Goal: Task Accomplishment & Management: Manage account settings

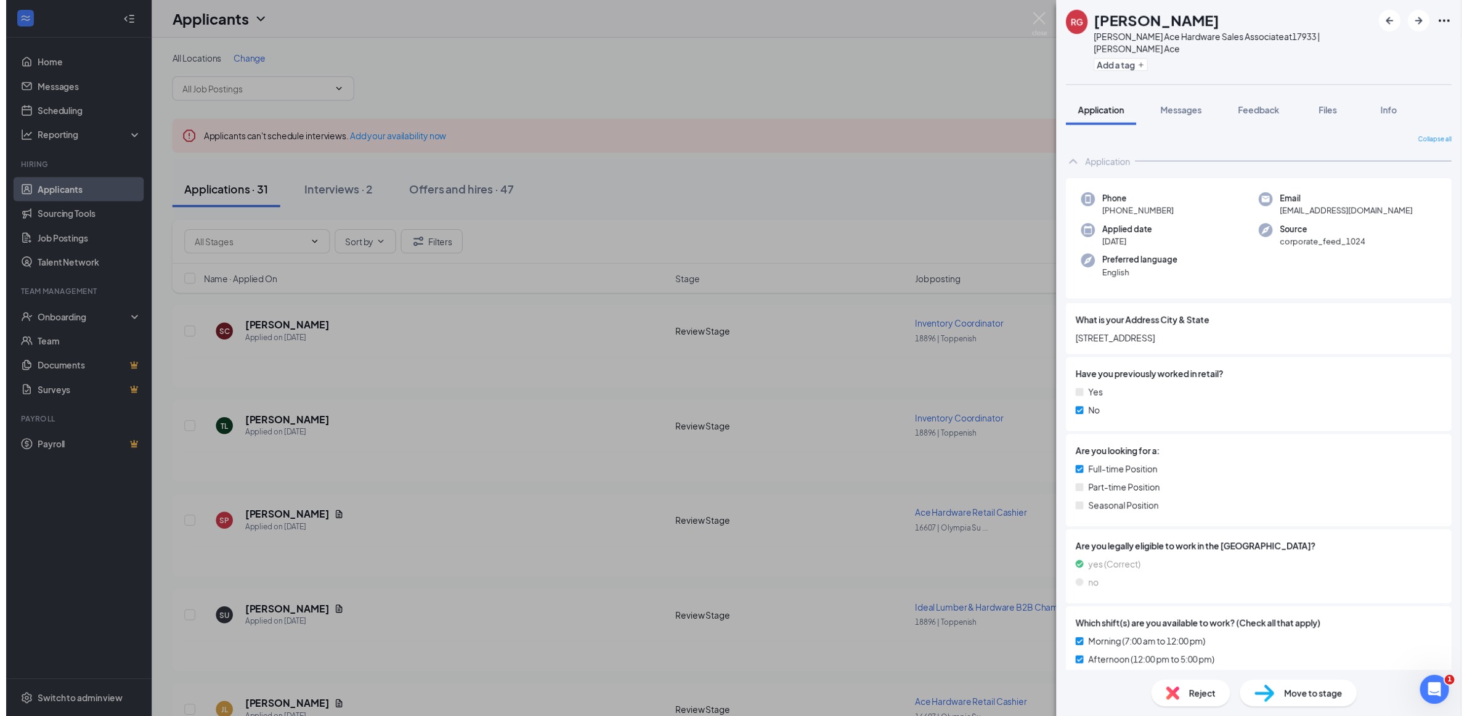
scroll to position [543, 0]
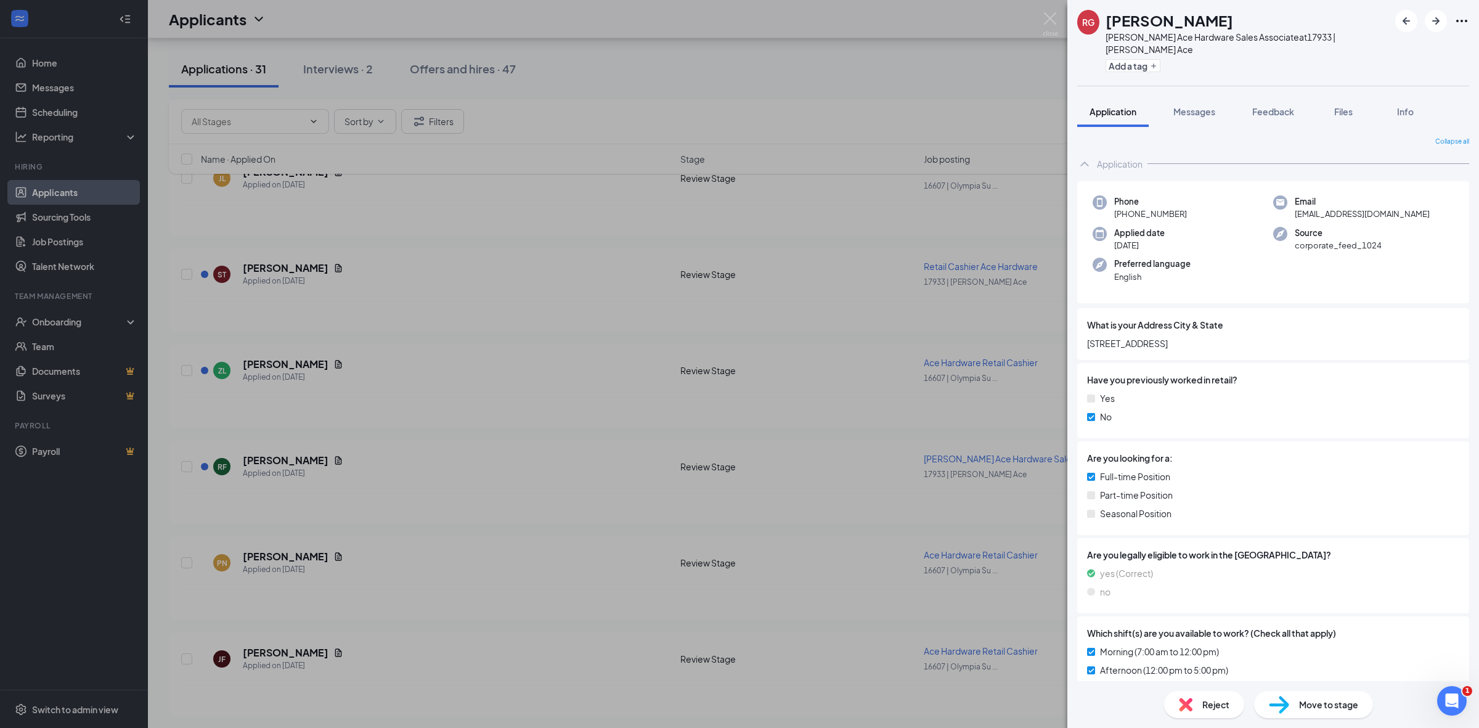
click at [1229, 707] on div "Reject" at bounding box center [1204, 704] width 80 height 27
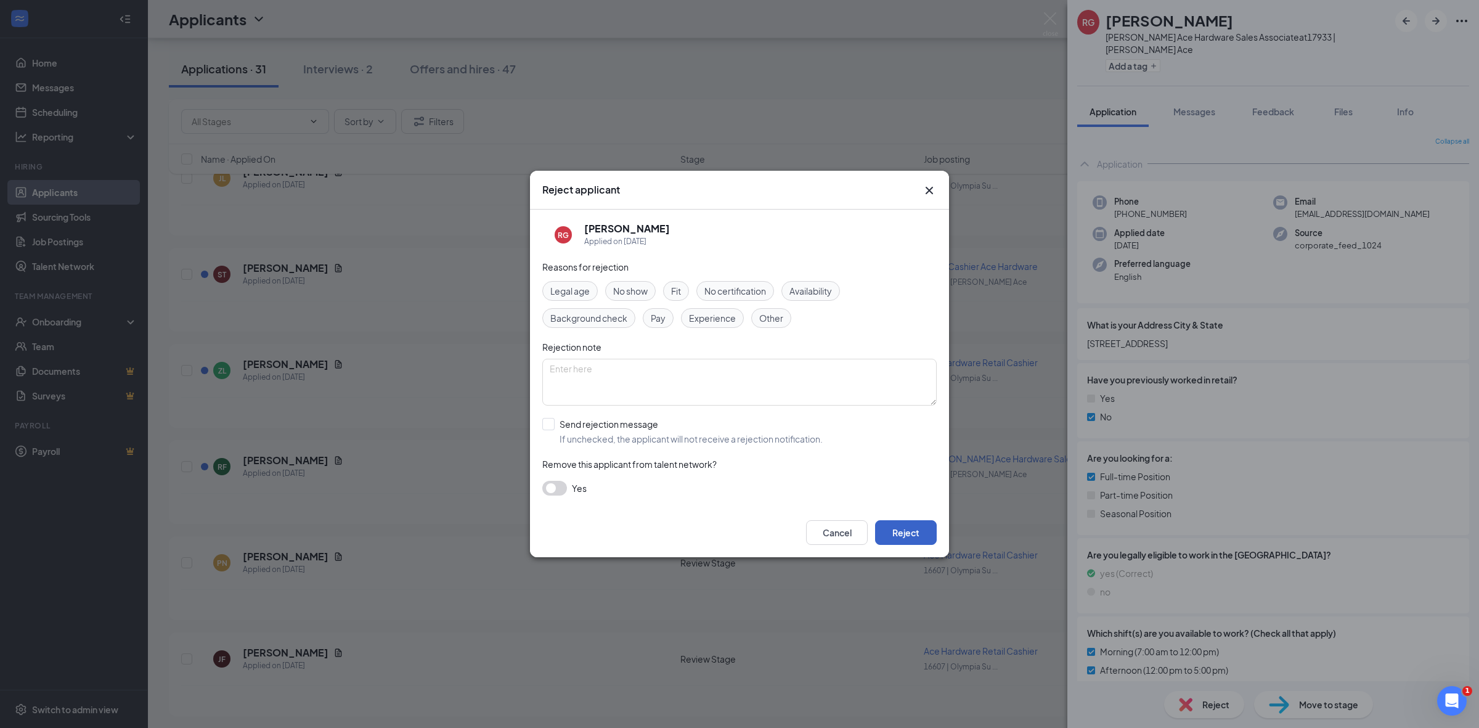
click at [923, 535] on button "Reject" at bounding box center [906, 532] width 62 height 25
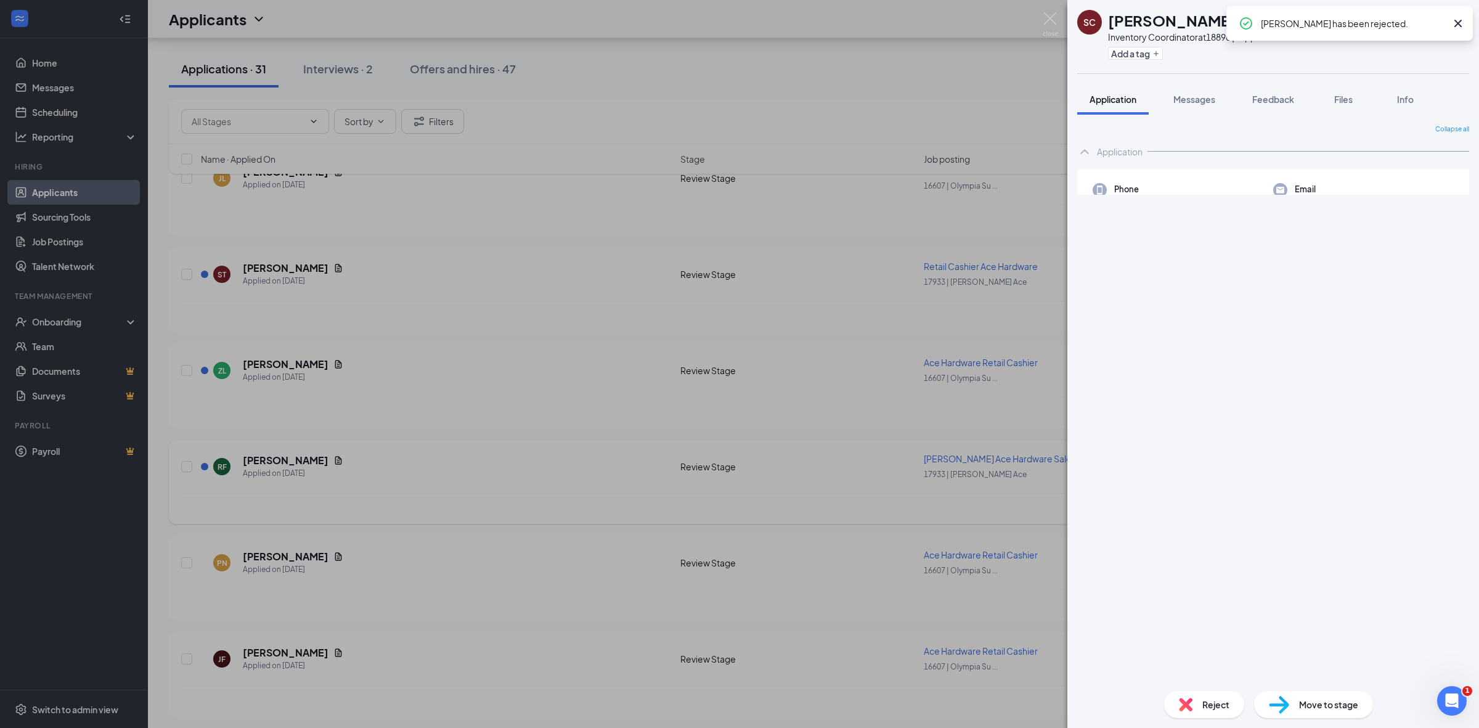
click at [741, 496] on div "SC [PERSON_NAME] Inventory Coordinator at 18896 | Toppenish Add a tag Applicati…" at bounding box center [739, 364] width 1479 height 728
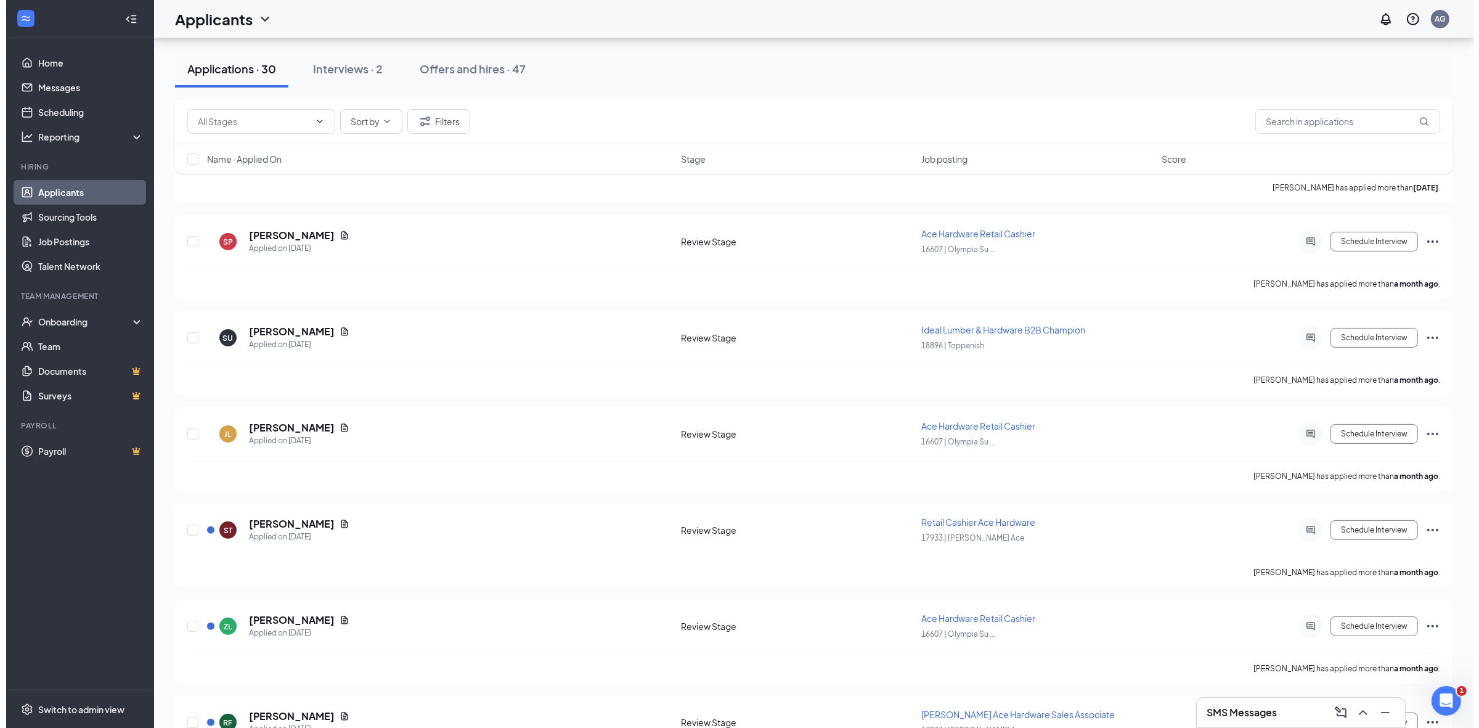
scroll to position [543, 0]
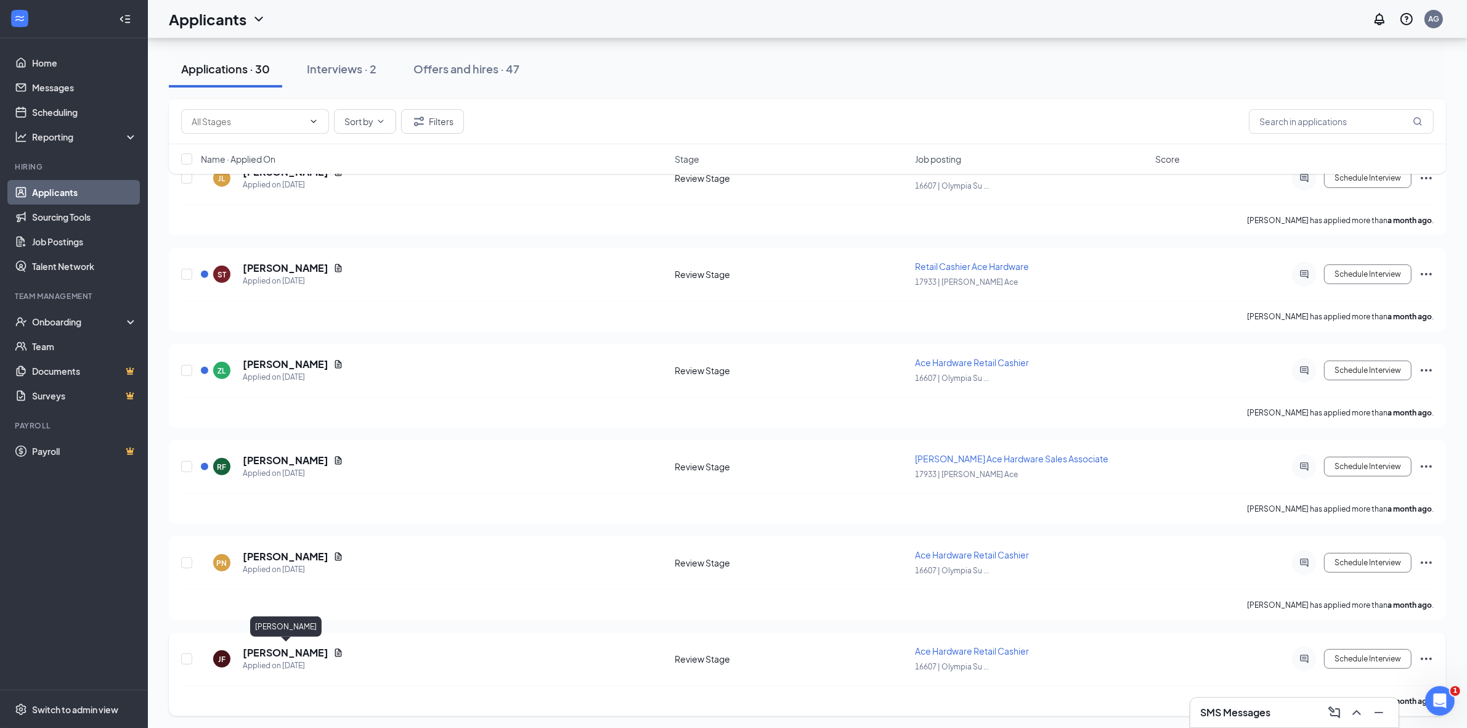
click at [306, 650] on h5 "JANET FRYDENBERG" at bounding box center [286, 653] width 86 height 14
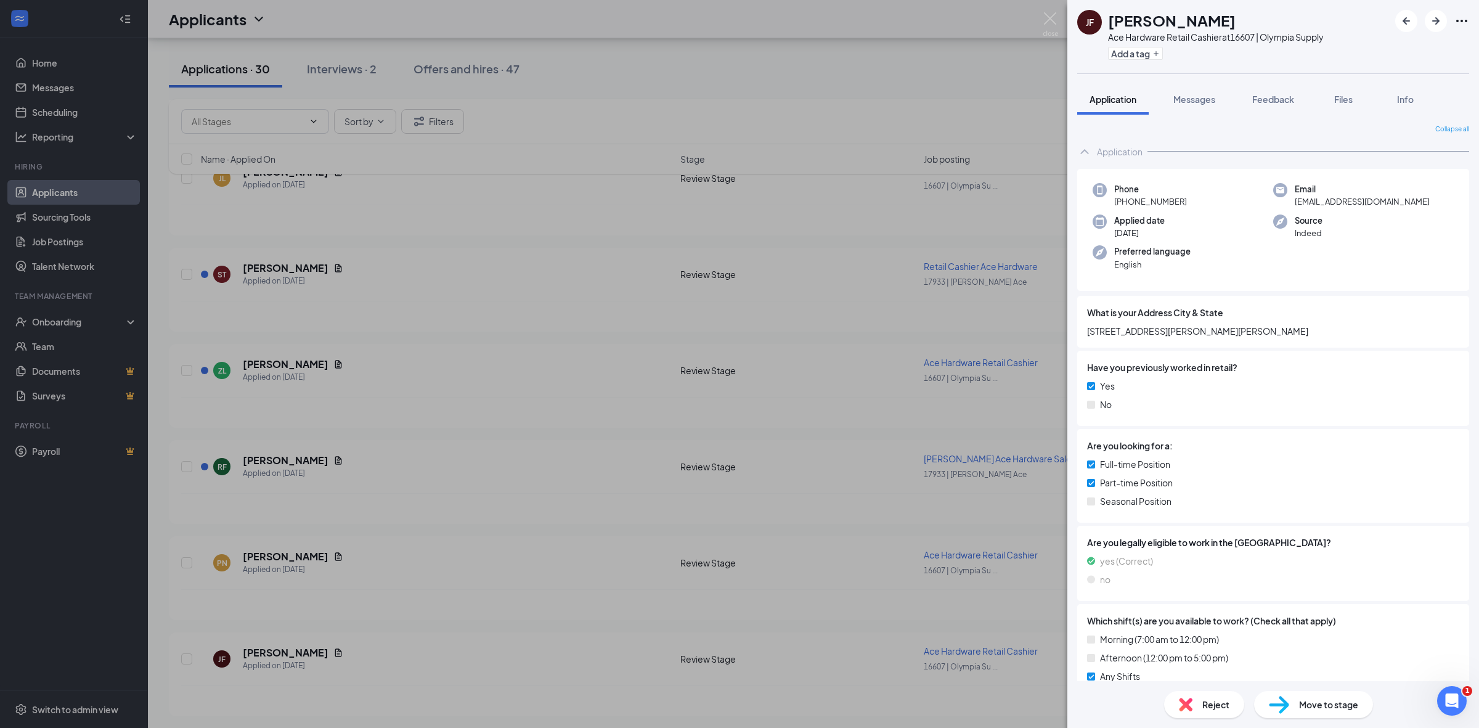
click at [1203, 699] on span "Reject" at bounding box center [1215, 705] width 27 height 14
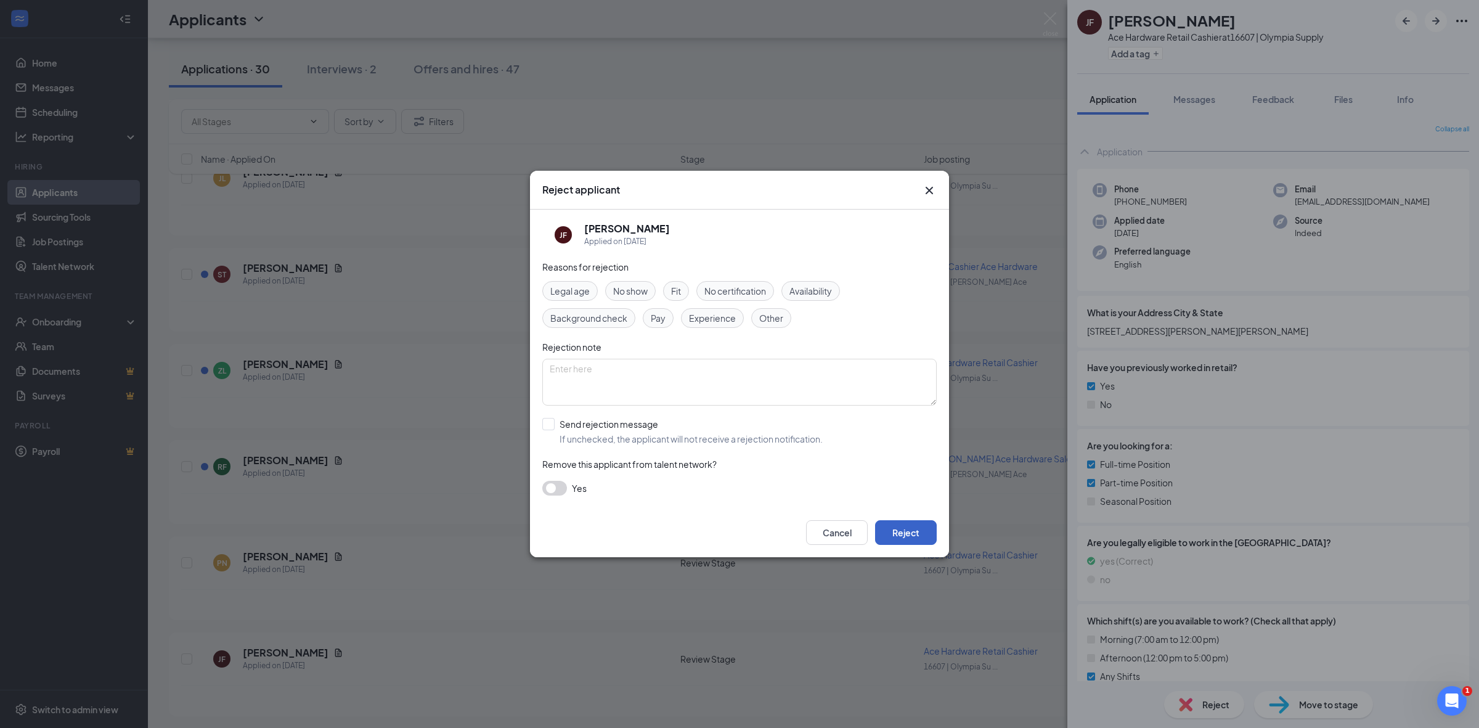
click at [929, 534] on button "Reject" at bounding box center [906, 532] width 62 height 25
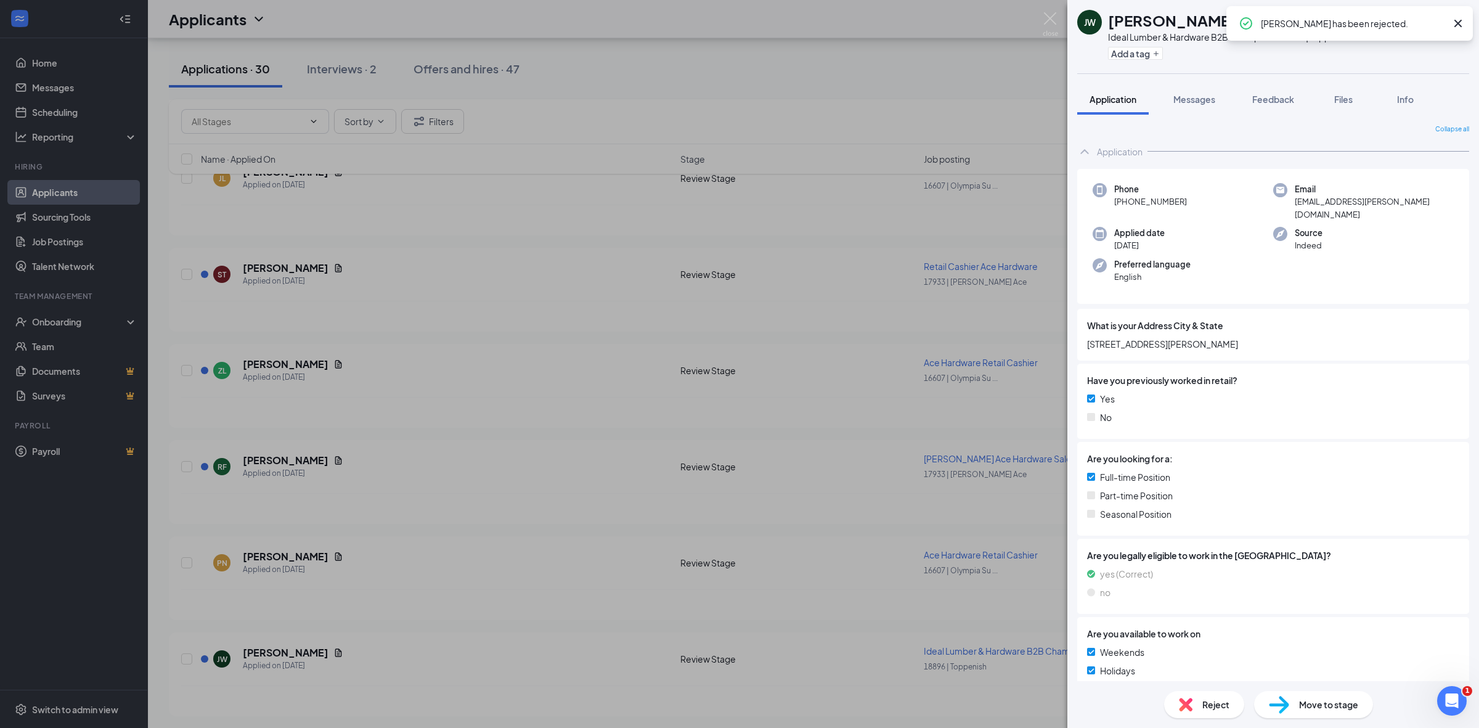
click at [421, 626] on div "JW JACOB WLODARSKI Ideal Lumber & Hardware B2B Champion at 18896 | Toppenish Ad…" at bounding box center [739, 364] width 1479 height 728
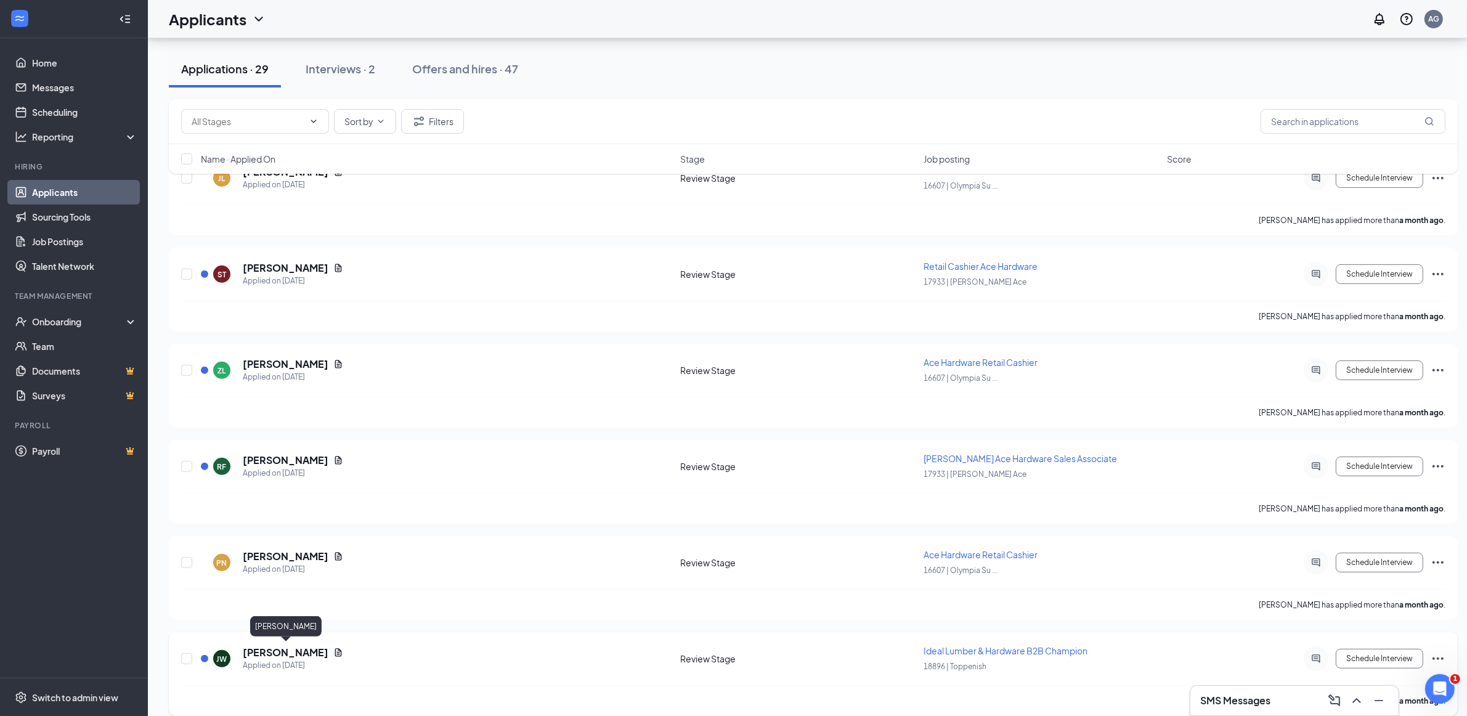
click at [293, 653] on h5 "JACOB WLODARSKI" at bounding box center [286, 653] width 86 height 14
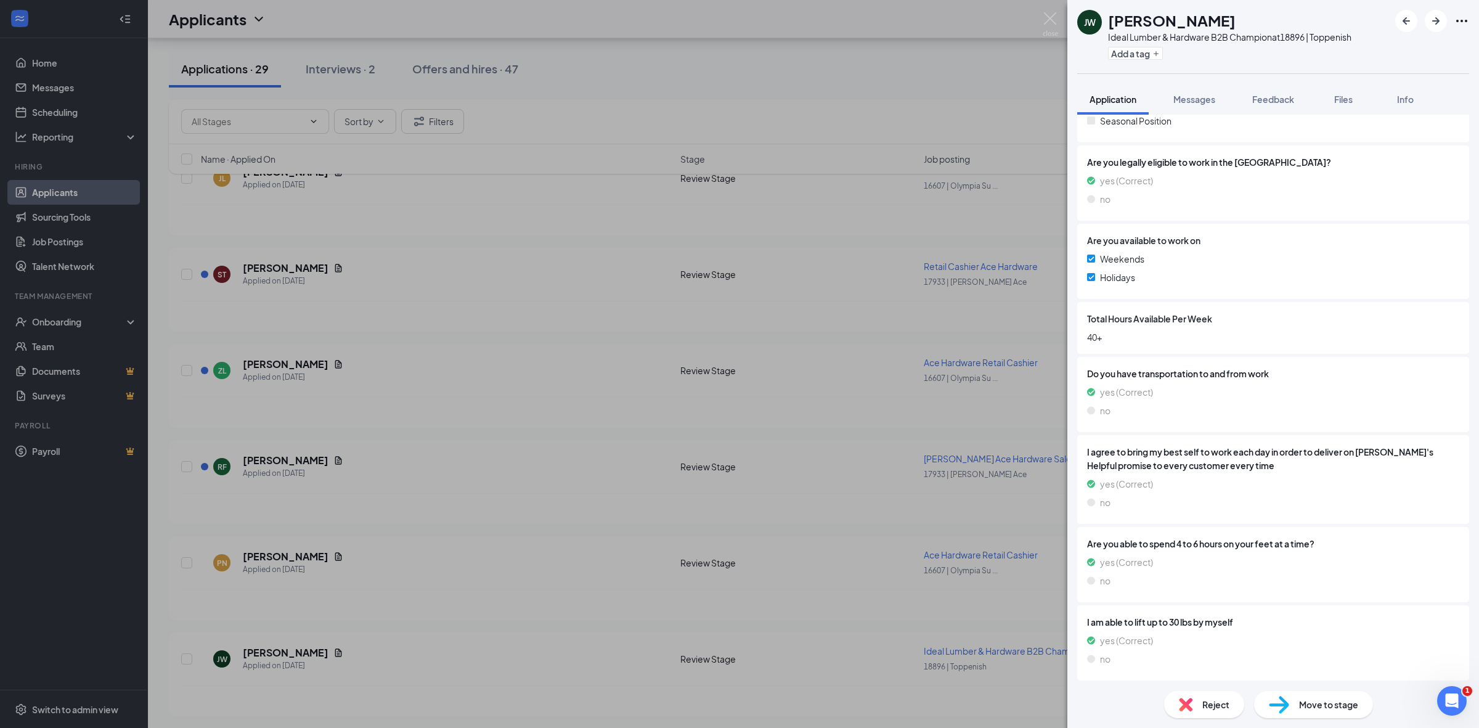
scroll to position [802, 0]
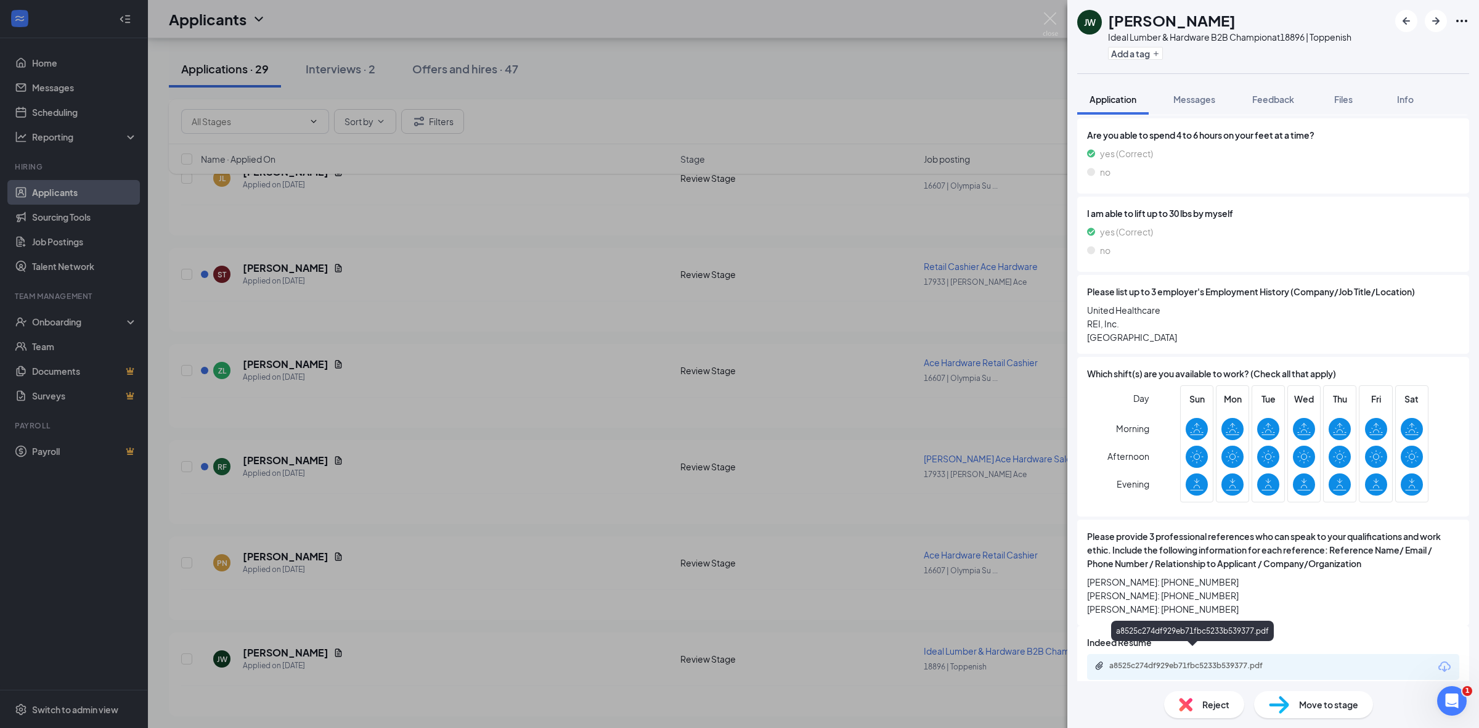
click at [1180, 661] on div "a8525c274df929eb71fbc5233b539377.pdf" at bounding box center [1195, 666] width 173 height 10
click at [860, 481] on div "JW JACOB WLODARSKI Ideal Lumber & Hardware B2B Champion at 18896 | Toppenish Ad…" at bounding box center [739, 364] width 1479 height 728
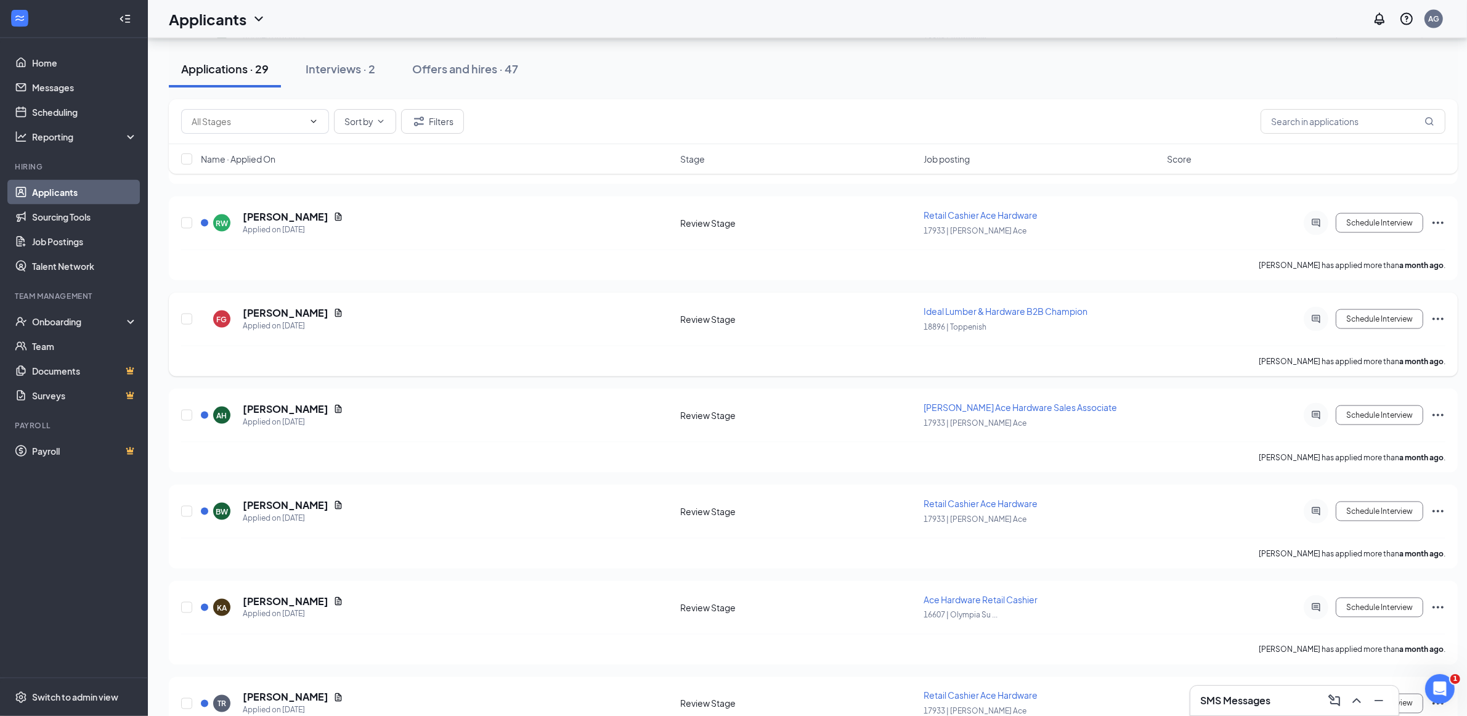
scroll to position [2375, 0]
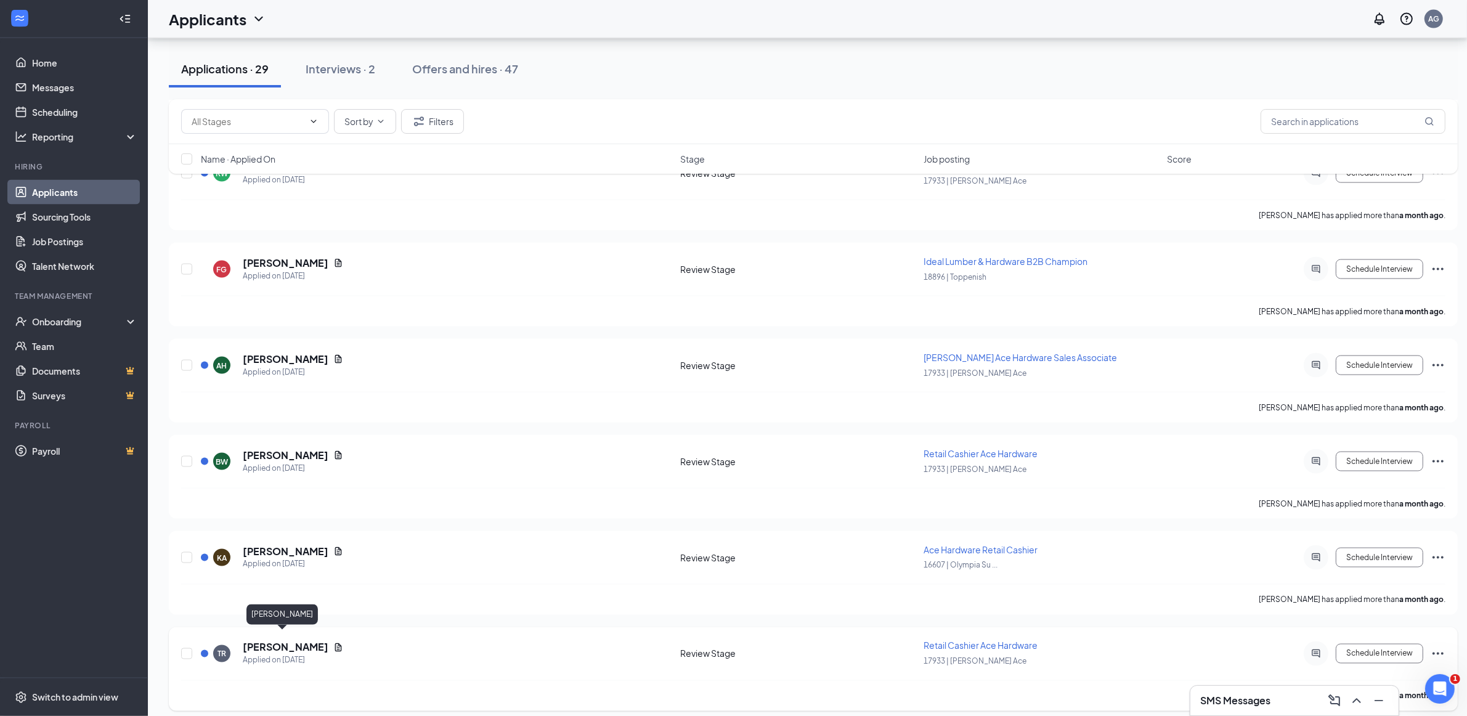
click at [296, 641] on h5 "Tomie Robbins" at bounding box center [286, 648] width 86 height 14
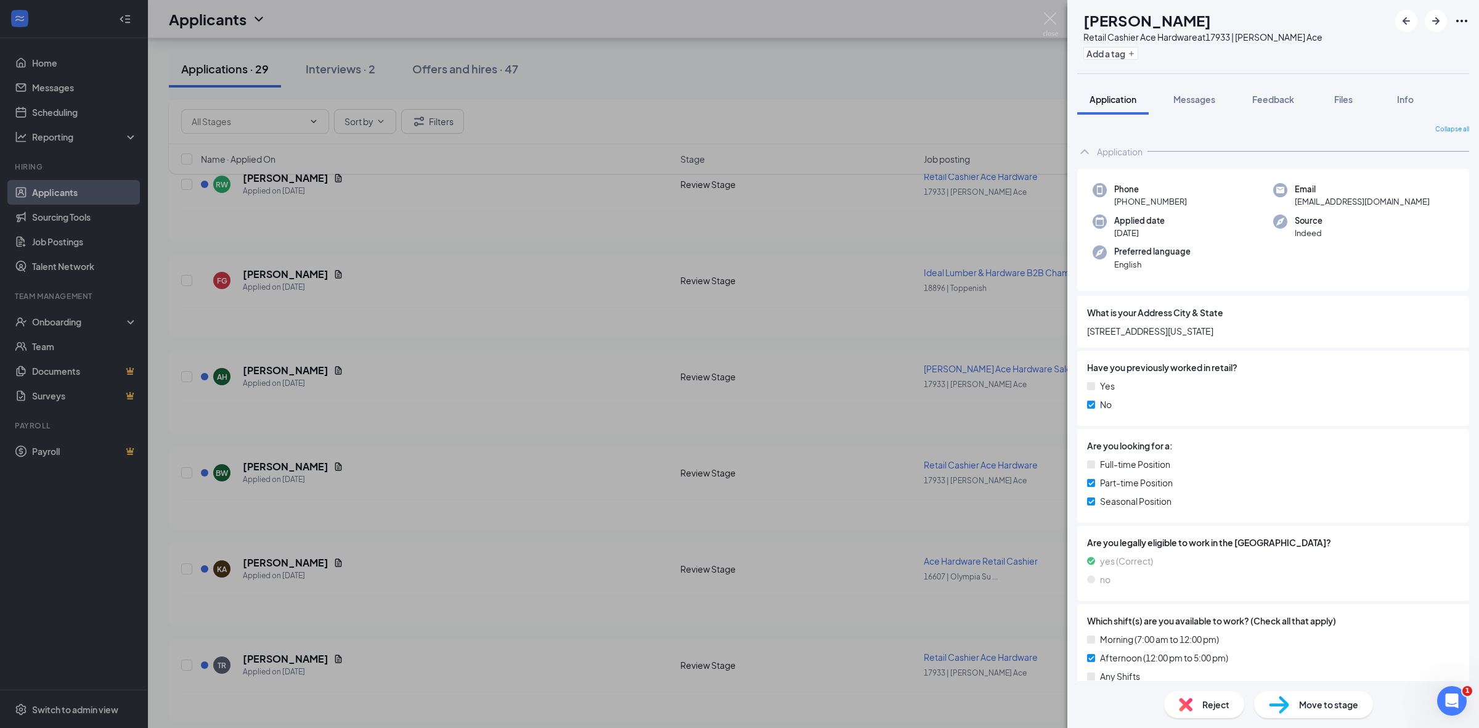
click at [1208, 701] on span "Reject" at bounding box center [1215, 705] width 27 height 14
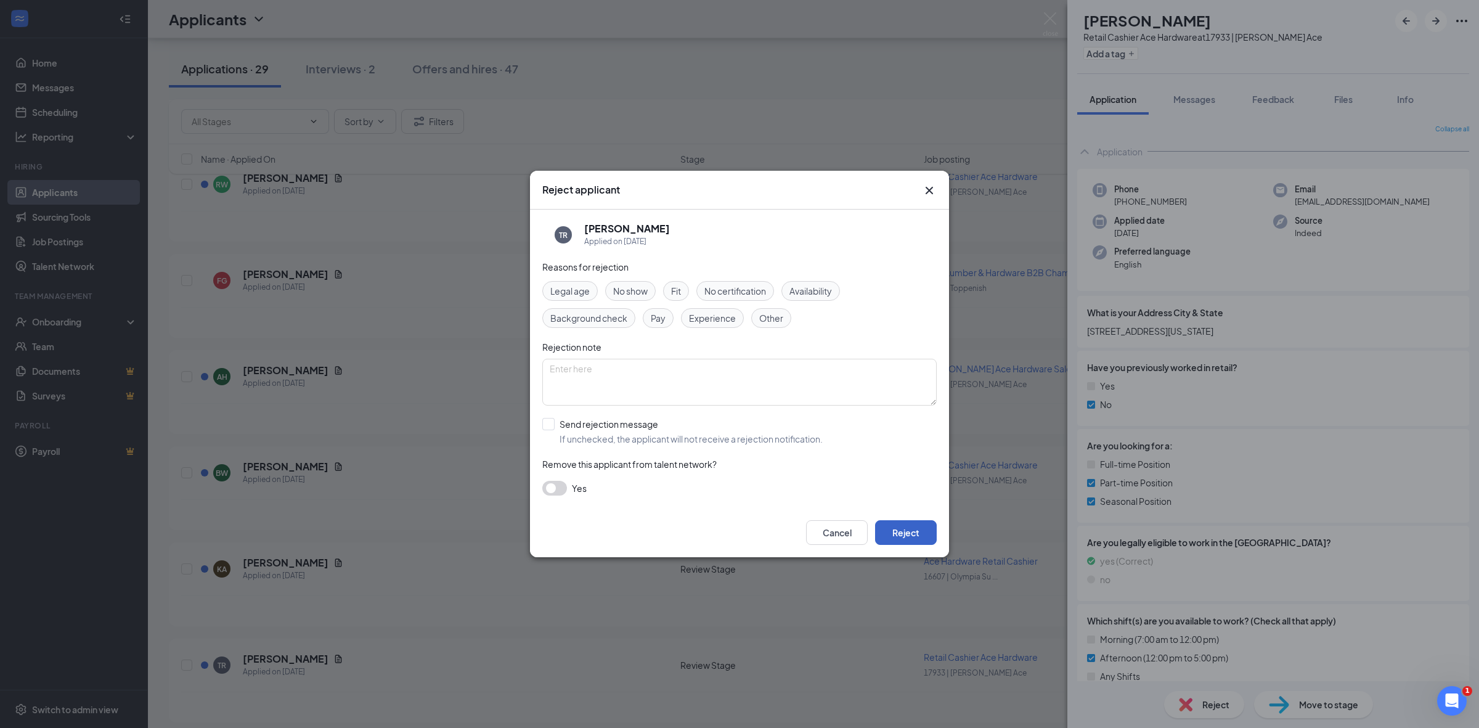
click at [913, 534] on button "Reject" at bounding box center [906, 532] width 62 height 25
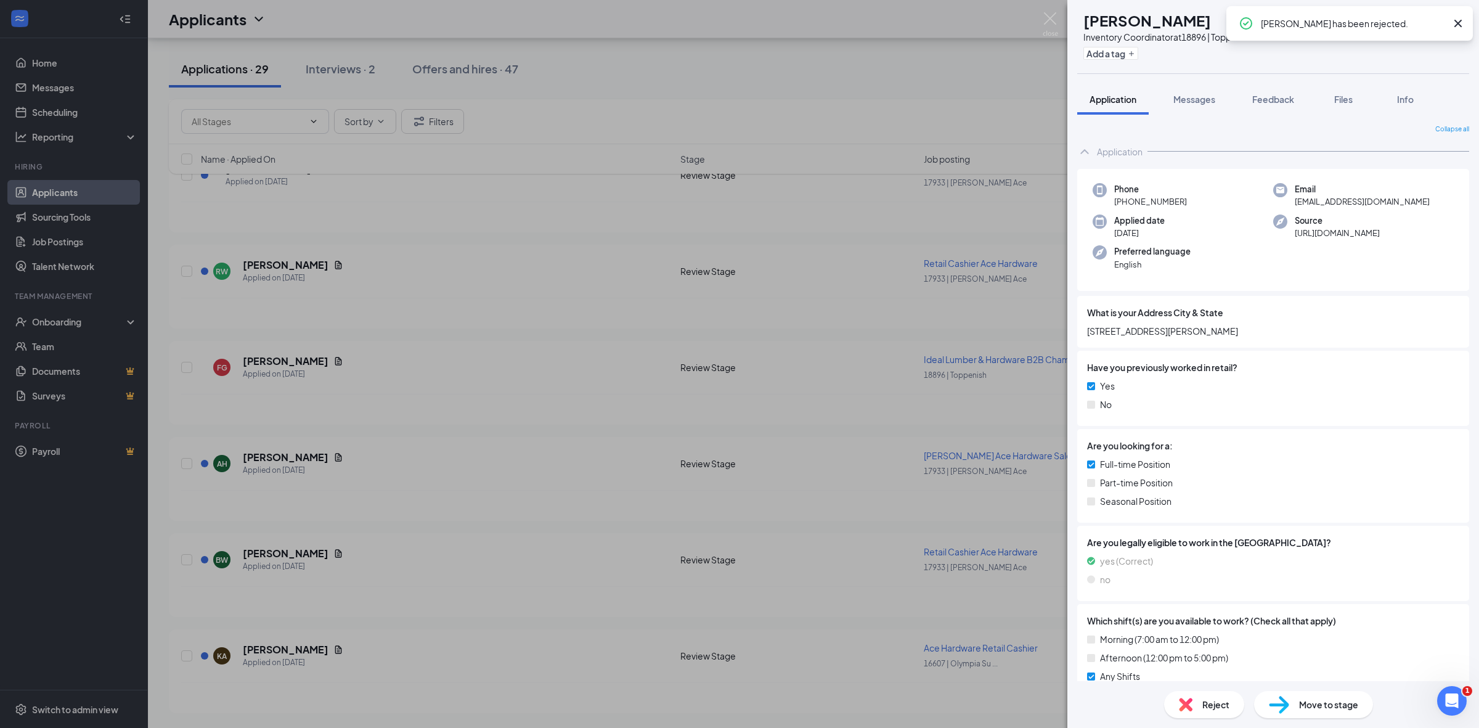
scroll to position [2268, 0]
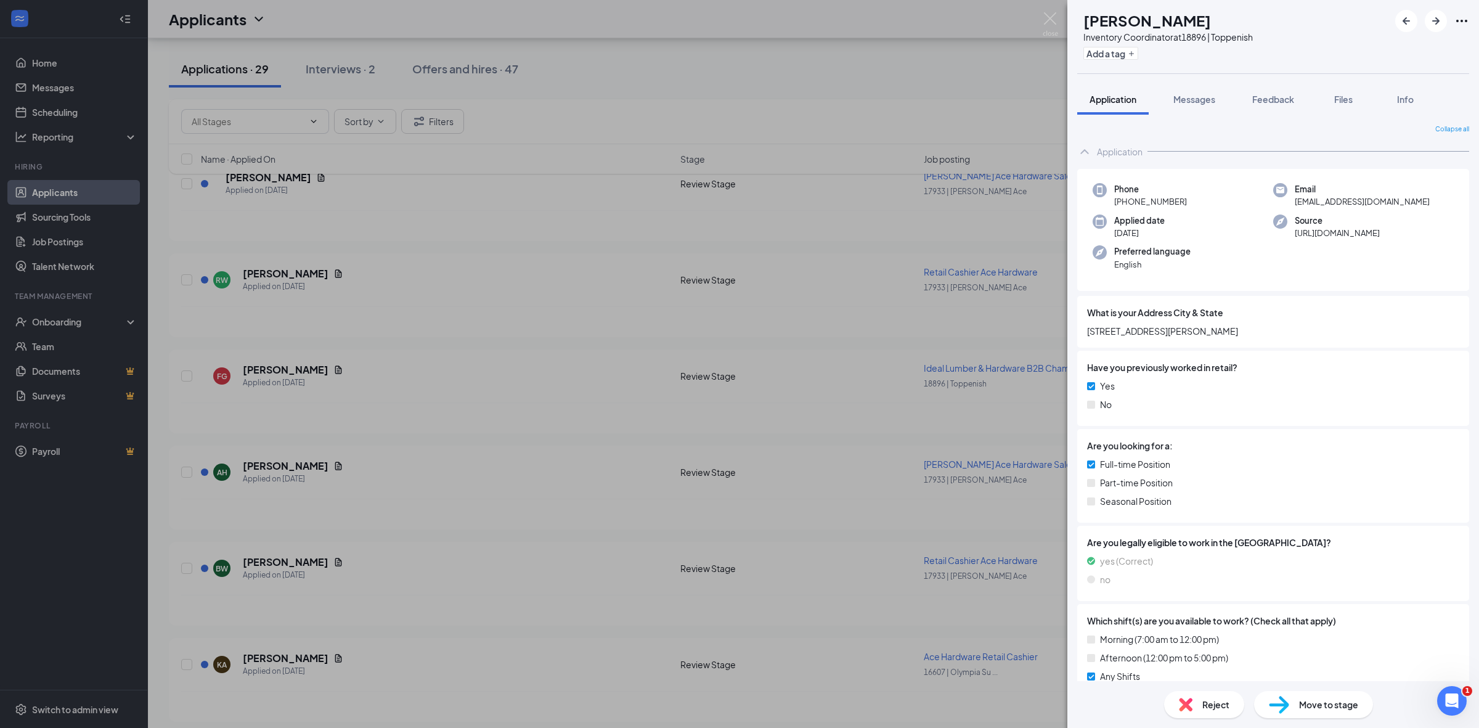
drag, startPoint x: 288, startPoint y: 565, endPoint x: 293, endPoint y: 552, distance: 13.3
click at [288, 564] on div "SC Serena Cardoza Inventory Coordinator at 18896 | Toppenish Add a tag Applicat…" at bounding box center [739, 364] width 1479 height 728
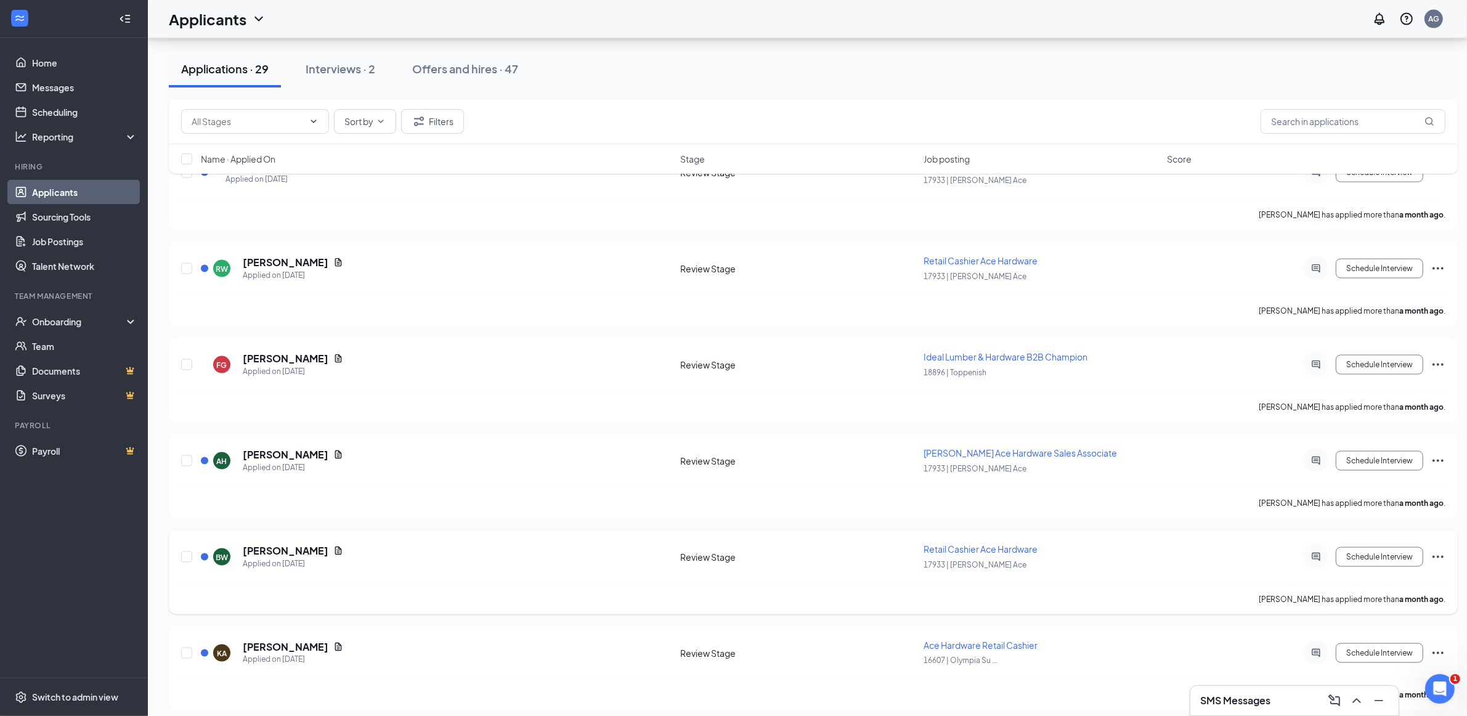
click at [293, 558] on div "Applied on Sep 16" at bounding box center [293, 564] width 100 height 12
click at [305, 544] on h5 "Brayden Withnell" at bounding box center [286, 551] width 86 height 14
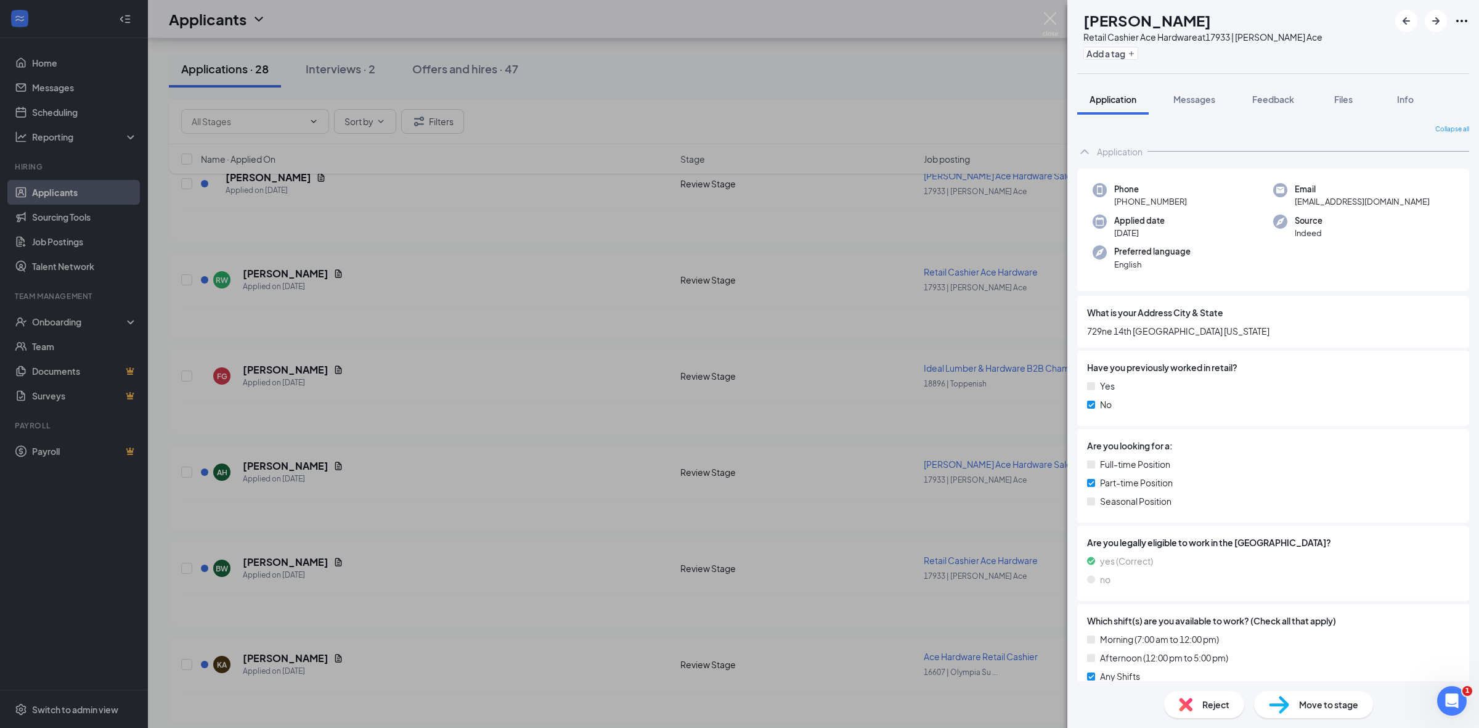
click at [1219, 706] on span "Reject" at bounding box center [1215, 705] width 27 height 14
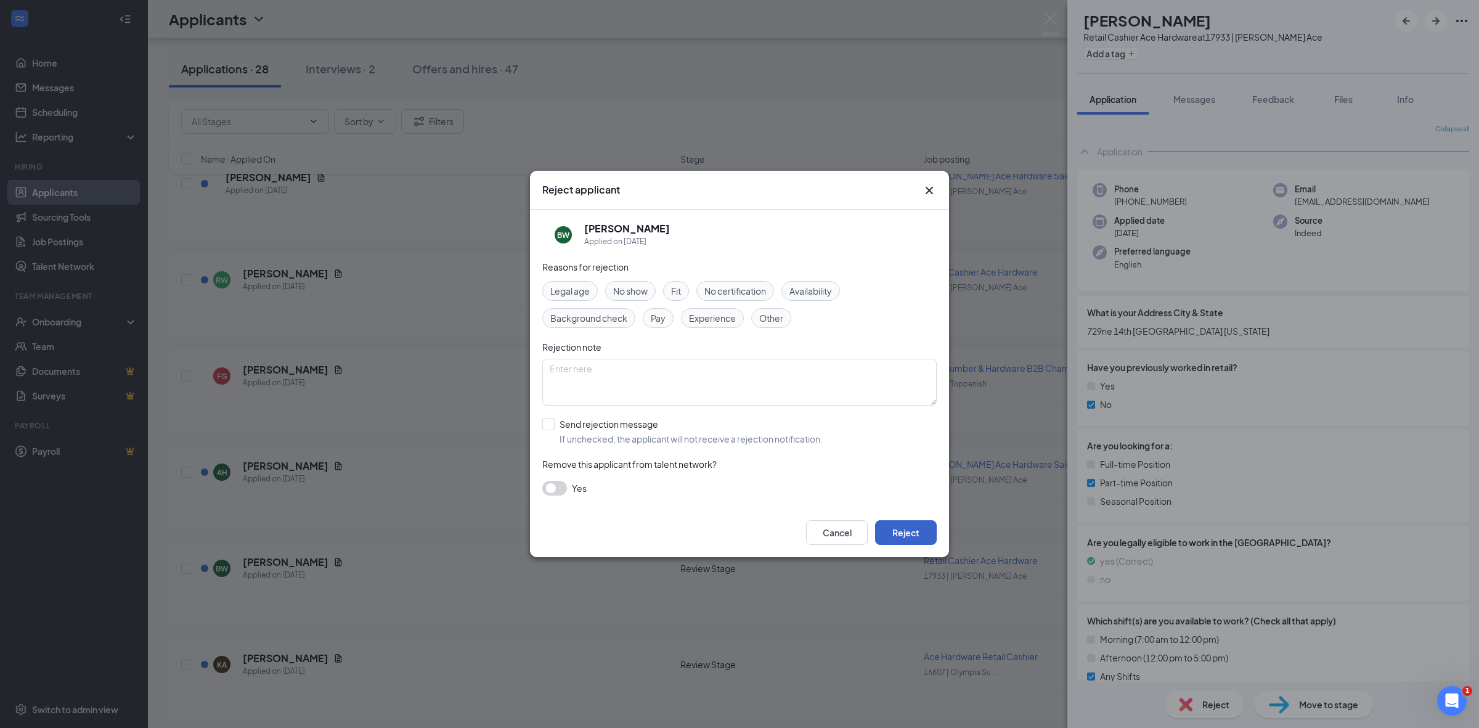
click at [897, 529] on button "Reject" at bounding box center [906, 532] width 62 height 25
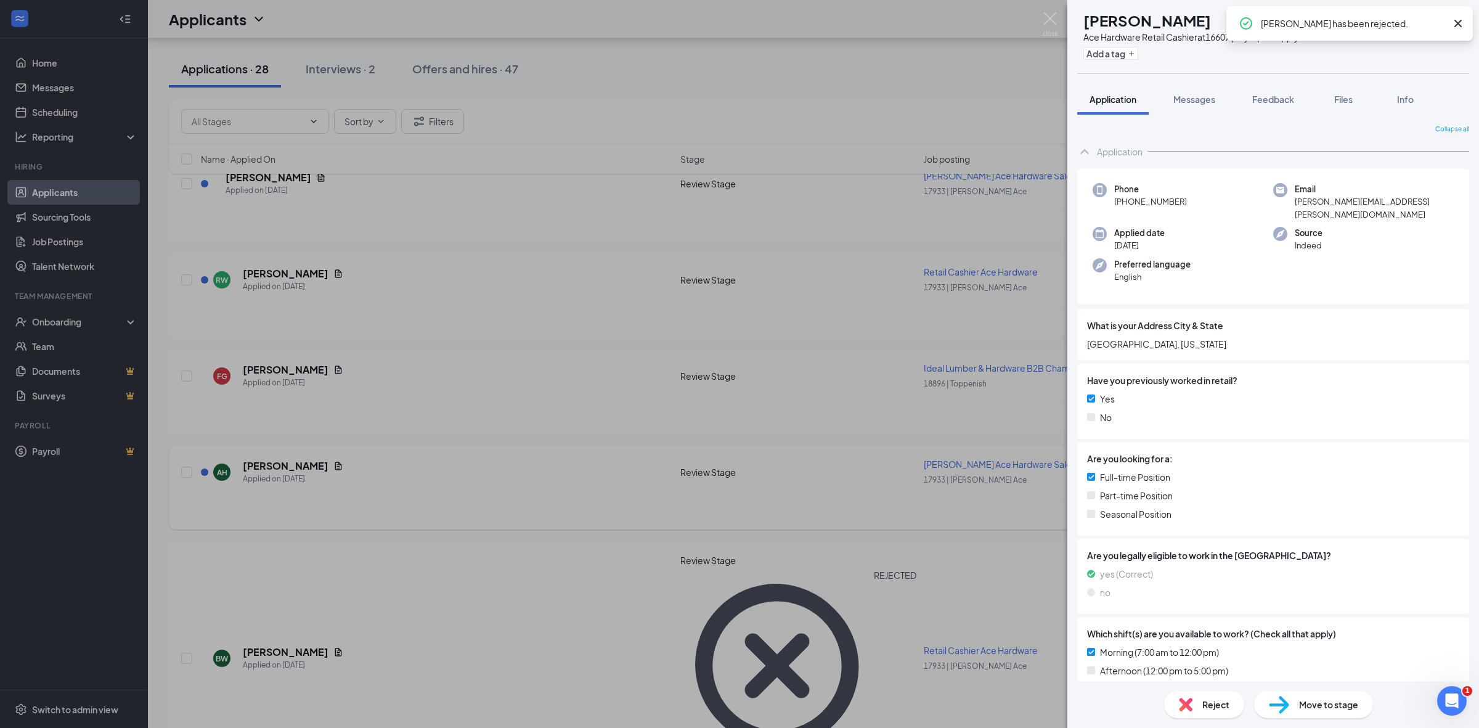
click at [301, 456] on div "KA Kevin Arevalo Ace Hardware Retail Cashier at 16607 | Olympia Supply Add a ta…" at bounding box center [739, 364] width 1479 height 728
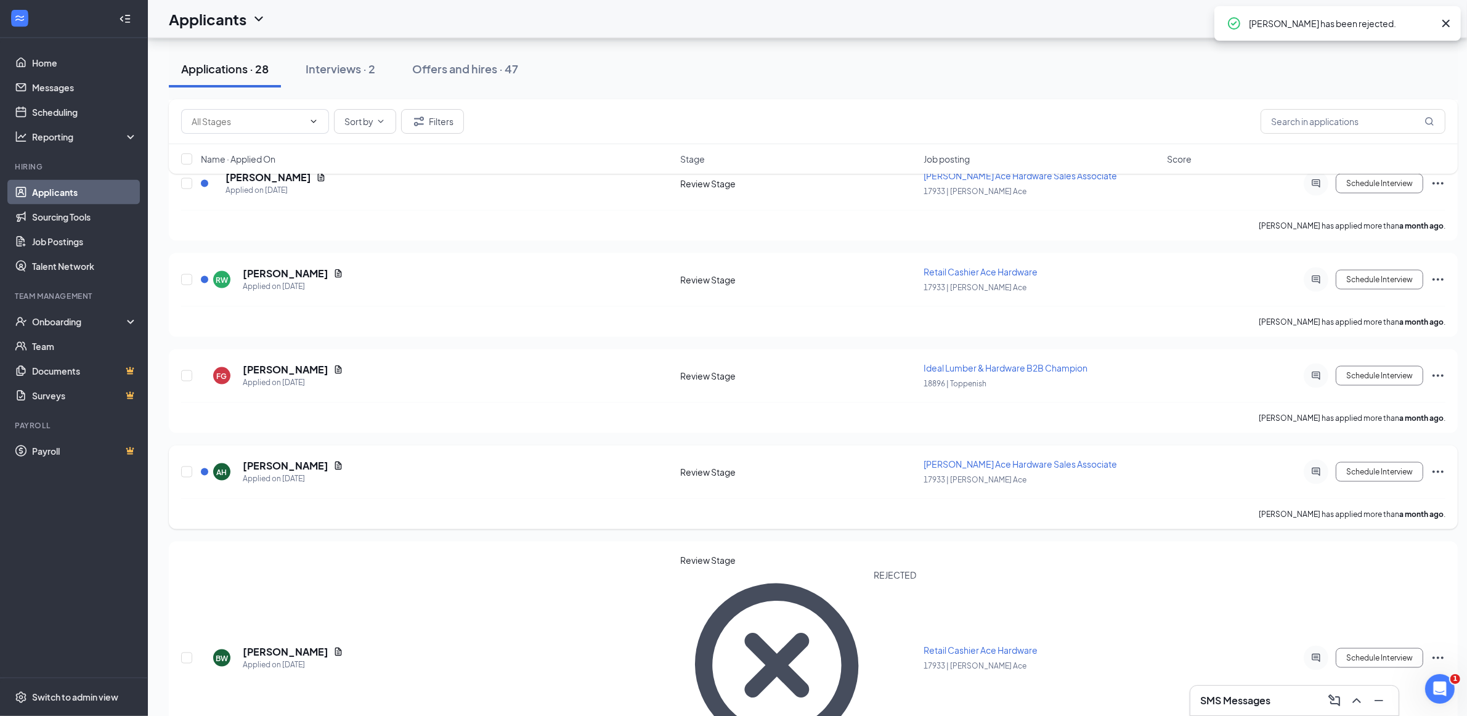
click at [283, 459] on h5 "Anastasia Hertel" at bounding box center [286, 466] width 86 height 14
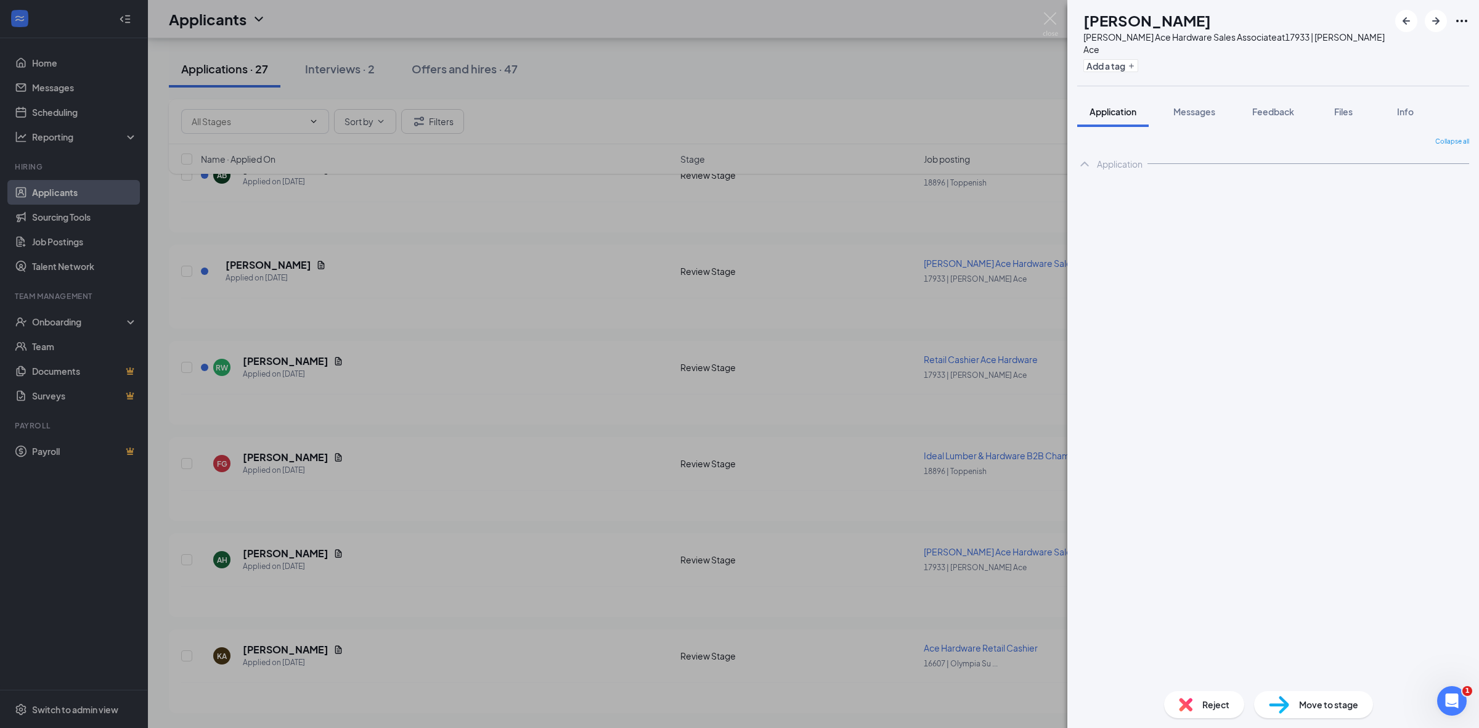
scroll to position [2171, 0]
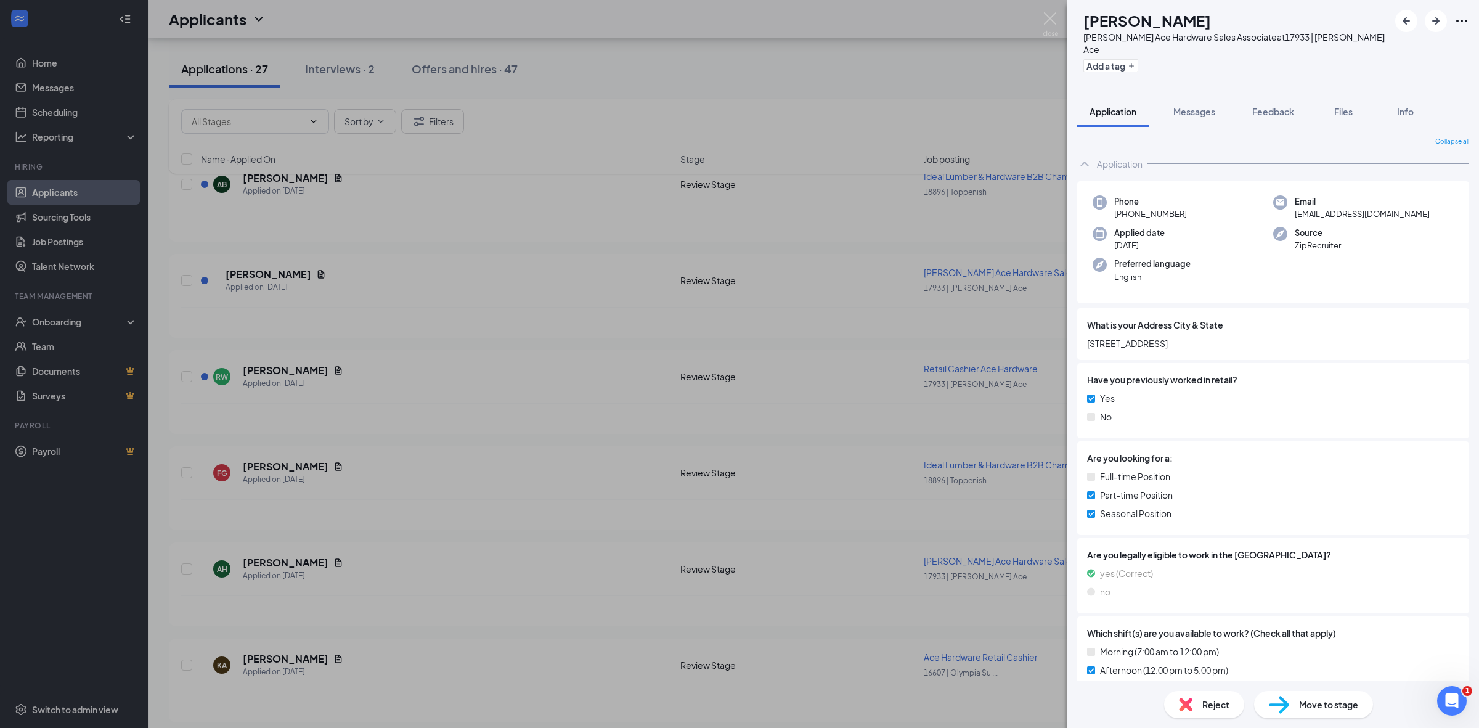
click at [1216, 696] on div "Reject" at bounding box center [1204, 704] width 80 height 27
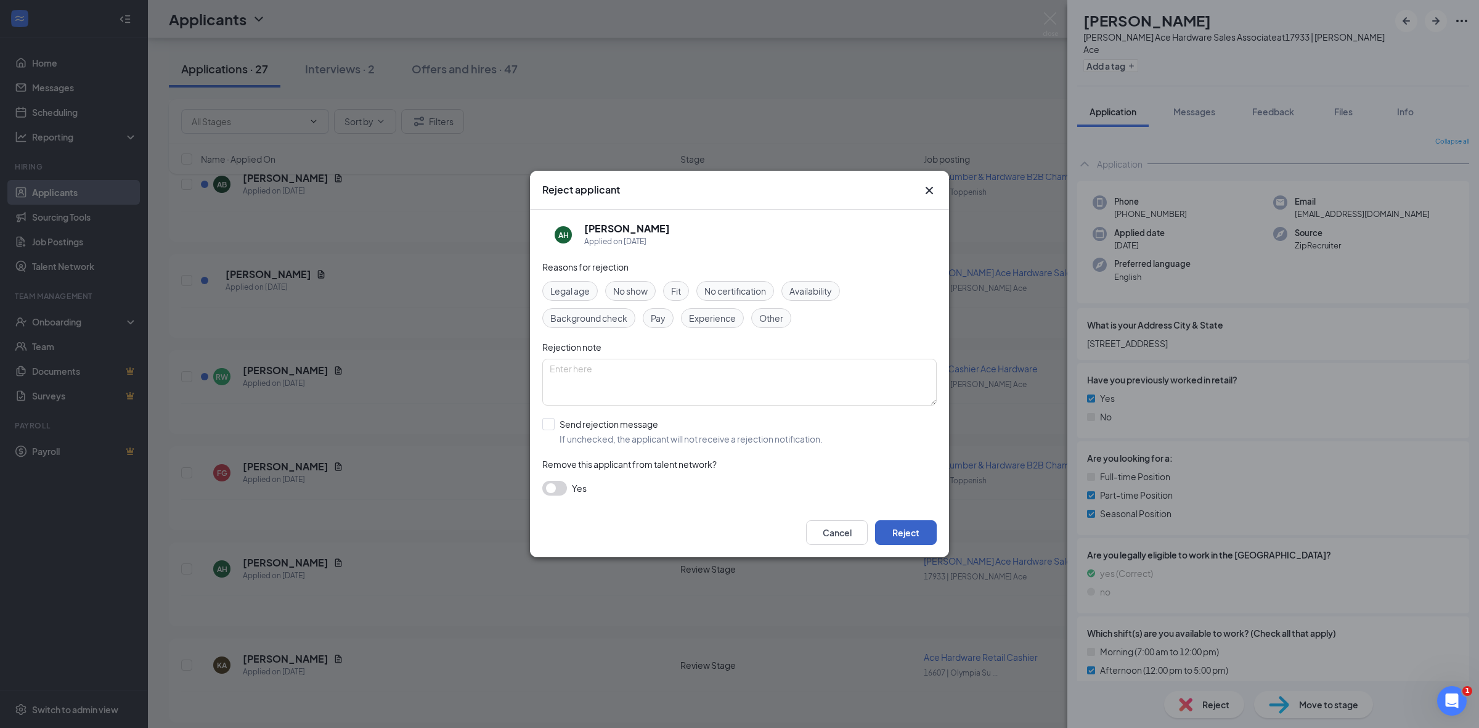
click at [904, 533] on button "Reject" at bounding box center [906, 532] width 62 height 25
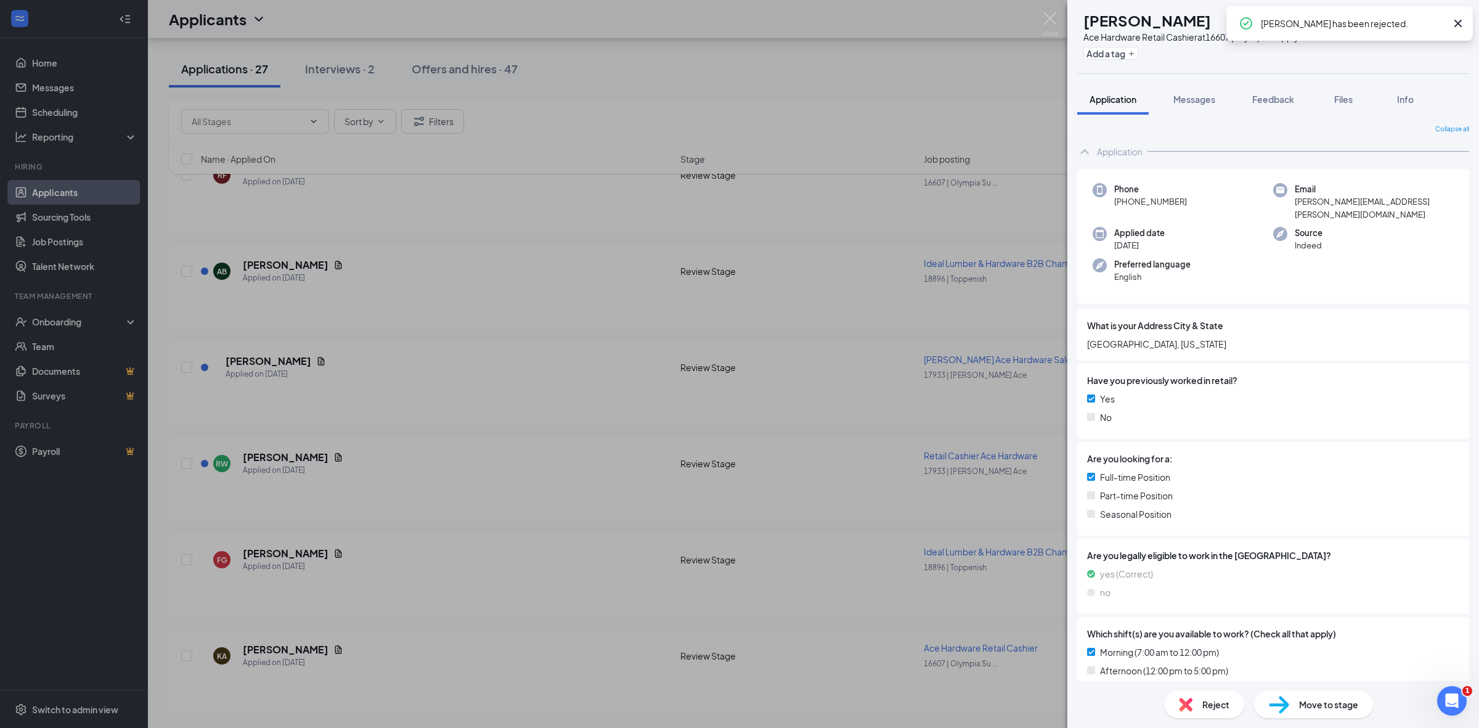
scroll to position [2076, 0]
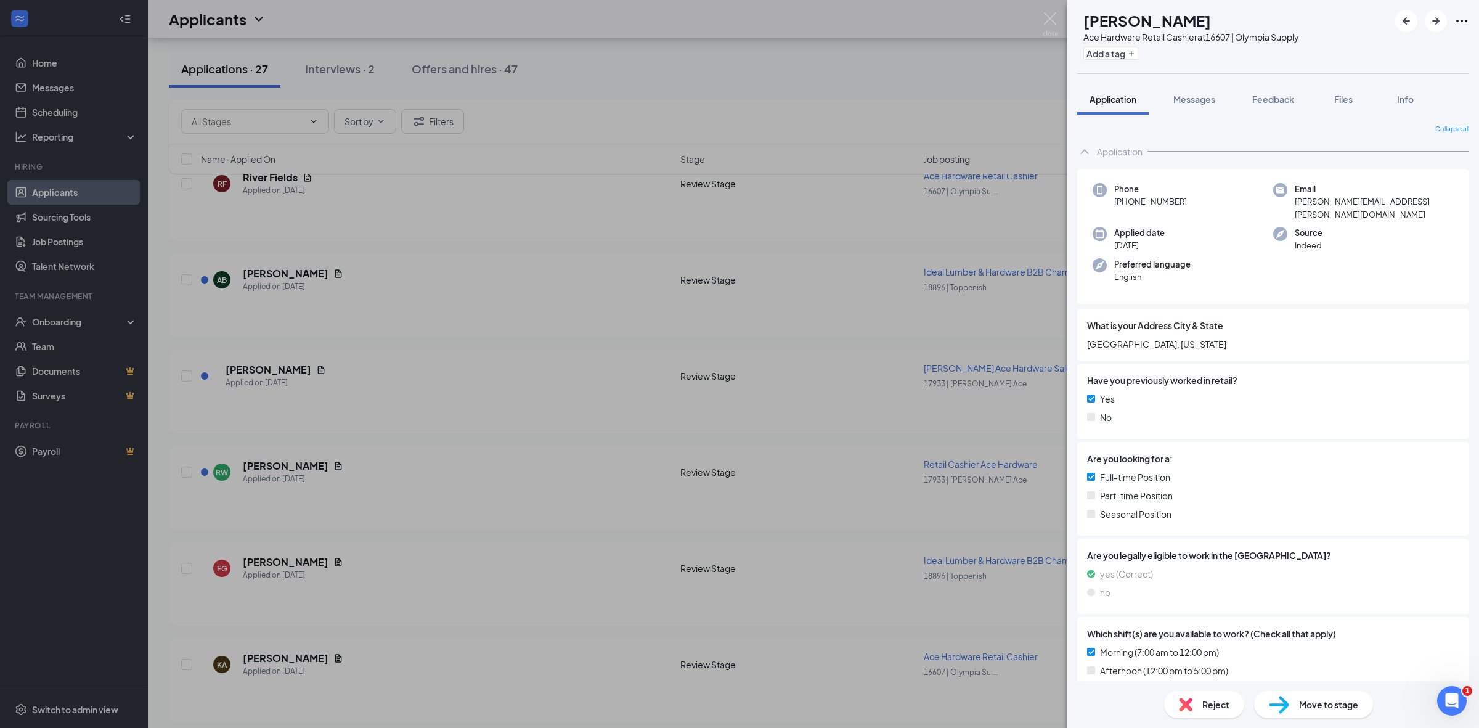
click at [394, 454] on div "KA Kevin Arevalo Ace Hardware Retail Cashier at 16607 | Olympia Supply Add a ta…" at bounding box center [739, 364] width 1479 height 728
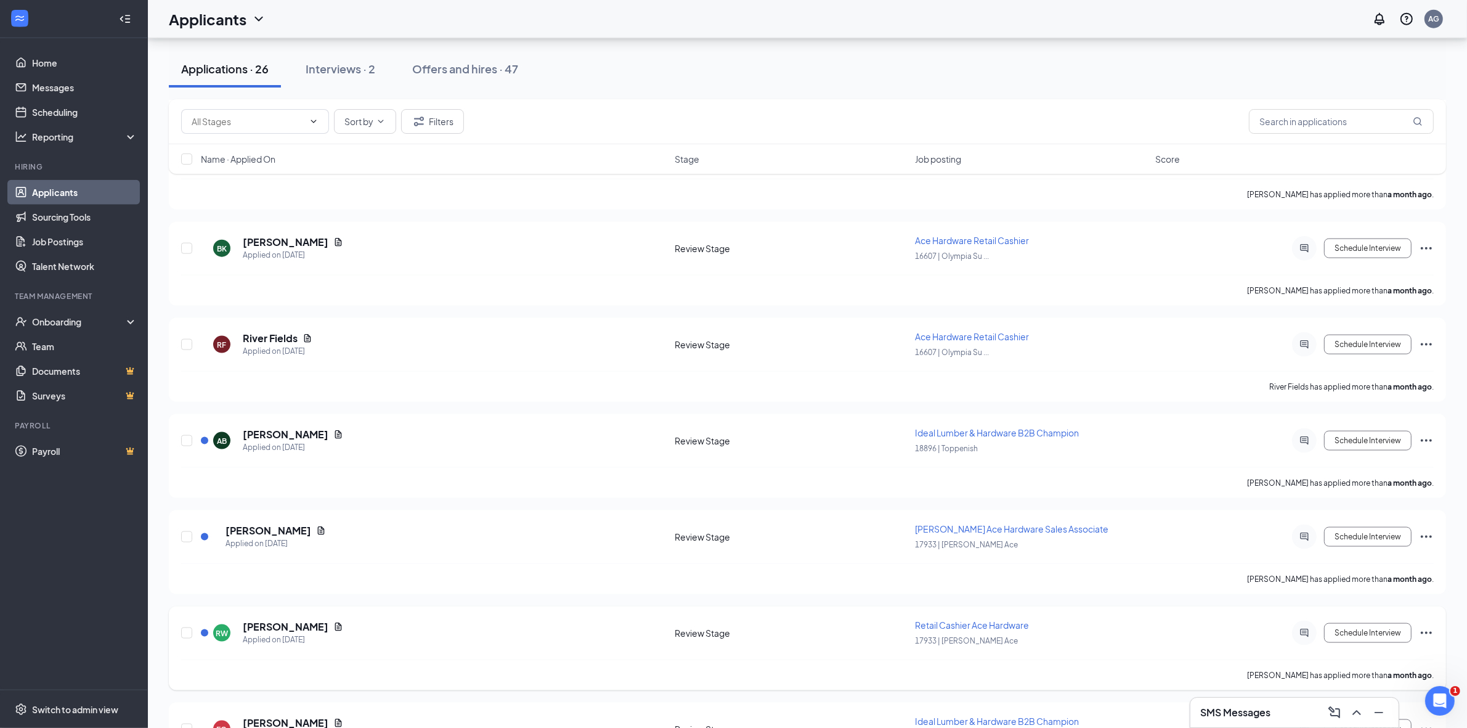
scroll to position [2076, 0]
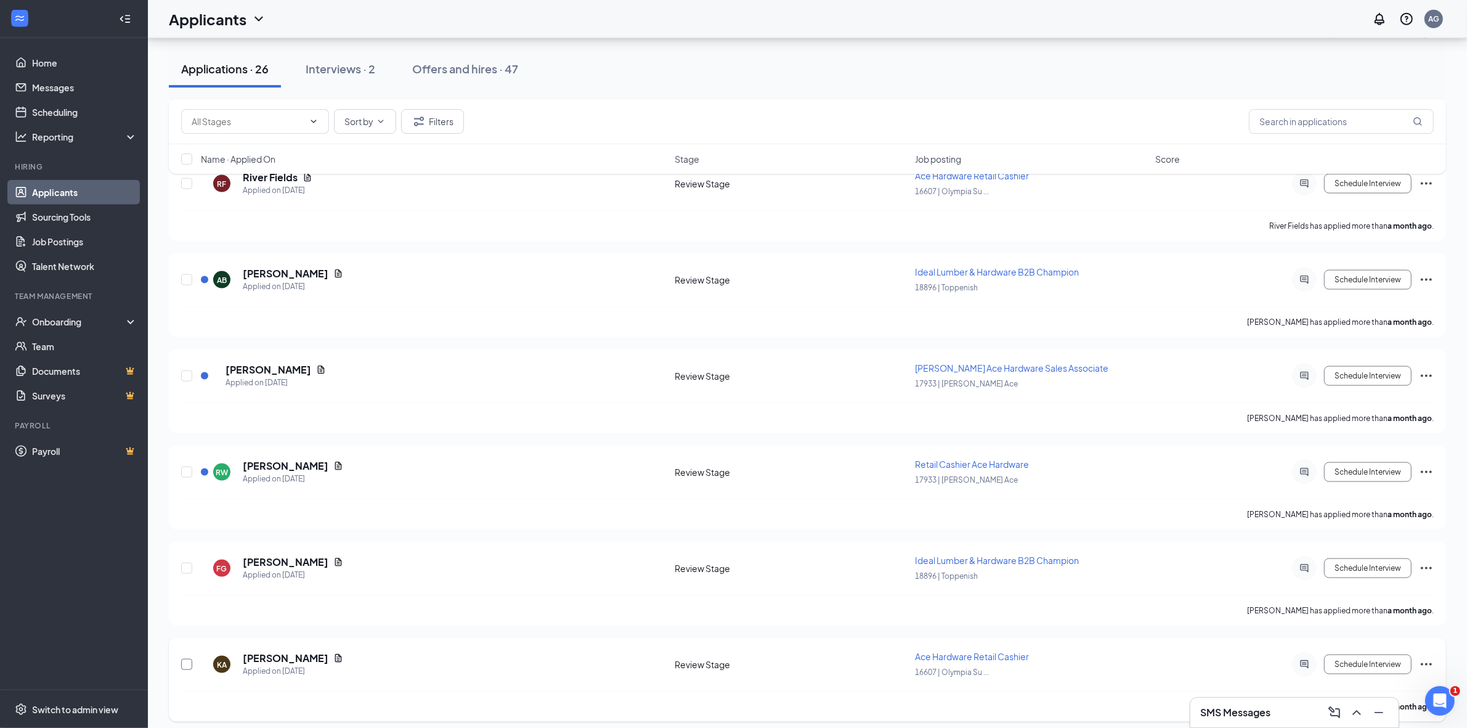
click at [182, 659] on input "checkbox" at bounding box center [186, 664] width 11 height 11
checkbox input "true"
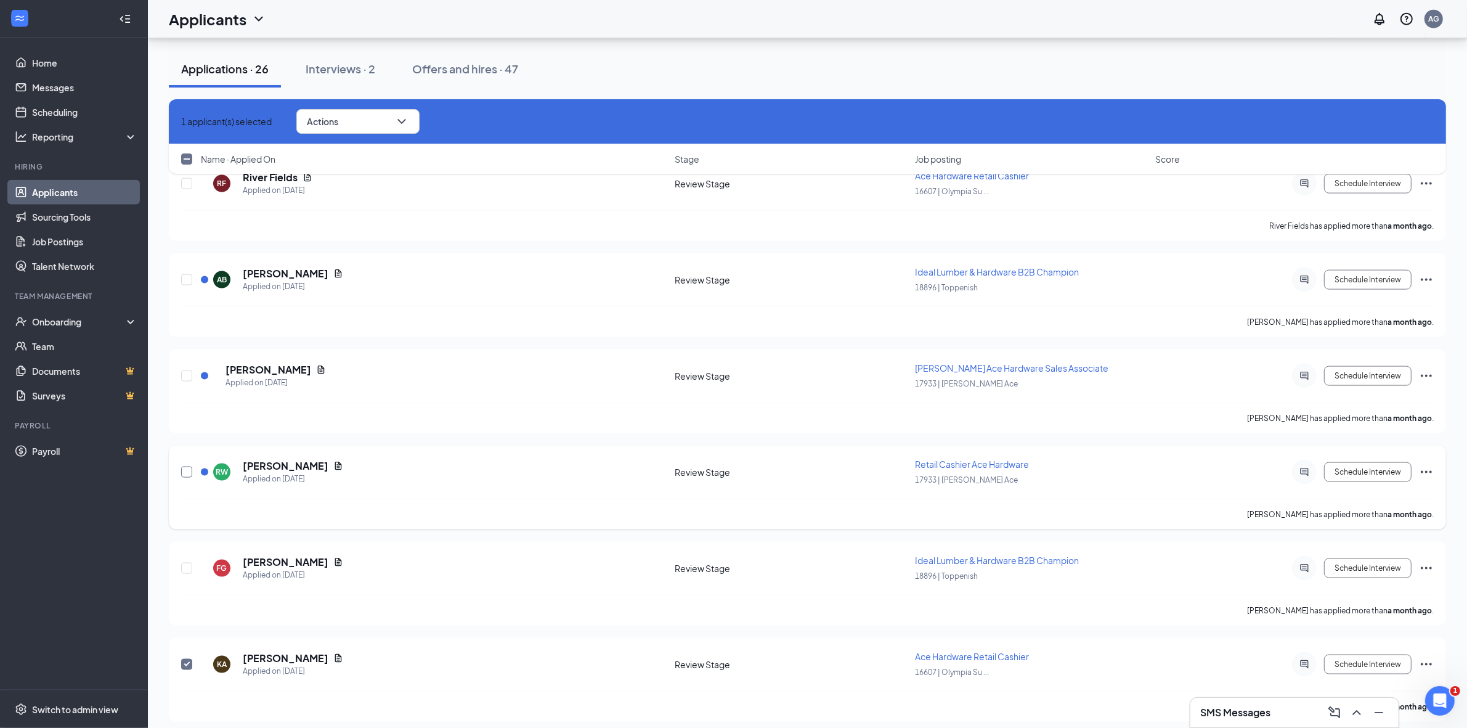
click at [190, 467] on input "checkbox" at bounding box center [186, 472] width 11 height 11
checkbox input "true"
click at [189, 370] on input "checkbox" at bounding box center [186, 375] width 11 height 11
checkbox input "true"
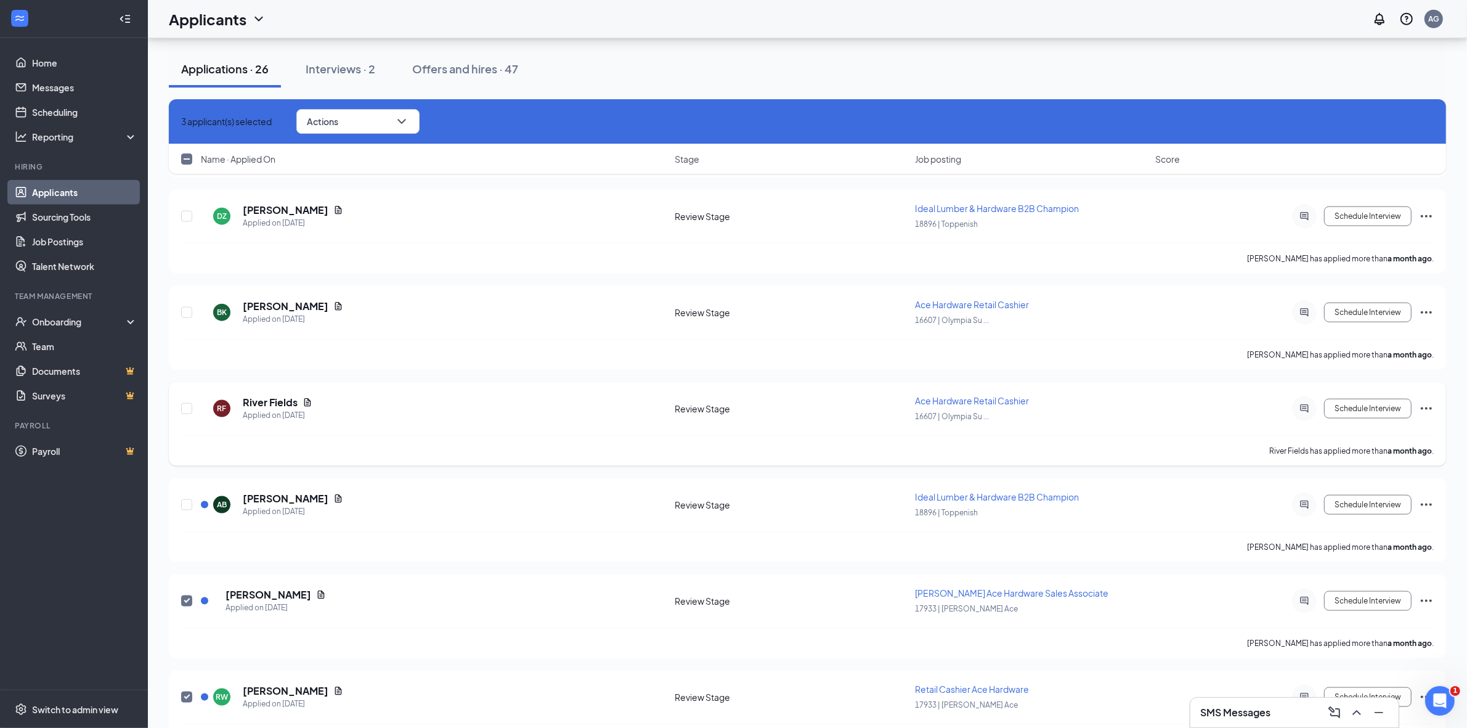
scroll to position [1845, 0]
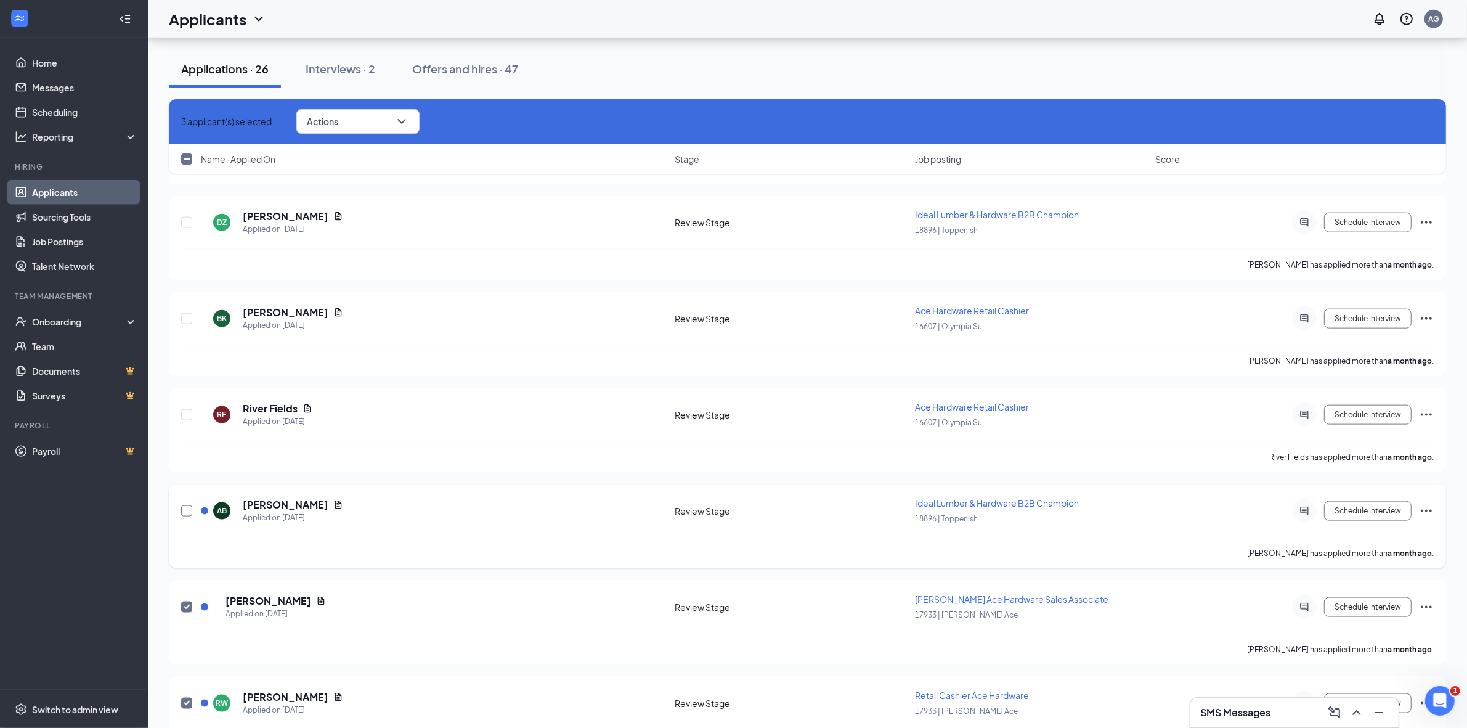
click at [185, 505] on input "checkbox" at bounding box center [186, 510] width 11 height 11
checkbox input "true"
click at [186, 409] on input "checkbox" at bounding box center [186, 414] width 11 height 11
checkbox input "true"
click at [183, 314] on input "checkbox" at bounding box center [186, 318] width 11 height 11
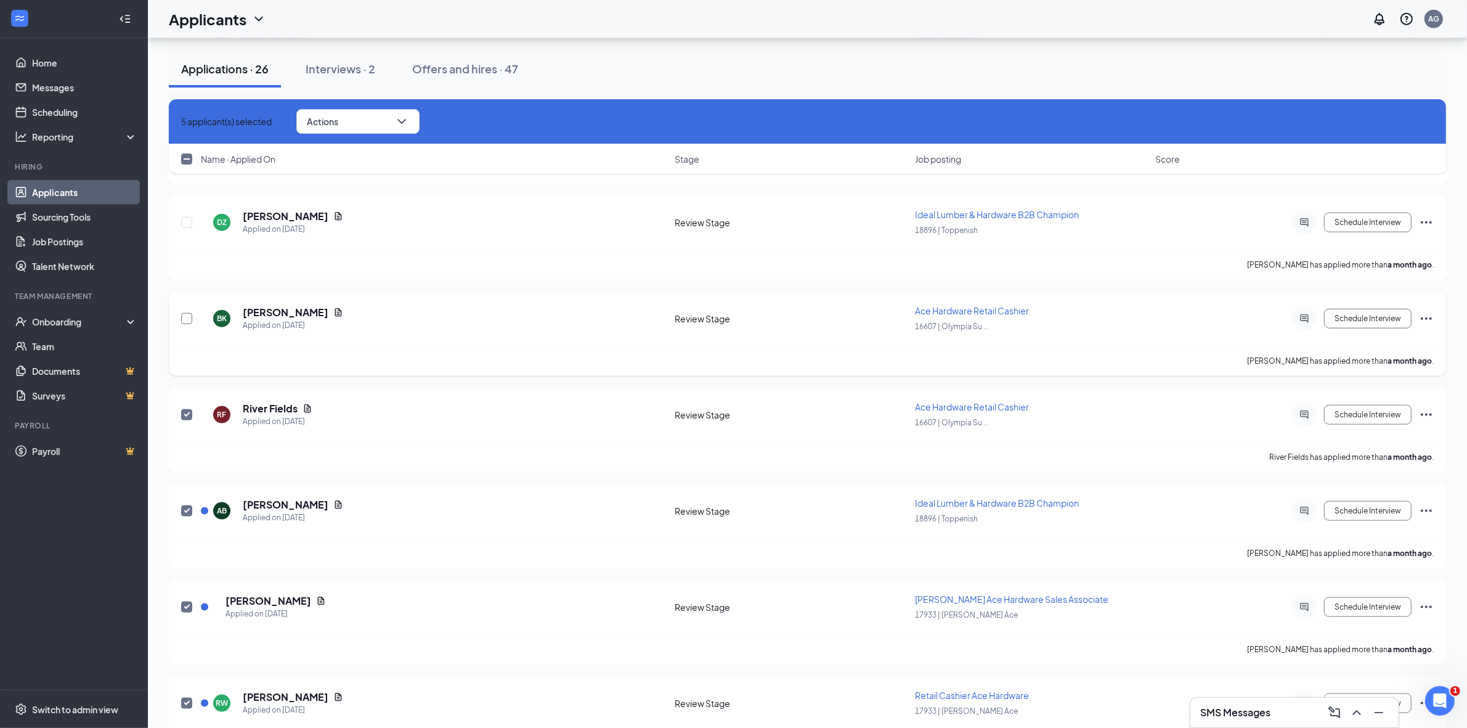
checkbox input "true"
click at [386, 121] on button "Actions" at bounding box center [357, 121] width 123 height 25
click at [410, 115] on button "Actions" at bounding box center [357, 121] width 123 height 25
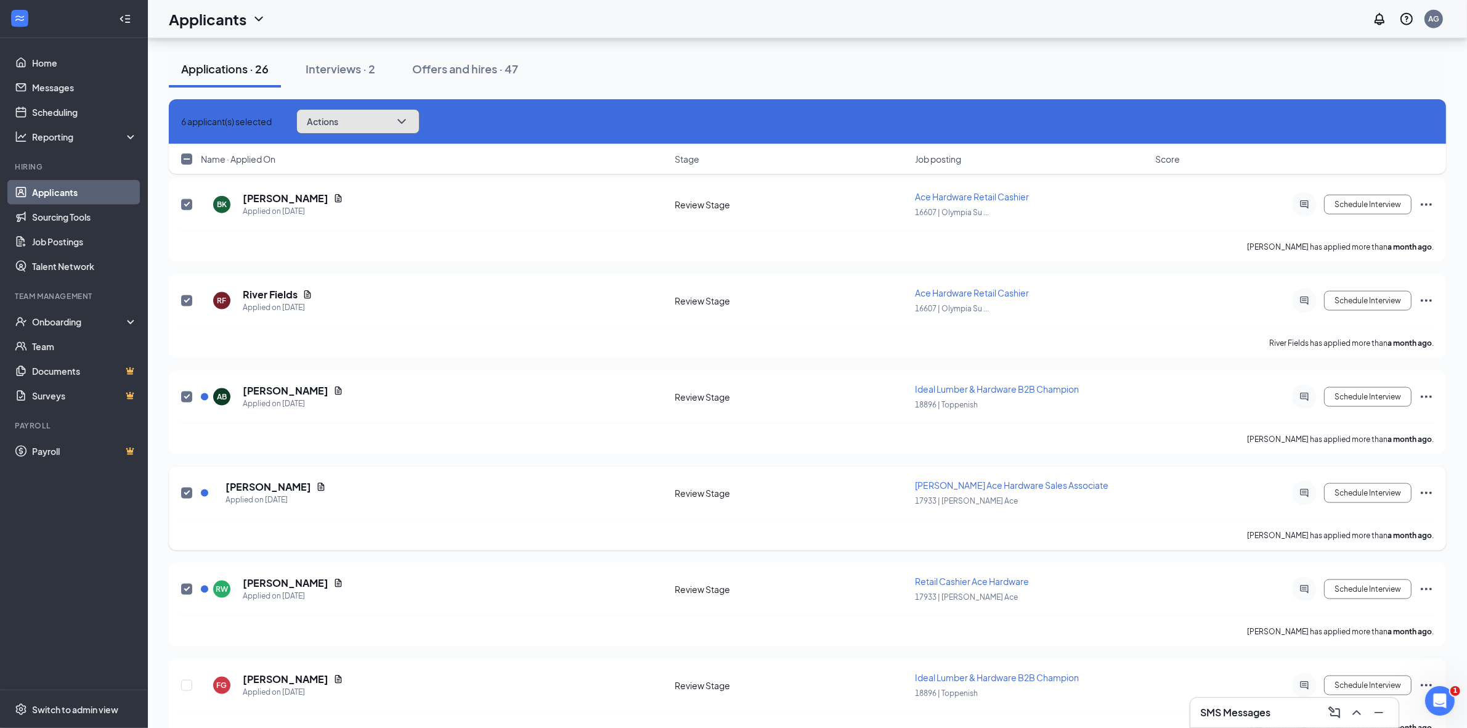
scroll to position [2076, 0]
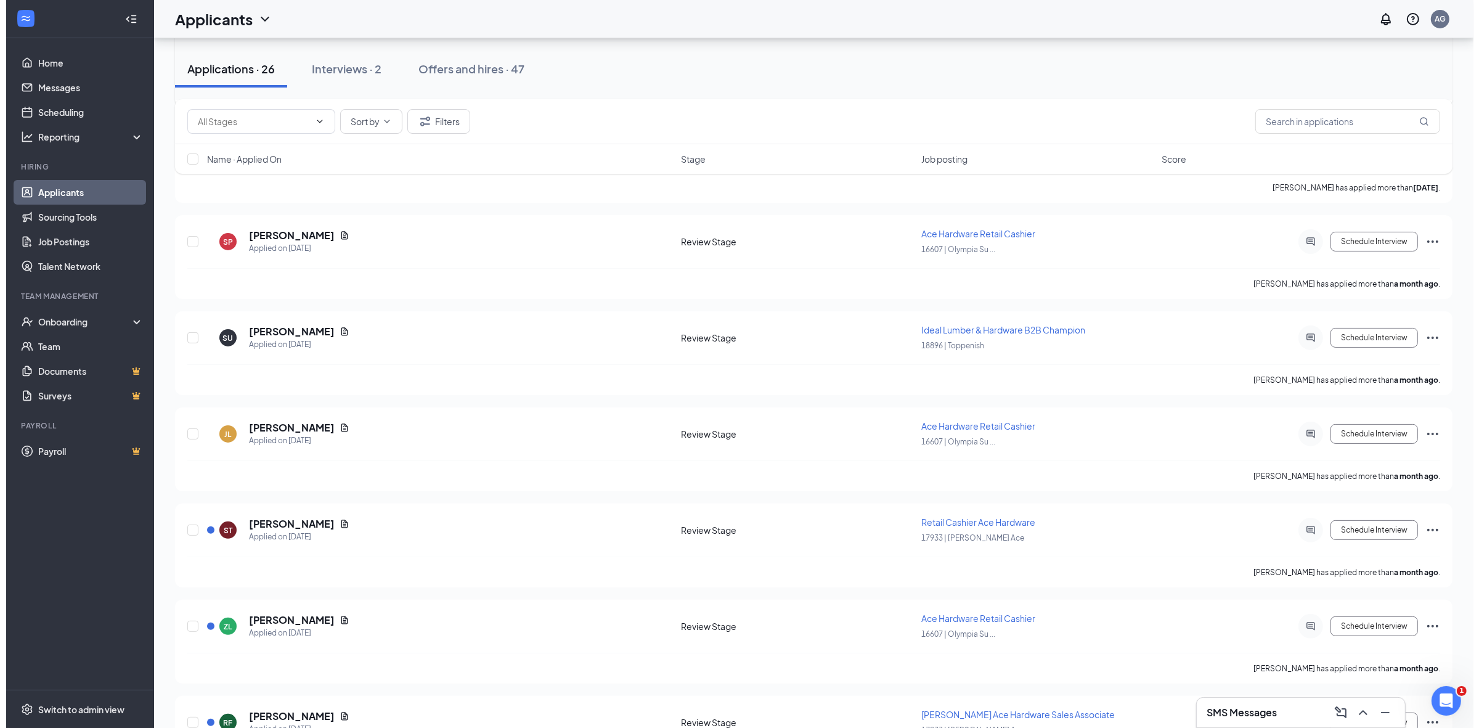
scroll to position [543, 0]
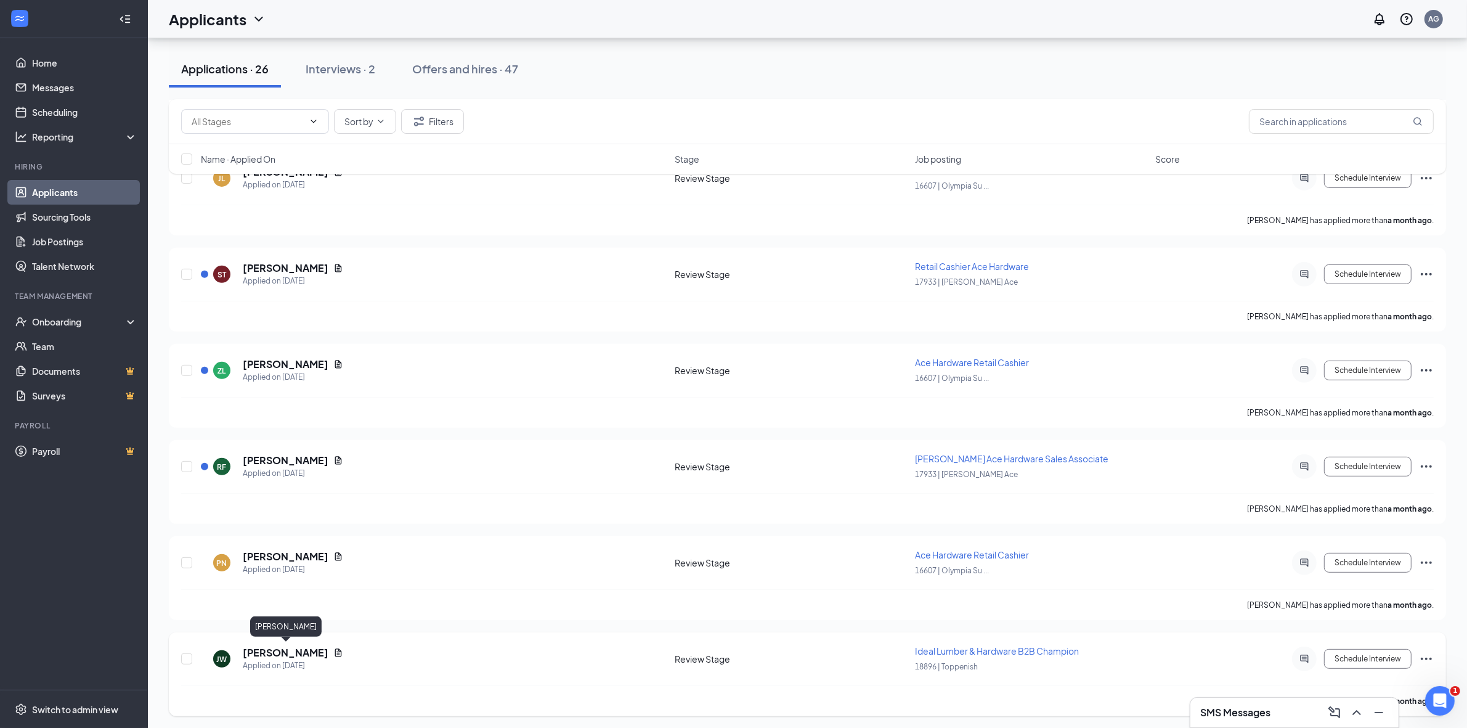
click at [296, 650] on h5 "[PERSON_NAME]" at bounding box center [286, 653] width 86 height 14
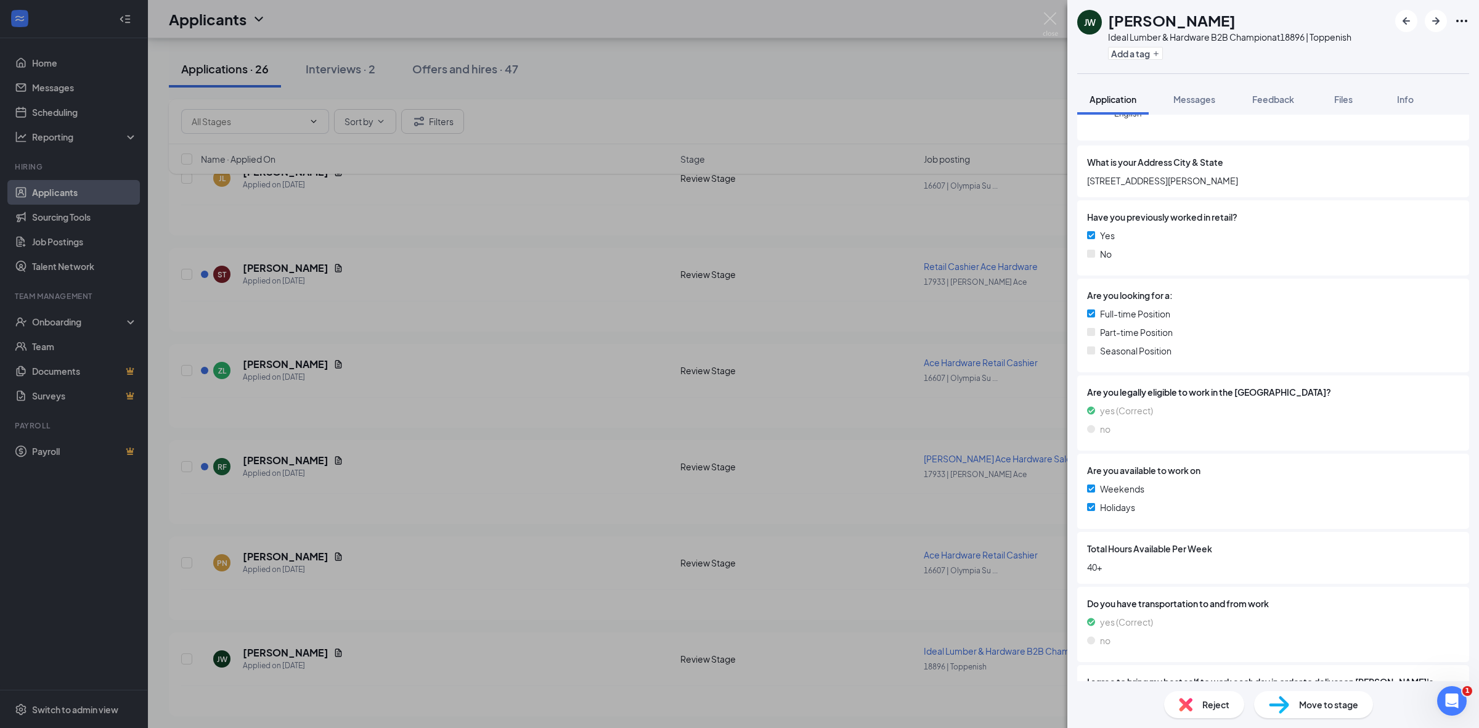
scroll to position [108, 0]
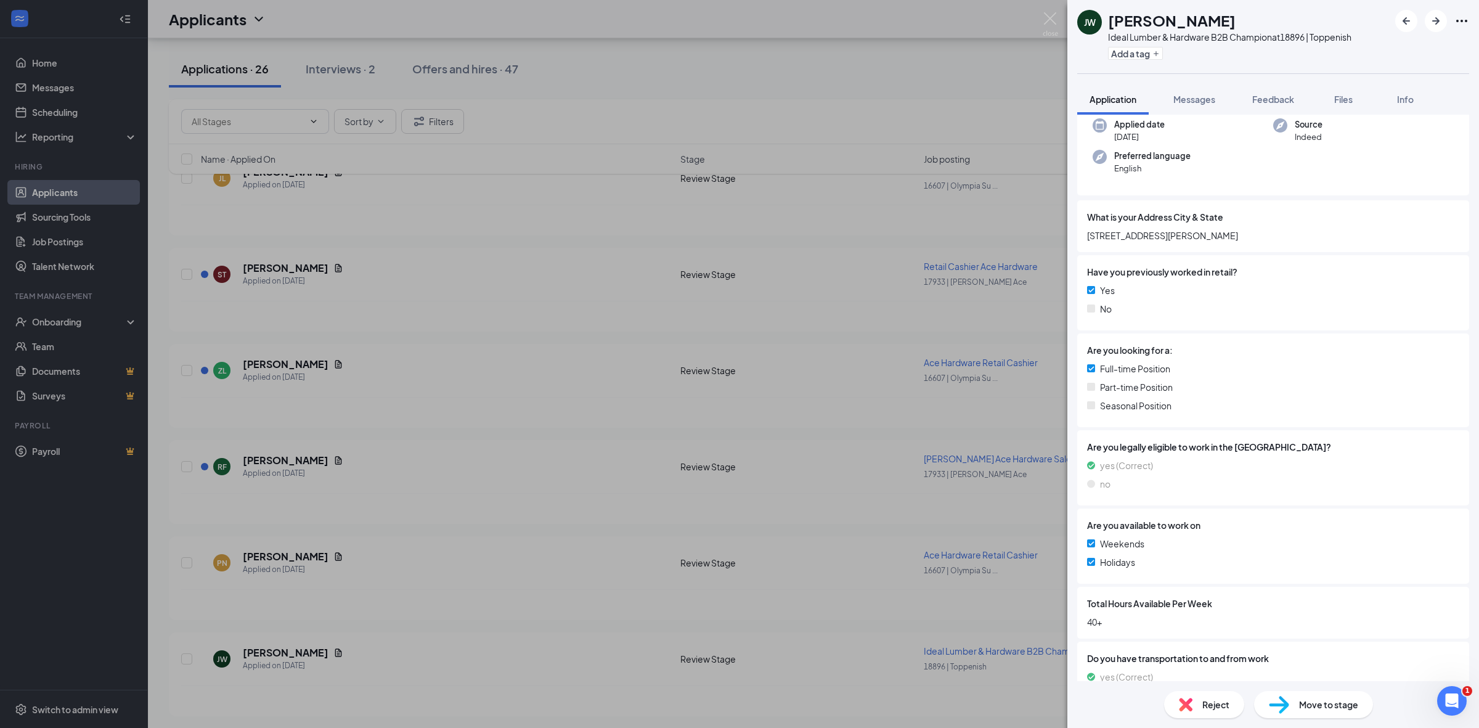
click at [1208, 707] on span "Reject" at bounding box center [1215, 705] width 27 height 14
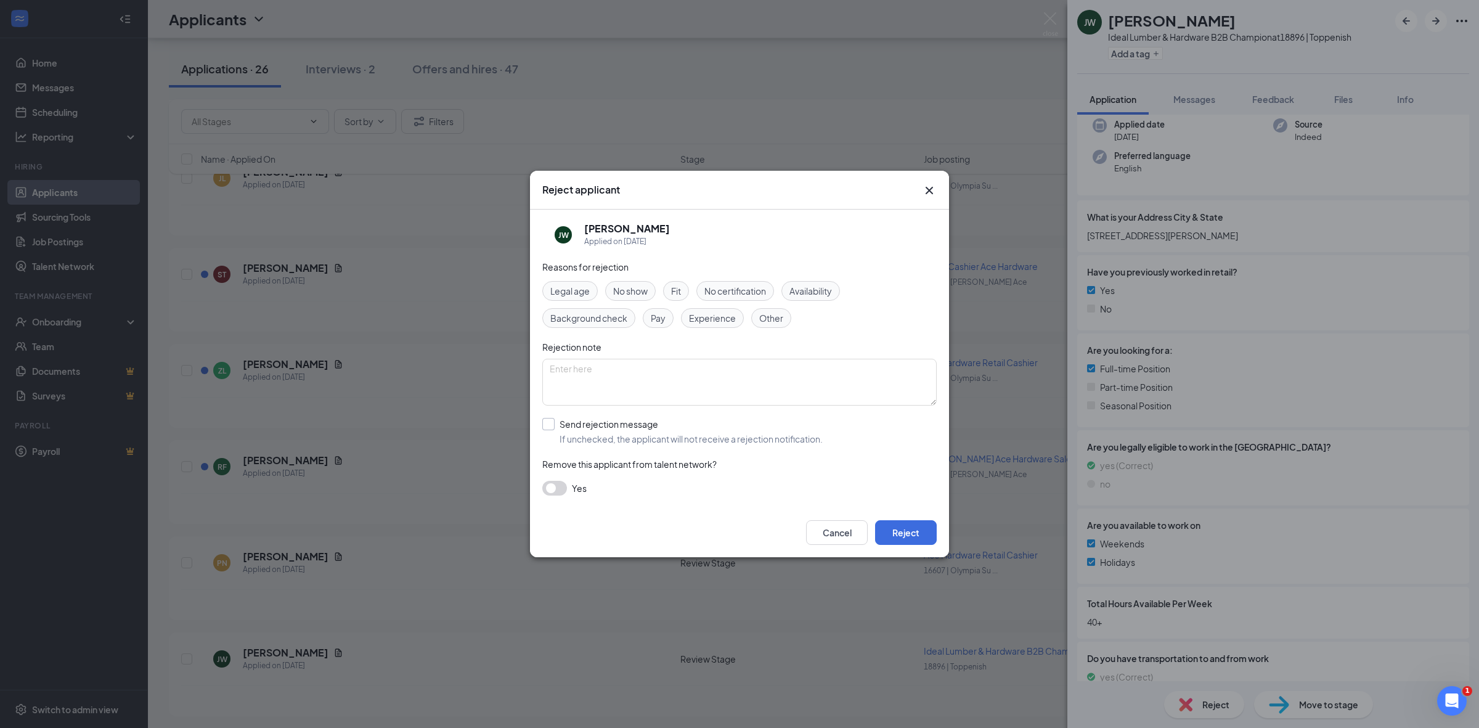
click at [552, 431] on input "Send rejection message If unchecked, the applicant will not receive a rejection…" at bounding box center [682, 431] width 280 height 27
checkbox input "true"
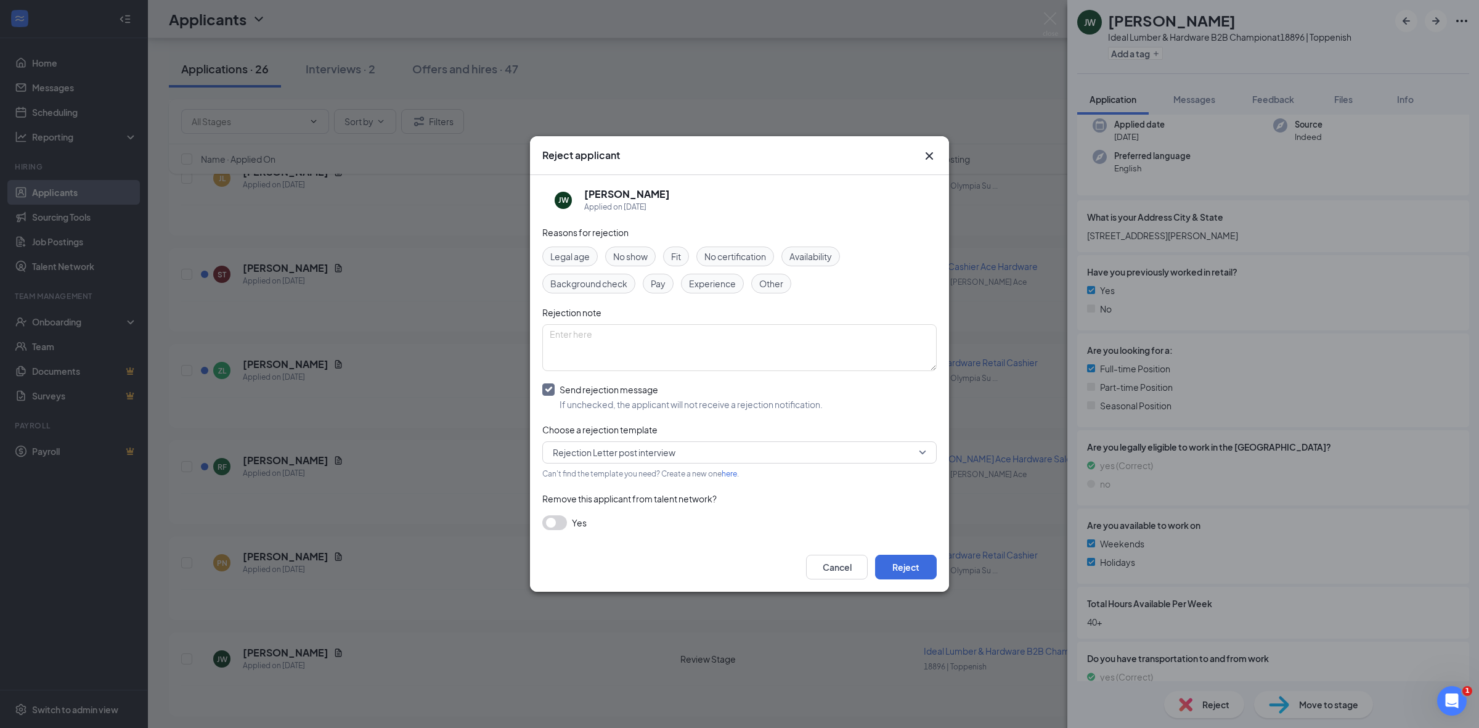
click at [765, 442] on input "search" at bounding box center [735, 452] width 371 height 21
click at [743, 504] on div "Rejection Template - We'll Save Your Application" at bounding box center [739, 513] width 394 height 28
click at [920, 566] on button "Reject" at bounding box center [906, 567] width 62 height 25
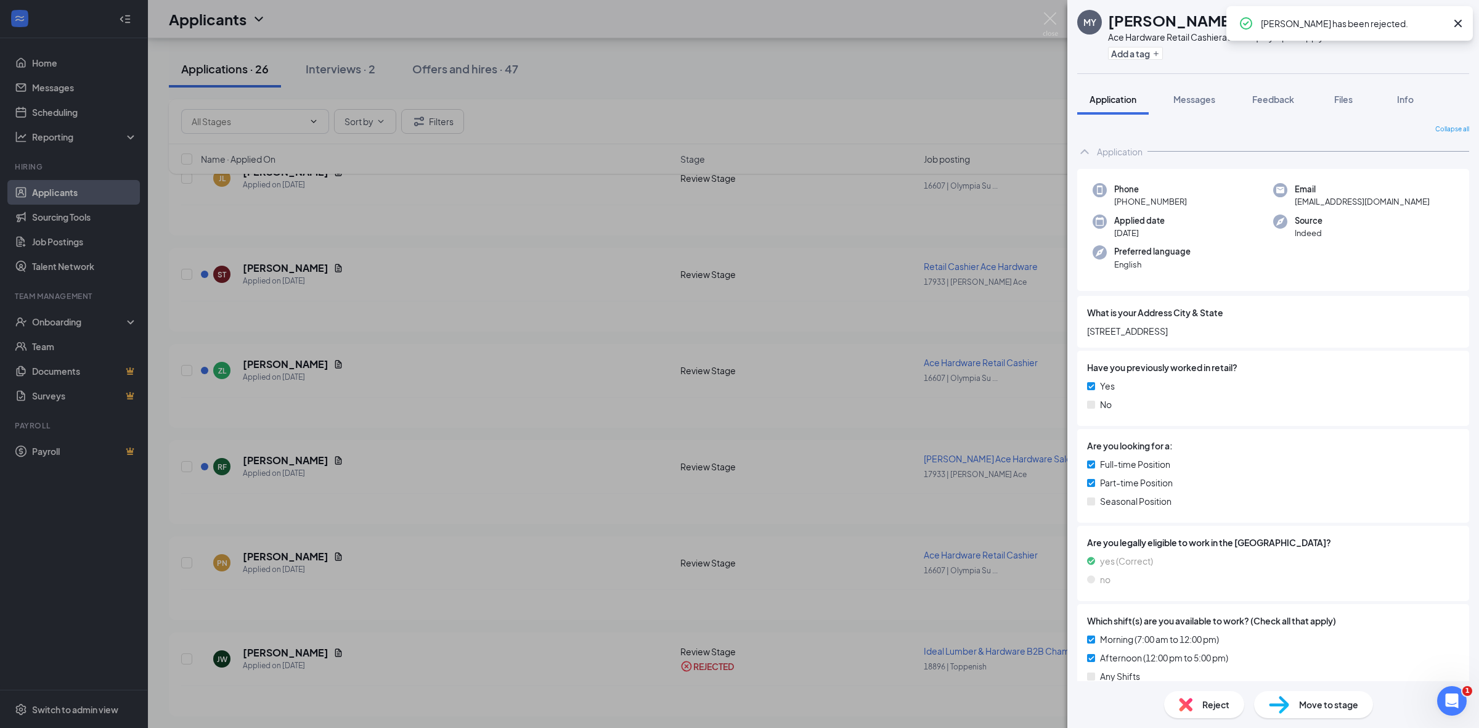
click at [421, 590] on div "MY Miah Yang Ace Hardware Retail Cashier at 16607 | Olympia Supply Add a tag Ap…" at bounding box center [739, 364] width 1479 height 728
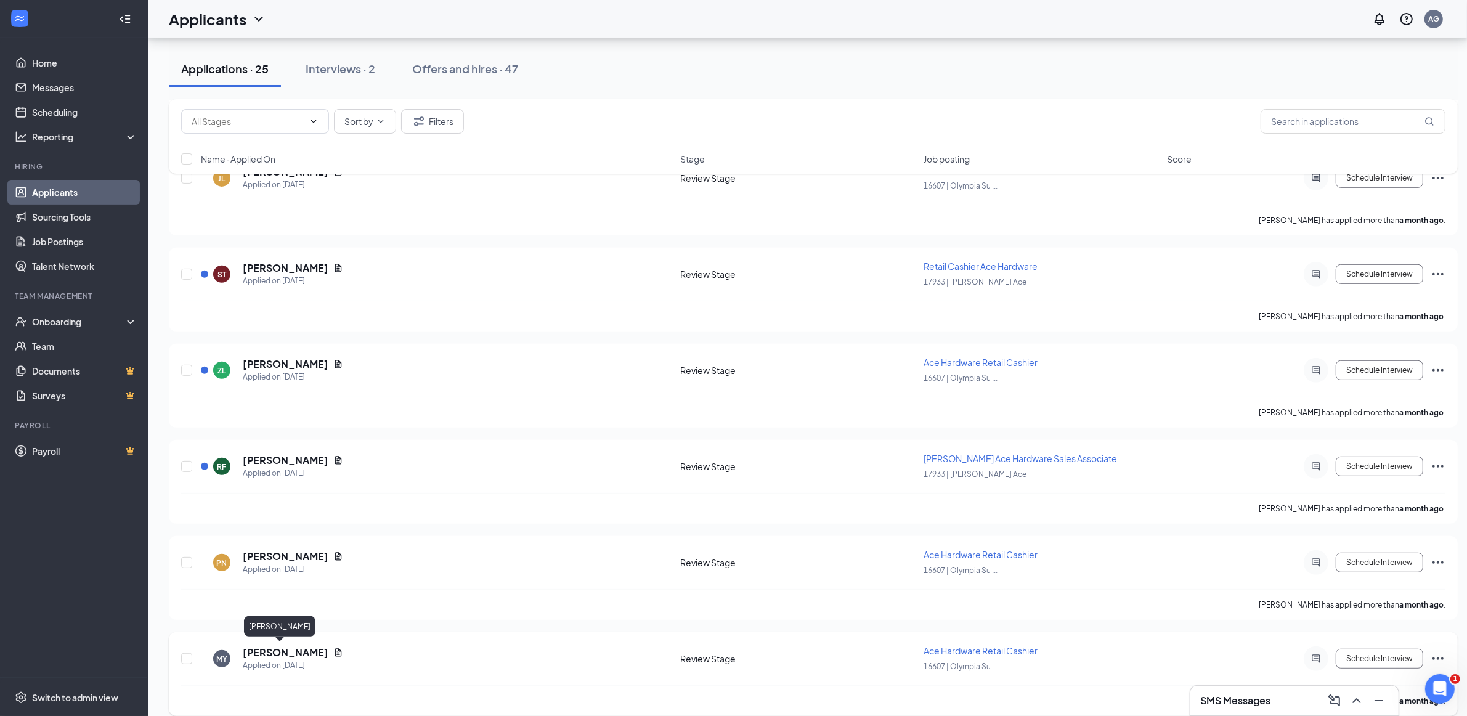
click at [278, 650] on h5 "Miah Yang" at bounding box center [286, 653] width 86 height 14
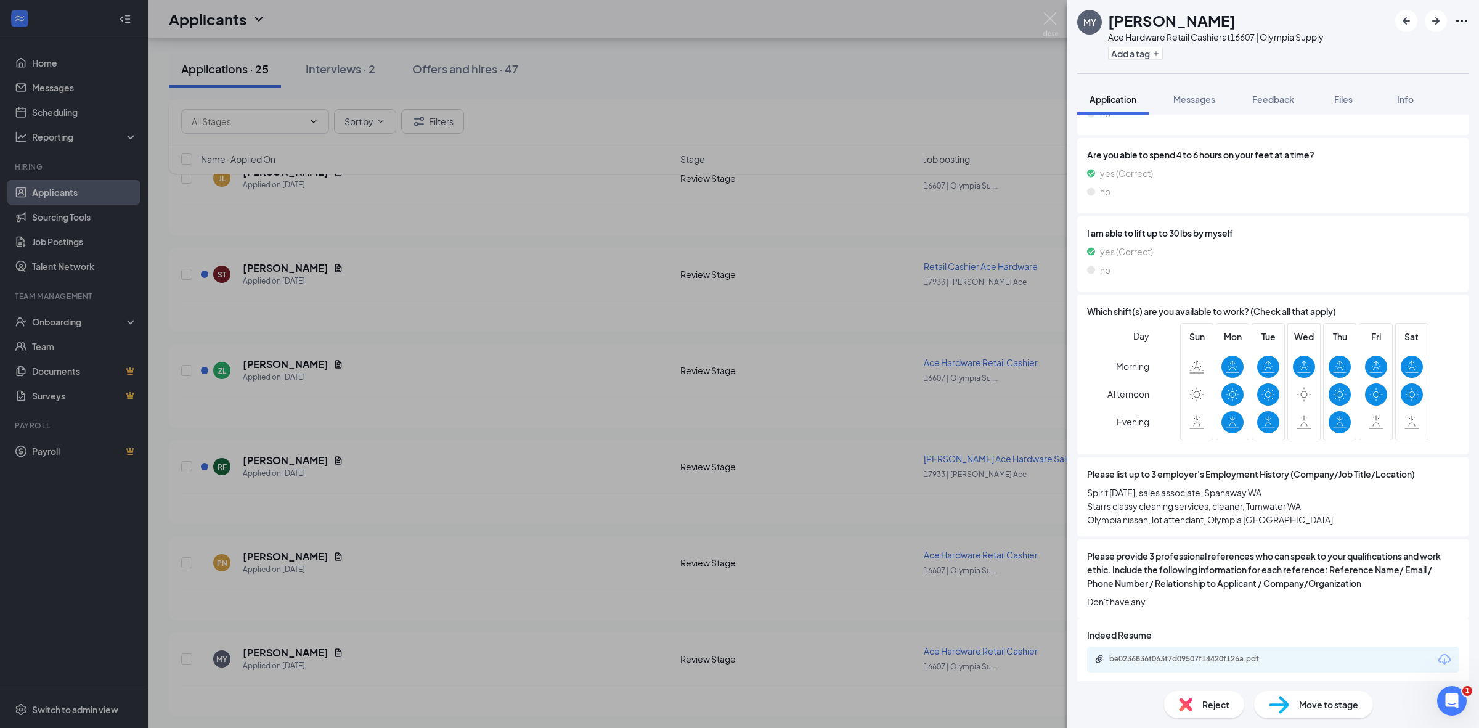
scroll to position [871, 0]
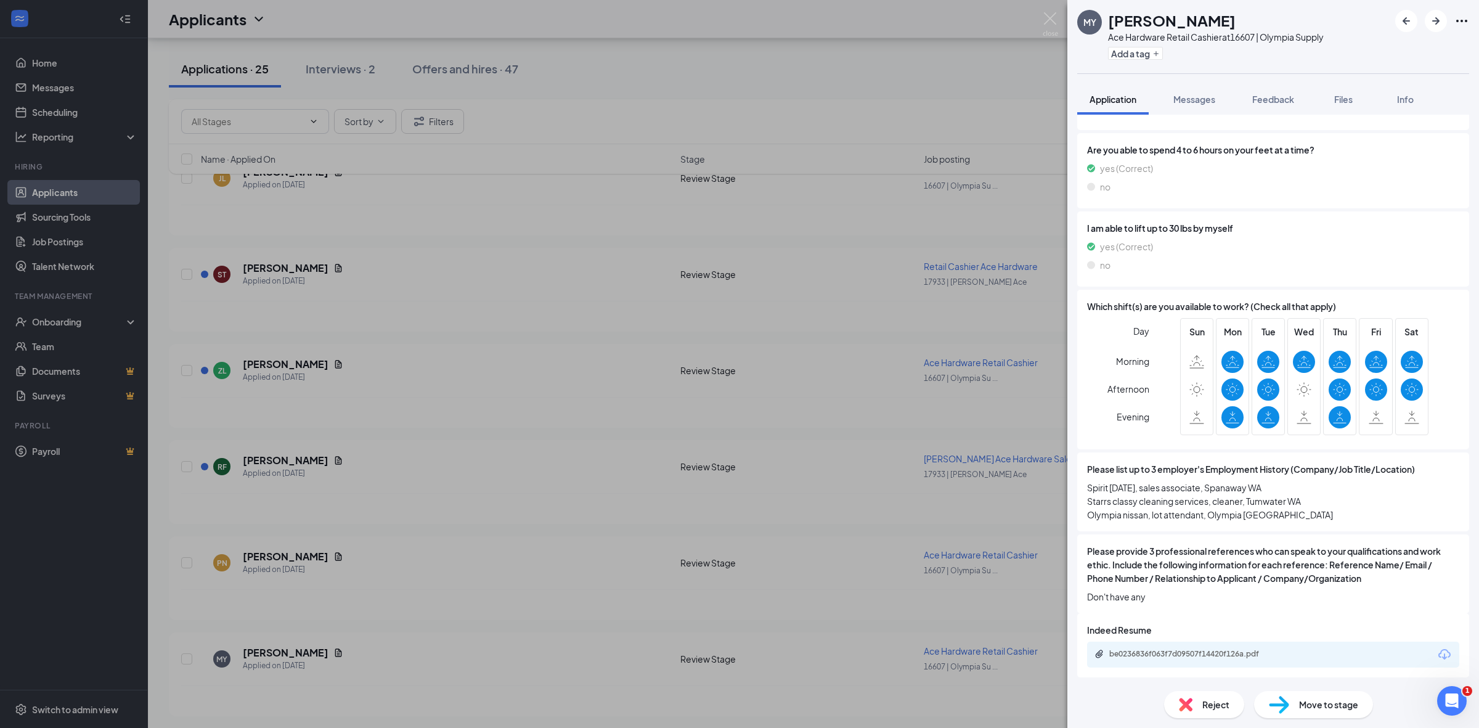
click at [1214, 710] on span "Reject" at bounding box center [1215, 705] width 27 height 14
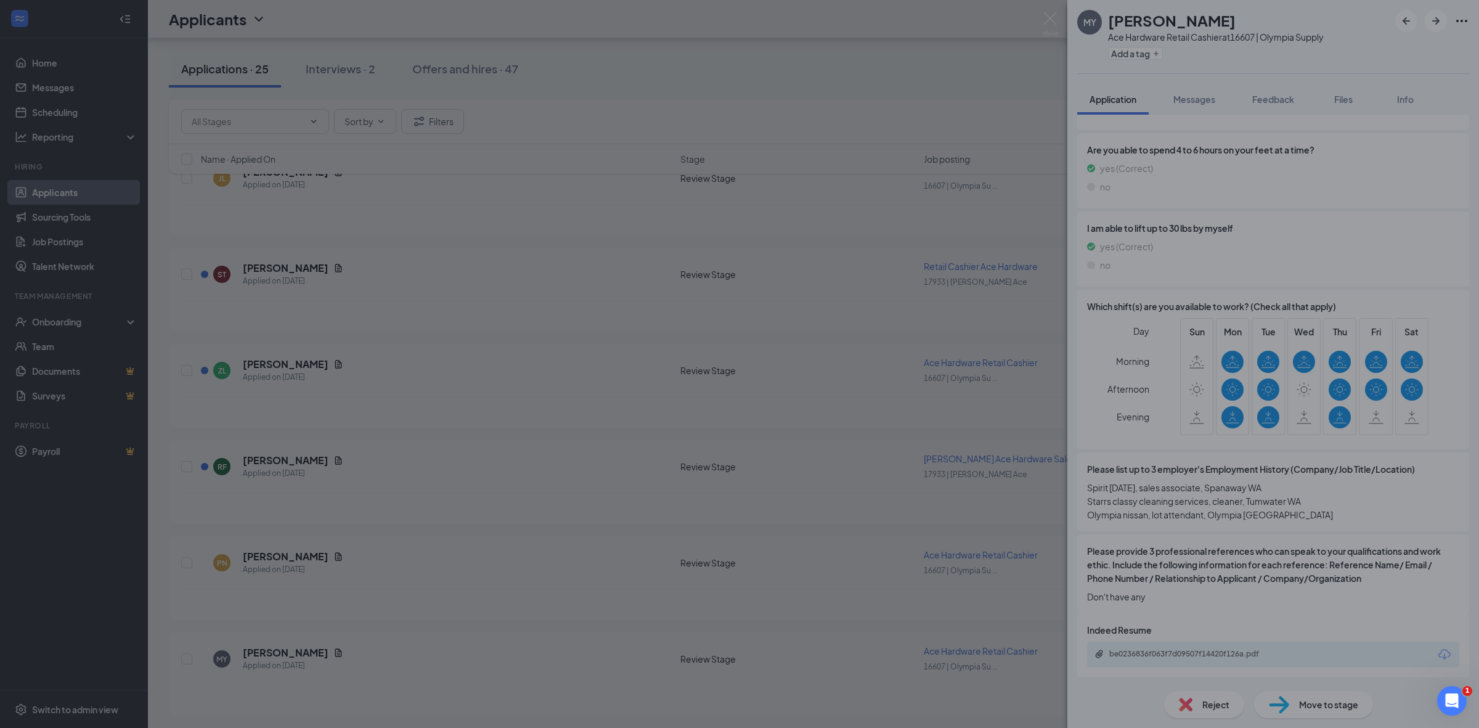
scroll to position [867, 0]
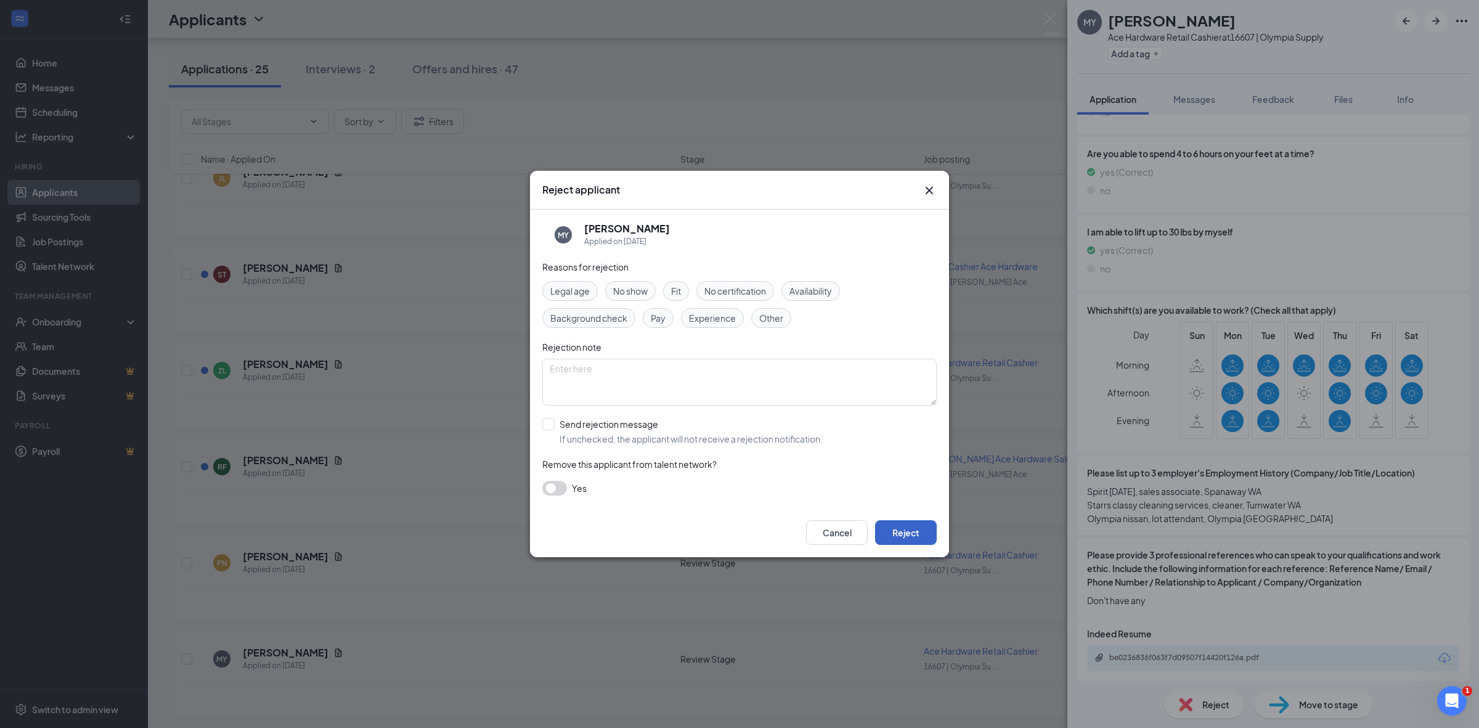
click at [912, 532] on button "Reject" at bounding box center [906, 532] width 62 height 25
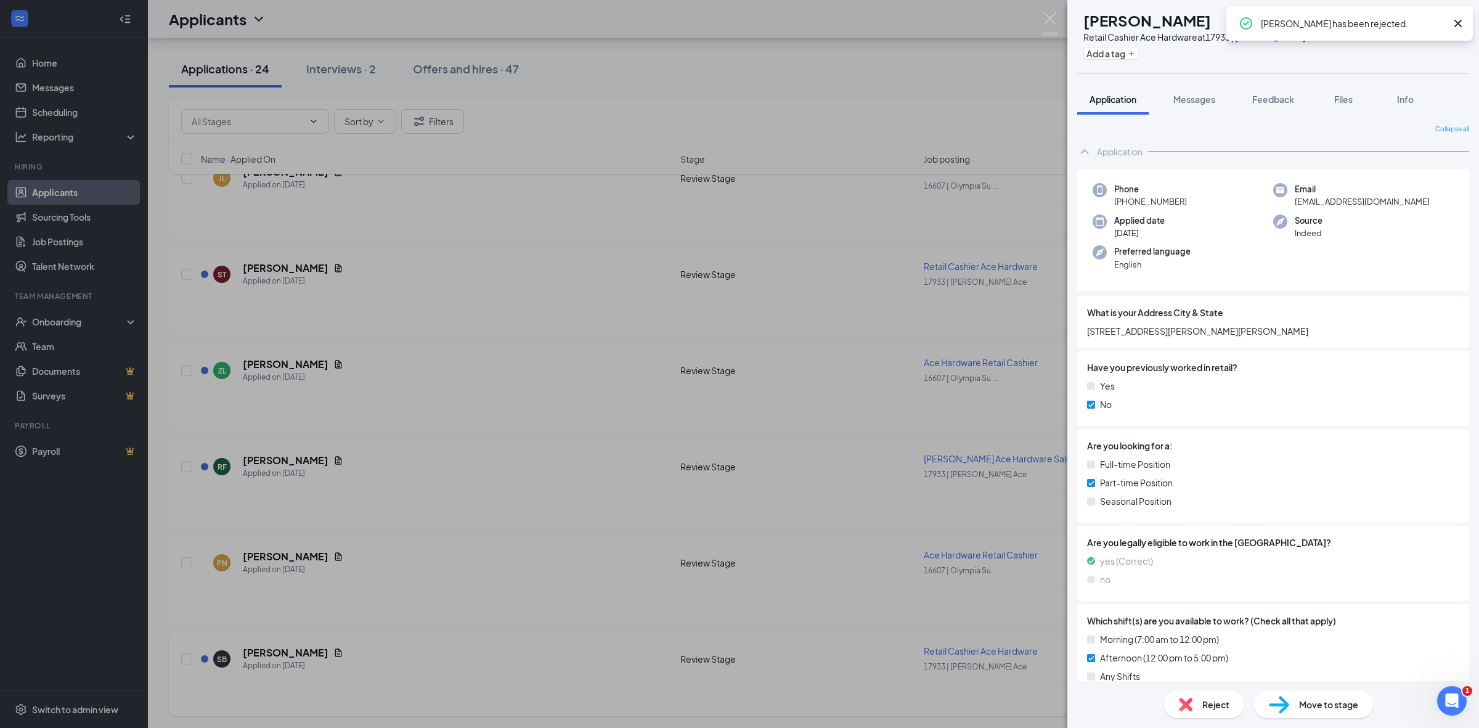
click at [336, 655] on div "SB Shayla Brenner Retail Cashier Ace Hardware at 17933 | Newberg Ace Add a tag …" at bounding box center [739, 364] width 1479 height 728
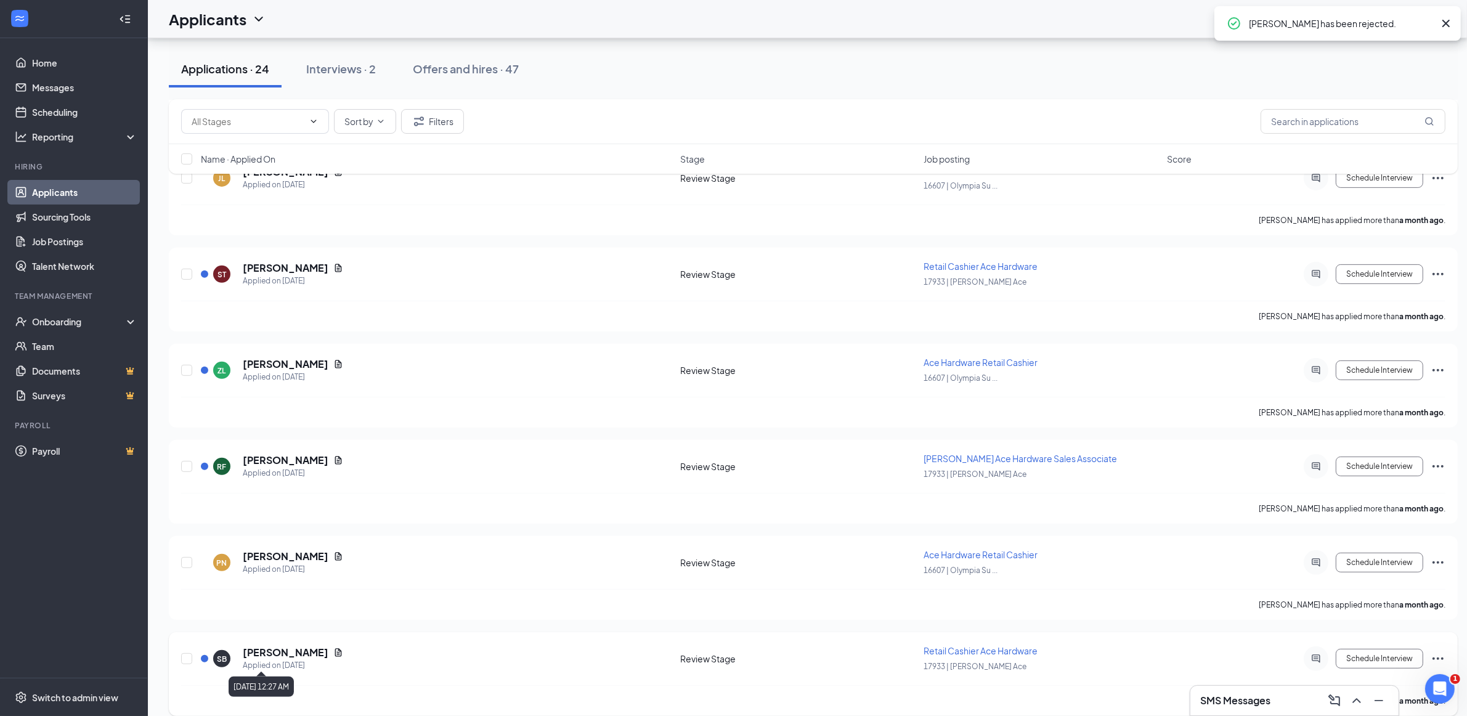
click at [278, 652] on h5 "Shayla Brenner" at bounding box center [286, 653] width 86 height 14
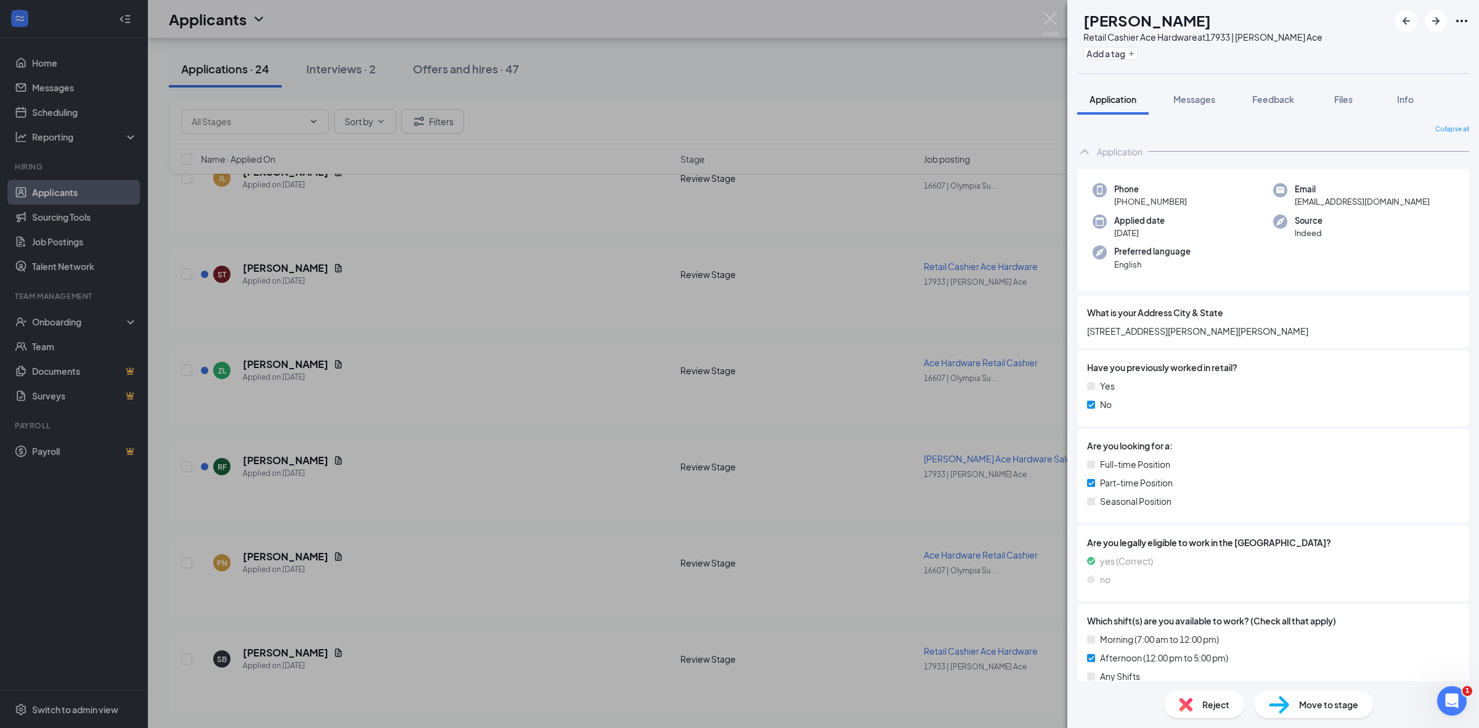
click at [1199, 699] on div "Reject" at bounding box center [1204, 704] width 80 height 27
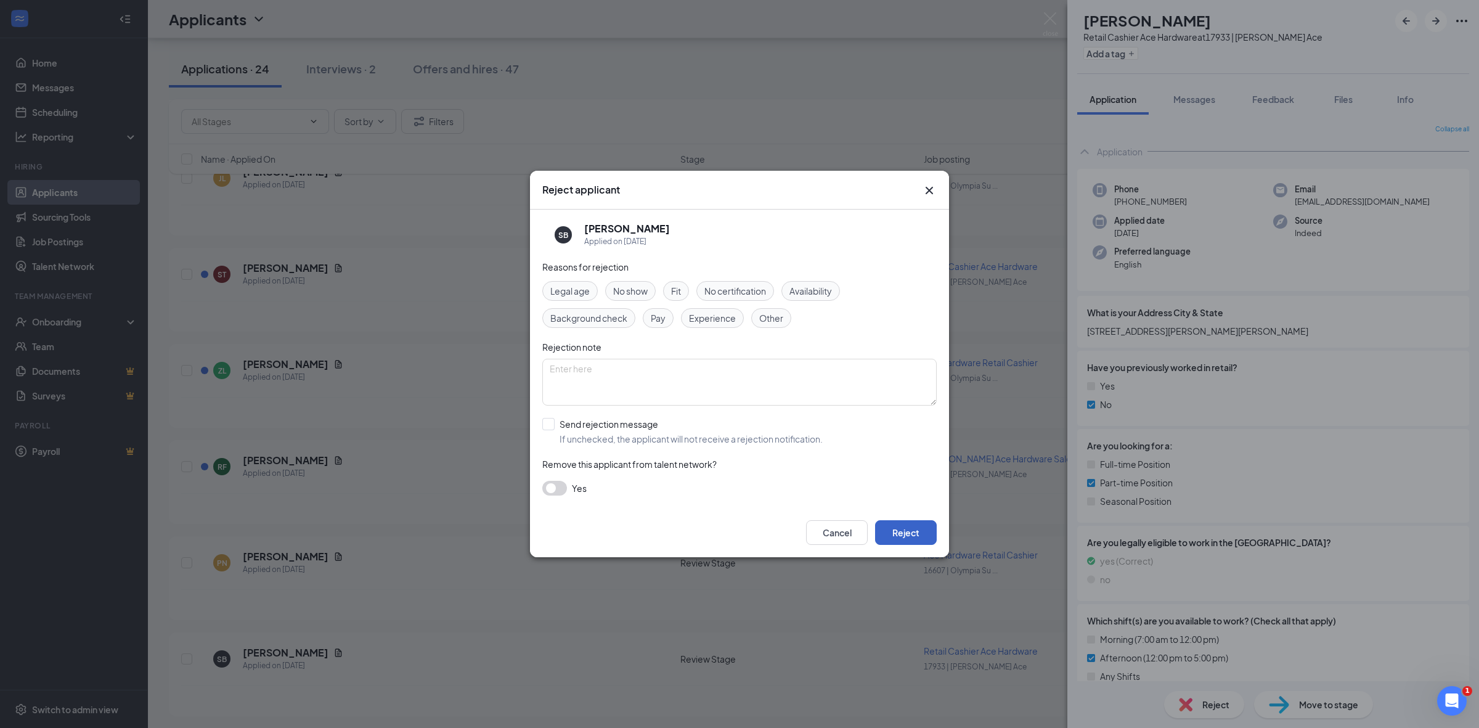
click at [895, 532] on button "Reject" at bounding box center [906, 532] width 62 height 25
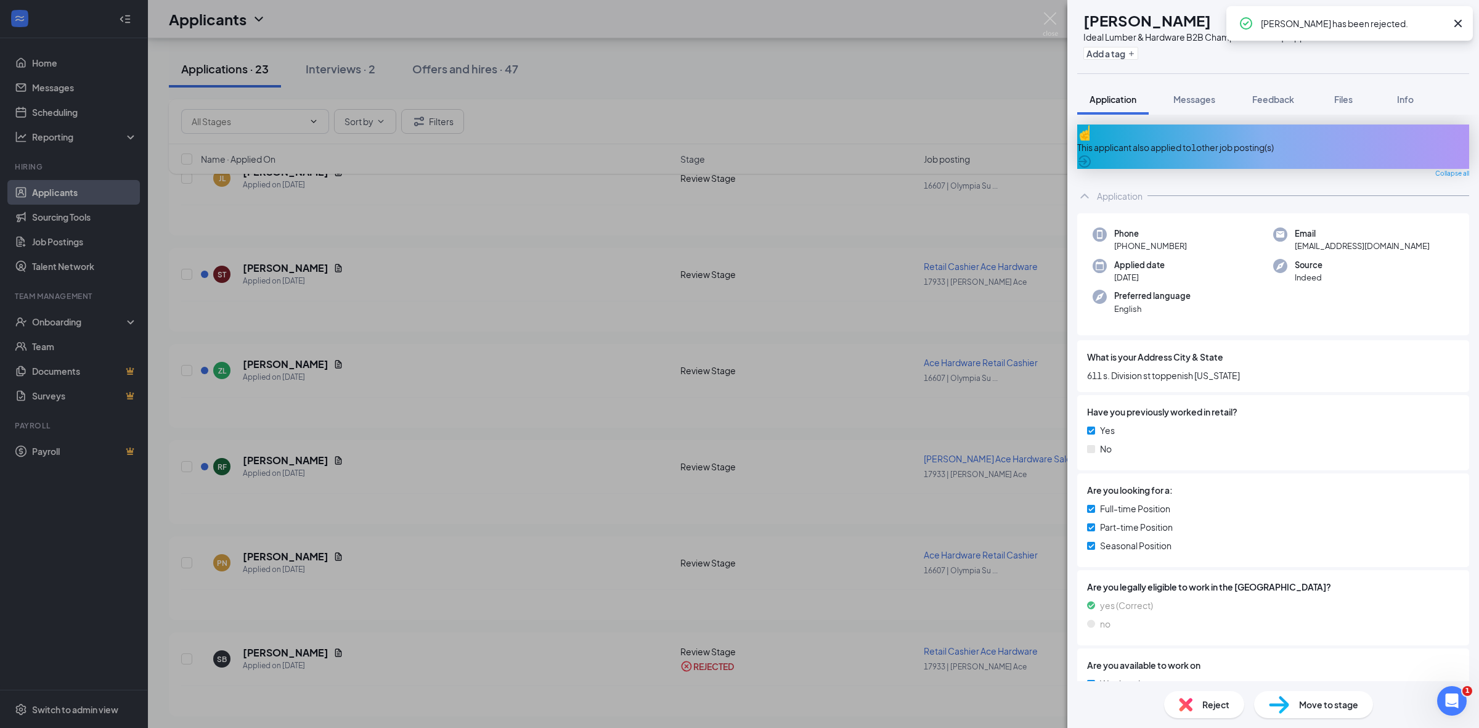
click at [489, 581] on div "ZZ Zachary Zavala Ideal Lumber & Hardware B2B Champion at 18896 | Toppenish Add…" at bounding box center [739, 364] width 1479 height 728
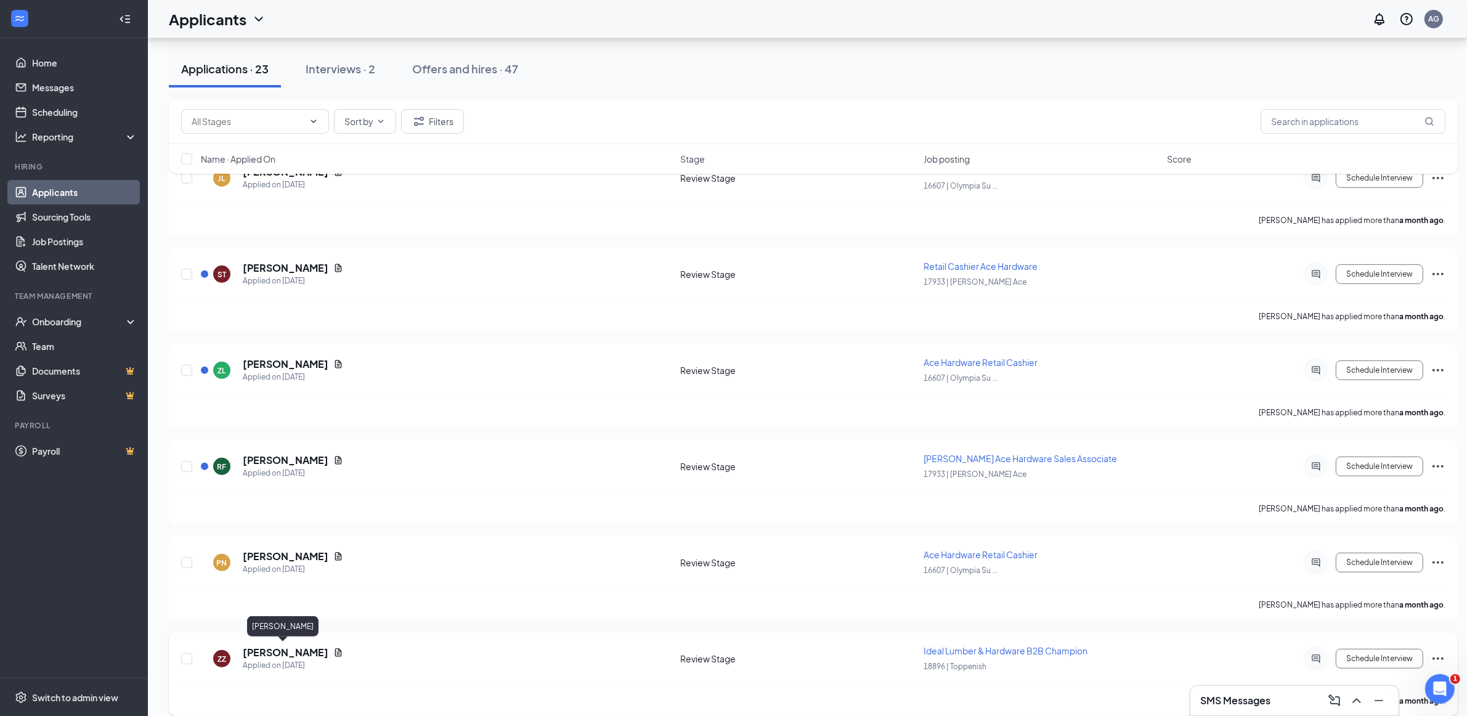
click at [268, 648] on h5 "Zachary Zavala" at bounding box center [286, 653] width 86 height 14
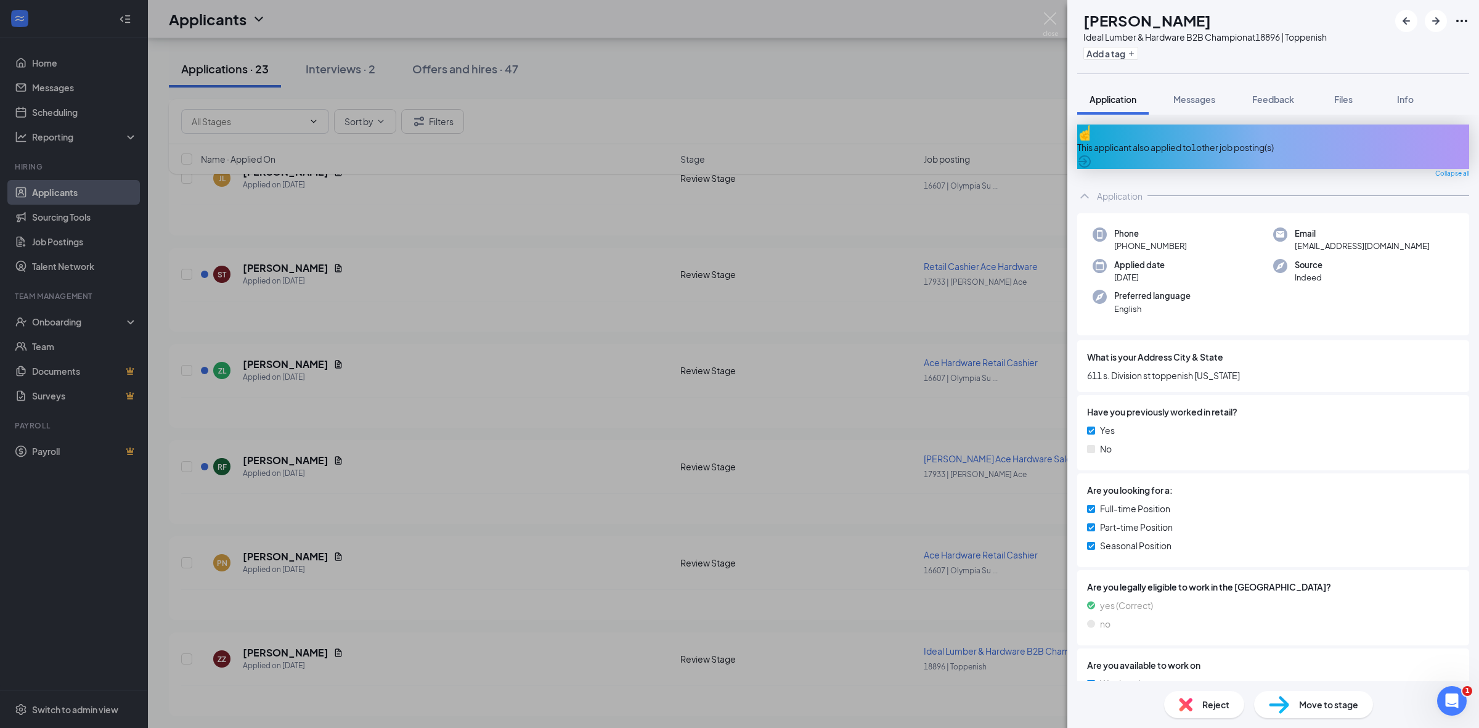
click at [1212, 711] on span "Reject" at bounding box center [1215, 705] width 27 height 14
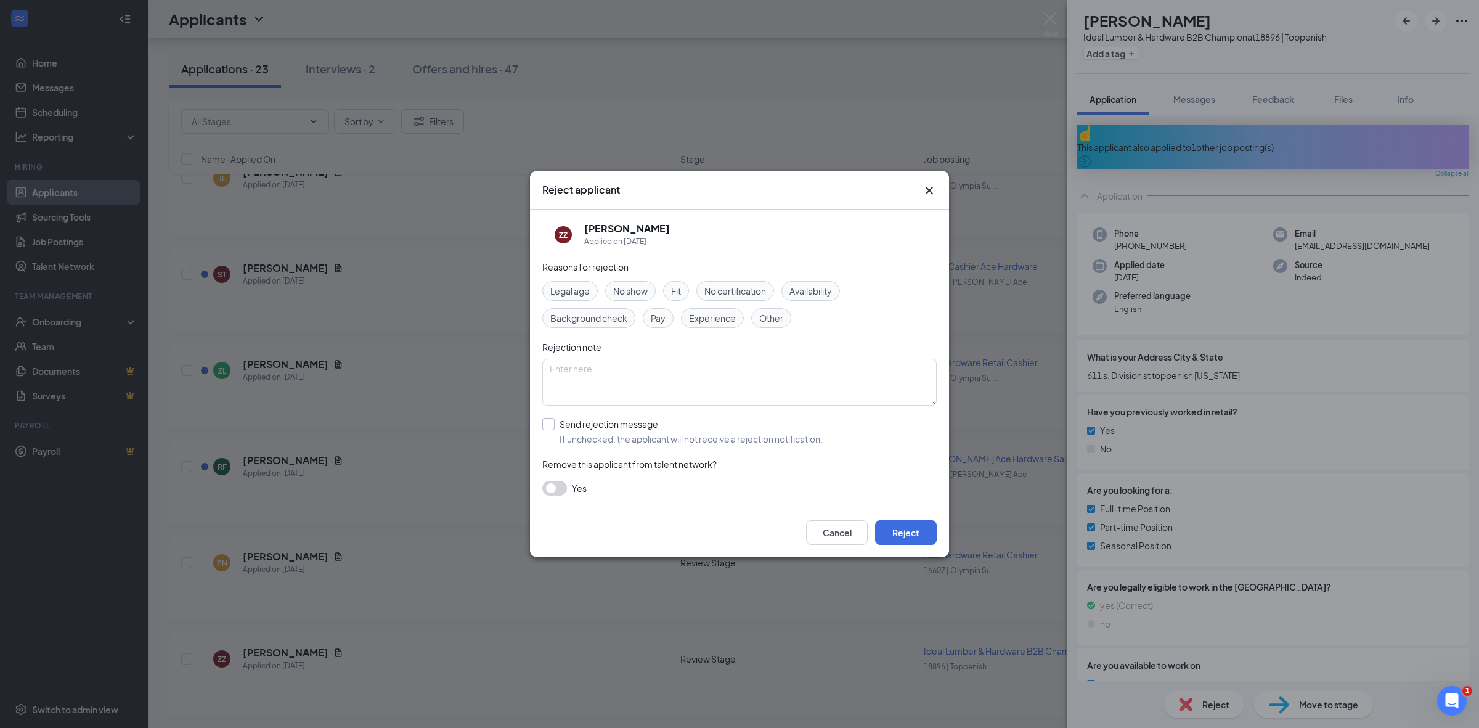
click at [542, 423] on input "Send rejection message If unchecked, the applicant will not receive a rejection…" at bounding box center [682, 431] width 280 height 27
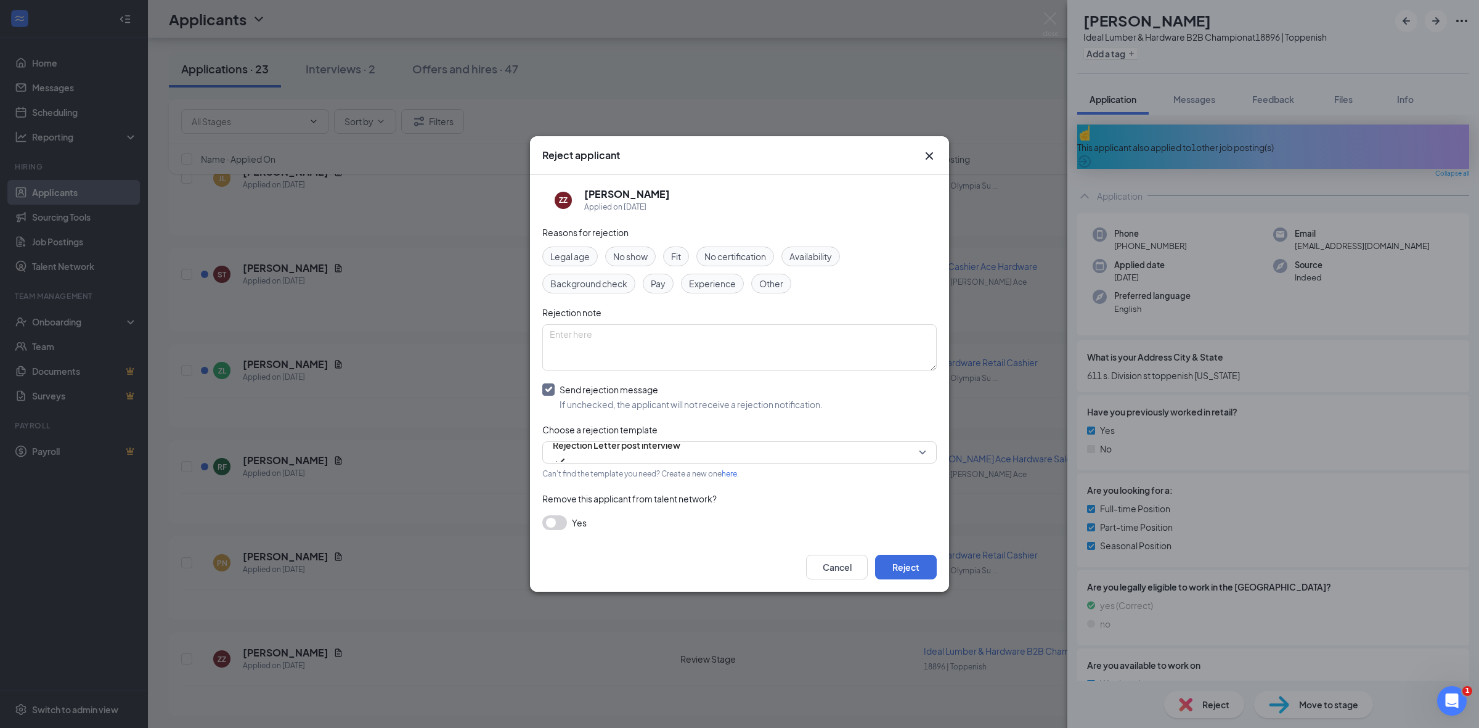
click at [553, 391] on input "Send rejection message If unchecked, the applicant will not receive a rejection…" at bounding box center [682, 396] width 280 height 27
checkbox input "false"
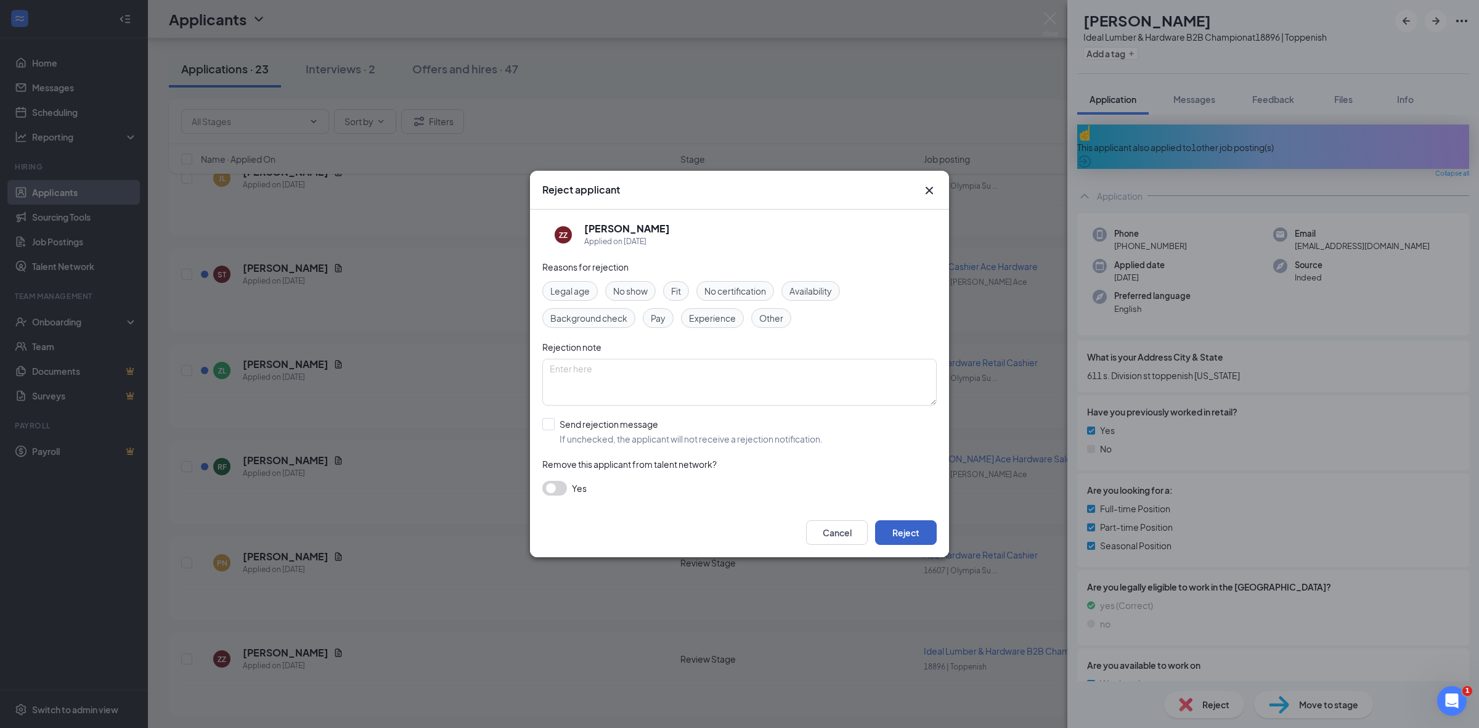
click at [914, 537] on button "Reject" at bounding box center [906, 532] width 62 height 25
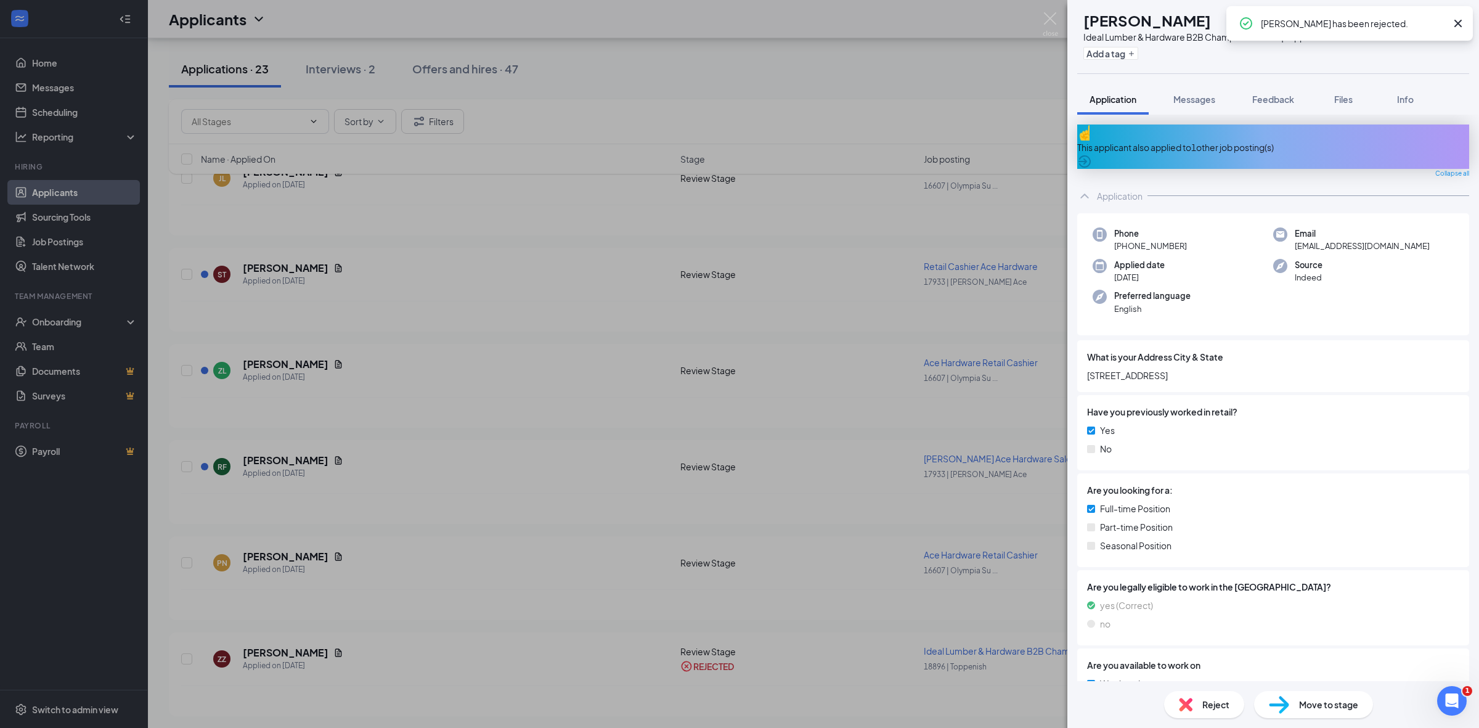
click at [638, 491] on div "TS Tim Schrank Ideal Lumber & Hardware B2B Champion at 18896 | Toppenish Add a …" at bounding box center [739, 364] width 1479 height 728
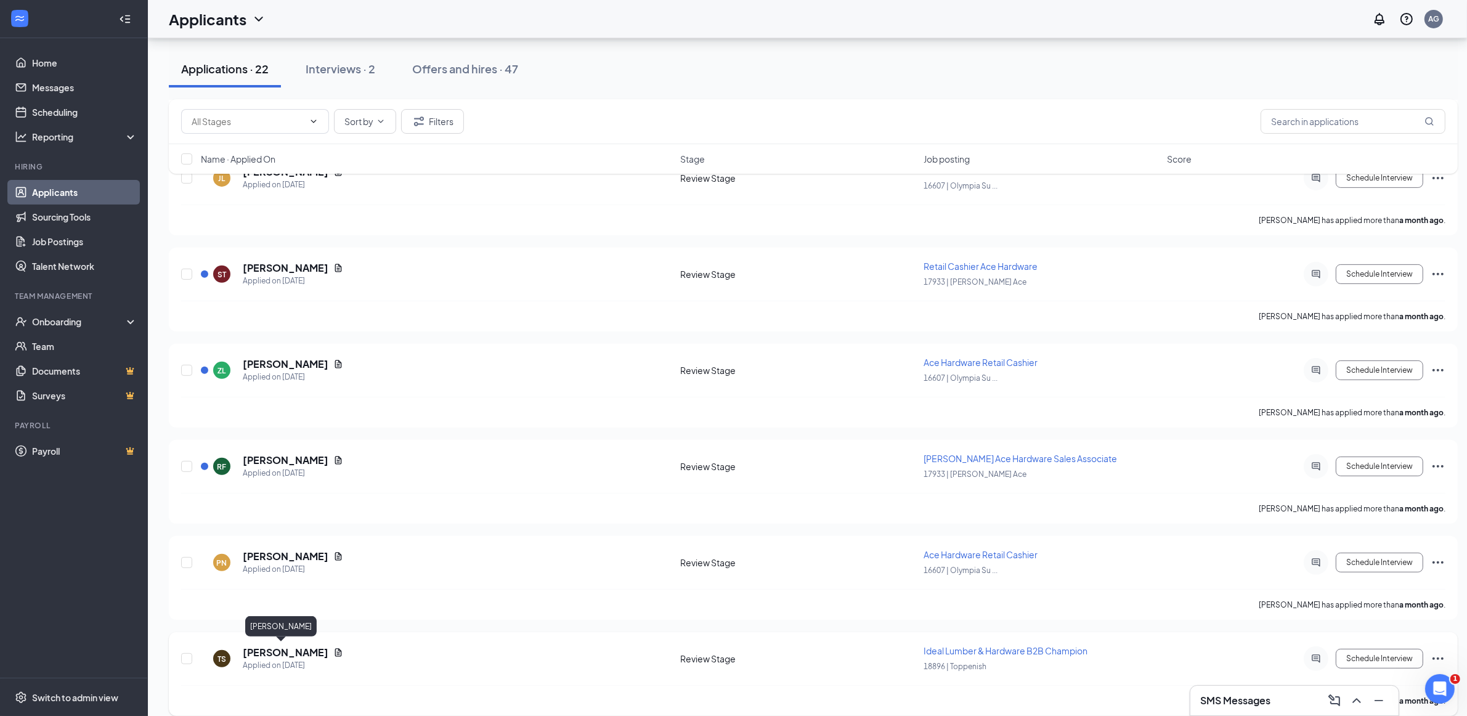
click at [265, 651] on h5 "Tim Schrank" at bounding box center [286, 653] width 86 height 14
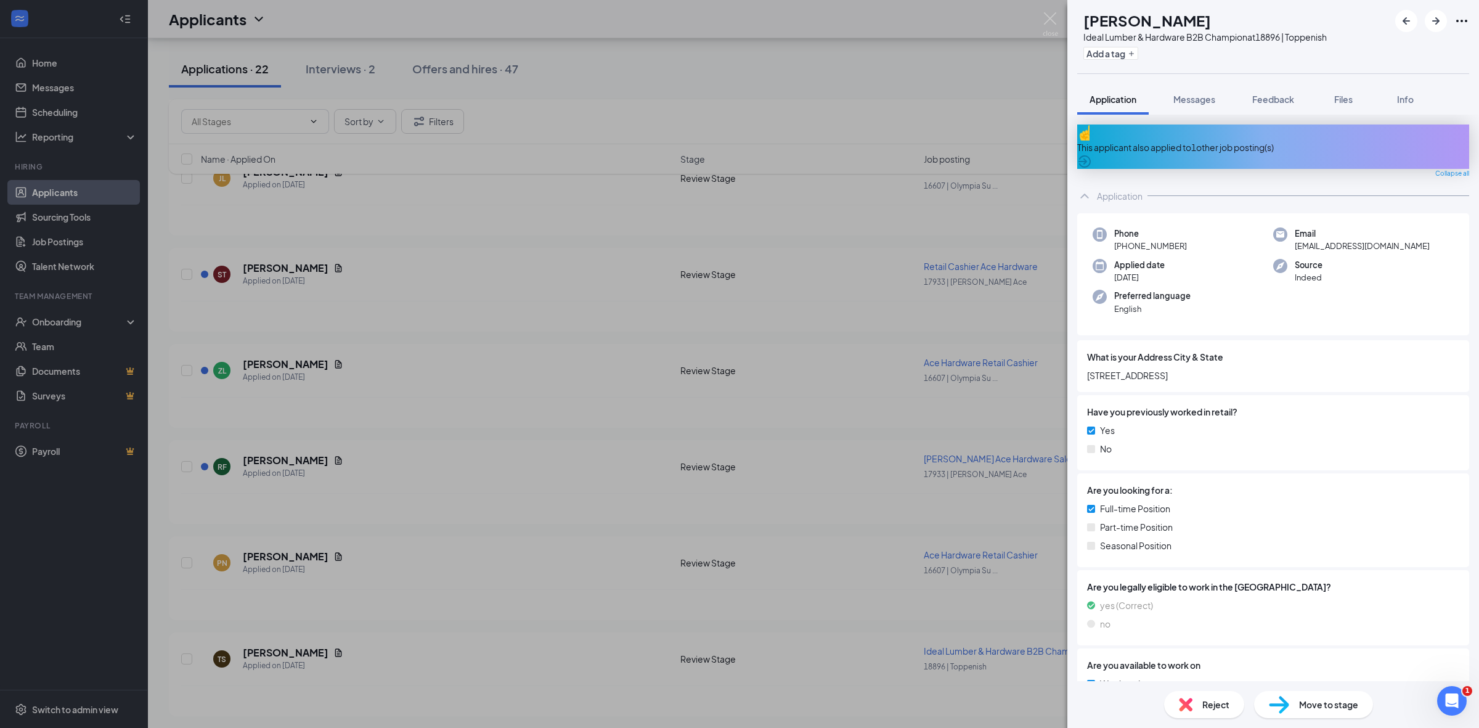
click at [1197, 697] on div "Reject" at bounding box center [1204, 704] width 80 height 27
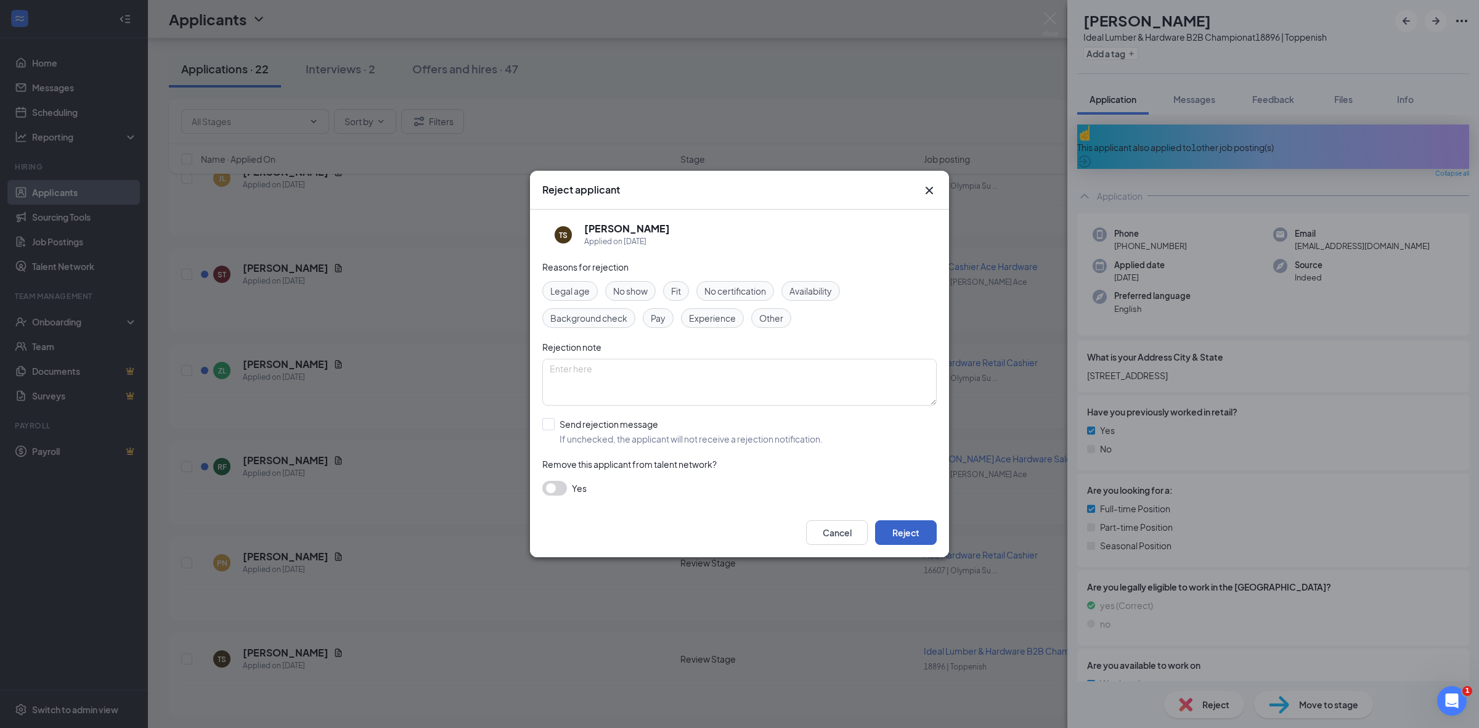
click at [900, 527] on button "Reject" at bounding box center [906, 532] width 62 height 25
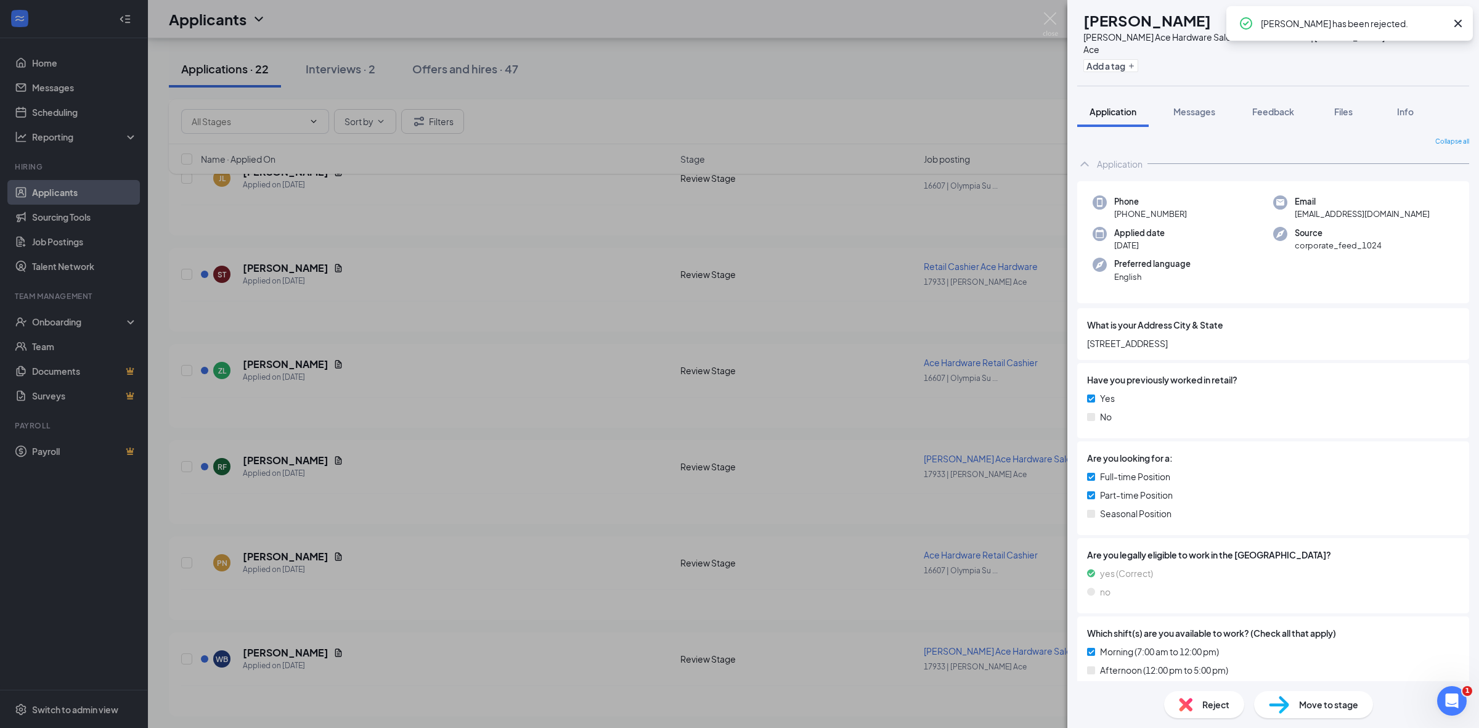
click at [306, 642] on div "WB William Burton Newberg Ace Hardware Sales Associate at 17933 | Newberg Ace A…" at bounding box center [739, 364] width 1479 height 728
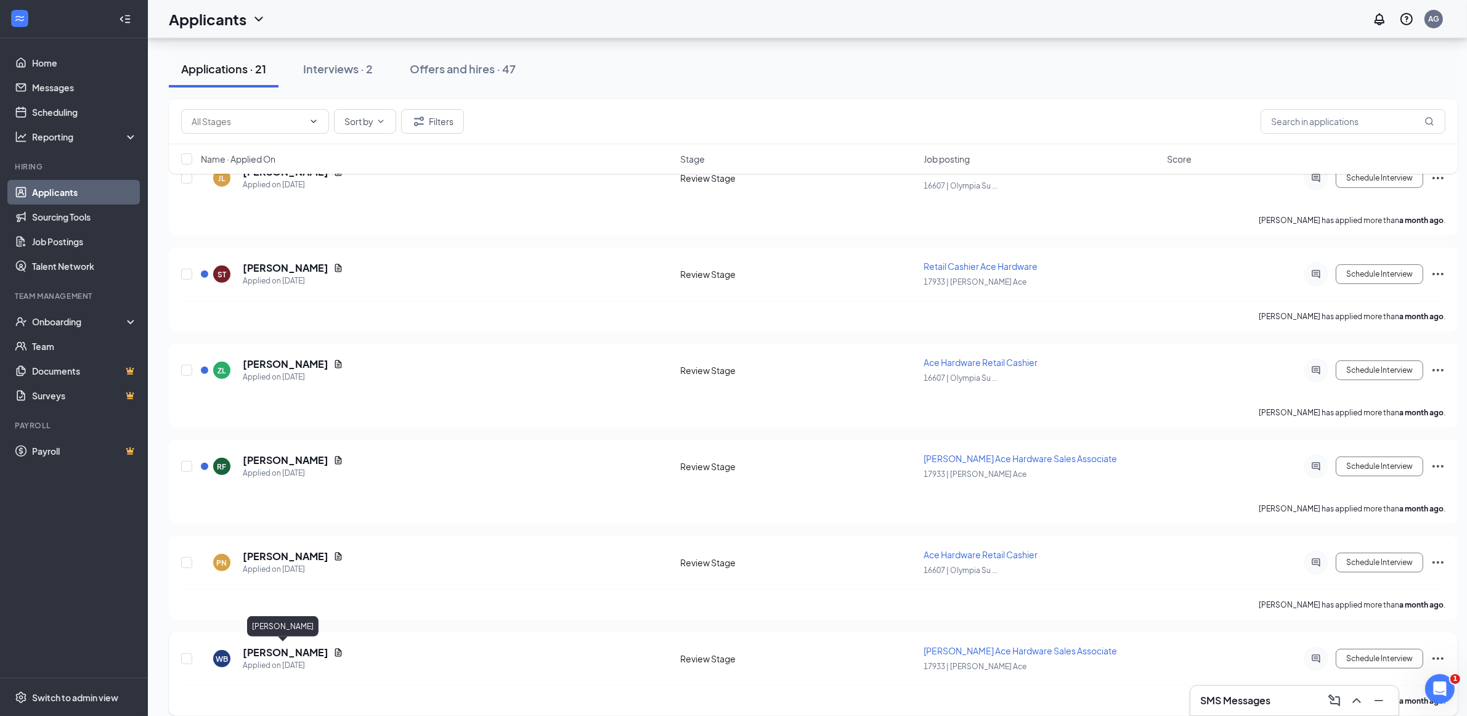
click at [296, 648] on h5 "William Burton" at bounding box center [286, 653] width 86 height 14
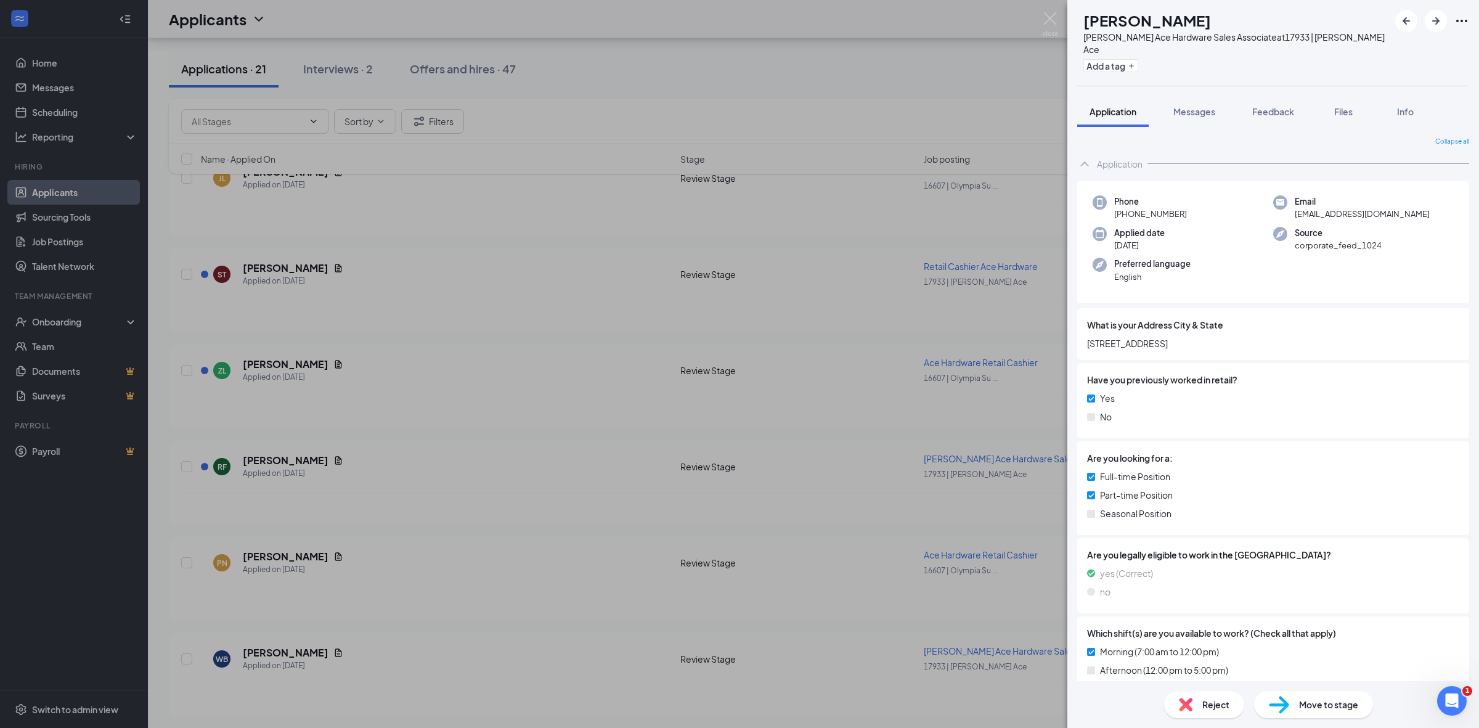
click at [1215, 695] on div "Reject" at bounding box center [1204, 704] width 80 height 27
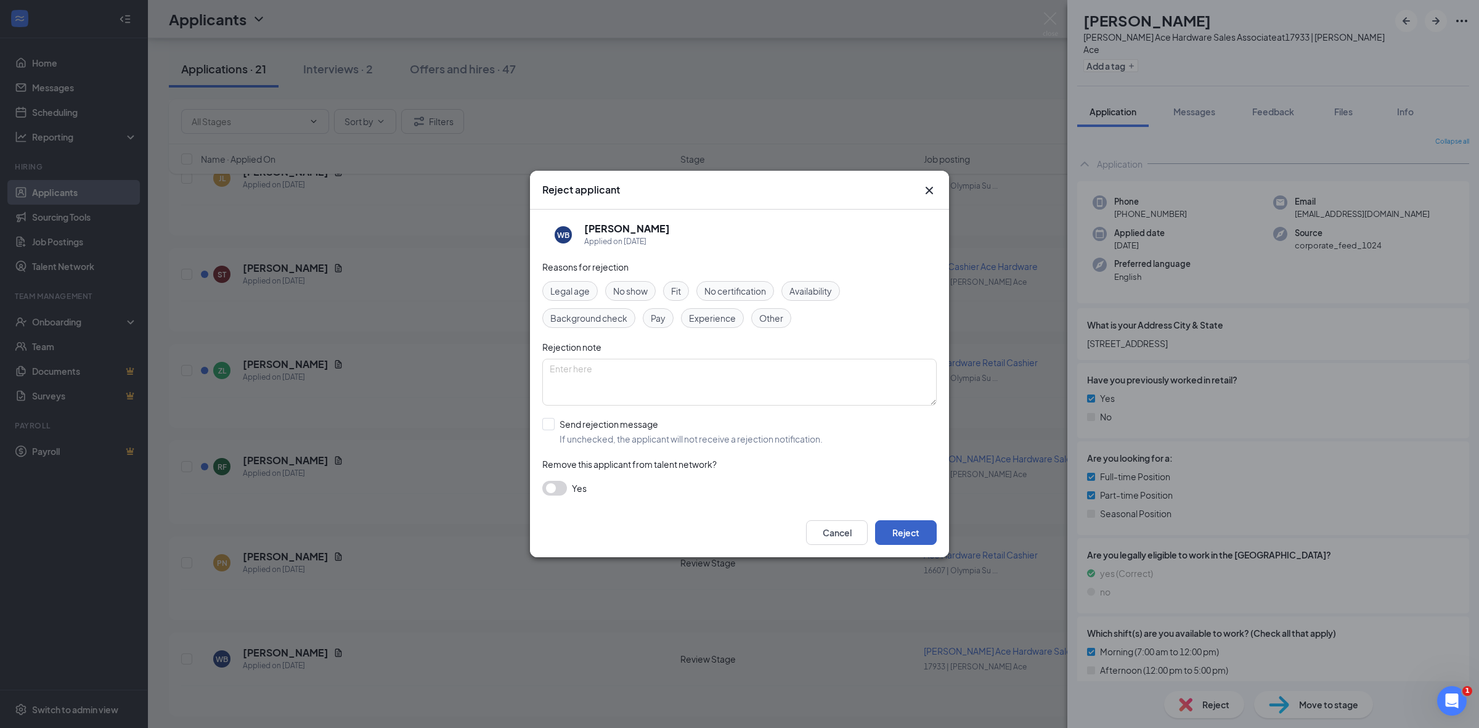
click at [918, 531] on button "Reject" at bounding box center [906, 532] width 62 height 25
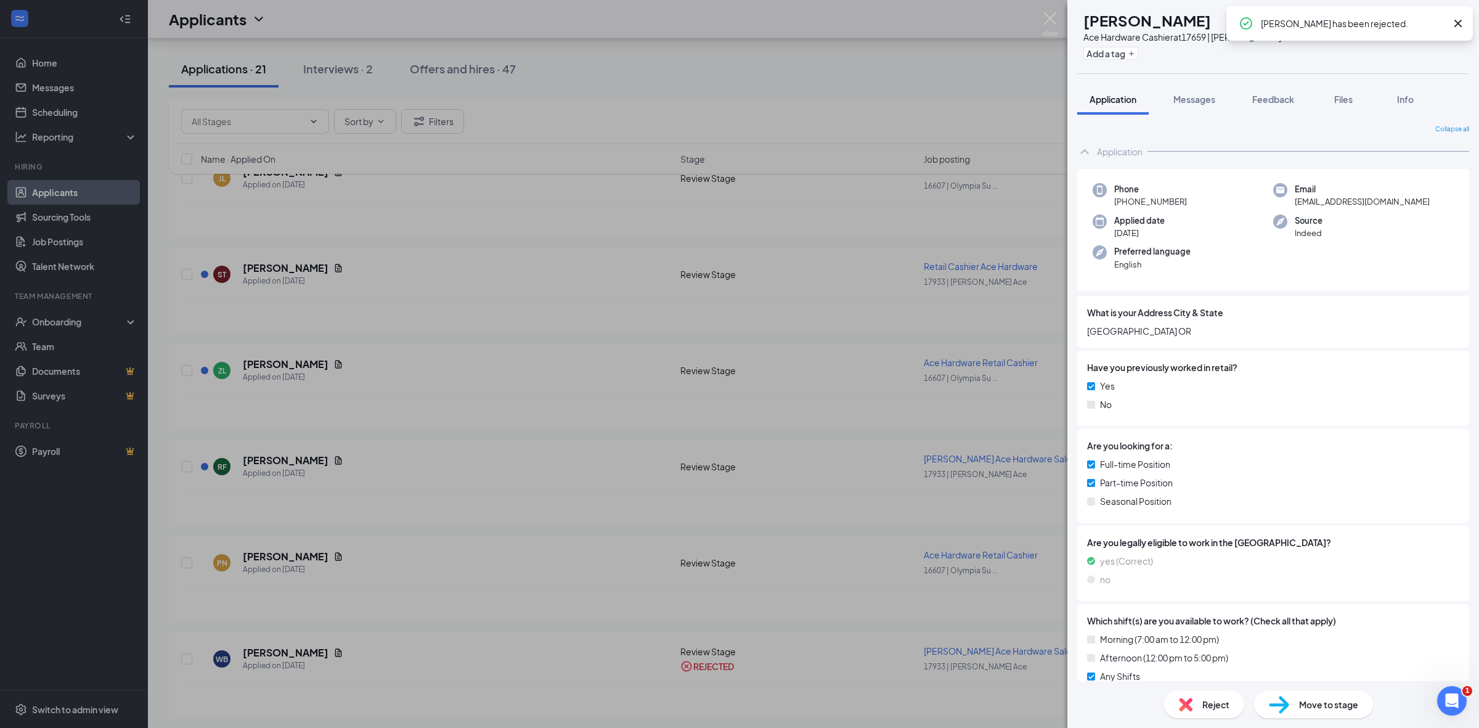
click at [571, 565] on div "RJ Rachelle John Ace Hardware Cashier at 17659 | Mills Ace South Add a tag Appl…" at bounding box center [739, 364] width 1479 height 728
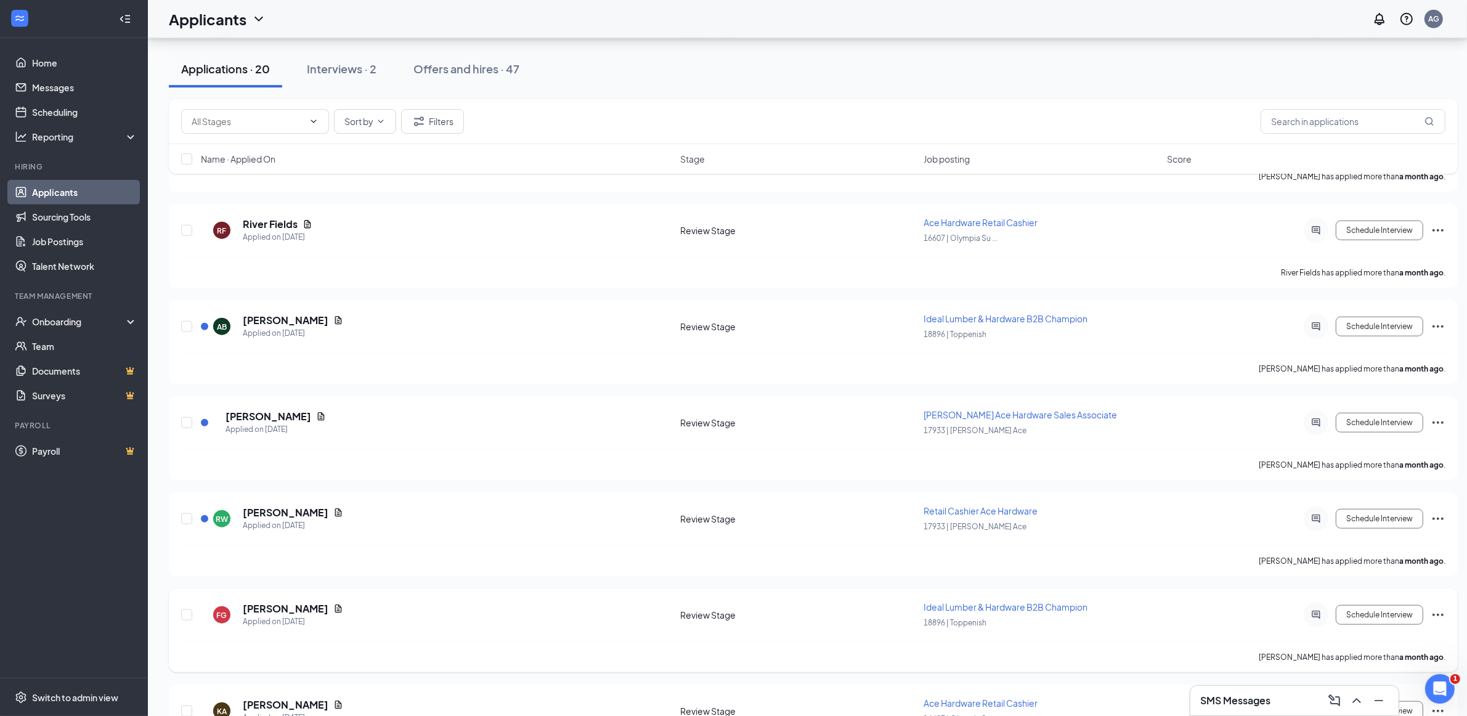
scroll to position [1513, 0]
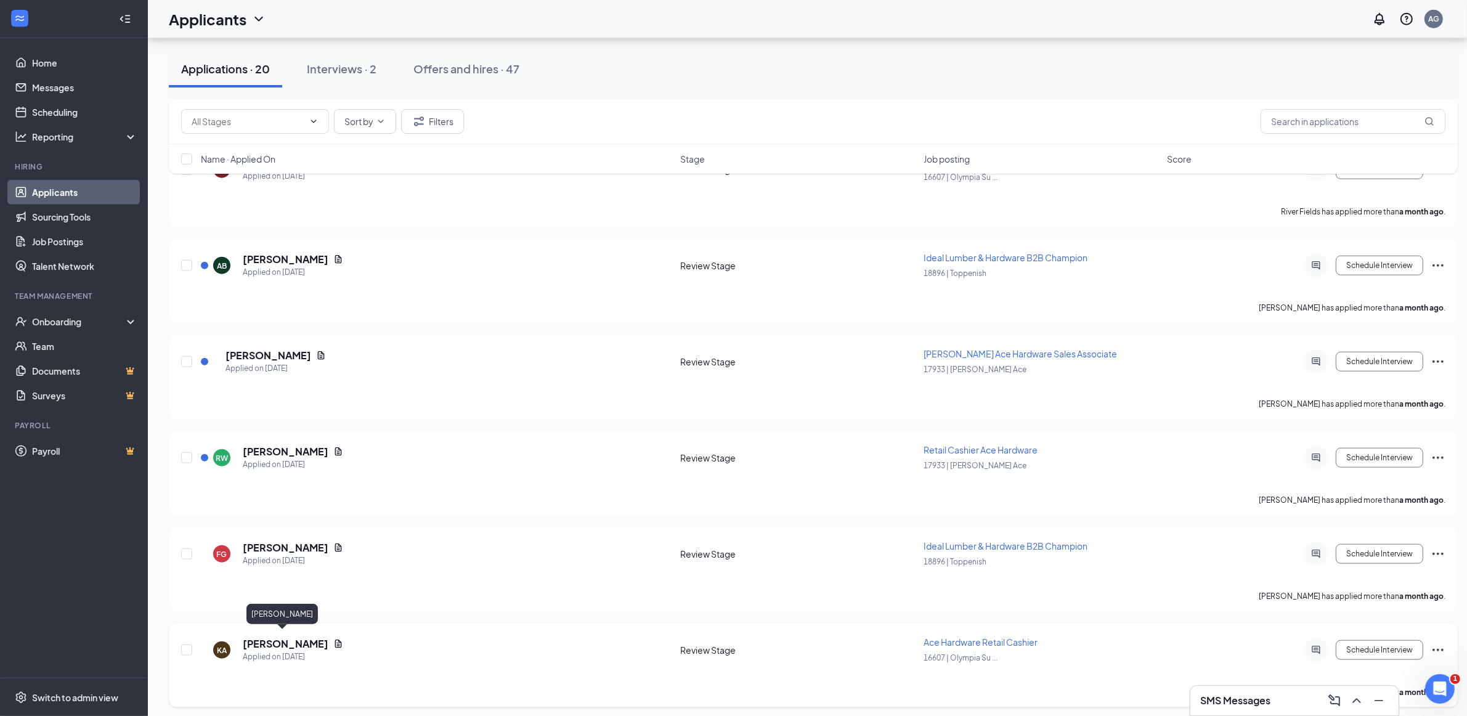
click at [285, 637] on h5 "Kevin Arevalo" at bounding box center [286, 644] width 86 height 14
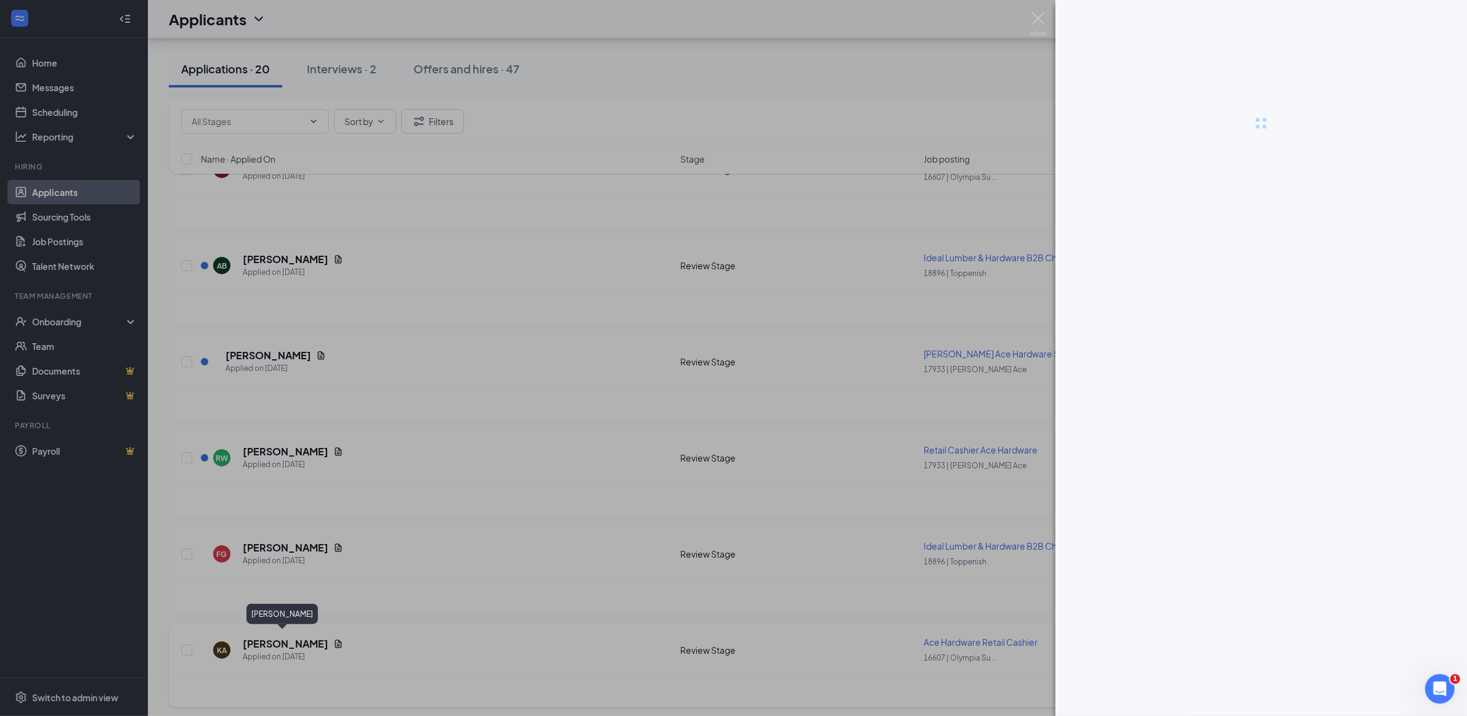
scroll to position [1501, 0]
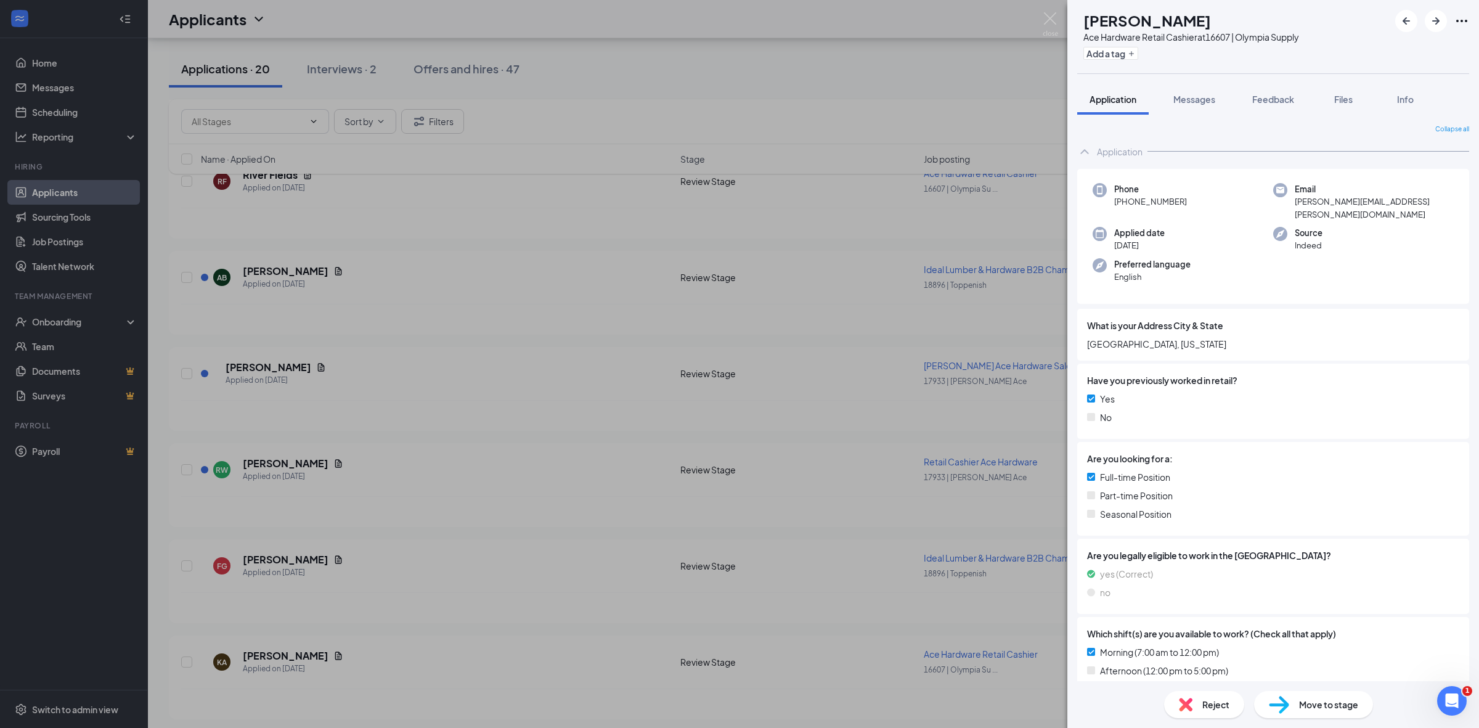
click at [1222, 700] on span "Reject" at bounding box center [1215, 705] width 27 height 14
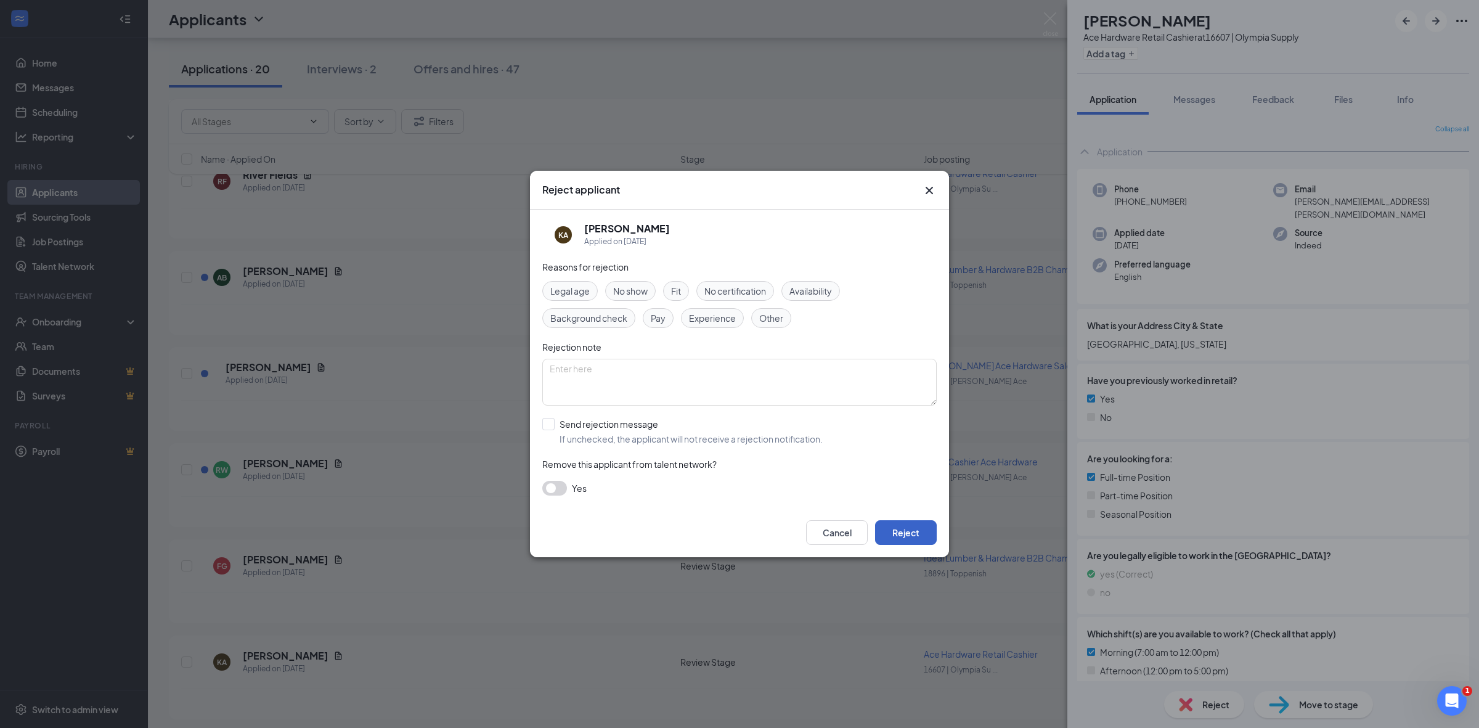
click at [907, 534] on button "Reject" at bounding box center [906, 532] width 62 height 25
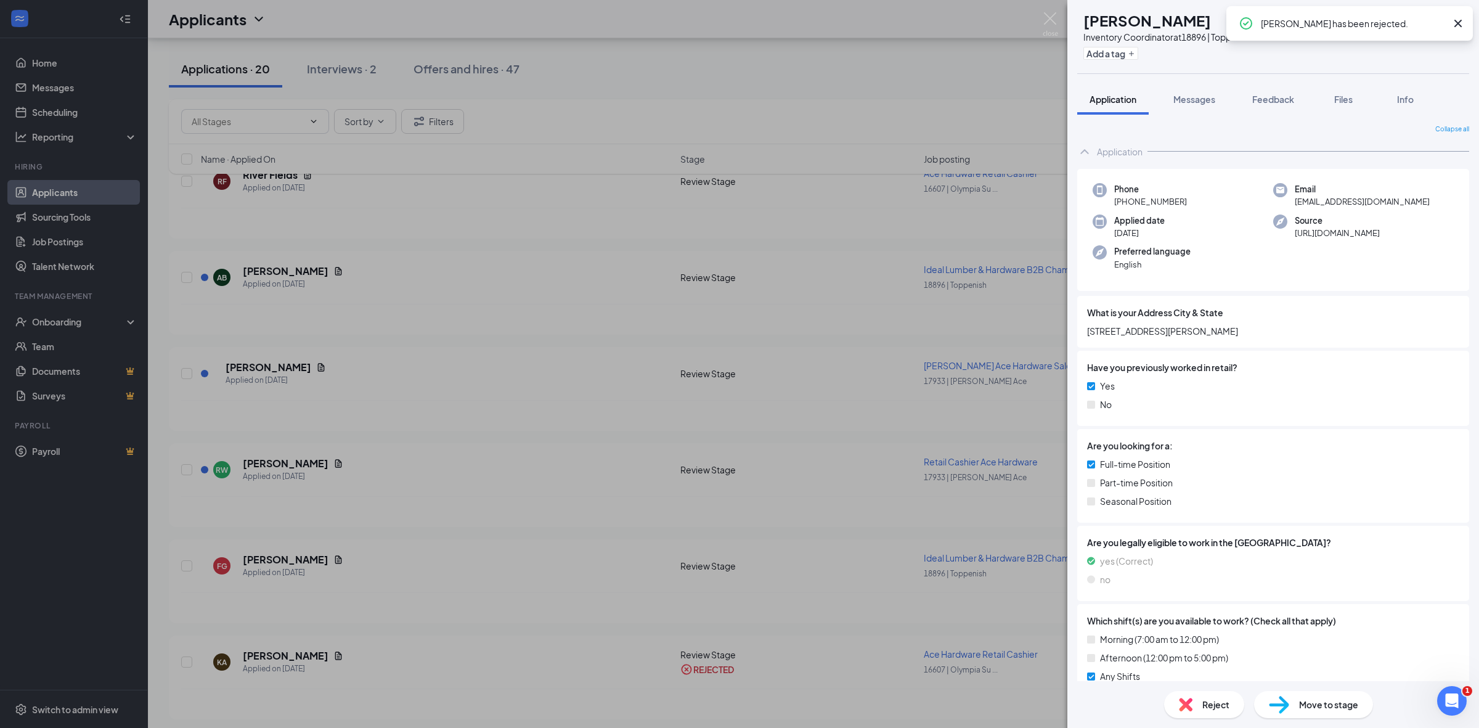
click at [339, 577] on div "SC Serena Cardoza Inventory Coordinator at 18896 | Toppenish Add a tag Applicat…" at bounding box center [739, 364] width 1479 height 728
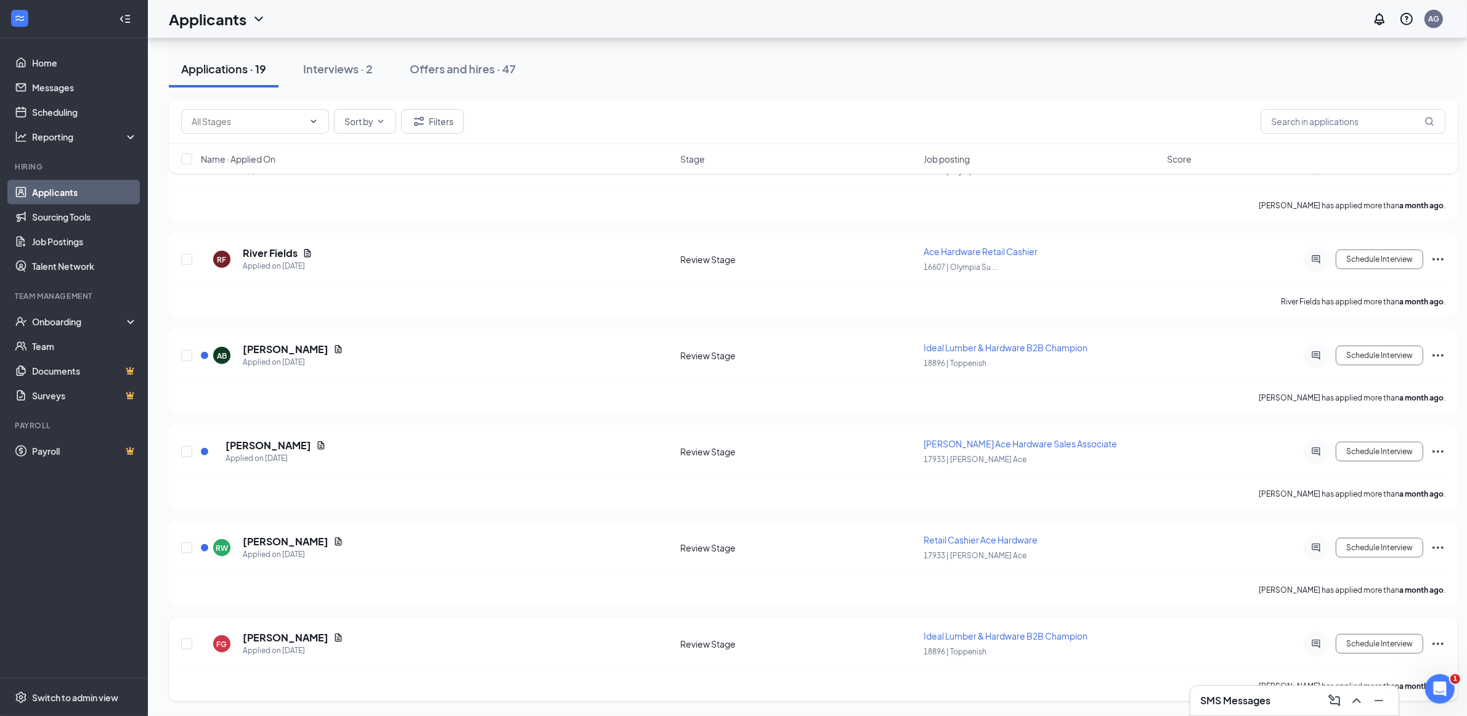
scroll to position [1416, 0]
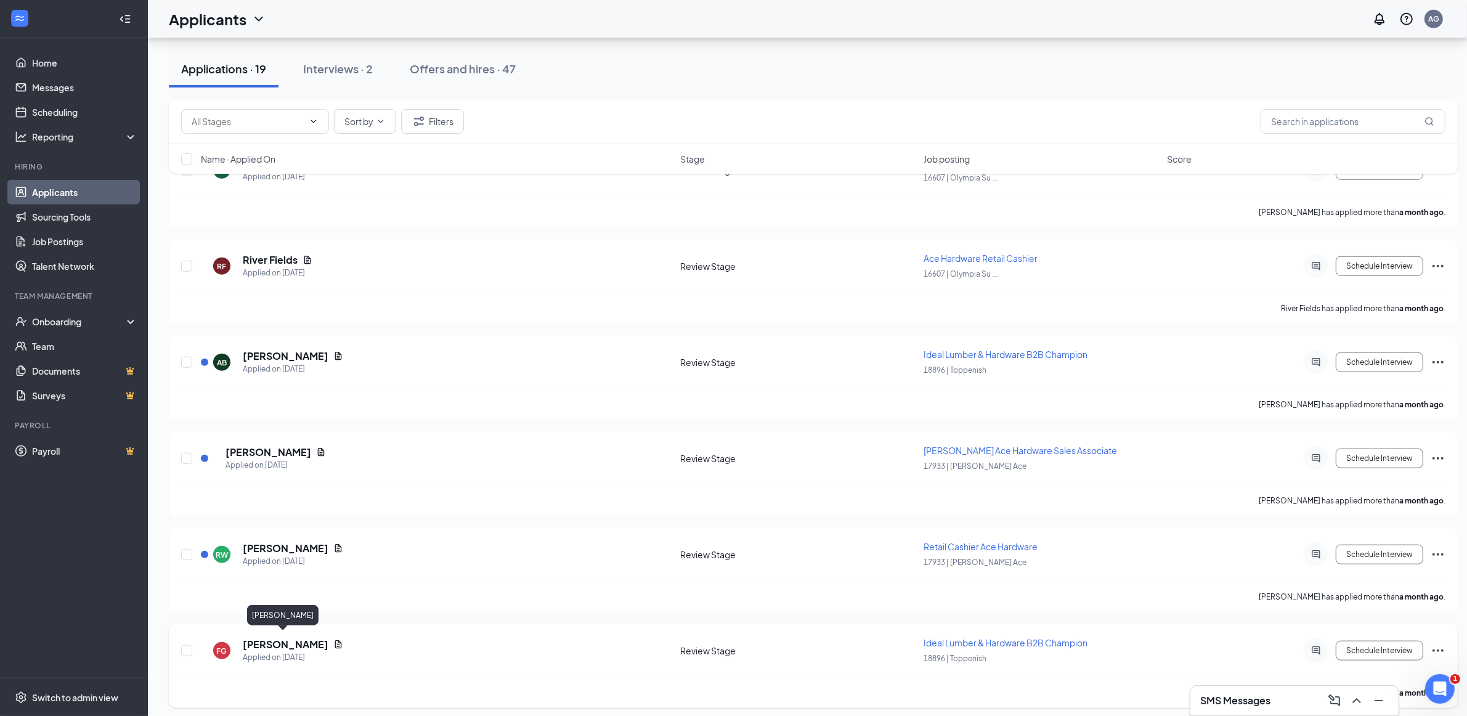
click at [300, 638] on h5 "Favian Guzman" at bounding box center [286, 645] width 86 height 14
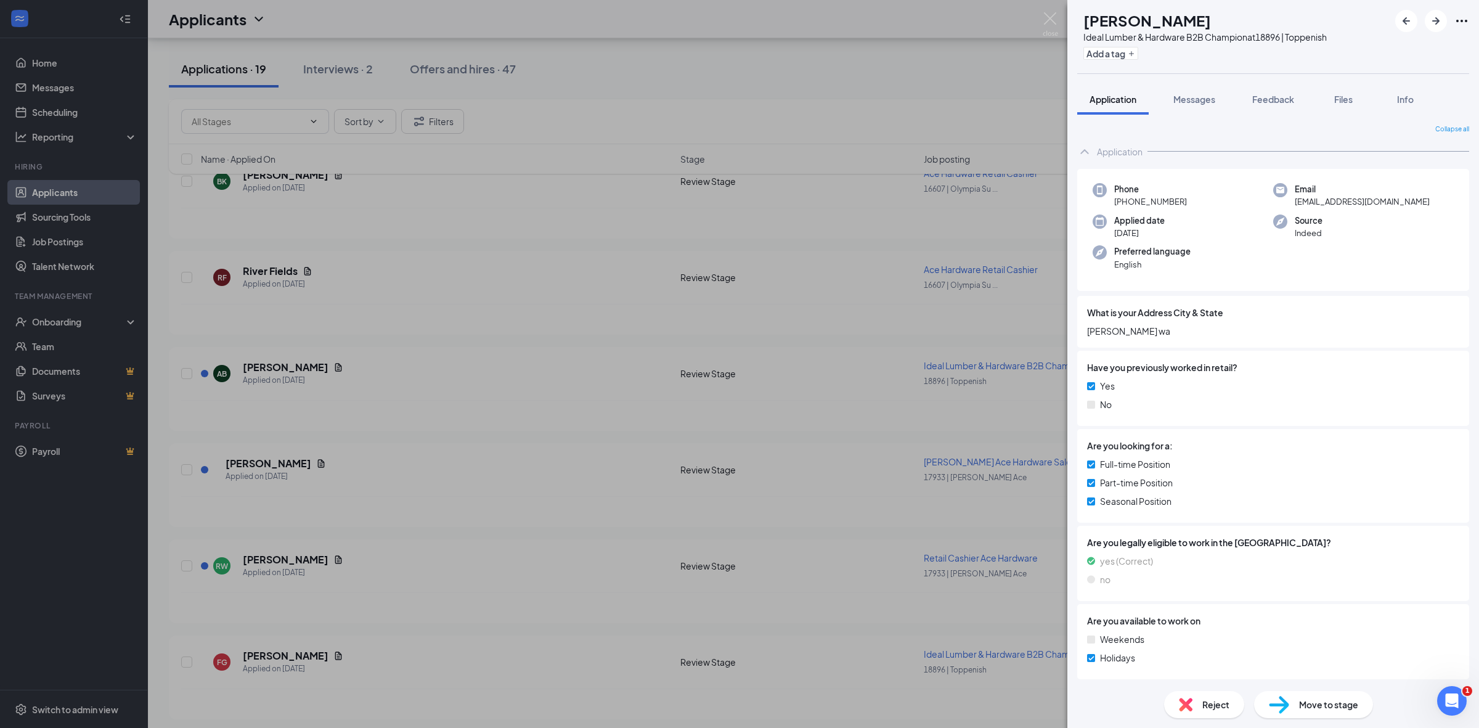
click at [1200, 698] on div "Reject" at bounding box center [1204, 704] width 80 height 27
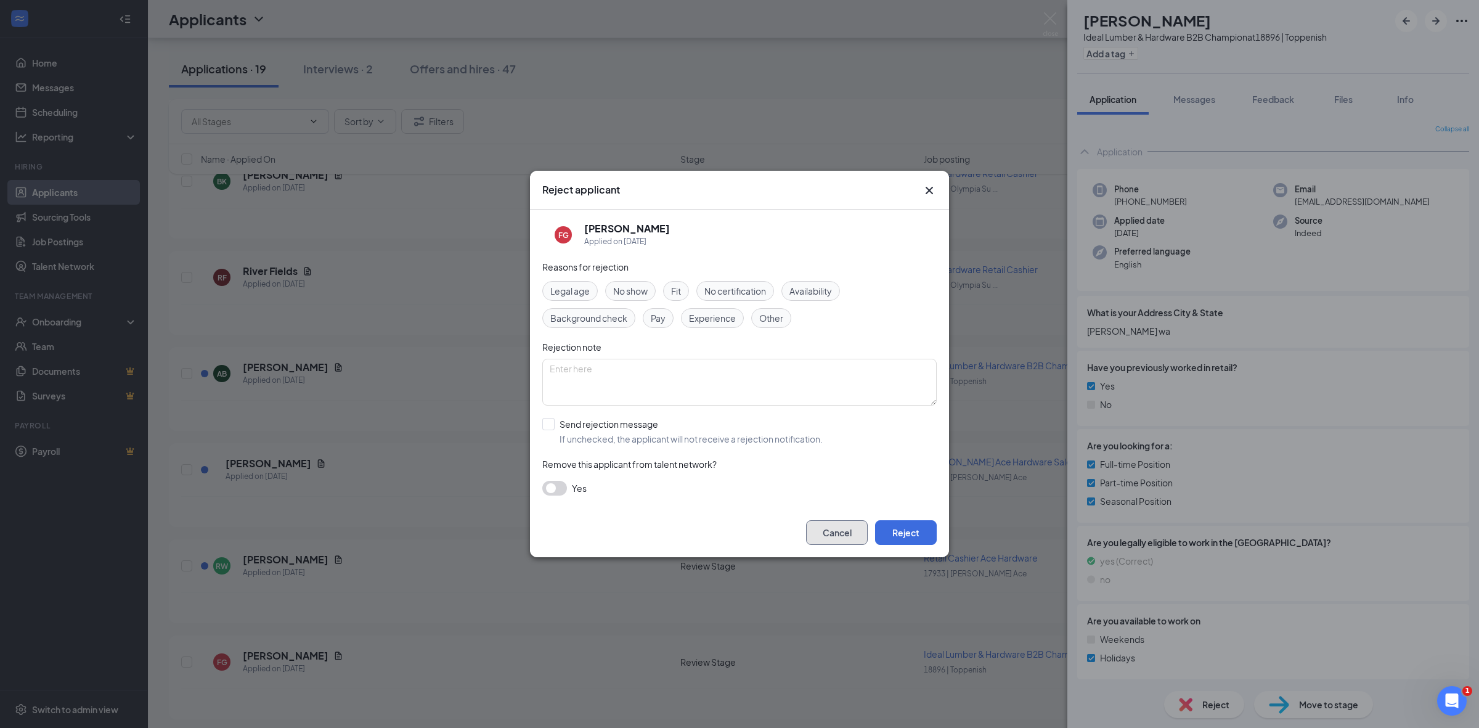
click at [845, 534] on button "Cancel" at bounding box center [837, 532] width 62 height 25
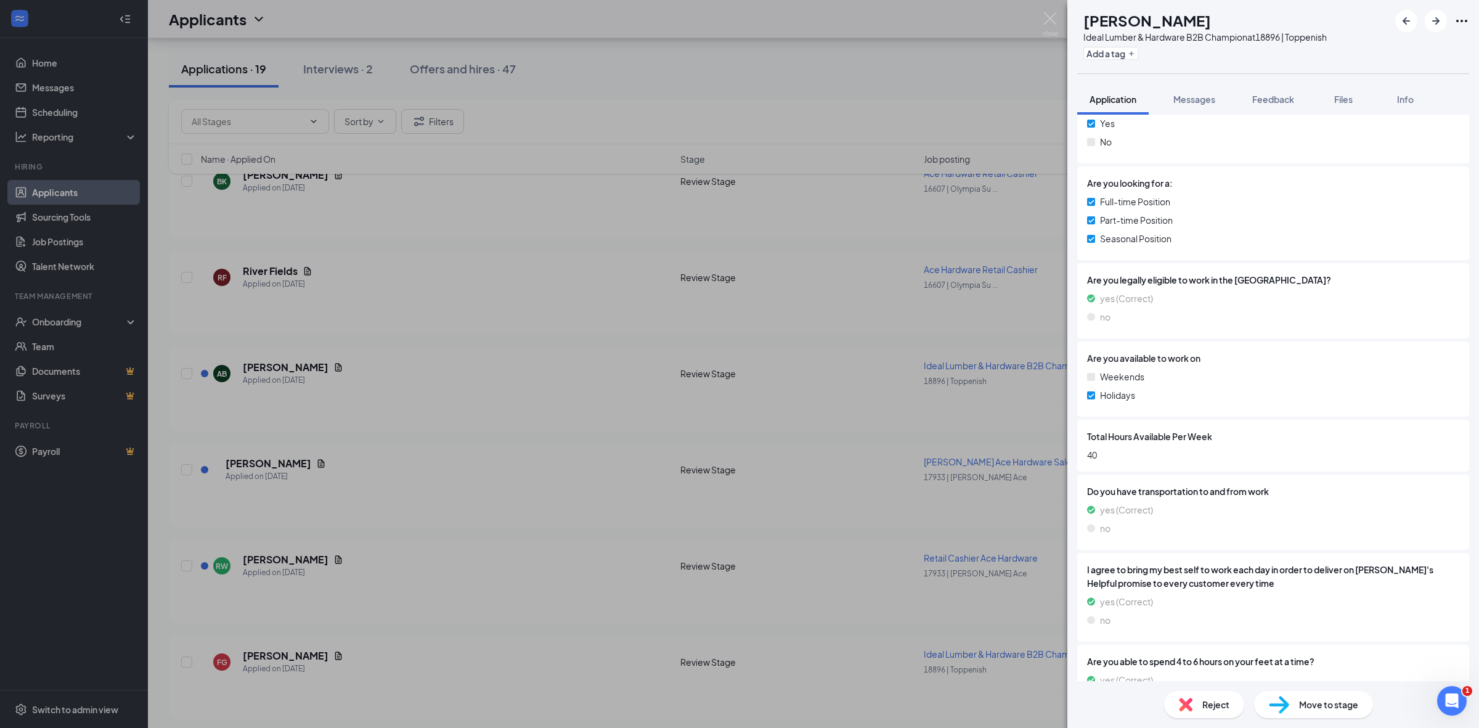
scroll to position [748, 0]
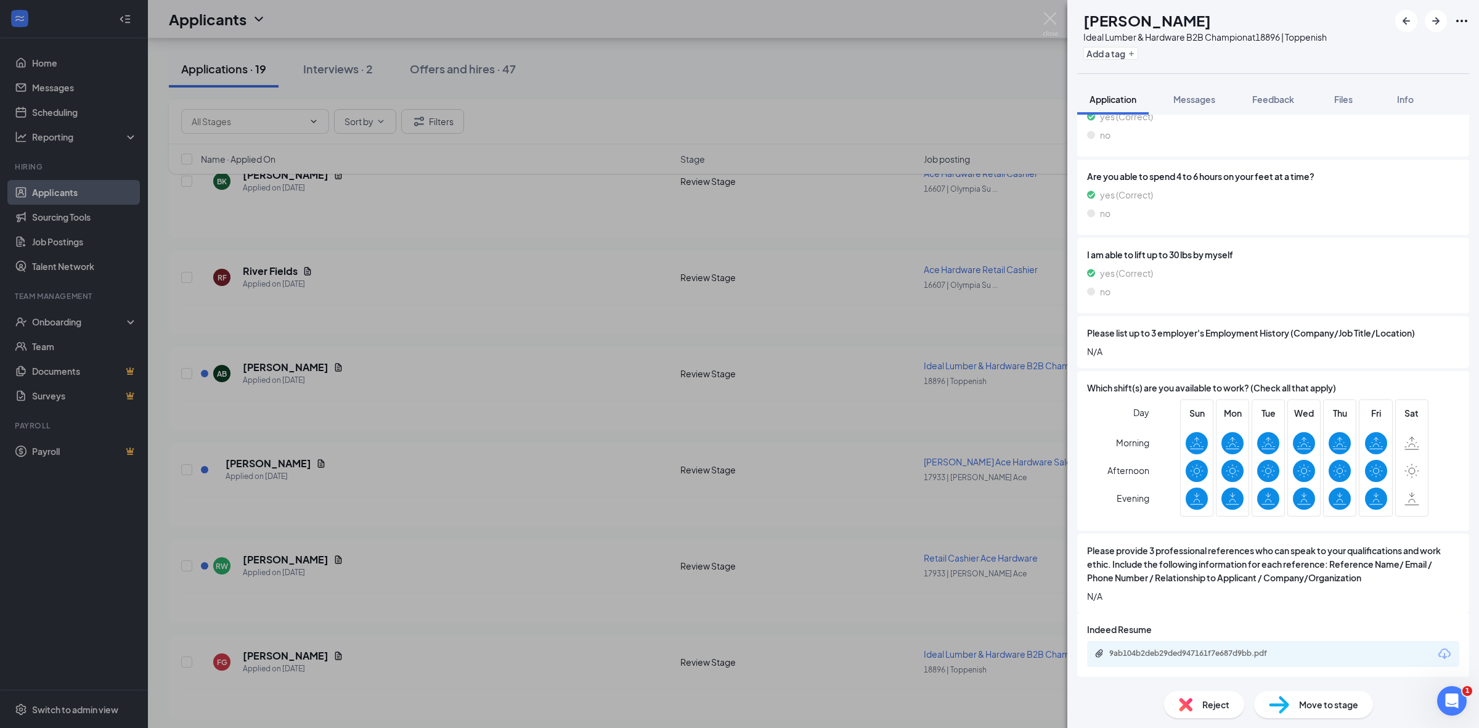
click at [1214, 699] on span "Reject" at bounding box center [1215, 705] width 27 height 14
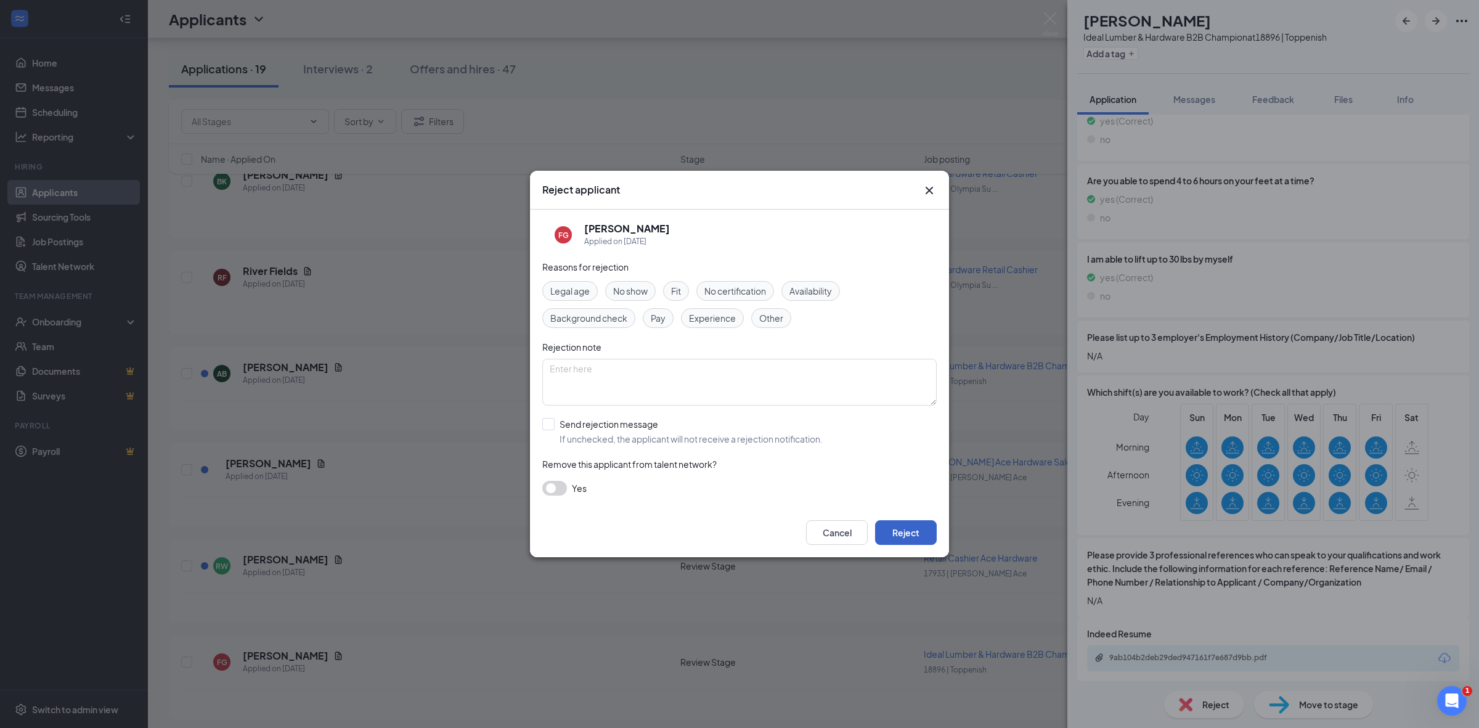
click at [920, 536] on button "Reject" at bounding box center [906, 532] width 62 height 25
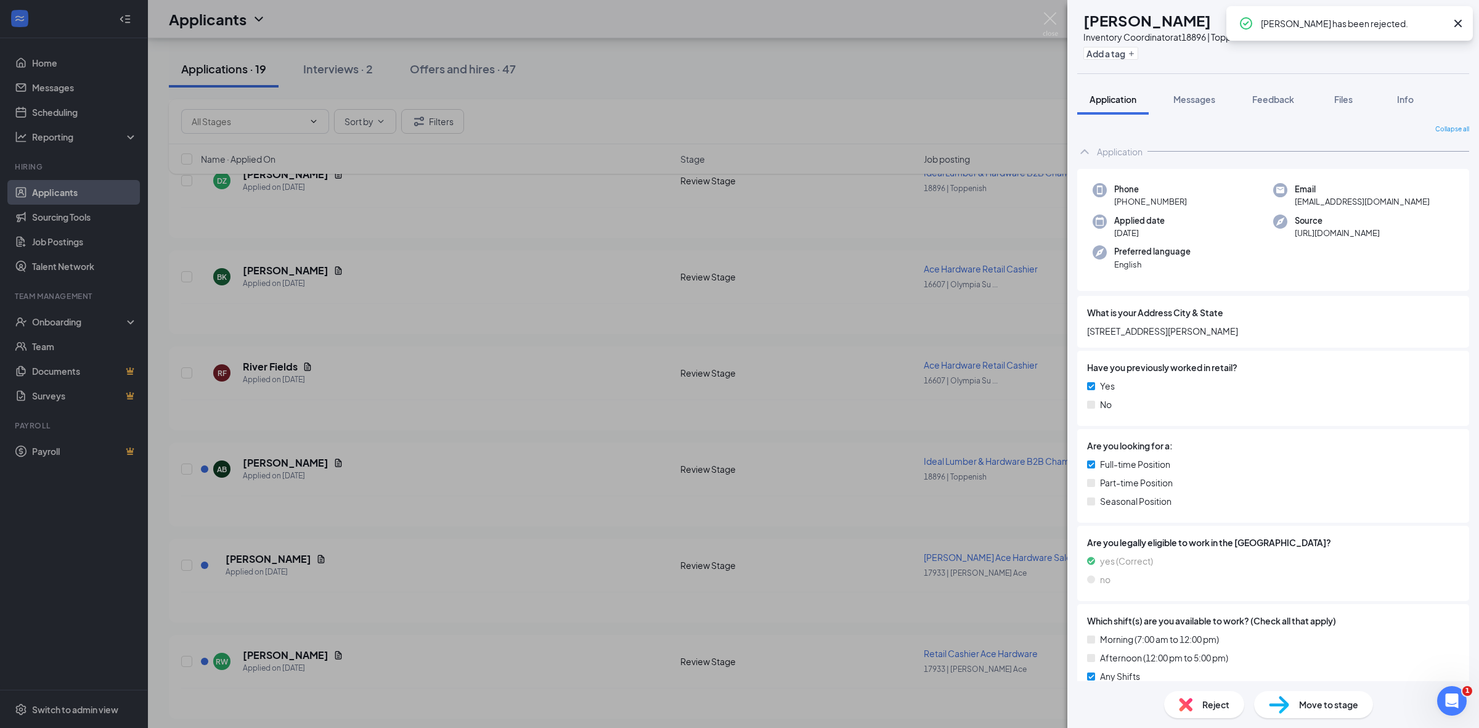
click at [550, 586] on div "SC Serena Cardoza Inventory Coordinator at 18896 | Toppenish Add a tag Applicat…" at bounding box center [739, 364] width 1479 height 728
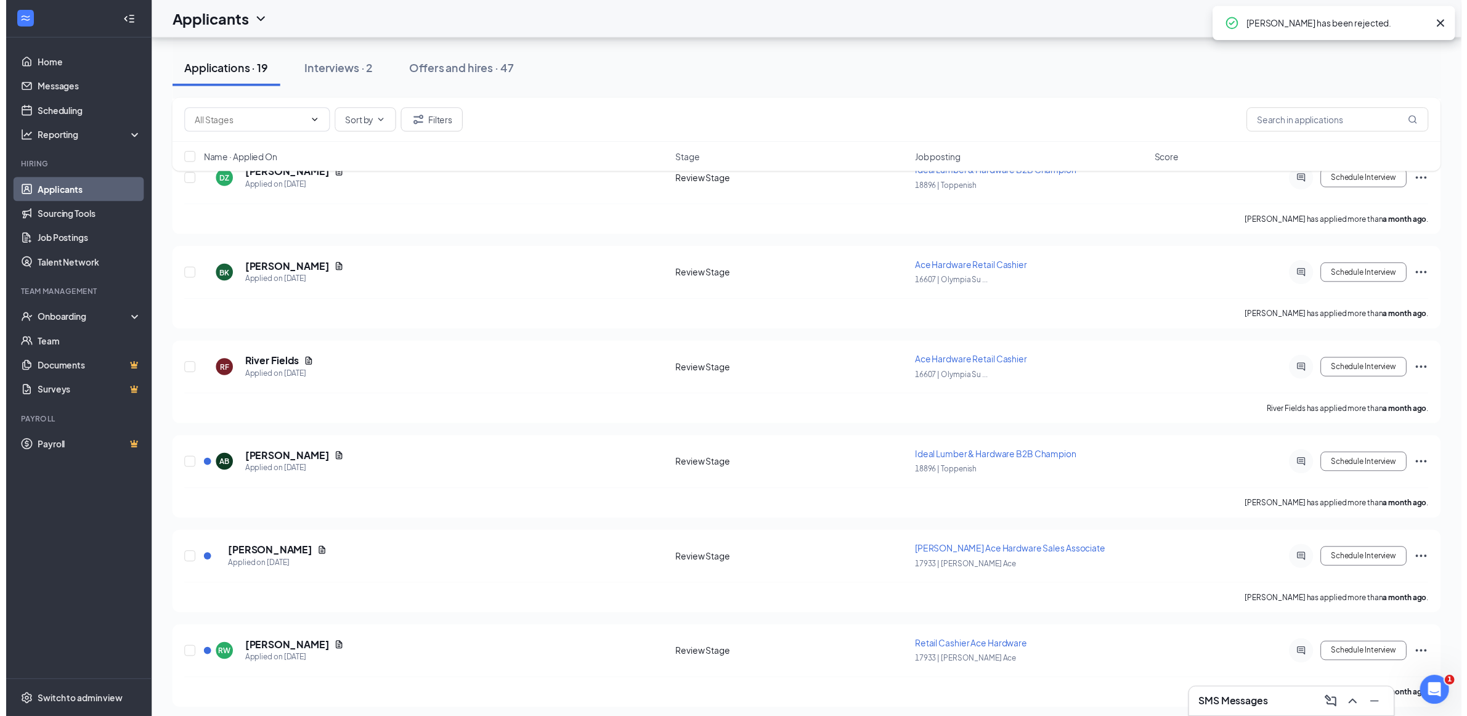
scroll to position [1321, 0]
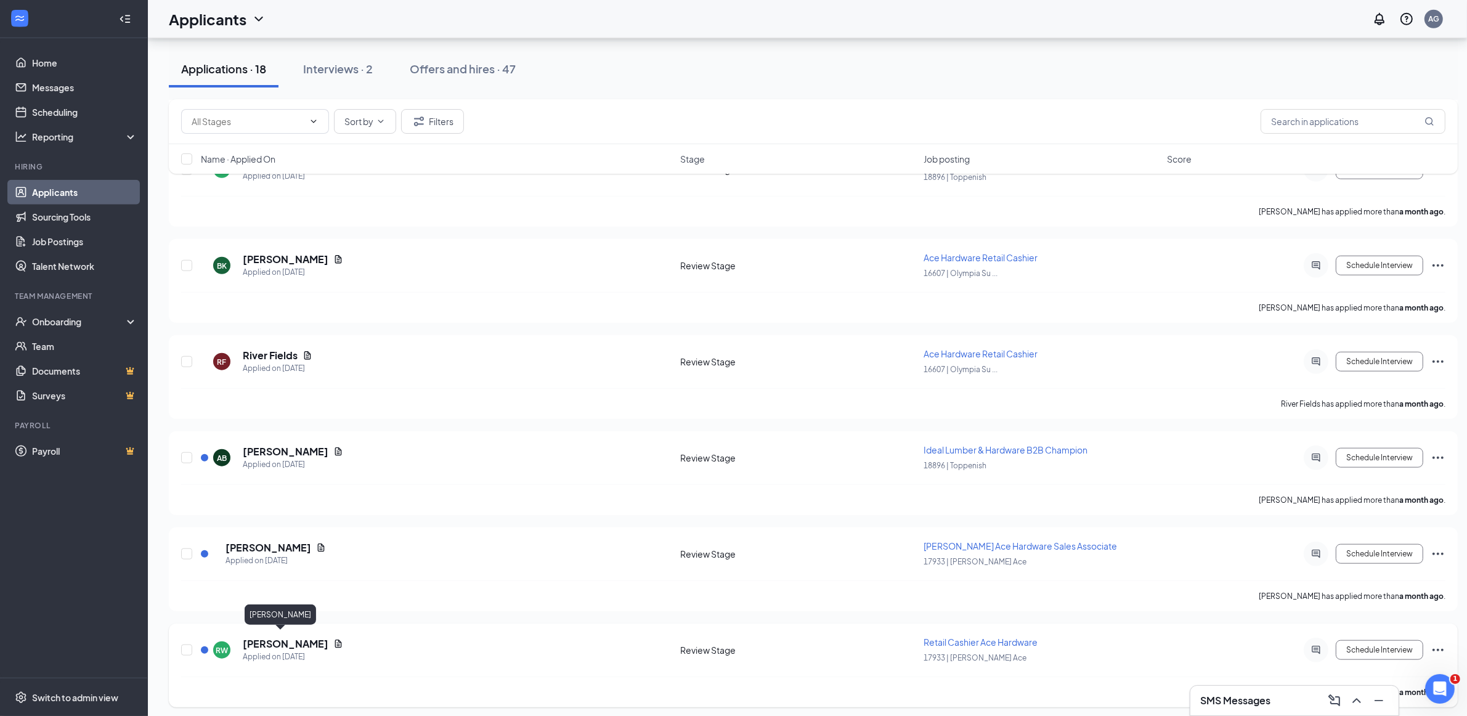
click at [263, 629] on div "Rylie Wood" at bounding box center [280, 617] width 71 height 25
click at [268, 637] on h5 "Rylie Wood" at bounding box center [286, 644] width 86 height 14
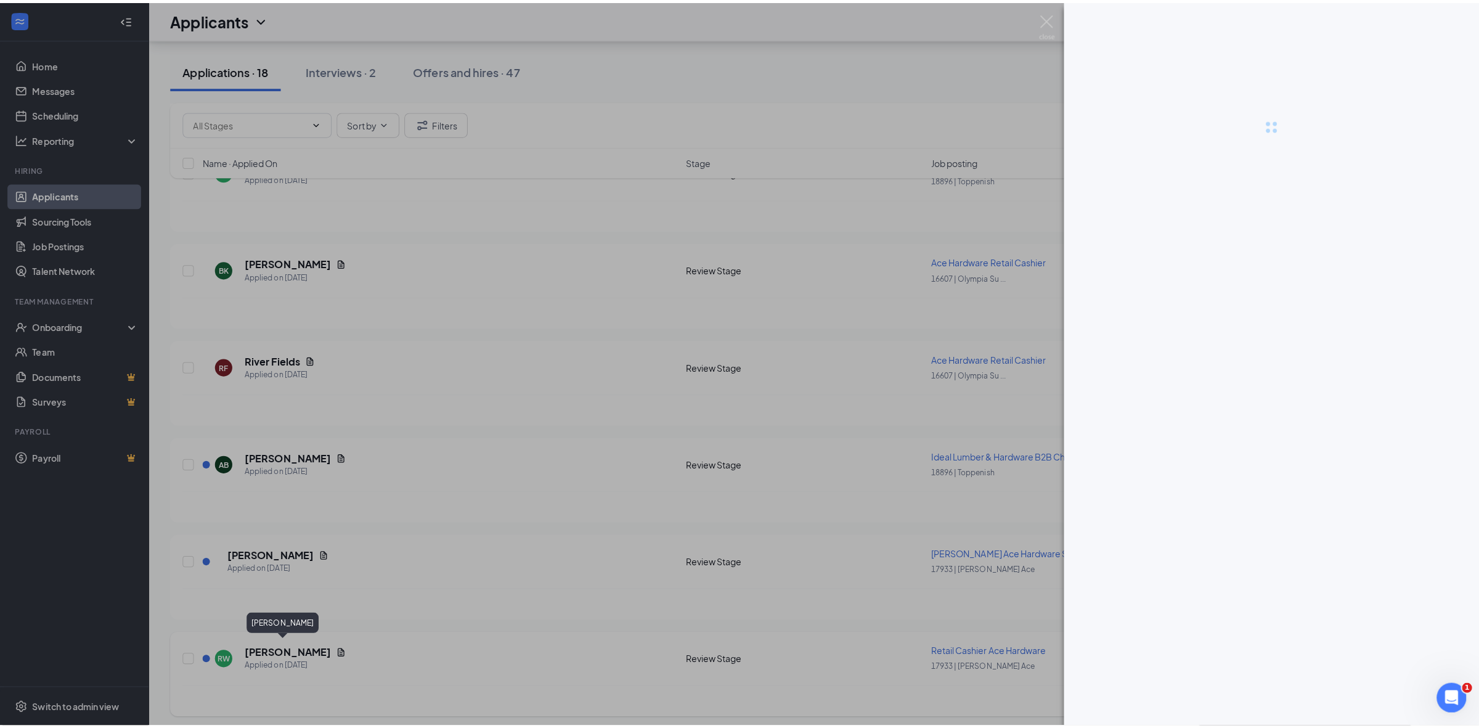
scroll to position [1310, 0]
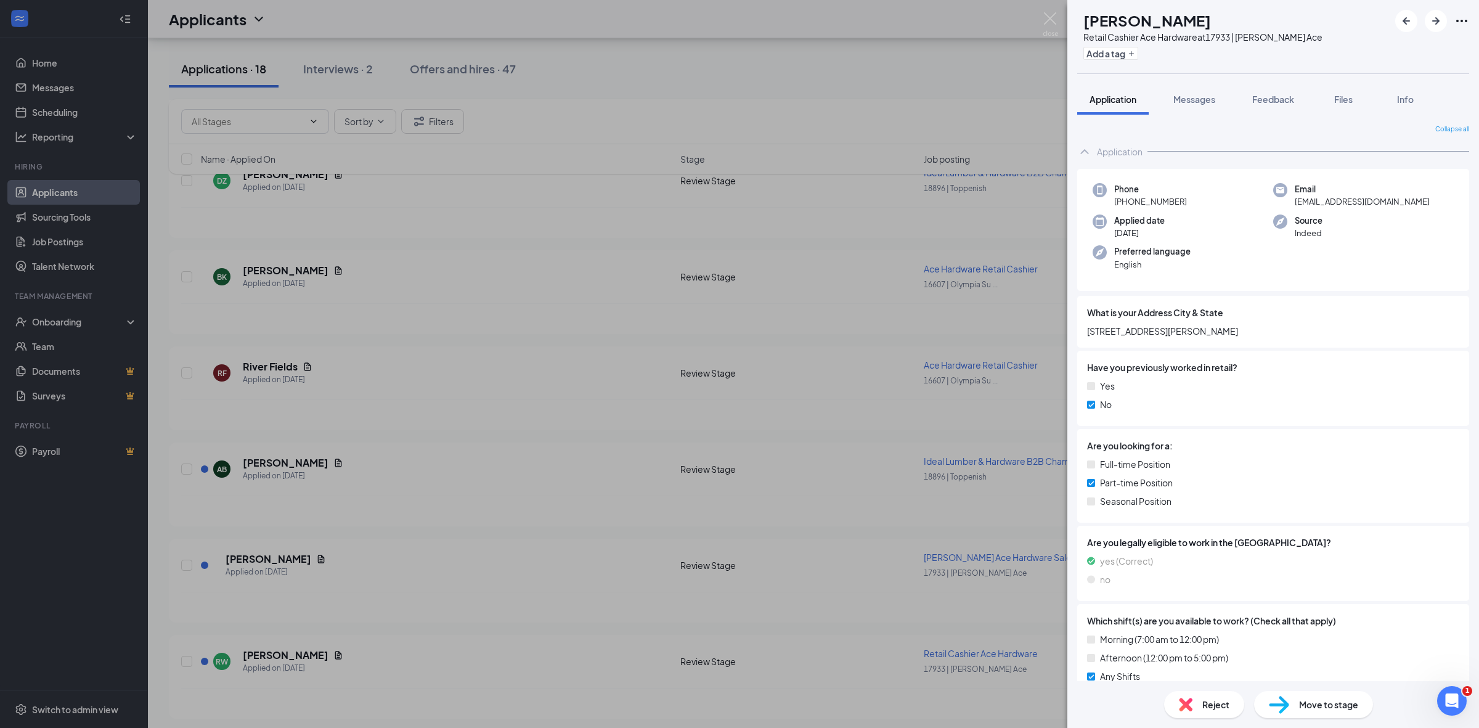
click at [1196, 704] on div "Reject" at bounding box center [1204, 704] width 80 height 27
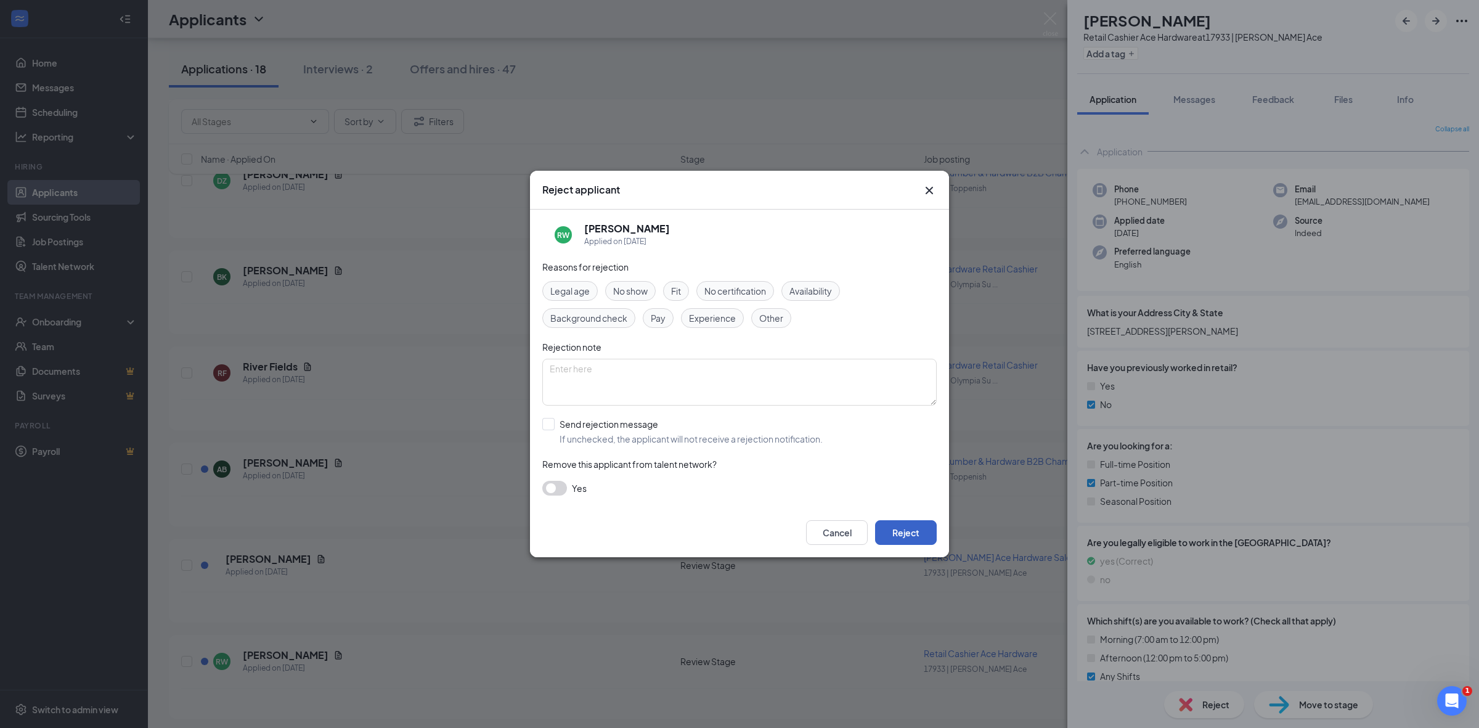
click at [897, 531] on button "Reject" at bounding box center [906, 532] width 62 height 25
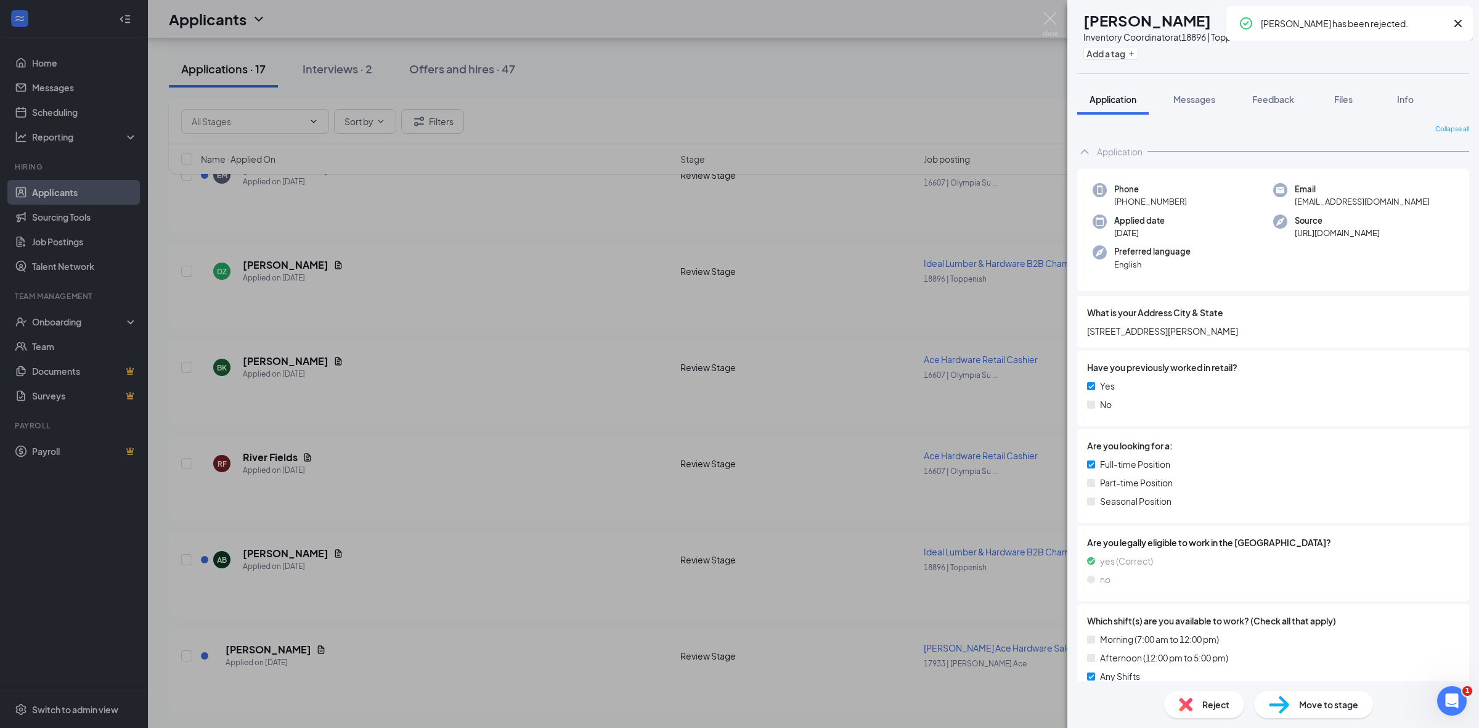
scroll to position [1214, 0]
click at [651, 513] on div "SC Serena Cardoza Inventory Coordinator at 18896 | Toppenish Add a tag Applicat…" at bounding box center [739, 364] width 1479 height 728
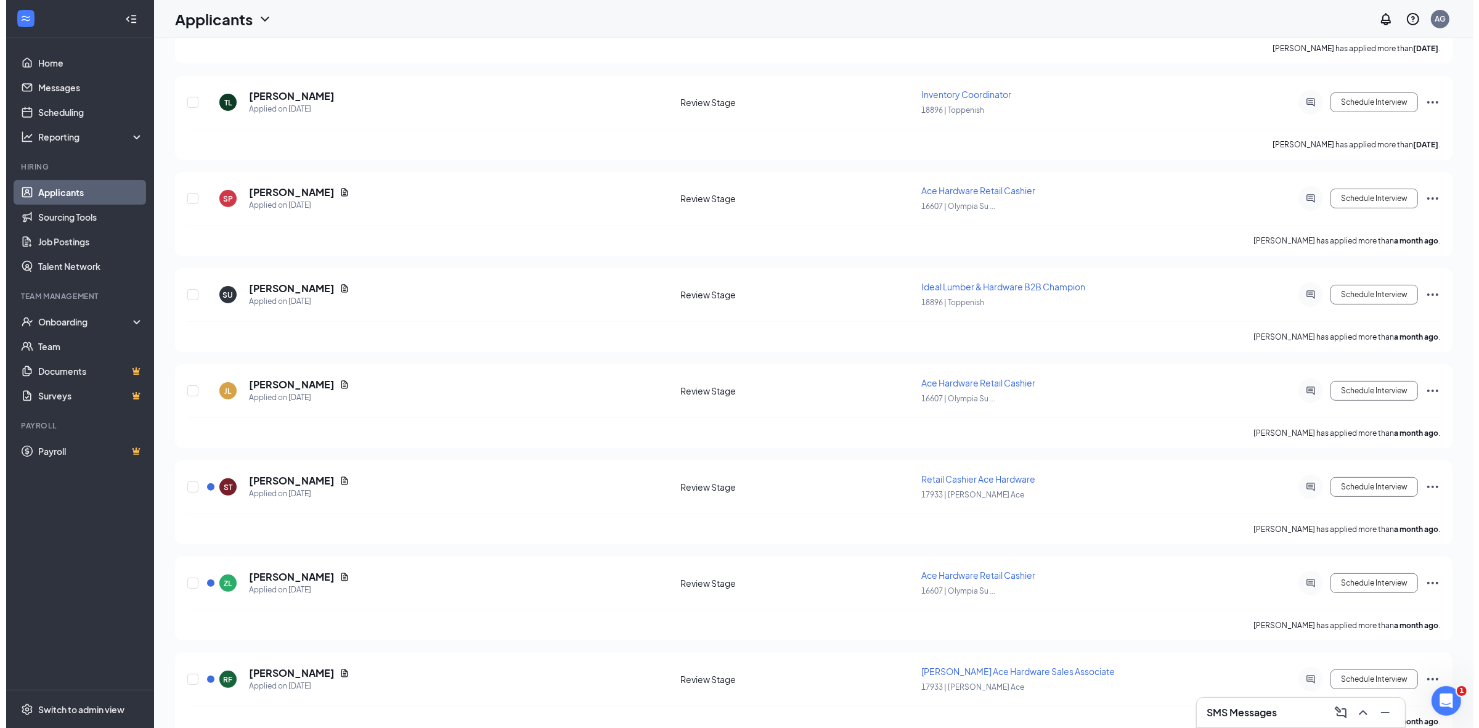
scroll to position [1214, 0]
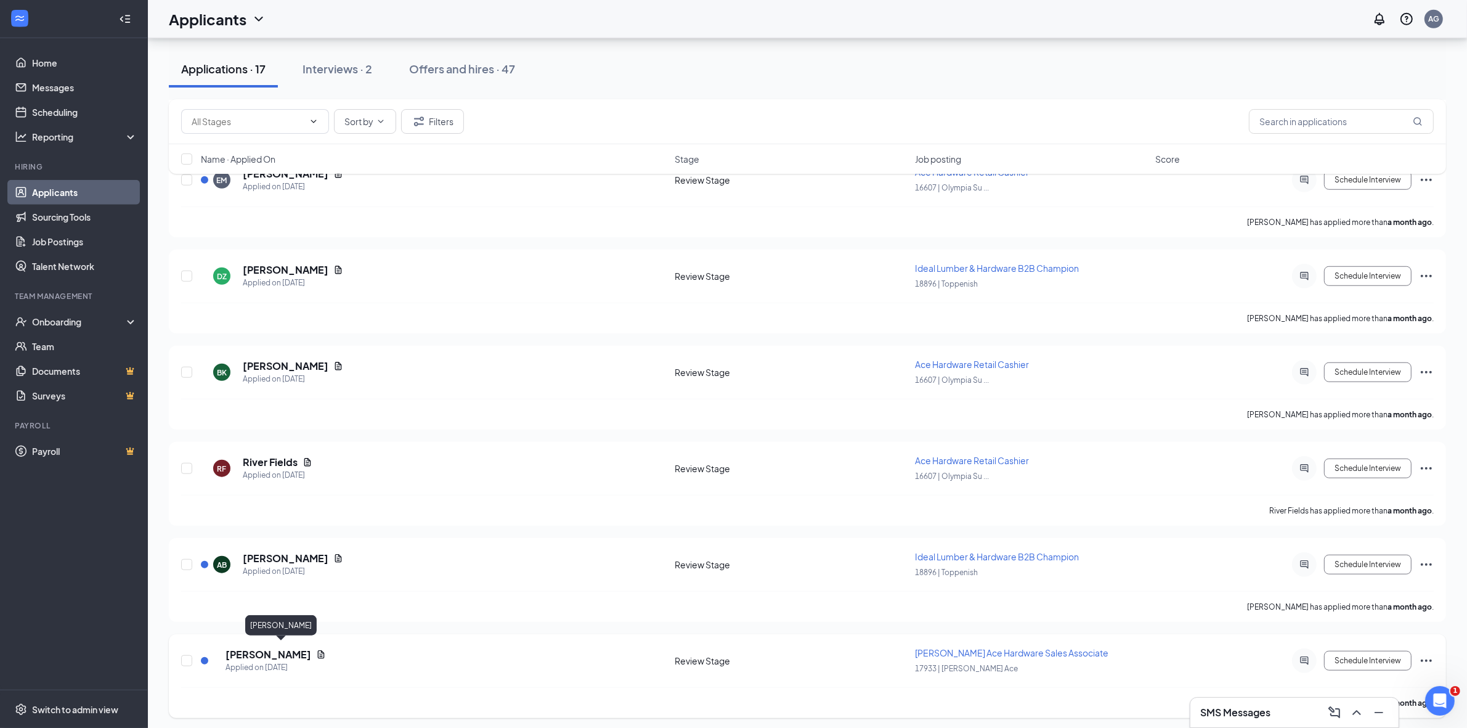
click at [279, 648] on h5 "Rayni Peene" at bounding box center [269, 655] width 86 height 14
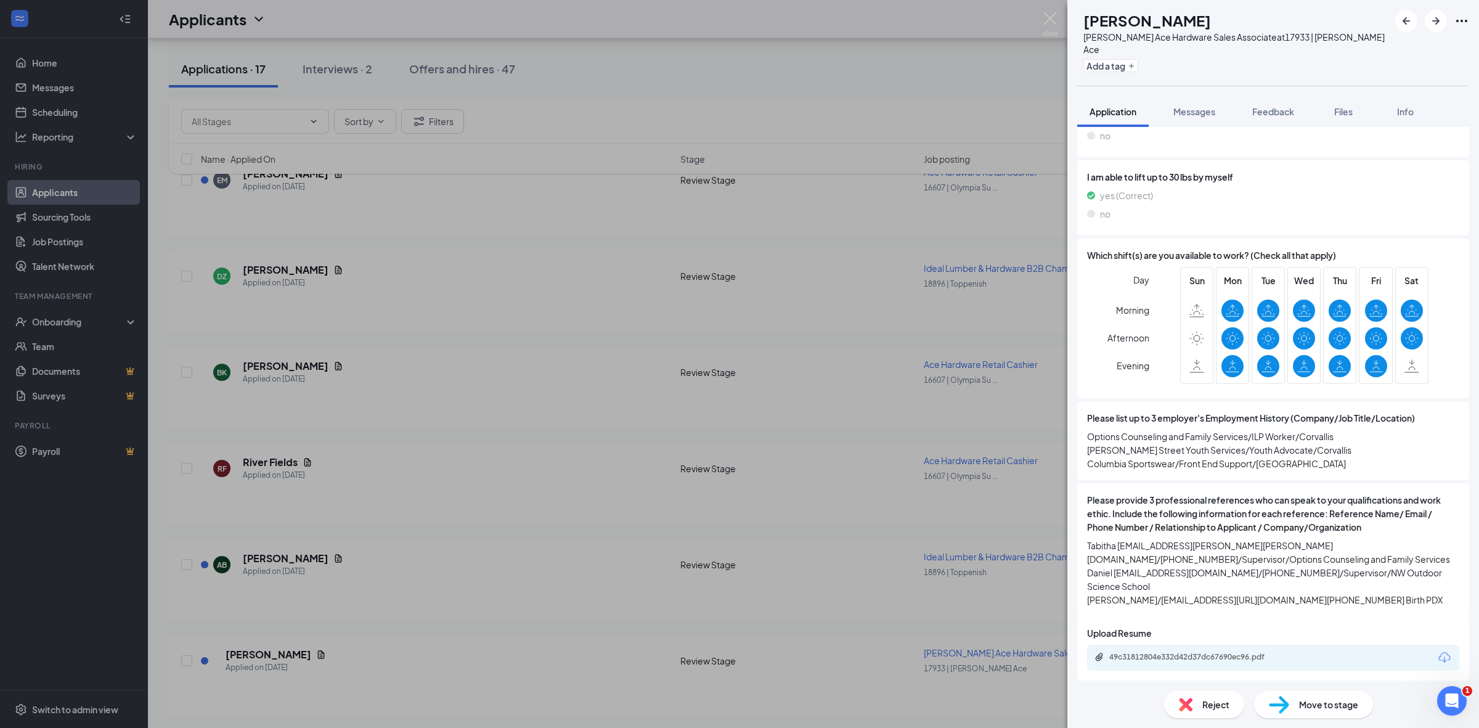
scroll to position [939, 0]
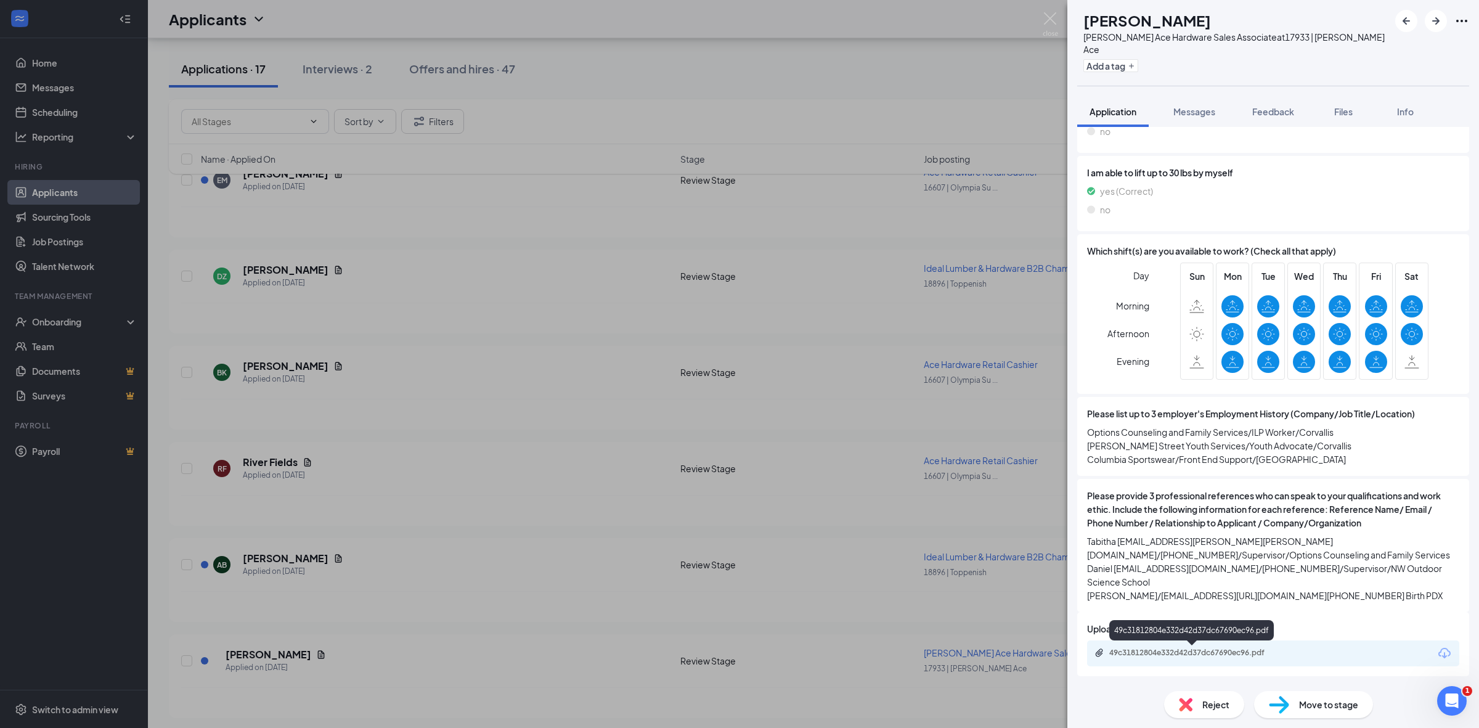
click at [1205, 653] on div "49c31812804e332d42d37dc67690ec96.pdf" at bounding box center [1195, 653] width 173 height 10
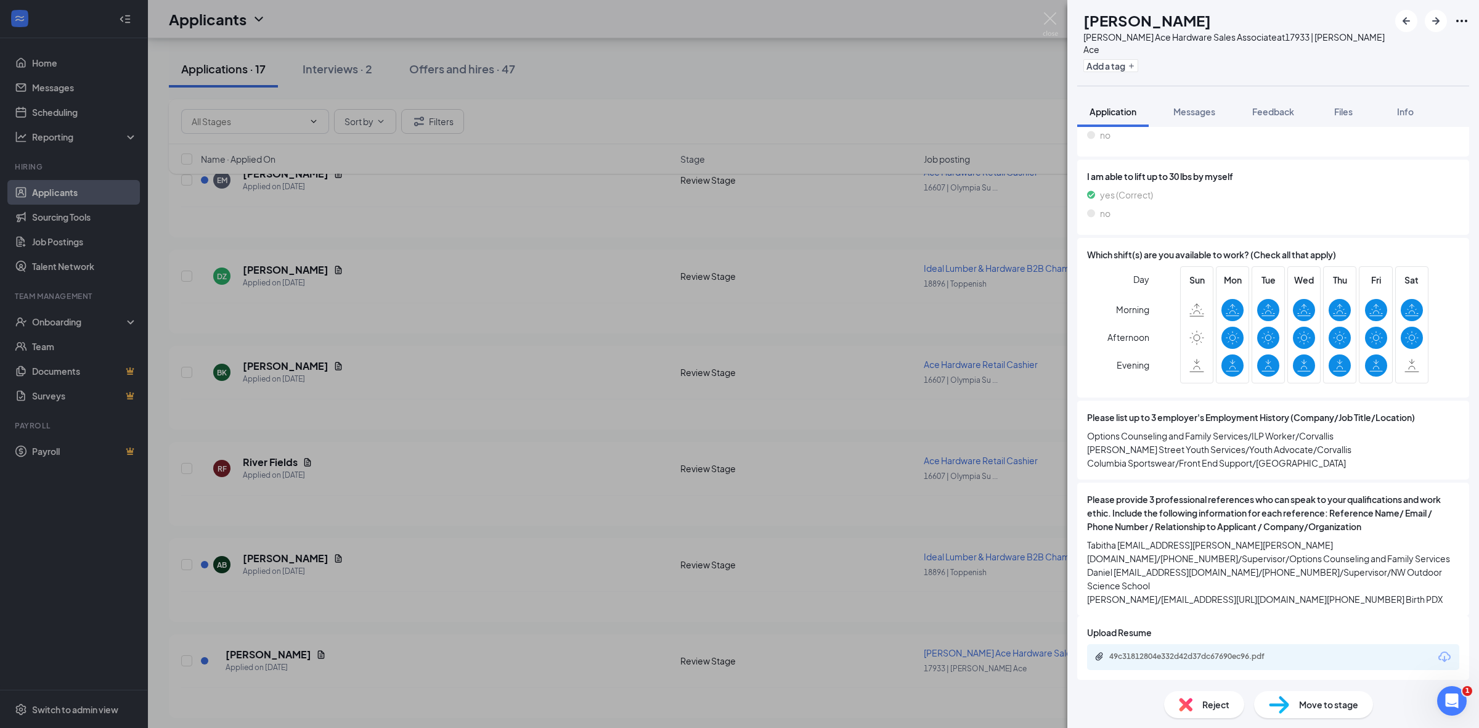
drag, startPoint x: 1211, startPoint y: 722, endPoint x: 1216, endPoint y: 716, distance: 7.9
click at [1211, 722] on div "Reject Move to stage" at bounding box center [1273, 704] width 412 height 47
click at [1217, 713] on div "Reject" at bounding box center [1204, 704] width 80 height 27
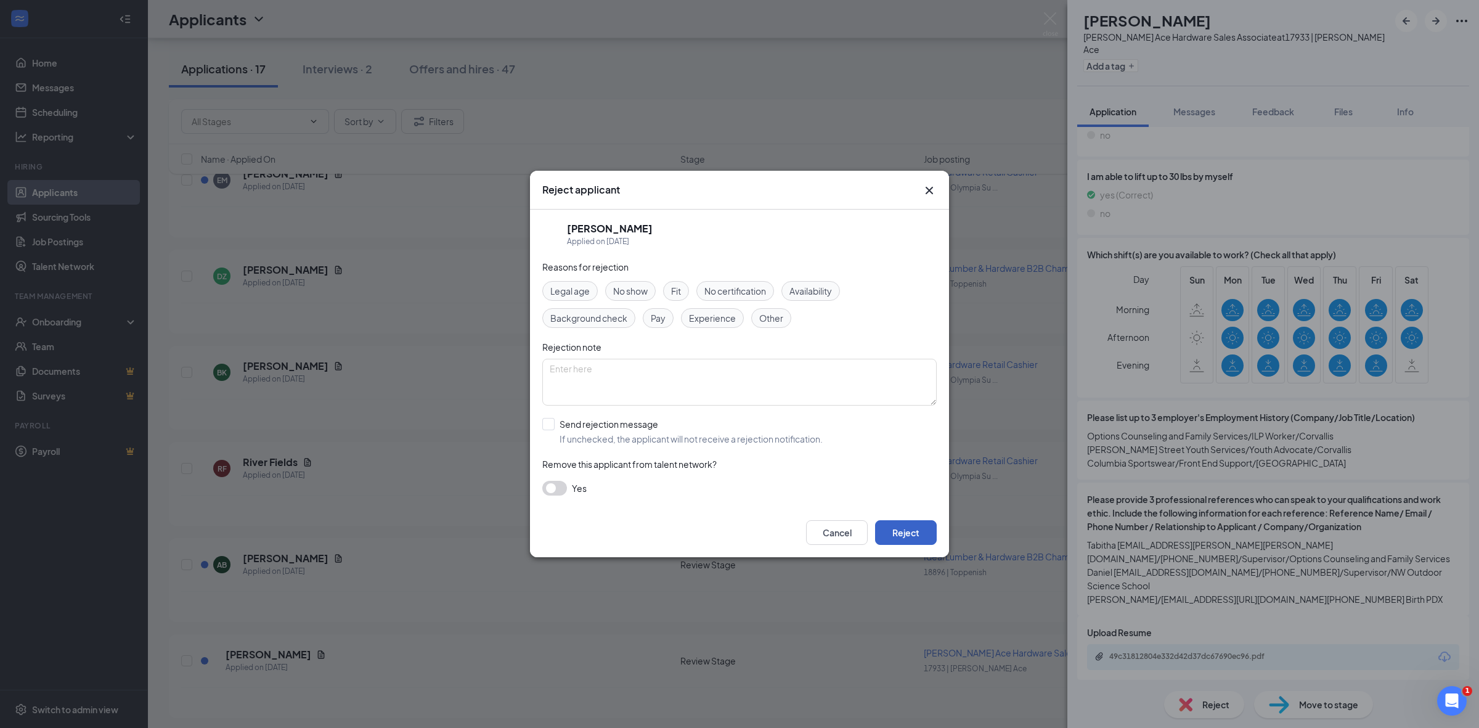
click at [920, 534] on button "Reject" at bounding box center [906, 532] width 62 height 25
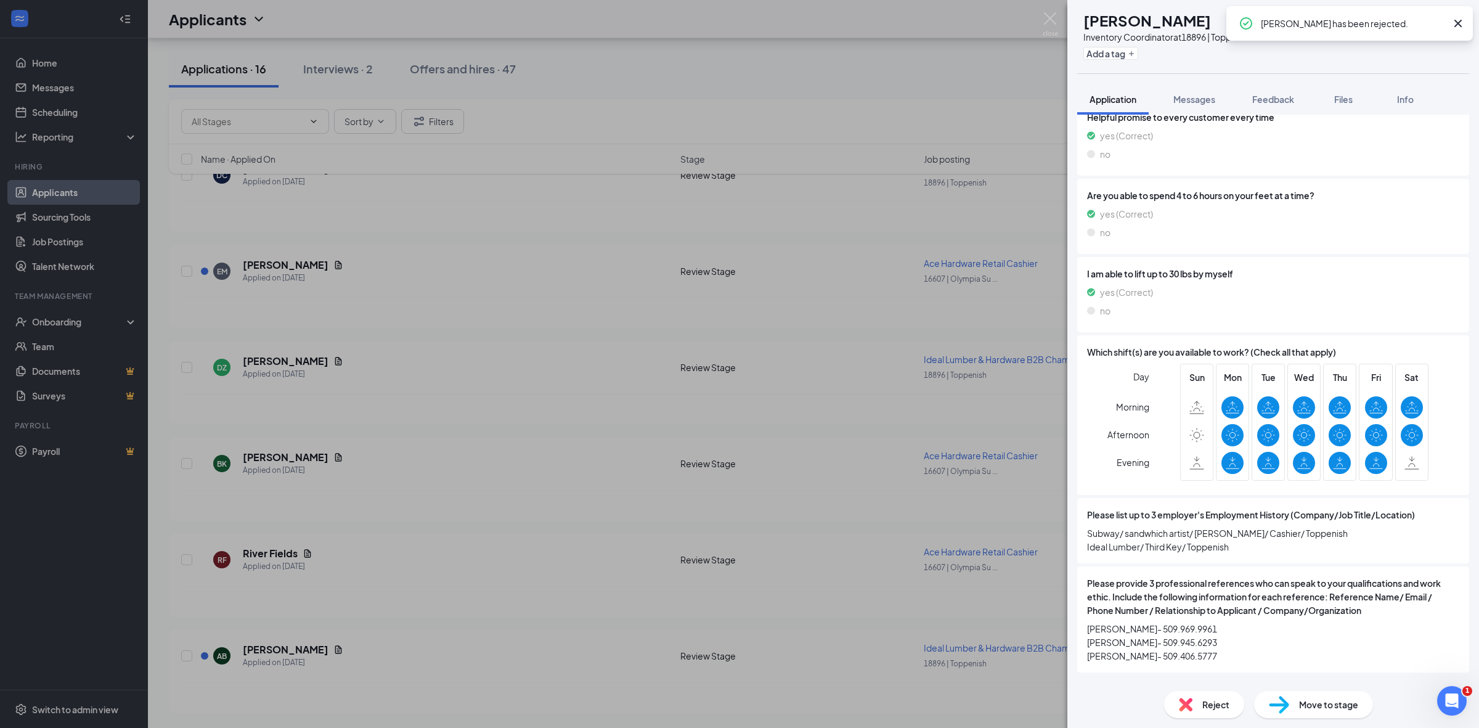
scroll to position [1117, 0]
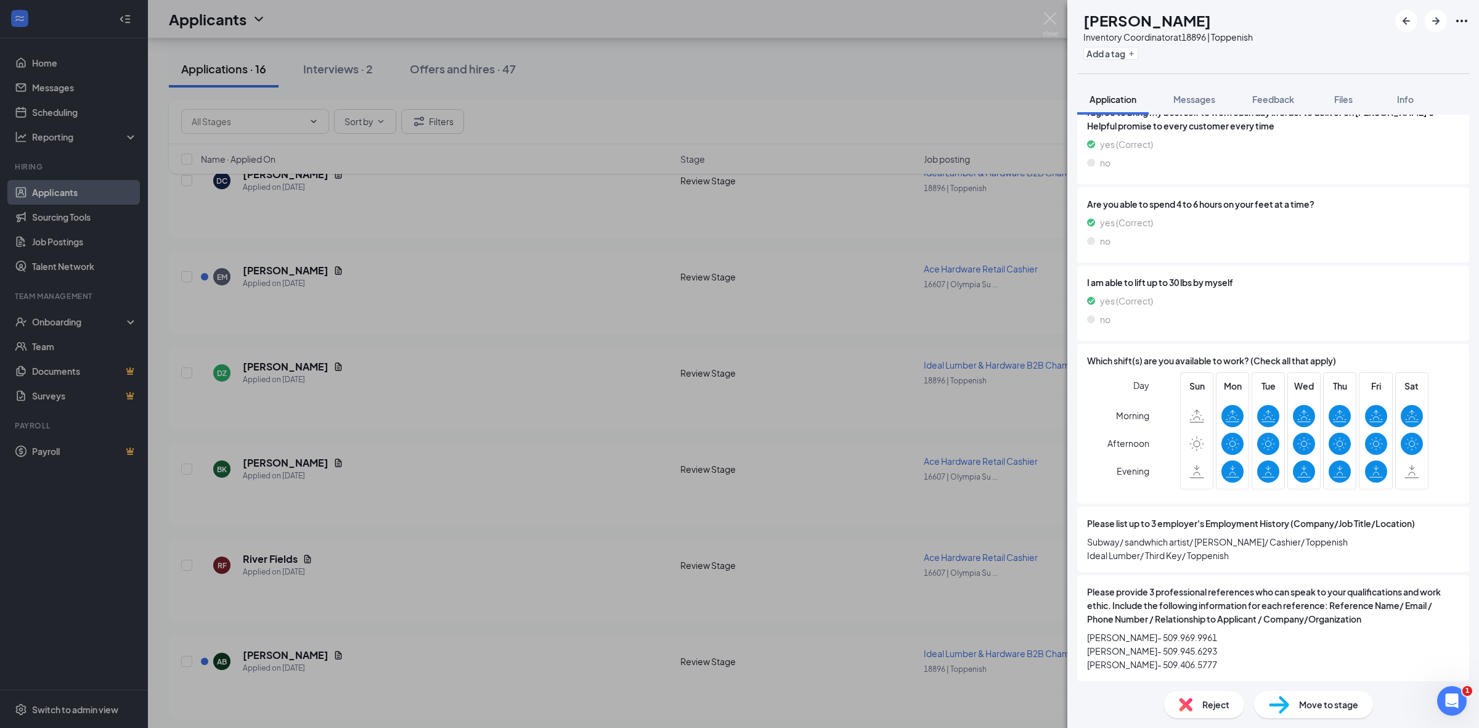
click at [389, 90] on div "SC Serena Cardoza Inventory Coordinator at 18896 | Toppenish Add a tag Applicat…" at bounding box center [739, 364] width 1479 height 728
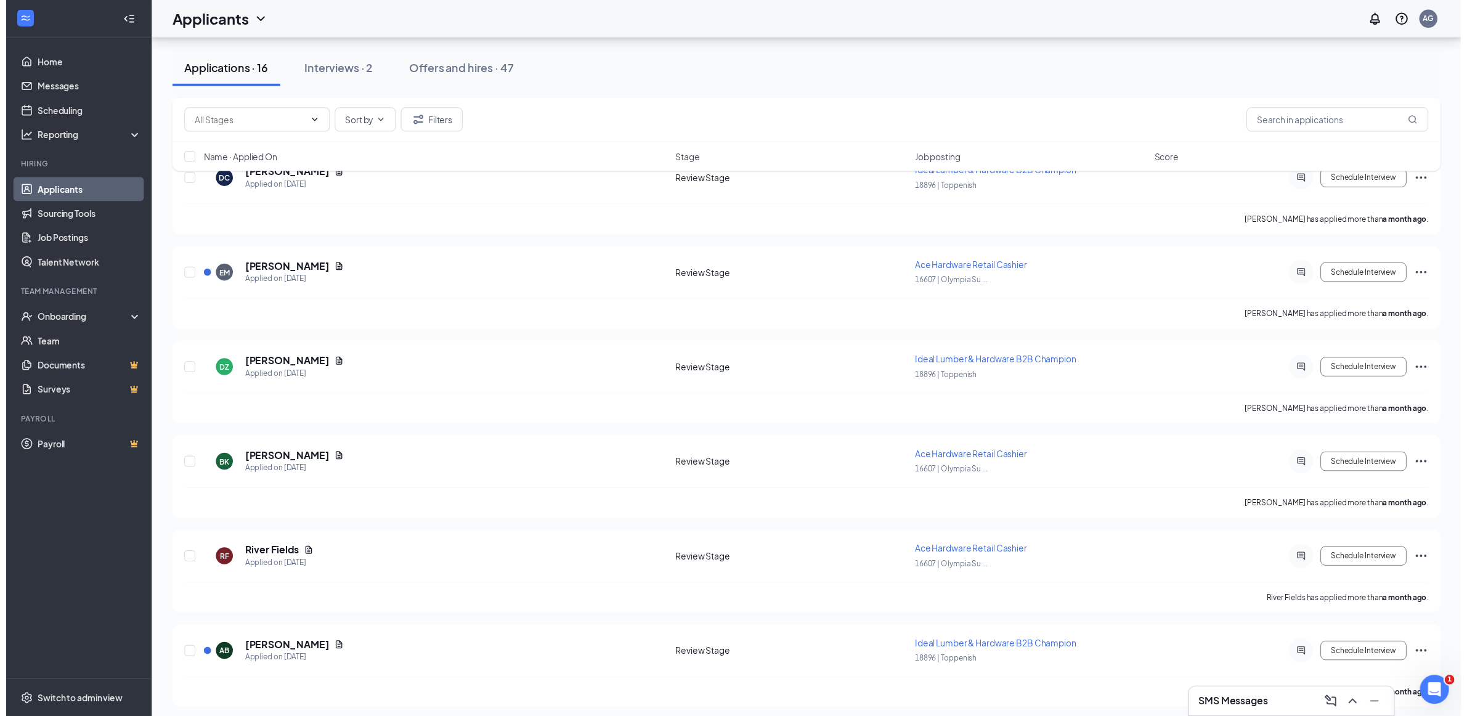
scroll to position [1129, 0]
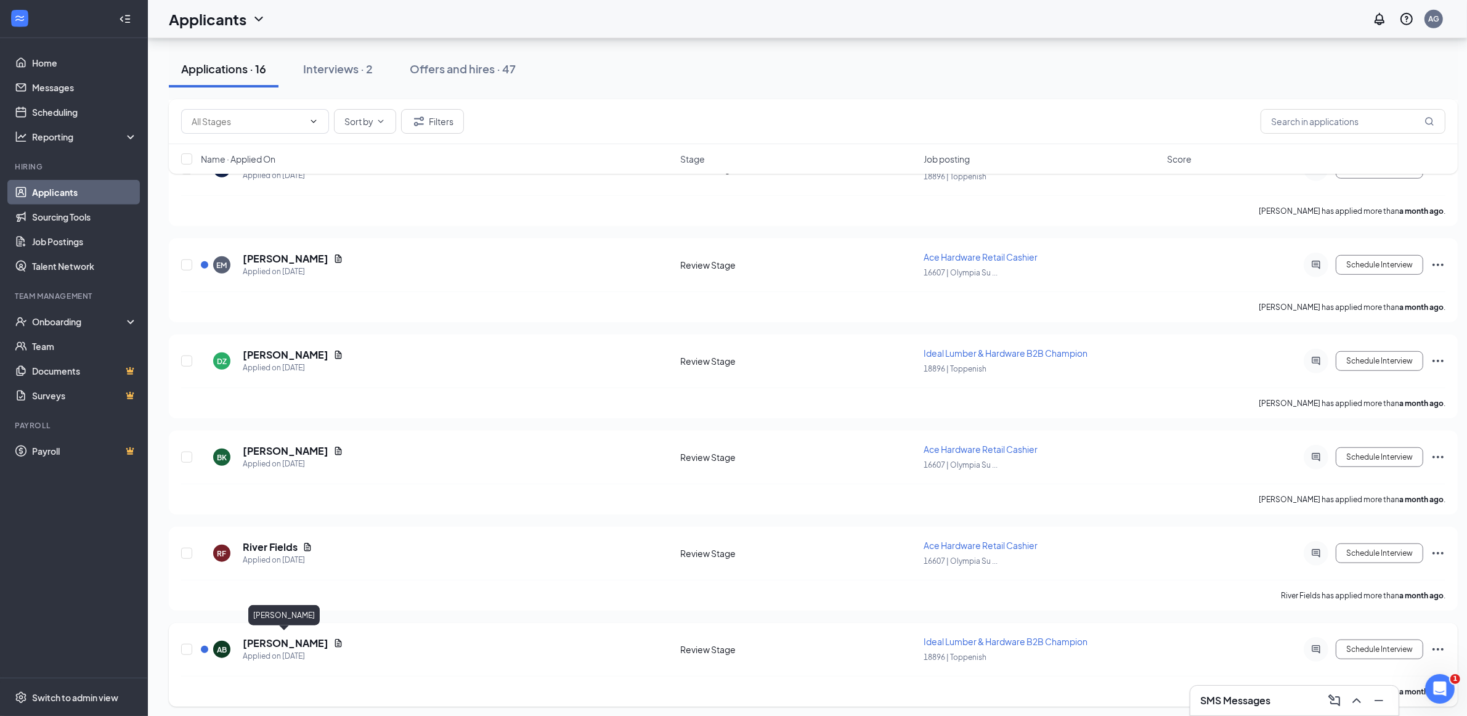
click at [293, 637] on h5 "Adrian Barragan" at bounding box center [286, 644] width 86 height 14
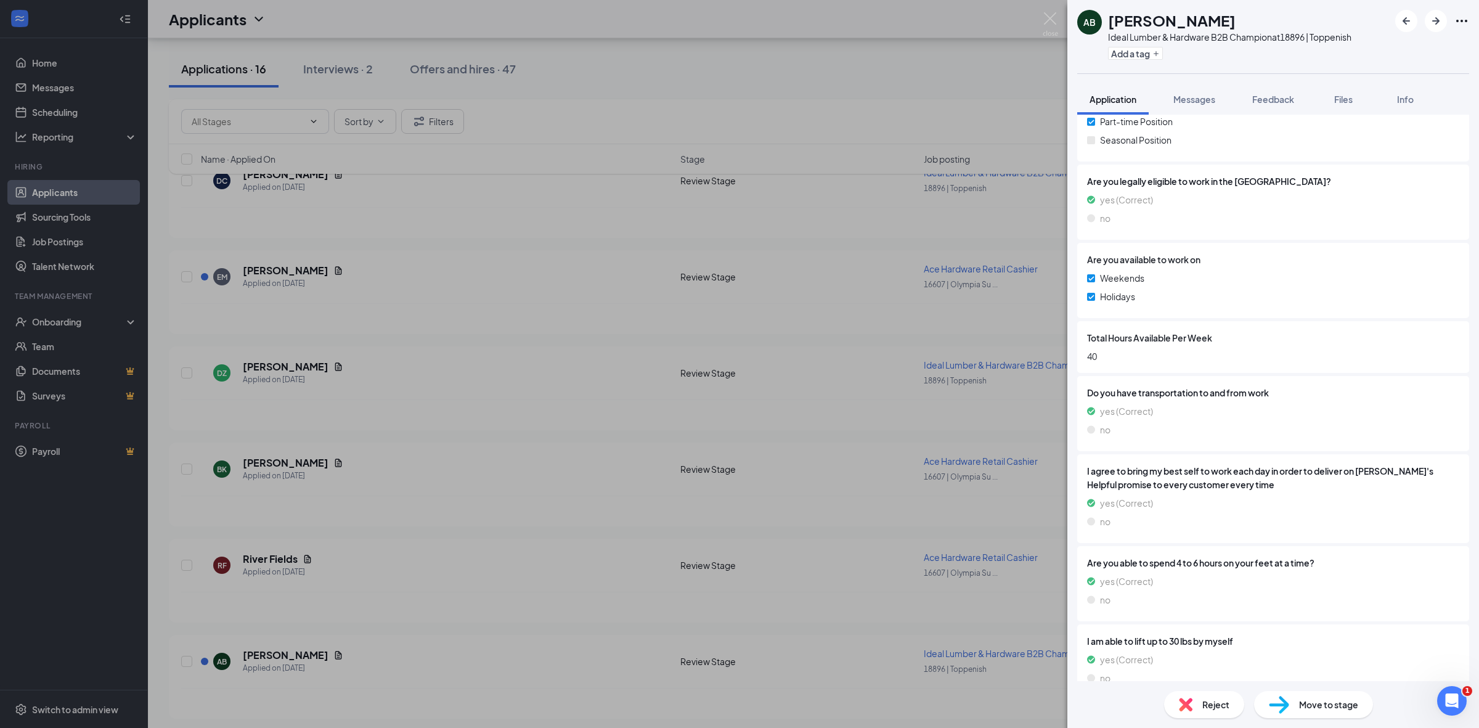
scroll to position [748, 0]
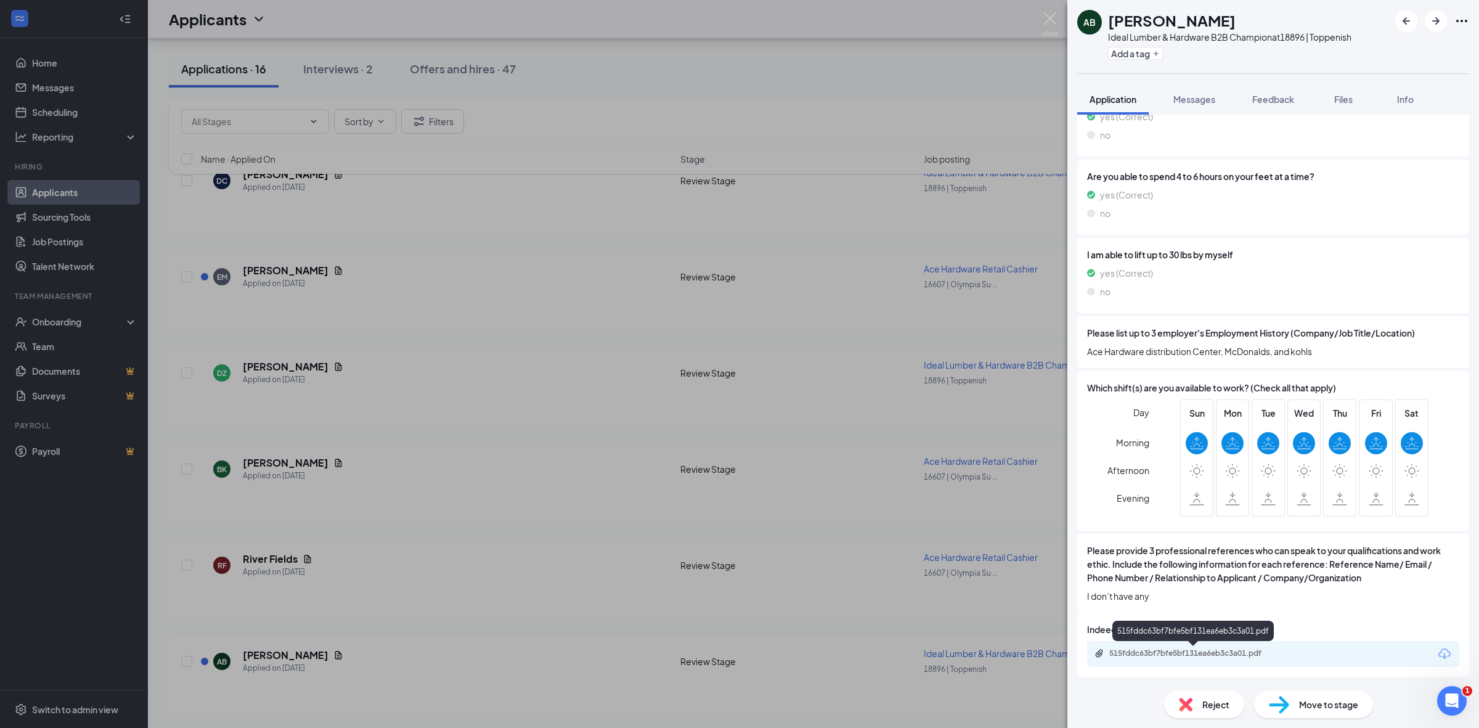
click at [1172, 651] on div "515fddc63bf7bfe5bf131ea6eb3c3a01.pdf" at bounding box center [1195, 653] width 173 height 10
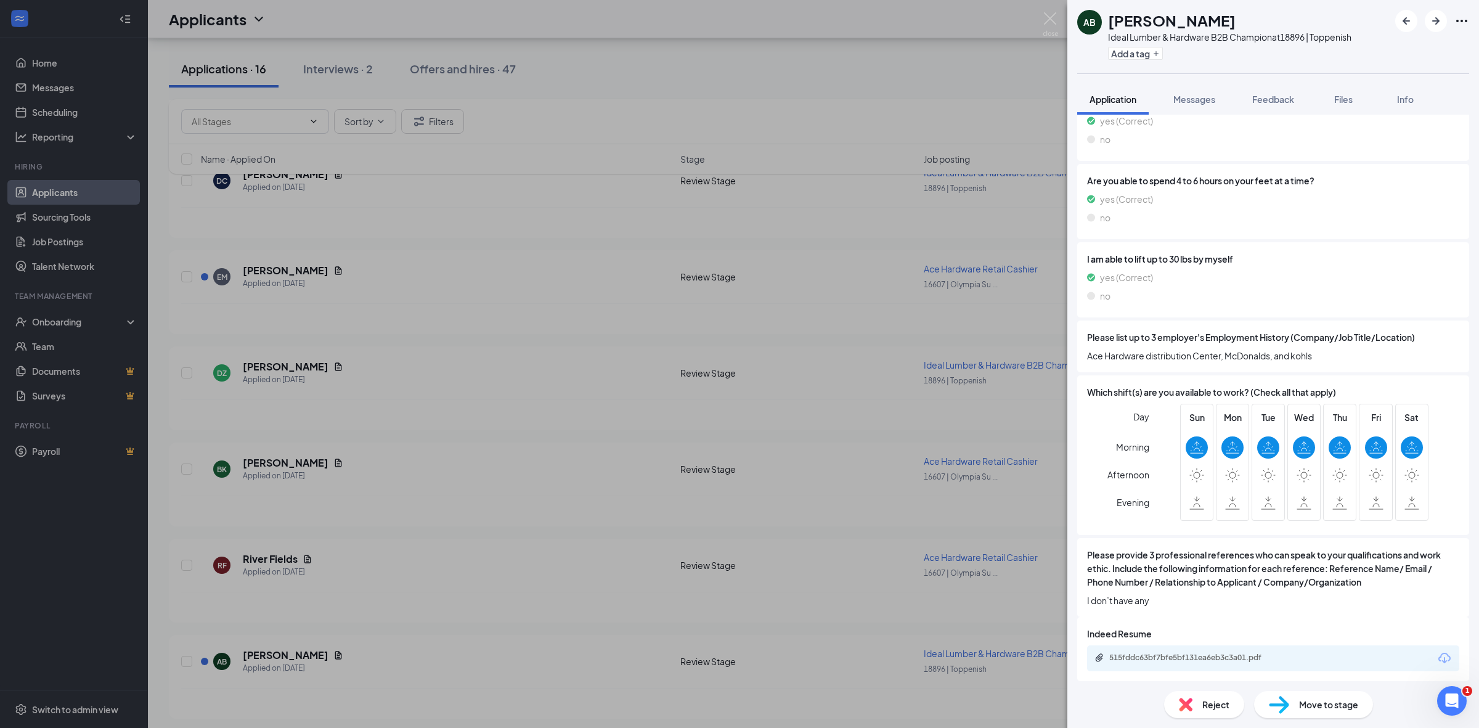
click at [1212, 698] on span "Reject" at bounding box center [1215, 705] width 27 height 14
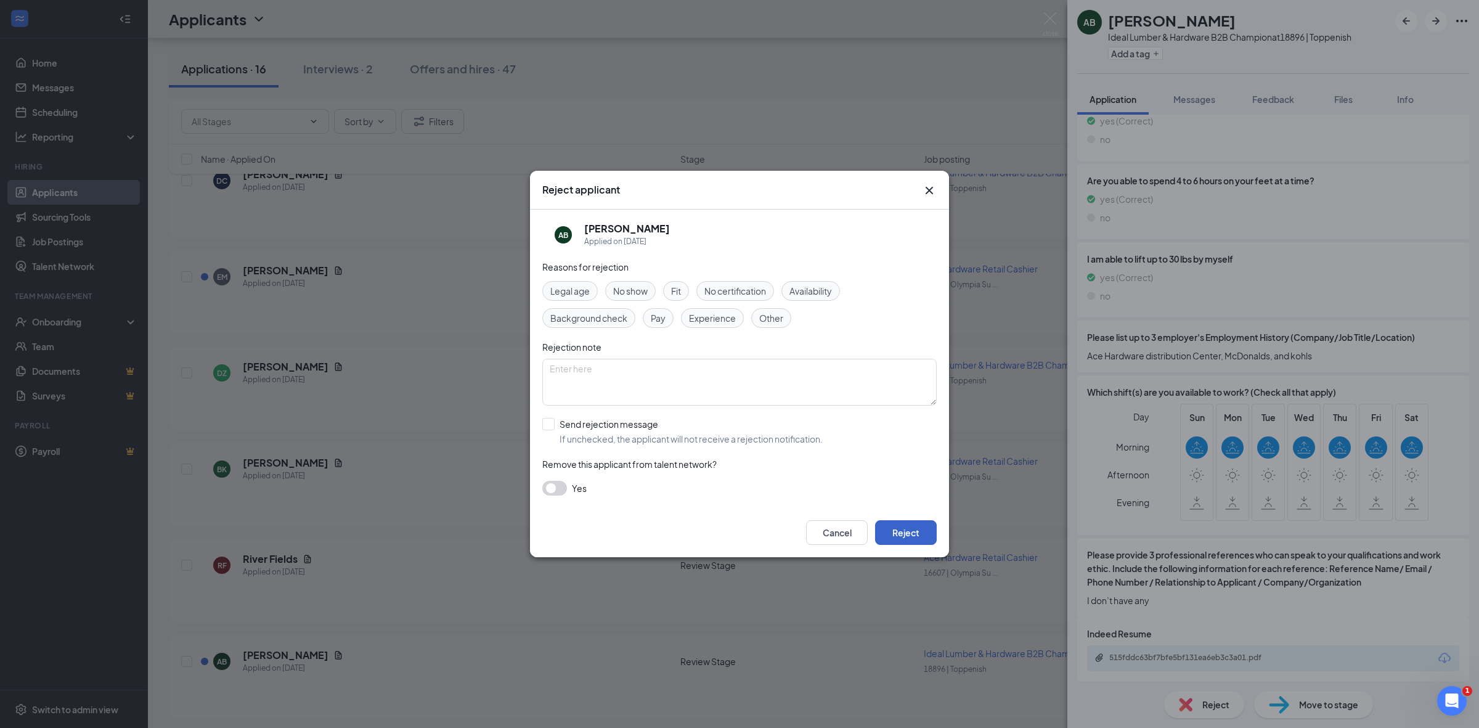
click at [923, 538] on button "Reject" at bounding box center [906, 532] width 62 height 25
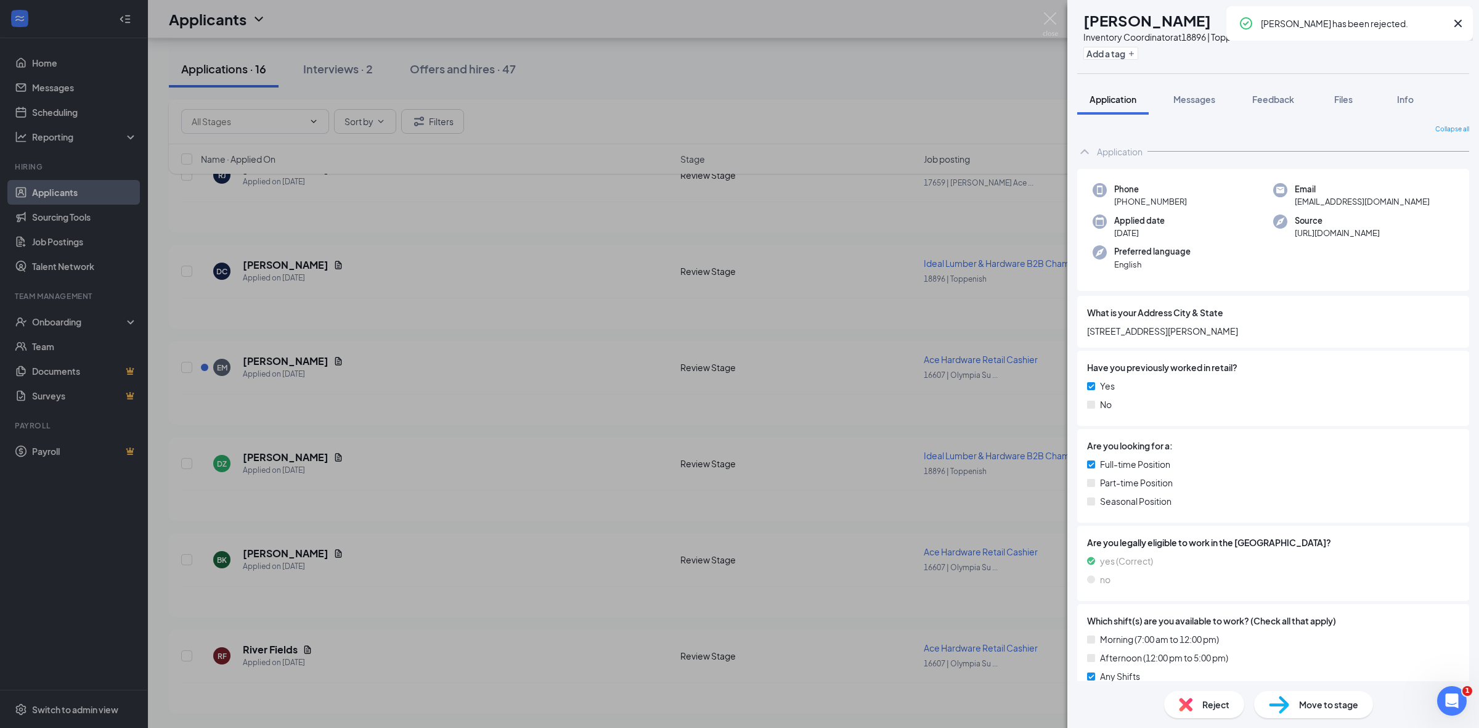
scroll to position [1022, 0]
click at [458, 639] on div "SC Serena Cardoza Inventory Coordinator at 18896 | Toppenish Add a tag Applicat…" at bounding box center [739, 364] width 1479 height 728
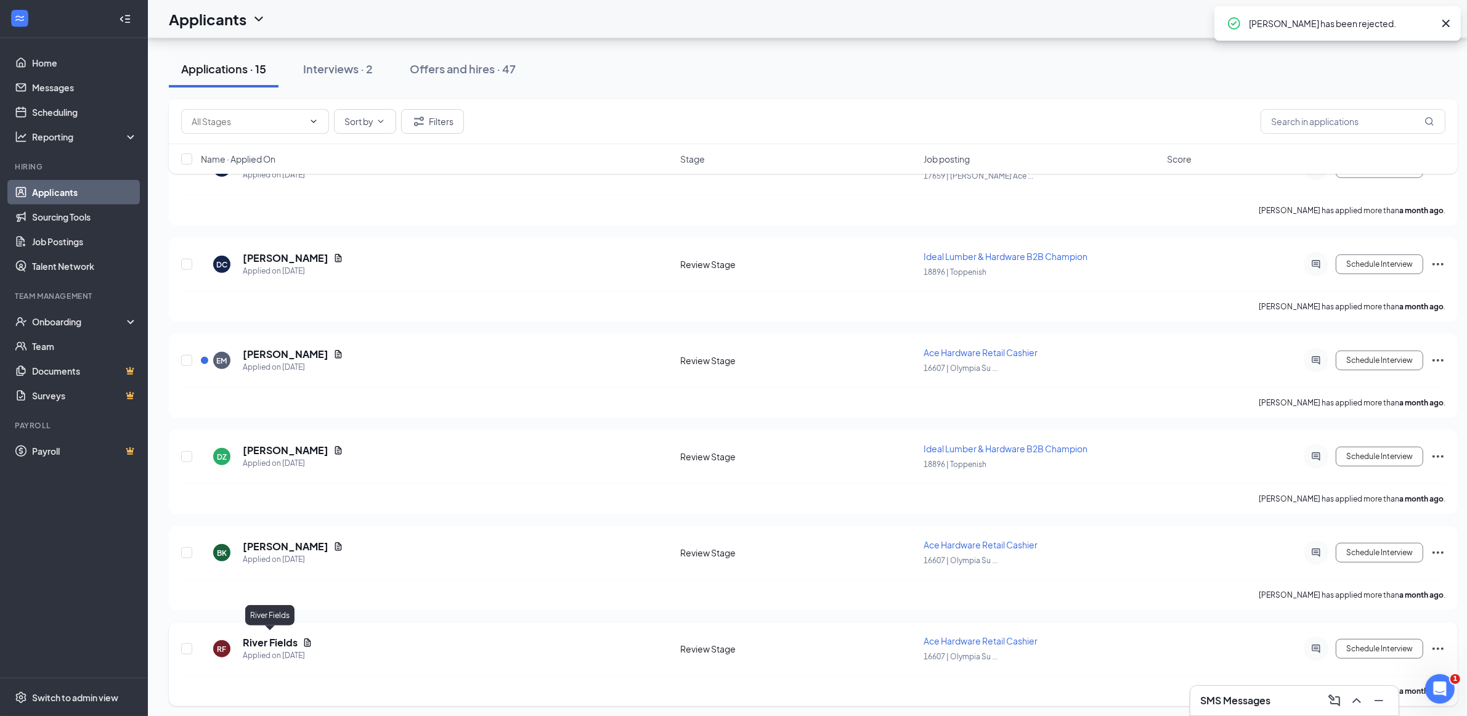
click at [269, 636] on h5 "River Fields" at bounding box center [270, 643] width 55 height 14
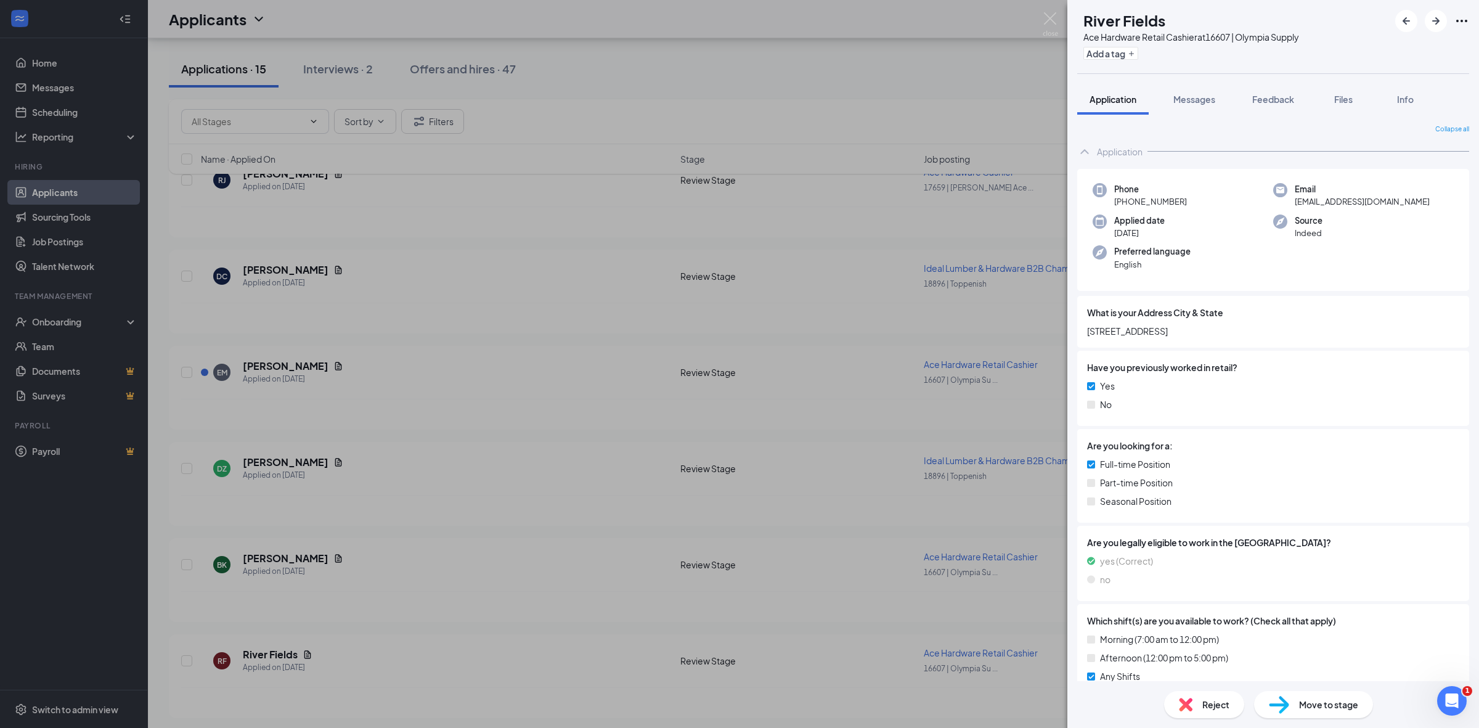
click at [1215, 703] on span "Reject" at bounding box center [1215, 705] width 27 height 14
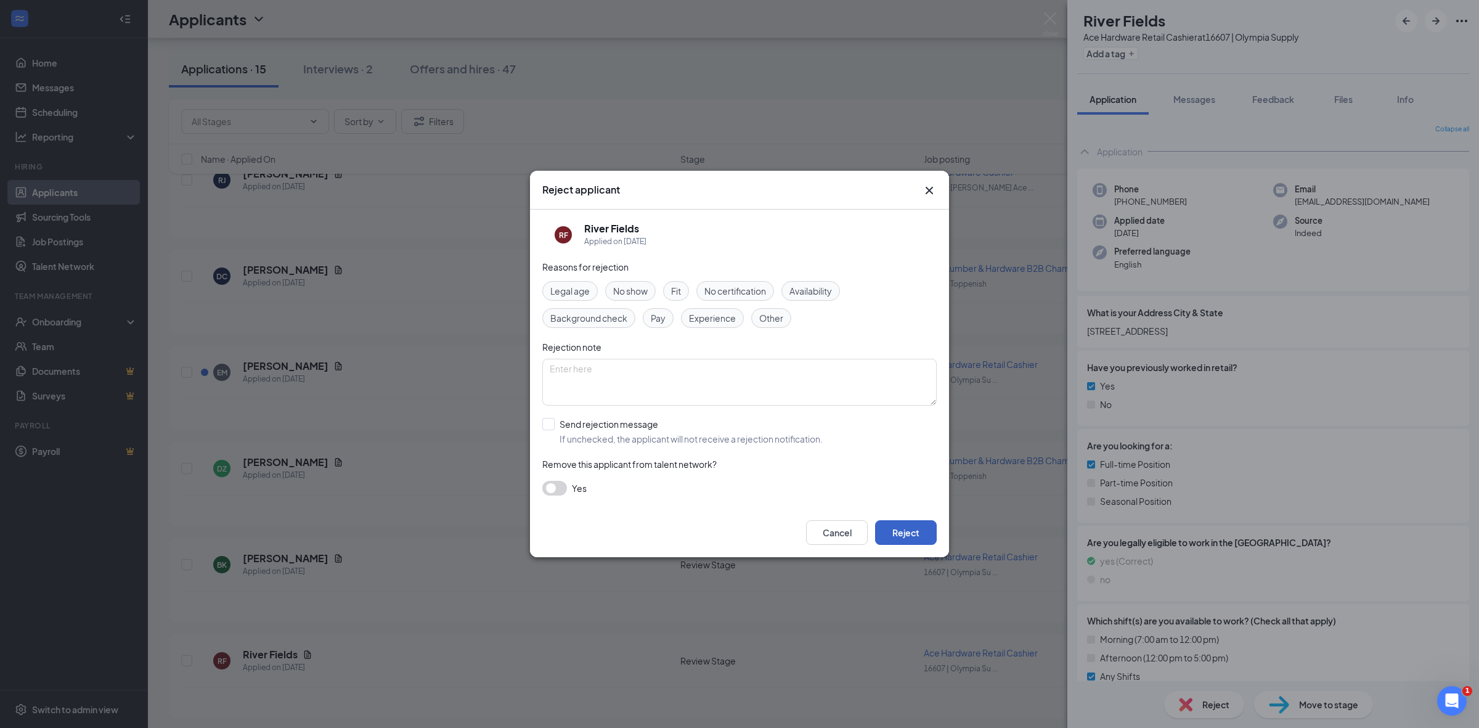
click at [922, 537] on button "Reject" at bounding box center [906, 532] width 62 height 25
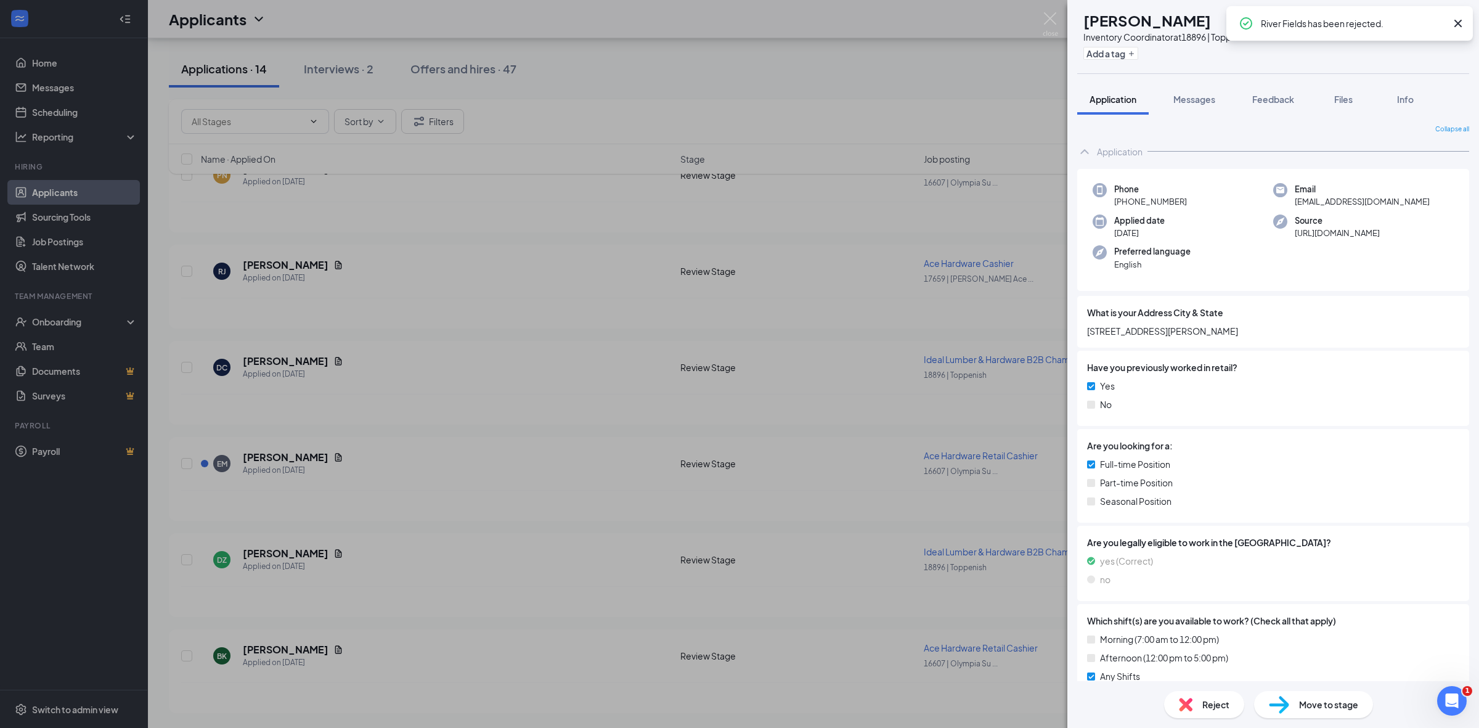
scroll to position [926, 0]
click at [579, 518] on div "SC Serena Cardoza Inventory Coordinator at 18896 | Toppenish Add a tag Applicat…" at bounding box center [739, 364] width 1479 height 728
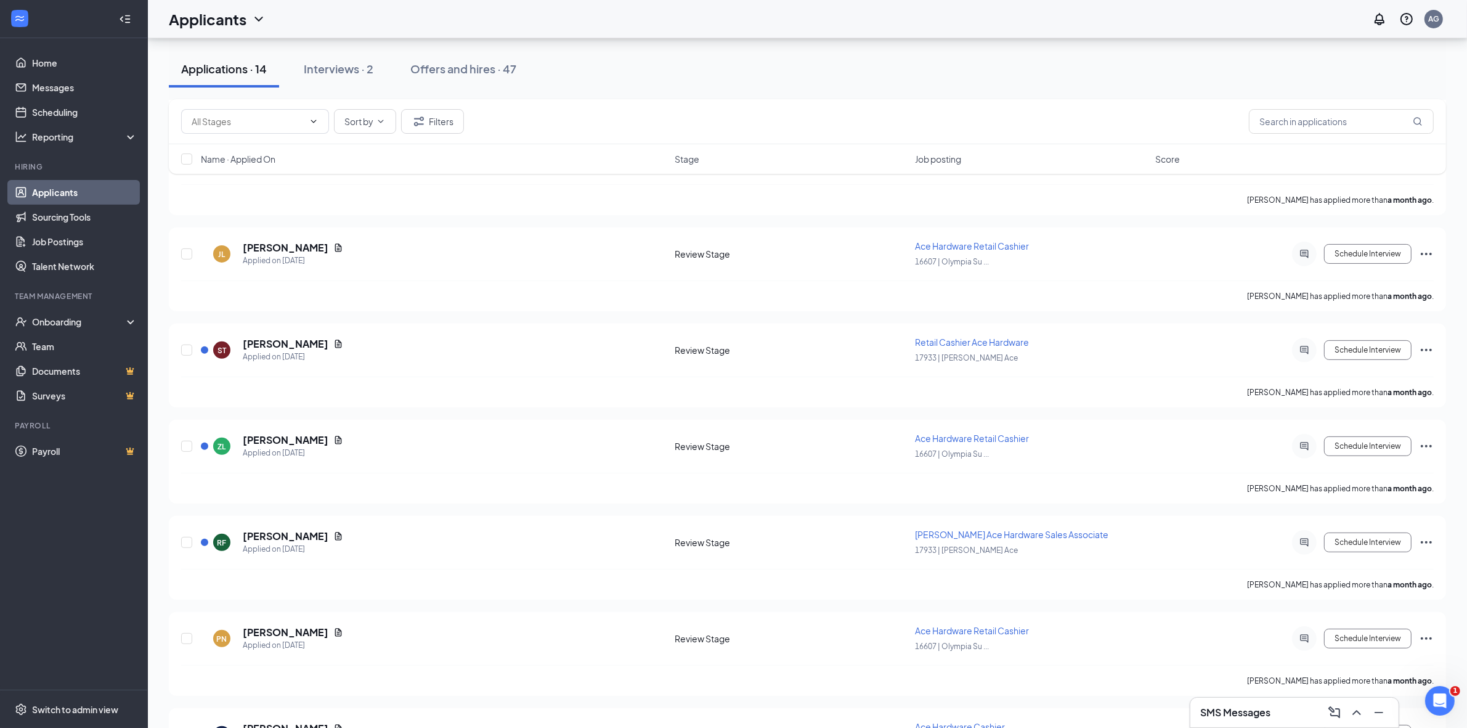
scroll to position [926, 0]
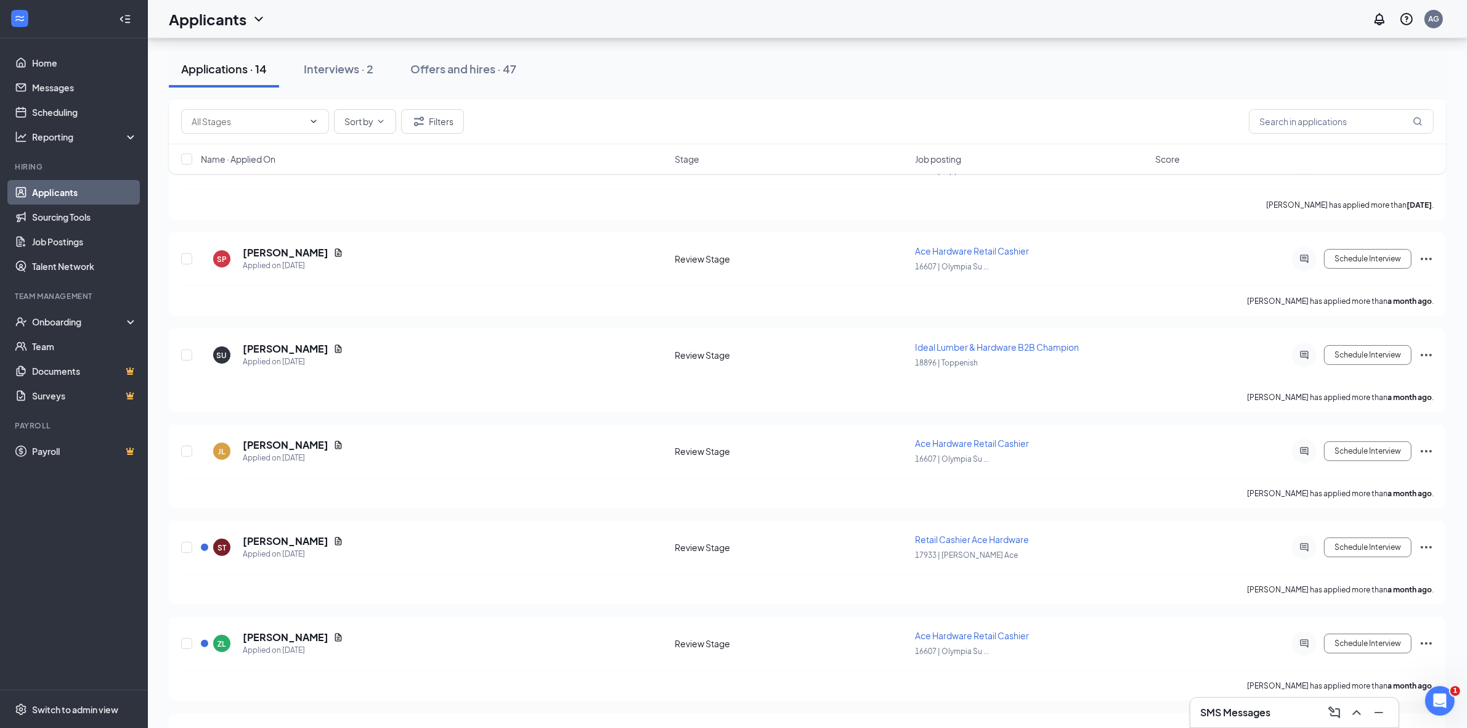
scroll to position [543, 0]
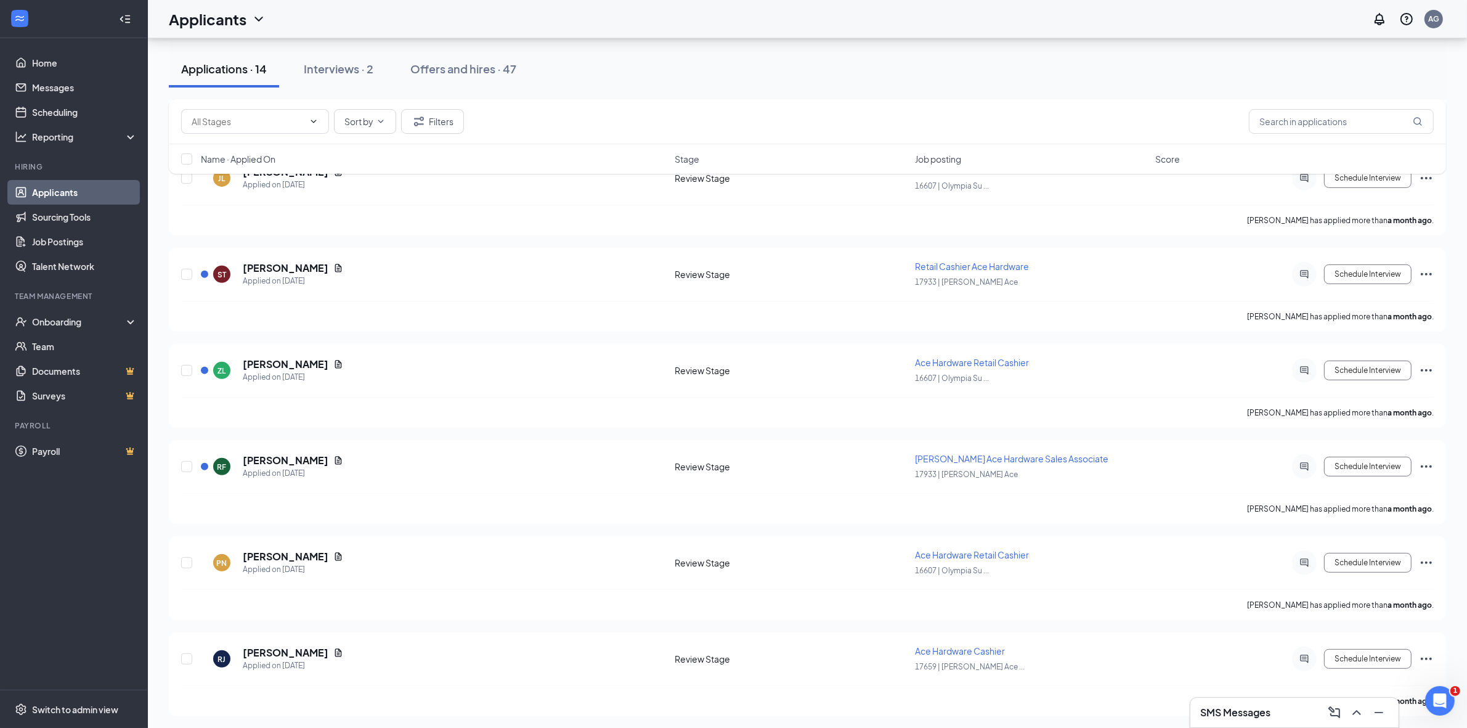
click at [320, 79] on button "Interviews · 2" at bounding box center [339, 69] width 94 height 37
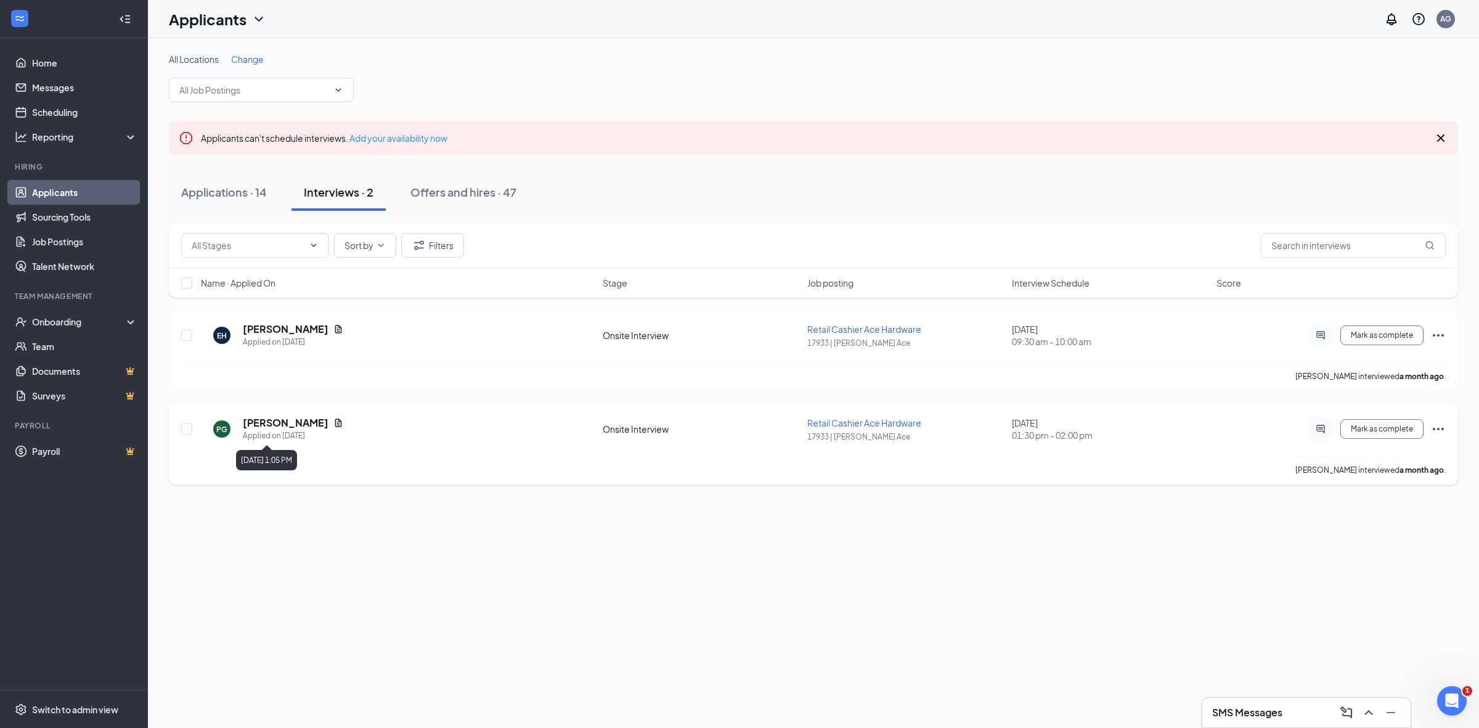
click at [290, 427] on h5 "Patricia Gonzales" at bounding box center [286, 423] width 86 height 14
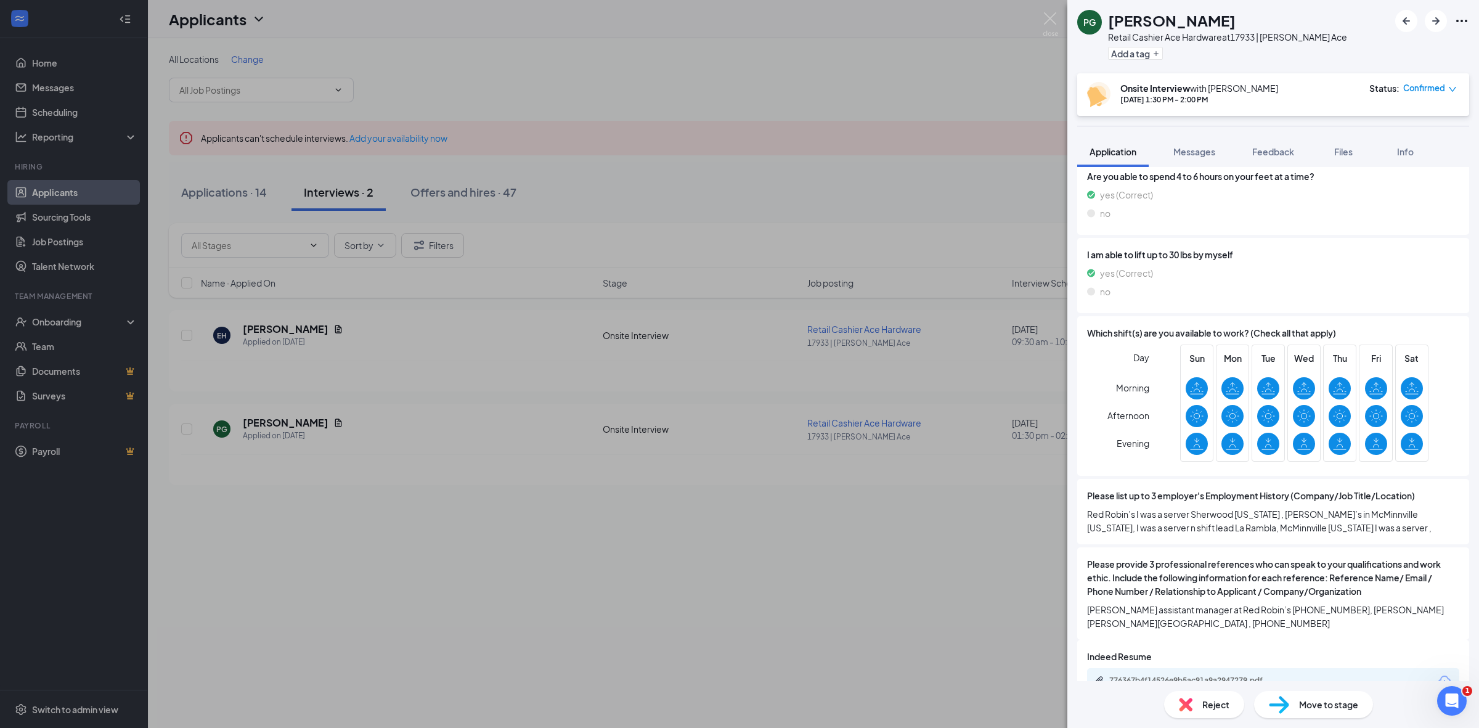
scroll to position [923, 0]
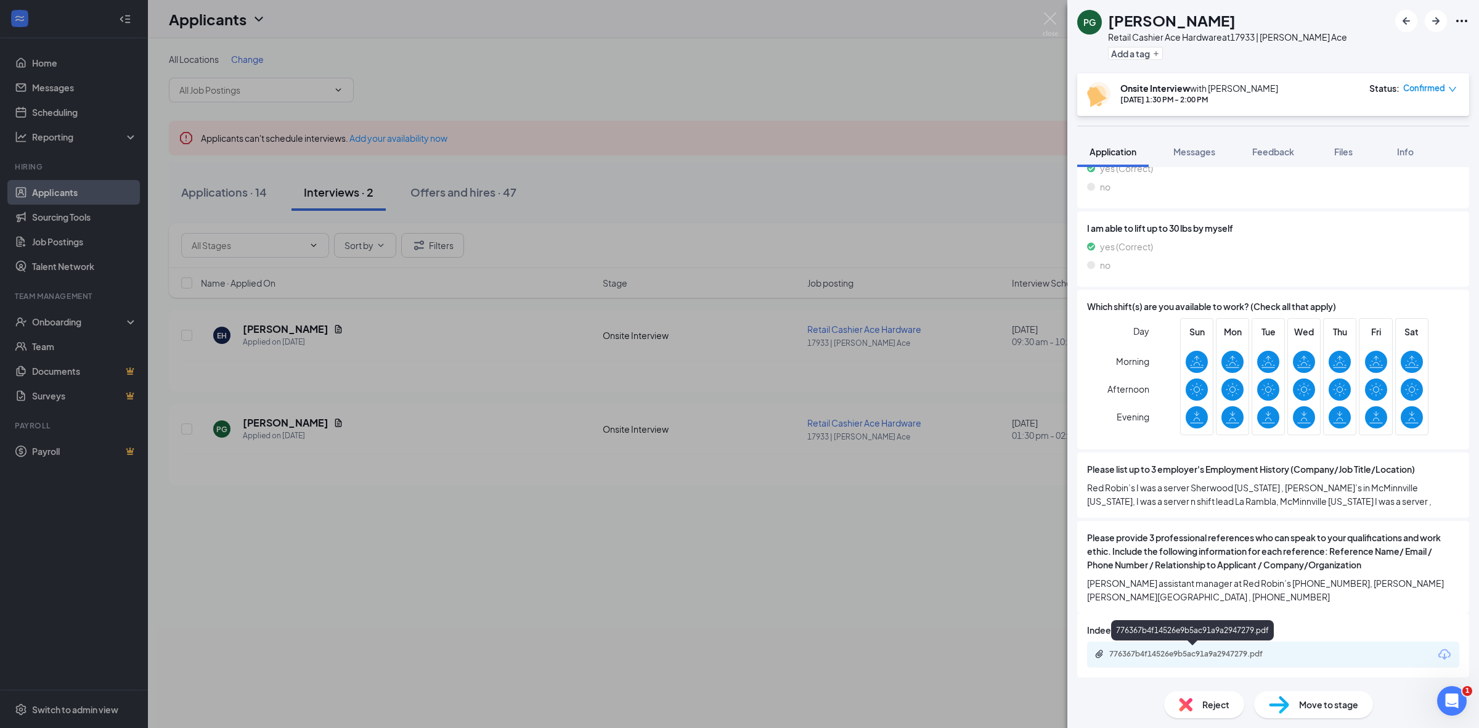
click at [1205, 652] on div "776367b4f14526e9b5ac91a9a2947279.pdf" at bounding box center [1195, 654] width 173 height 10
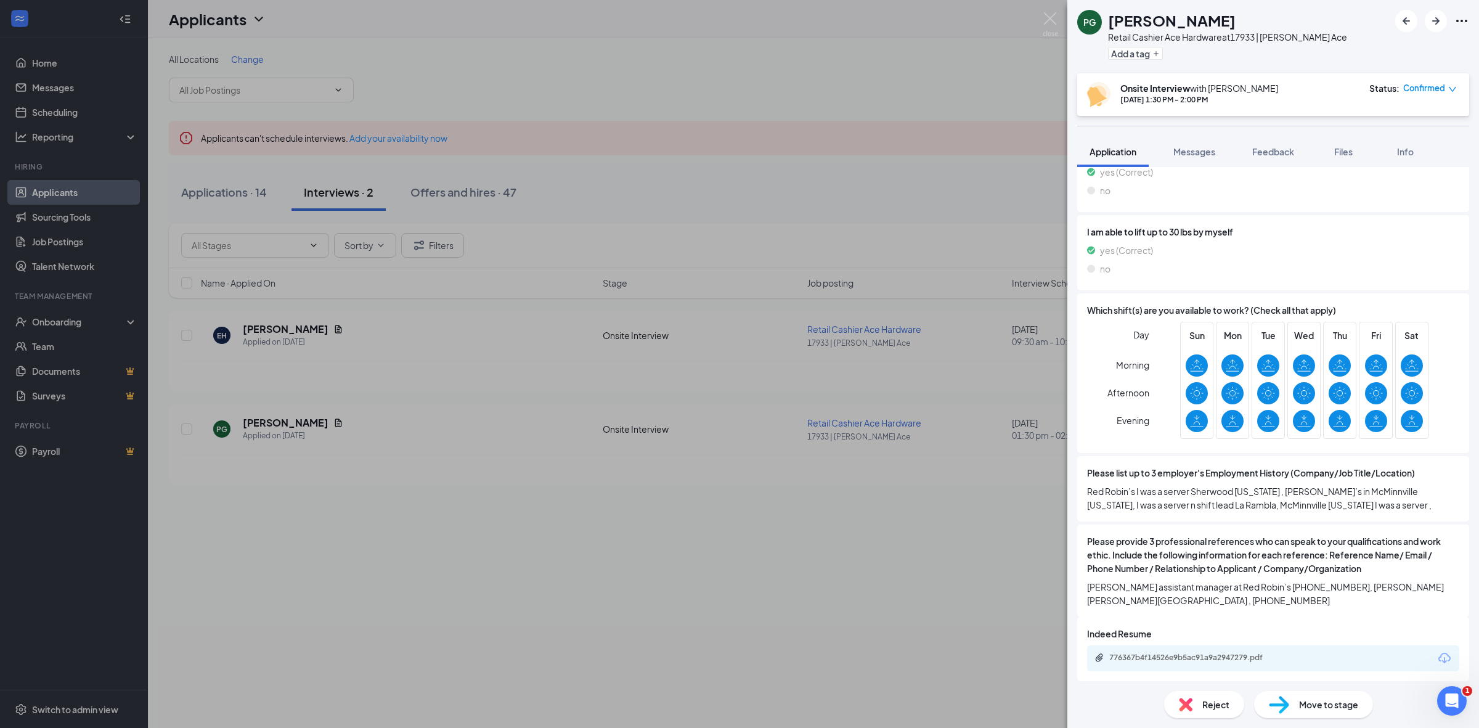
click at [1186, 710] on img at bounding box center [1186, 705] width 14 height 14
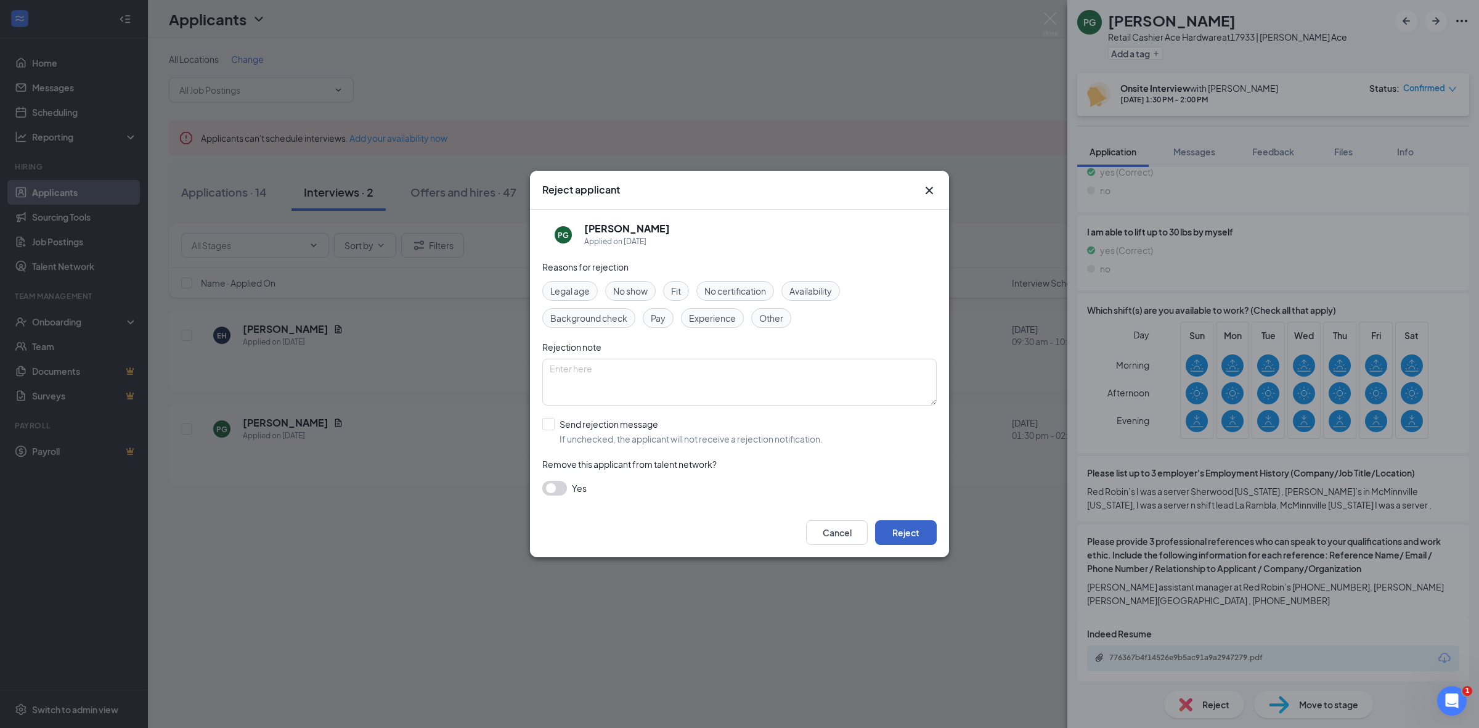
click at [900, 535] on button "Reject" at bounding box center [906, 532] width 62 height 25
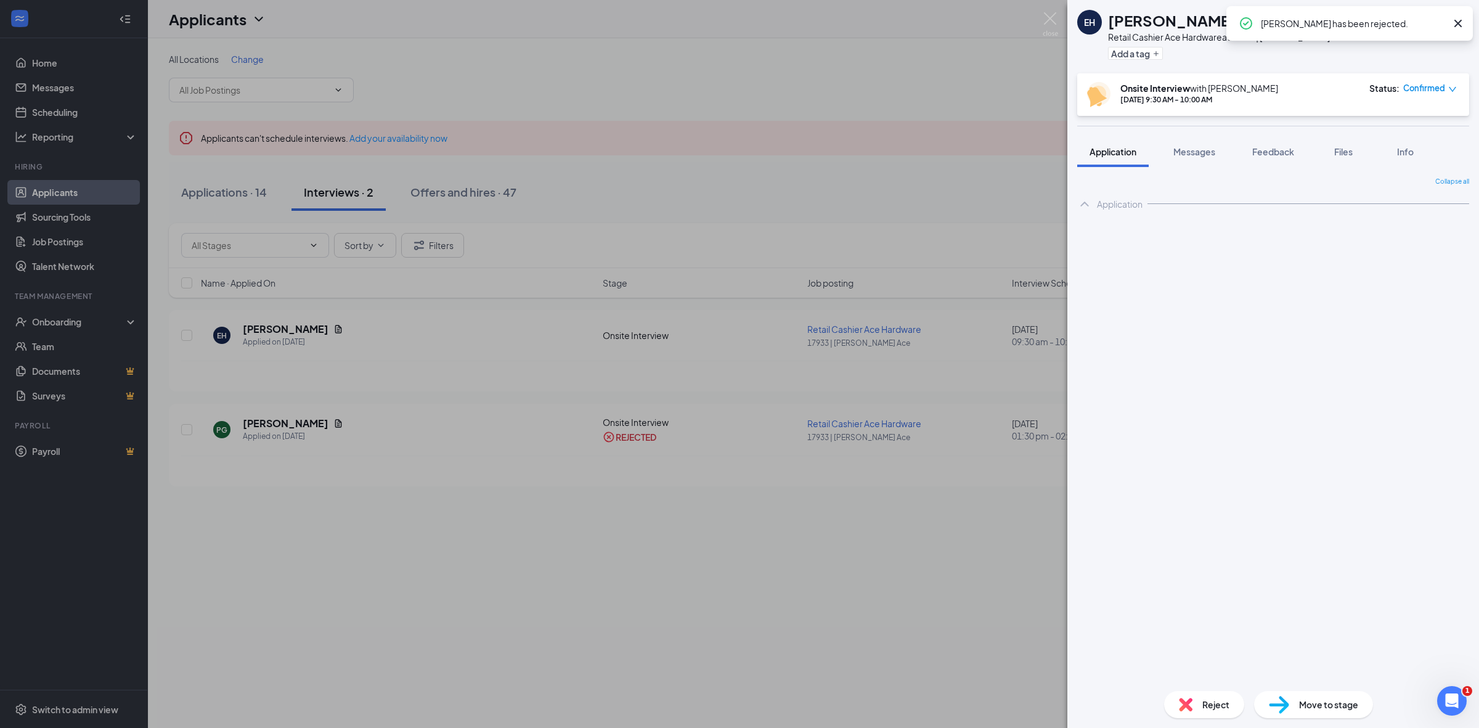
click at [537, 534] on div "EH Eva Howery Retail Cashier Ace Hardware at 17933 | Newberg Ace Add a tag Onsi…" at bounding box center [739, 364] width 1479 height 728
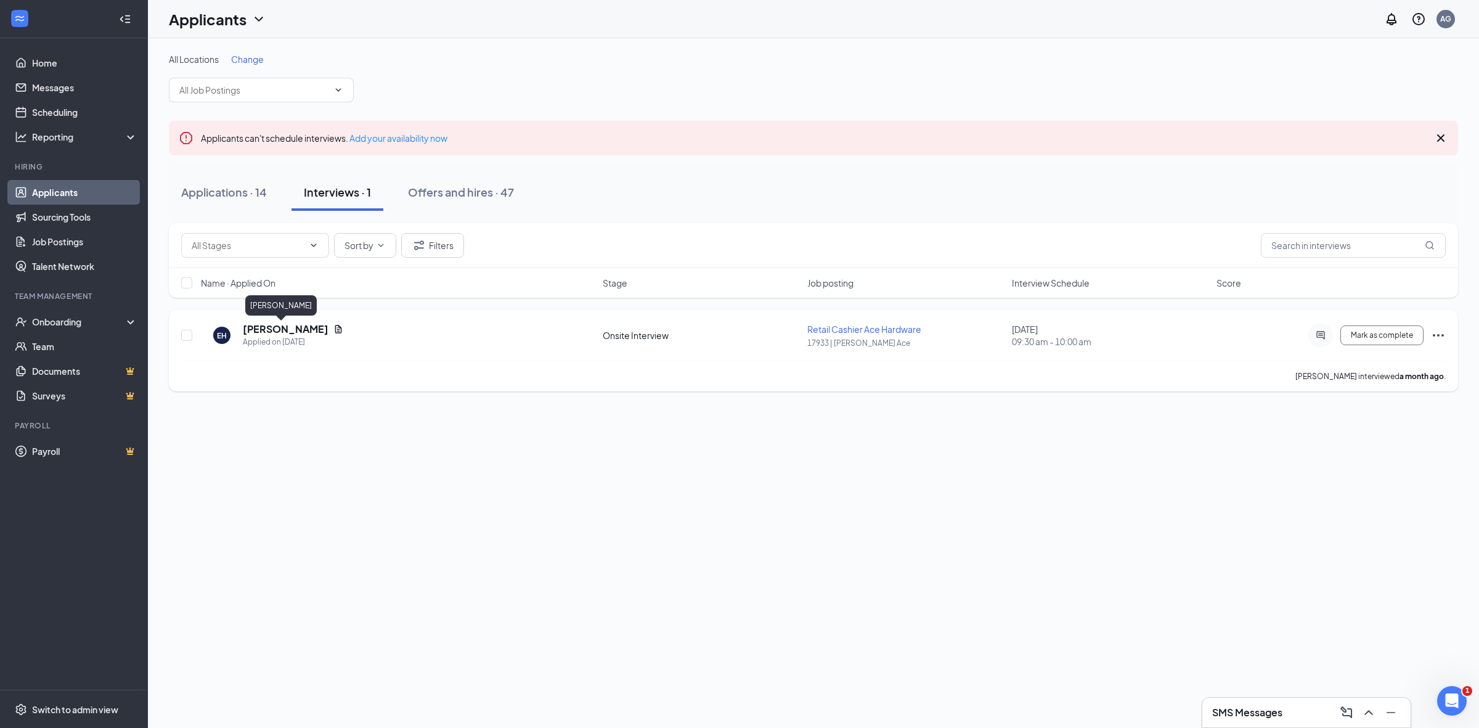
click at [266, 327] on h5 "Eva Howery" at bounding box center [286, 329] width 86 height 14
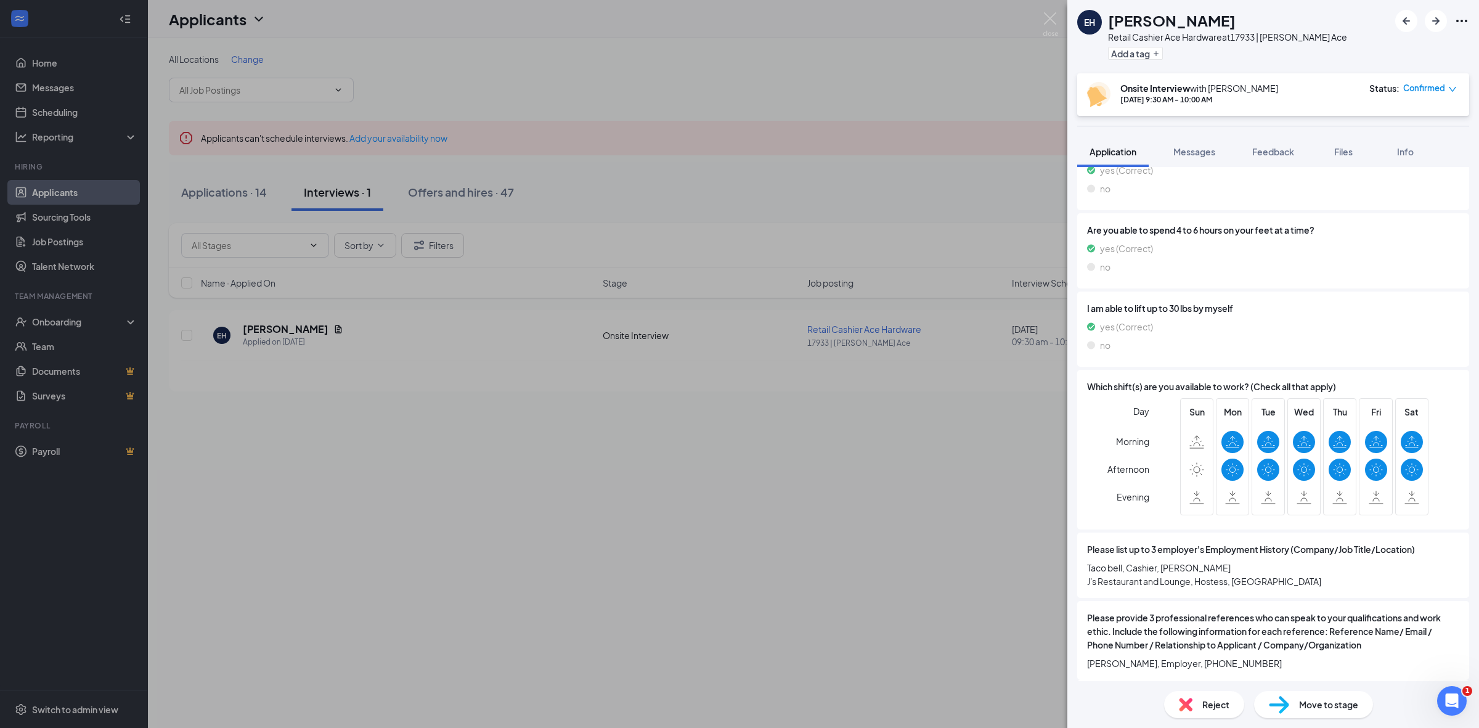
scroll to position [910, 0]
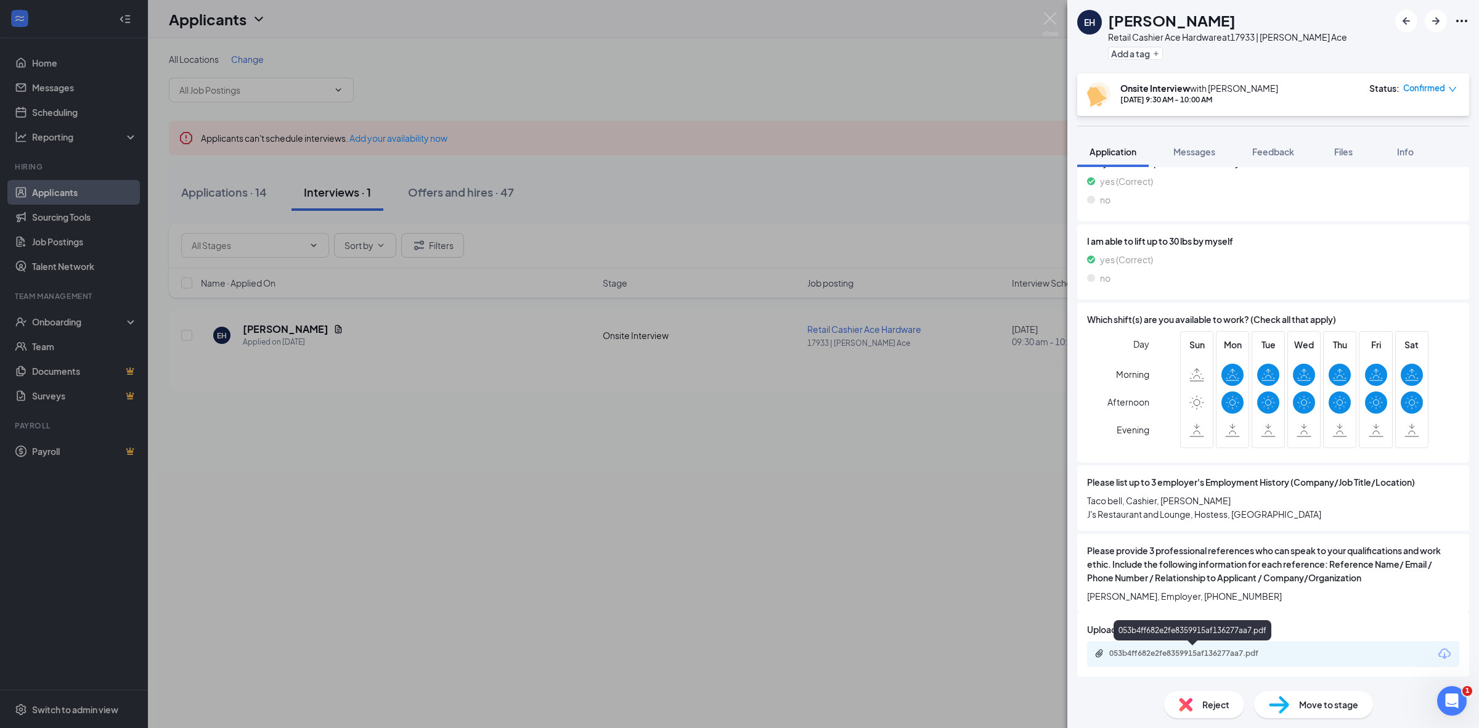
click at [1176, 648] on div "053b4ff682e2fe8359915af136277aa7.pdf" at bounding box center [1195, 653] width 173 height 10
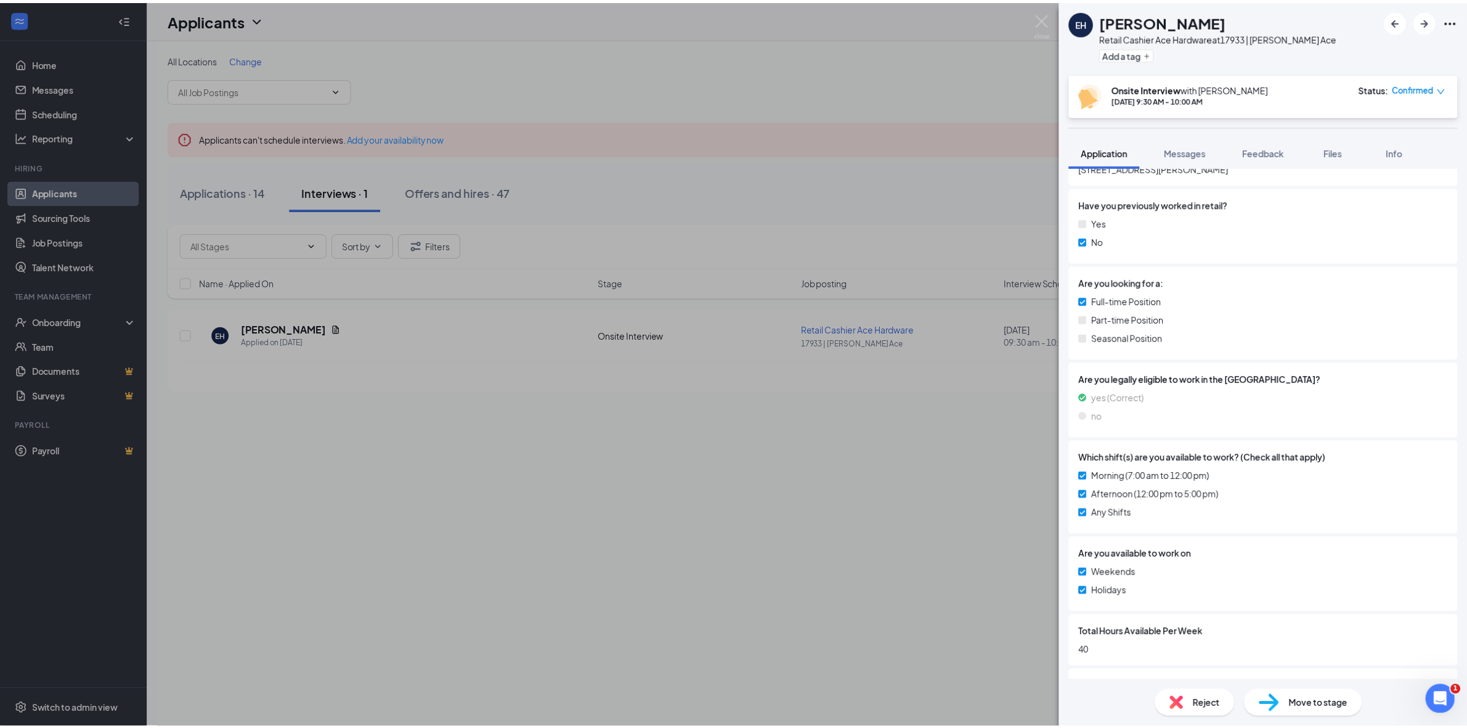
scroll to position [0, 0]
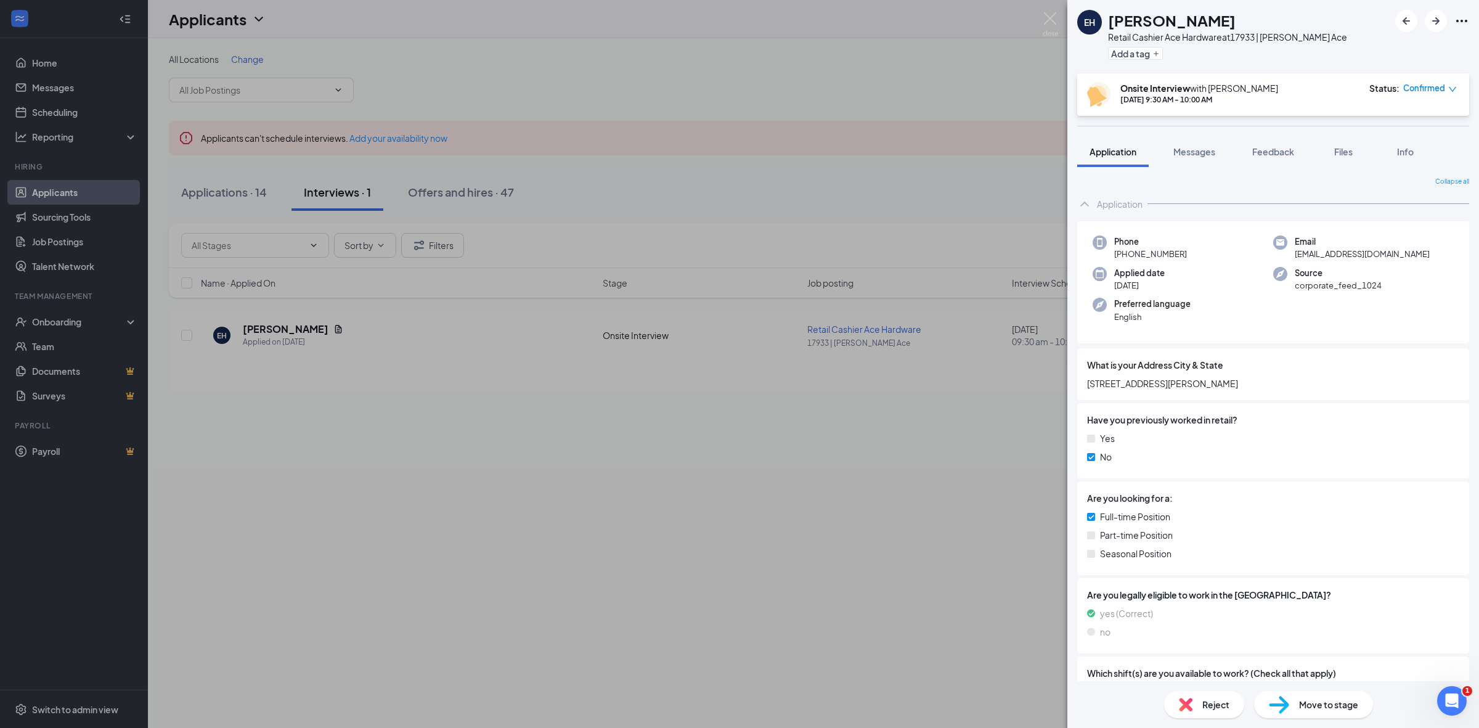
click at [1211, 712] on div "Reject" at bounding box center [1204, 704] width 80 height 27
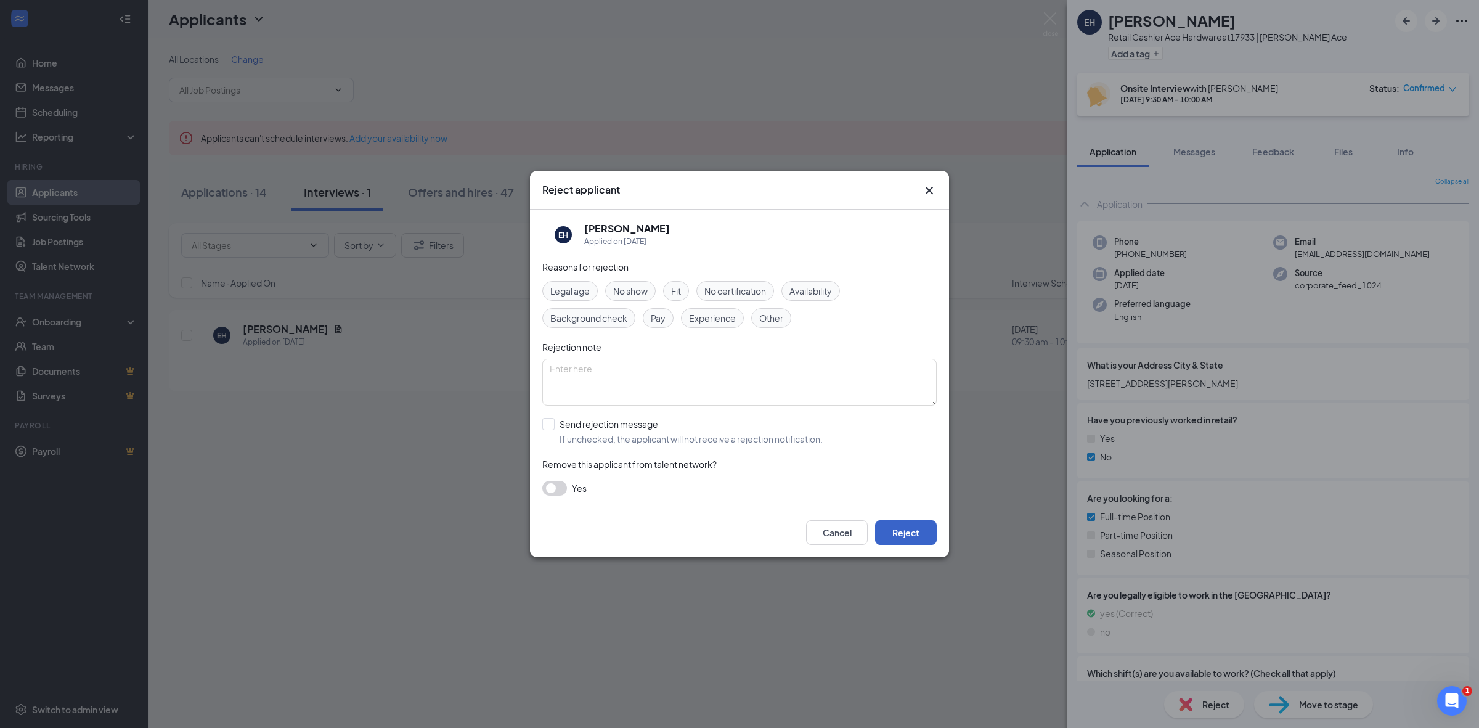
click at [921, 543] on button "Reject" at bounding box center [906, 532] width 62 height 25
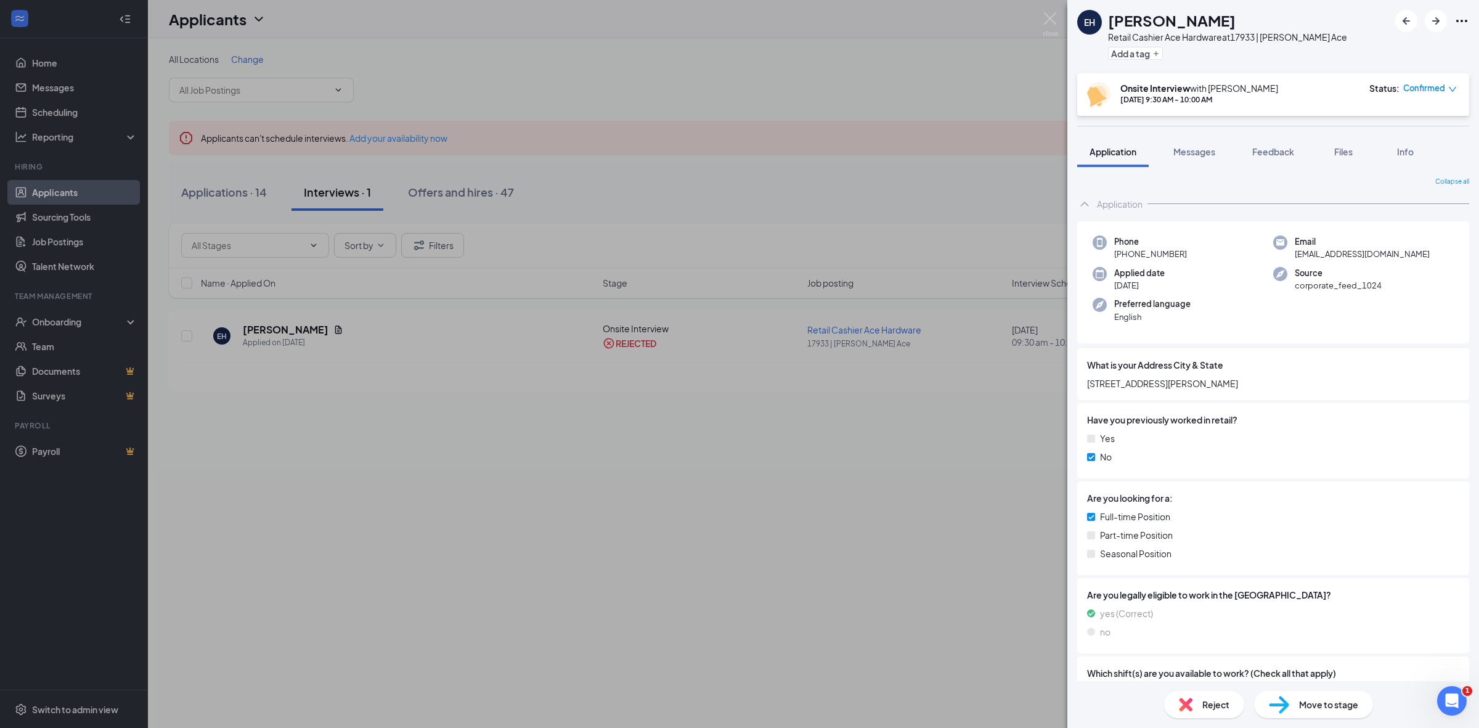
click at [919, 502] on div "EH Eva Howery Retail Cashier Ace Hardware at 17933 | Newberg Ace Add a tag Onsi…" at bounding box center [739, 364] width 1479 height 728
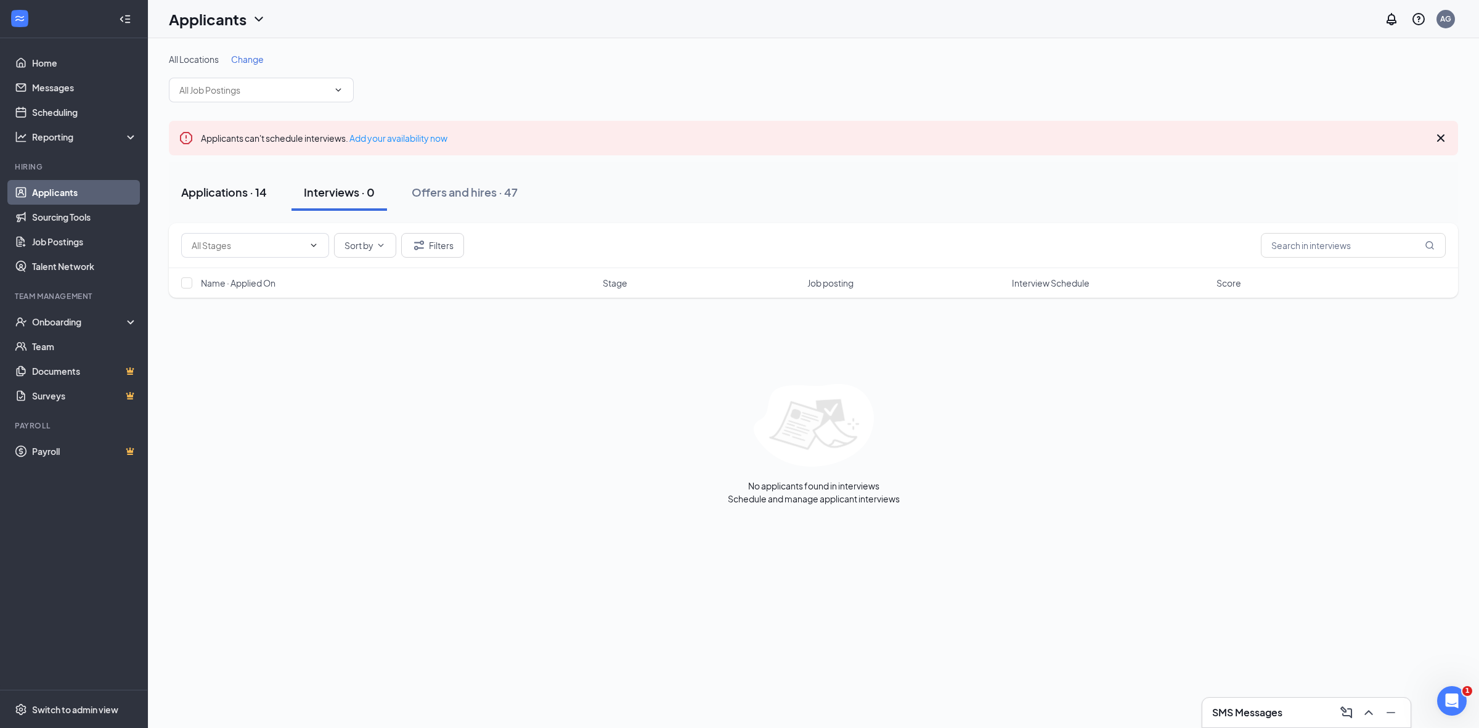
click at [207, 195] on div "Applications · 14" at bounding box center [224, 191] width 86 height 15
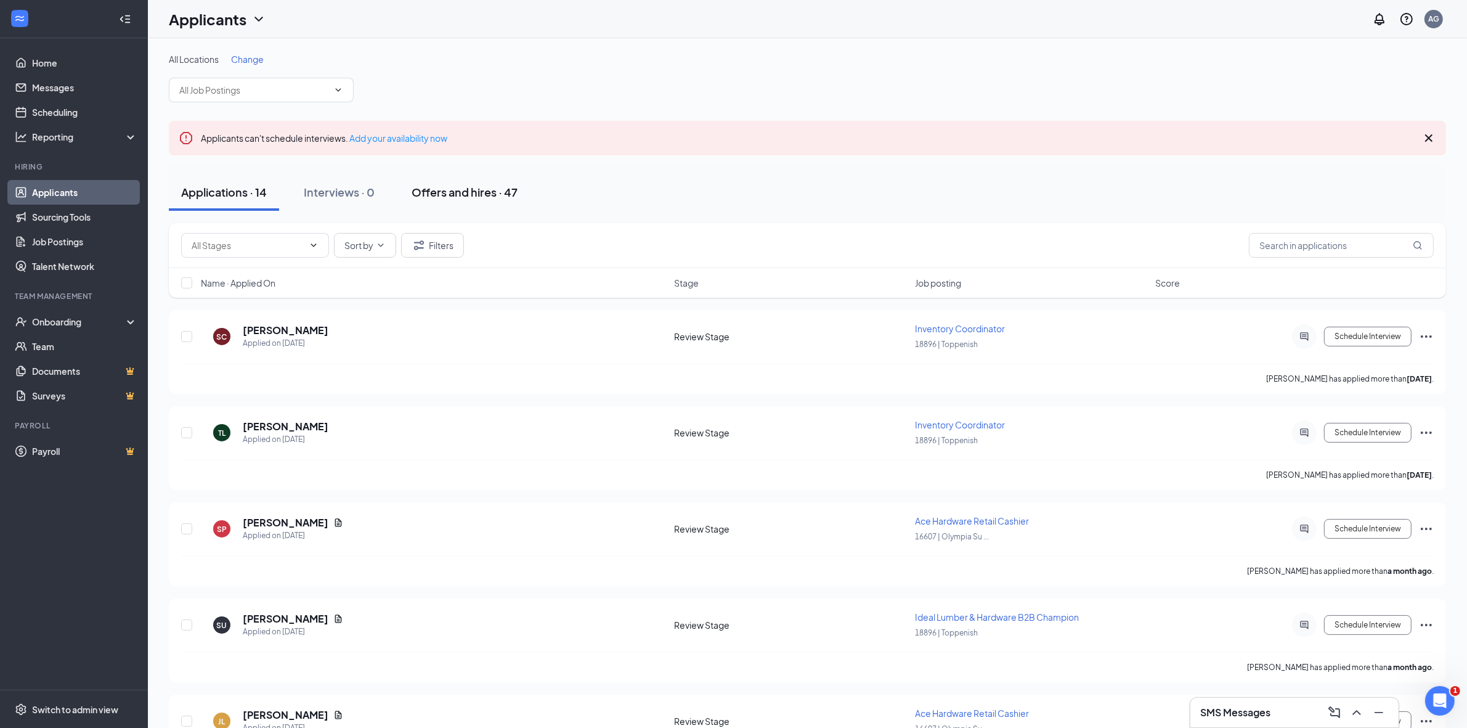
click at [476, 203] on button "Offers and hires · 47" at bounding box center [464, 192] width 131 height 37
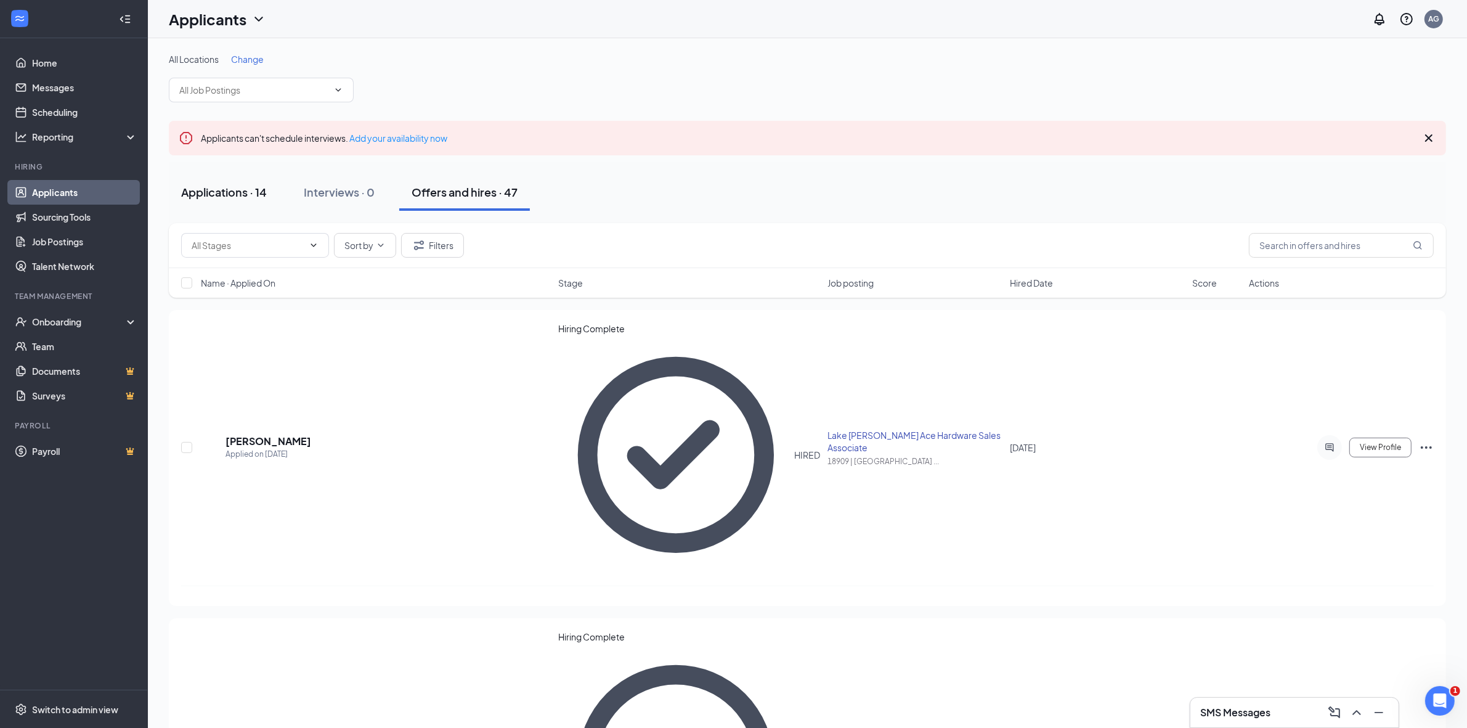
click at [228, 196] on div "Applications · 14" at bounding box center [224, 191] width 86 height 15
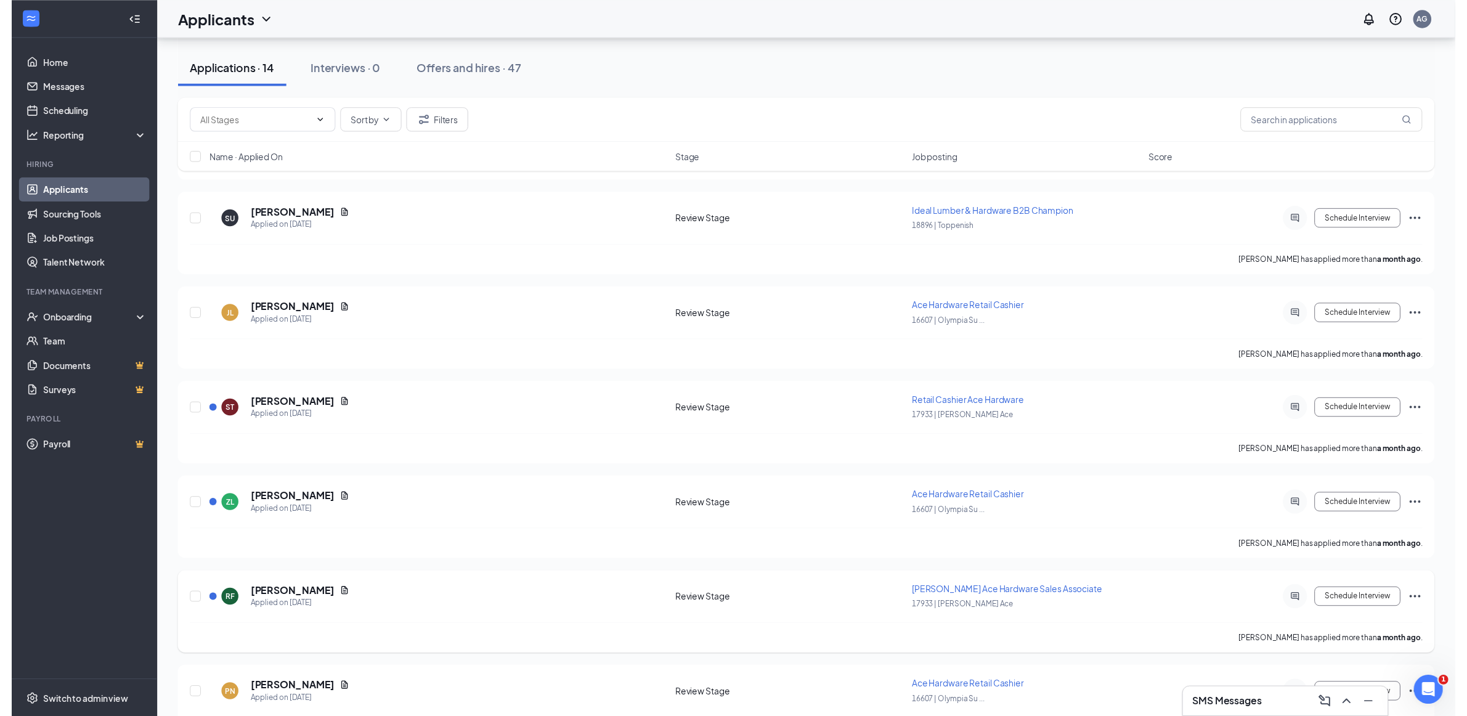
scroll to position [543, 0]
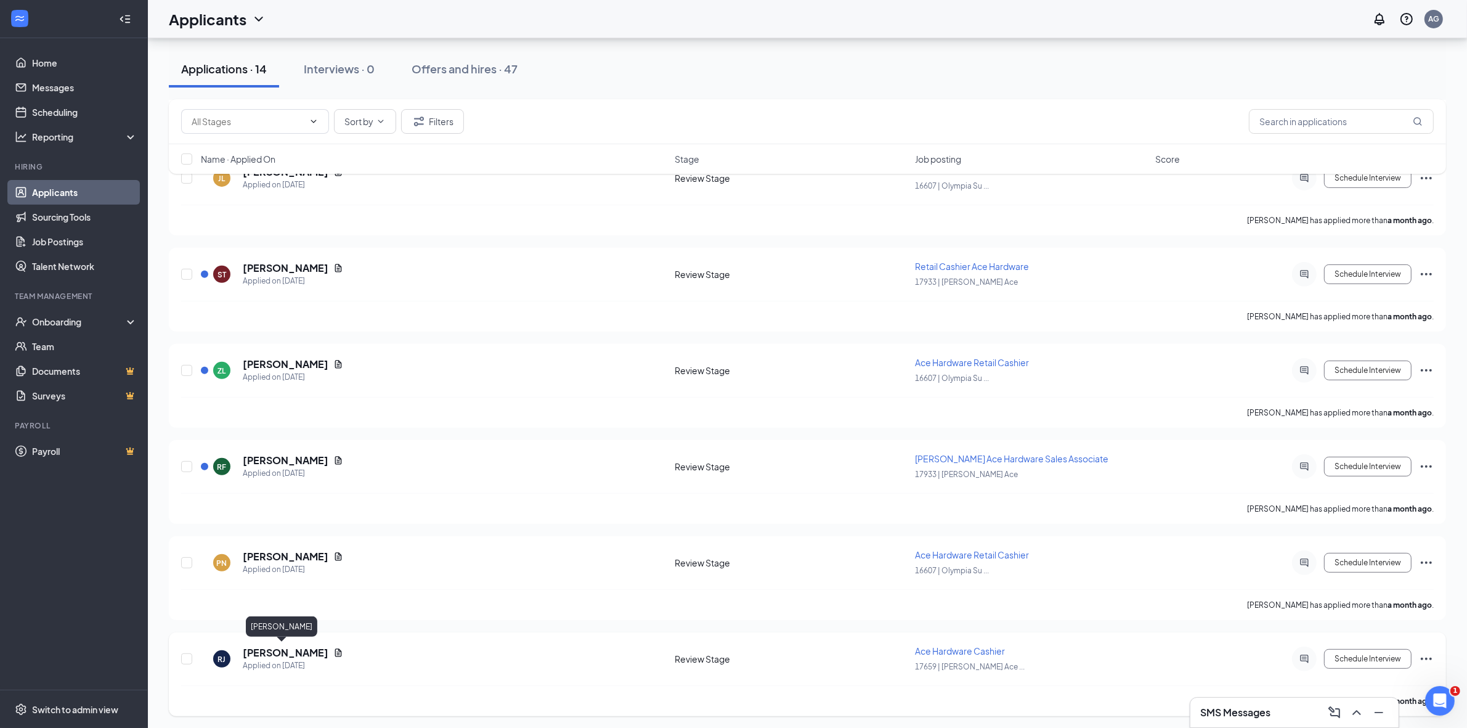
click at [292, 650] on h5 "Rachelle John" at bounding box center [286, 653] width 86 height 14
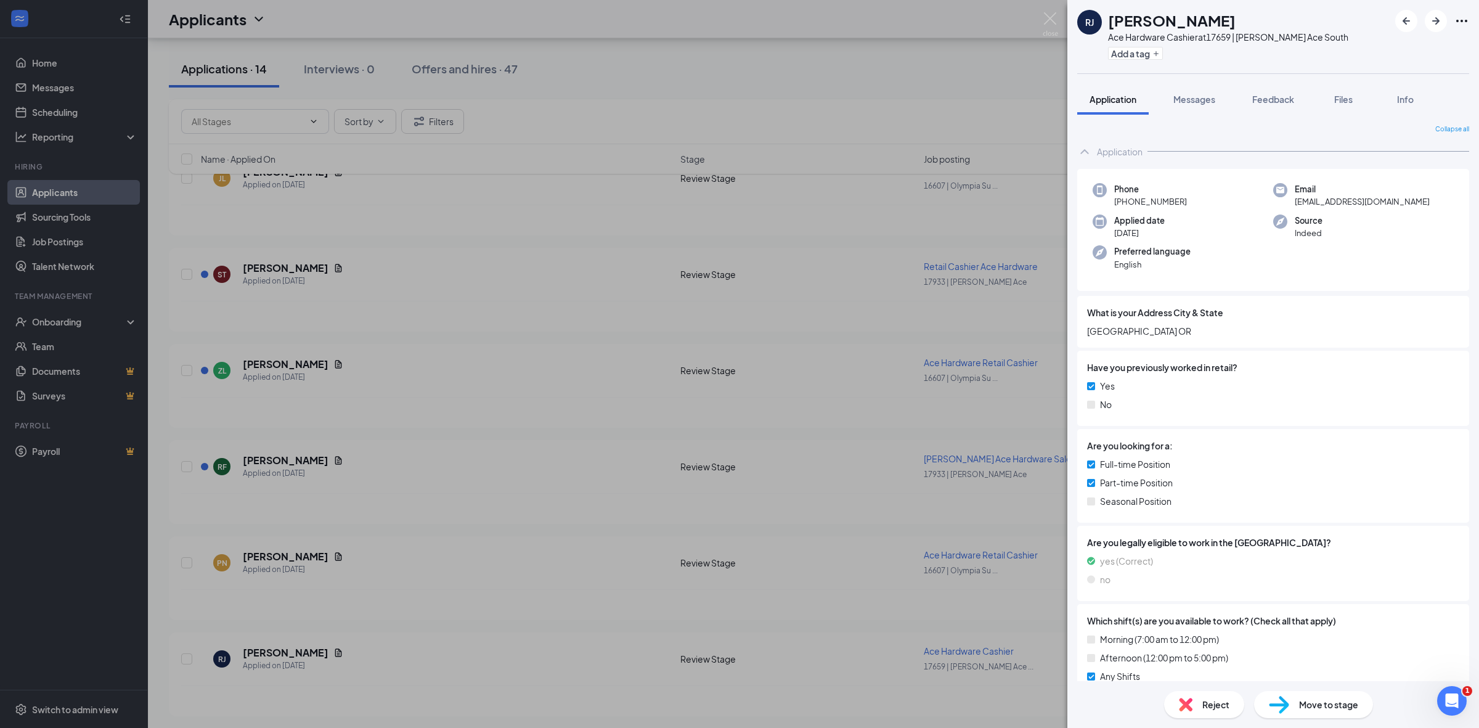
click at [1211, 707] on span "Reject" at bounding box center [1215, 705] width 27 height 14
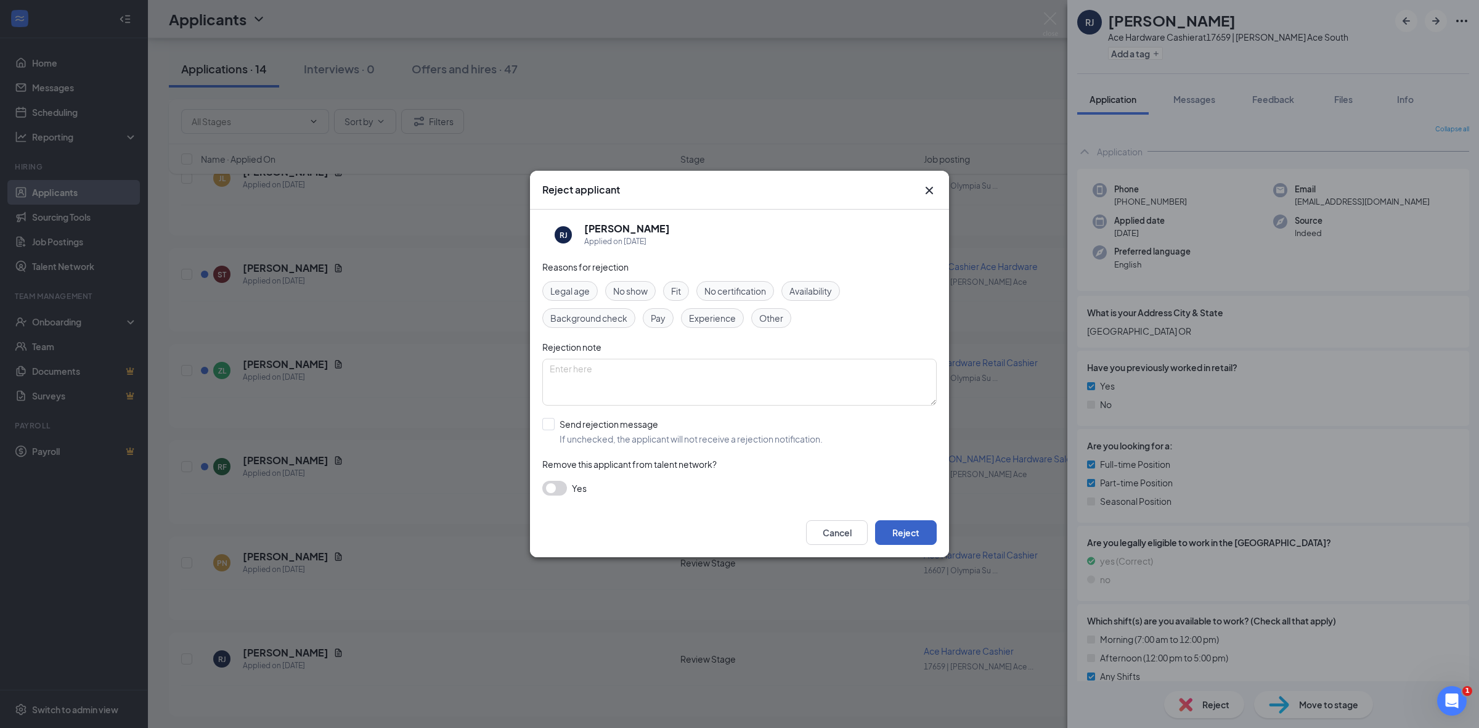
click at [913, 534] on button "Reject" at bounding box center [906, 532] width 62 height 25
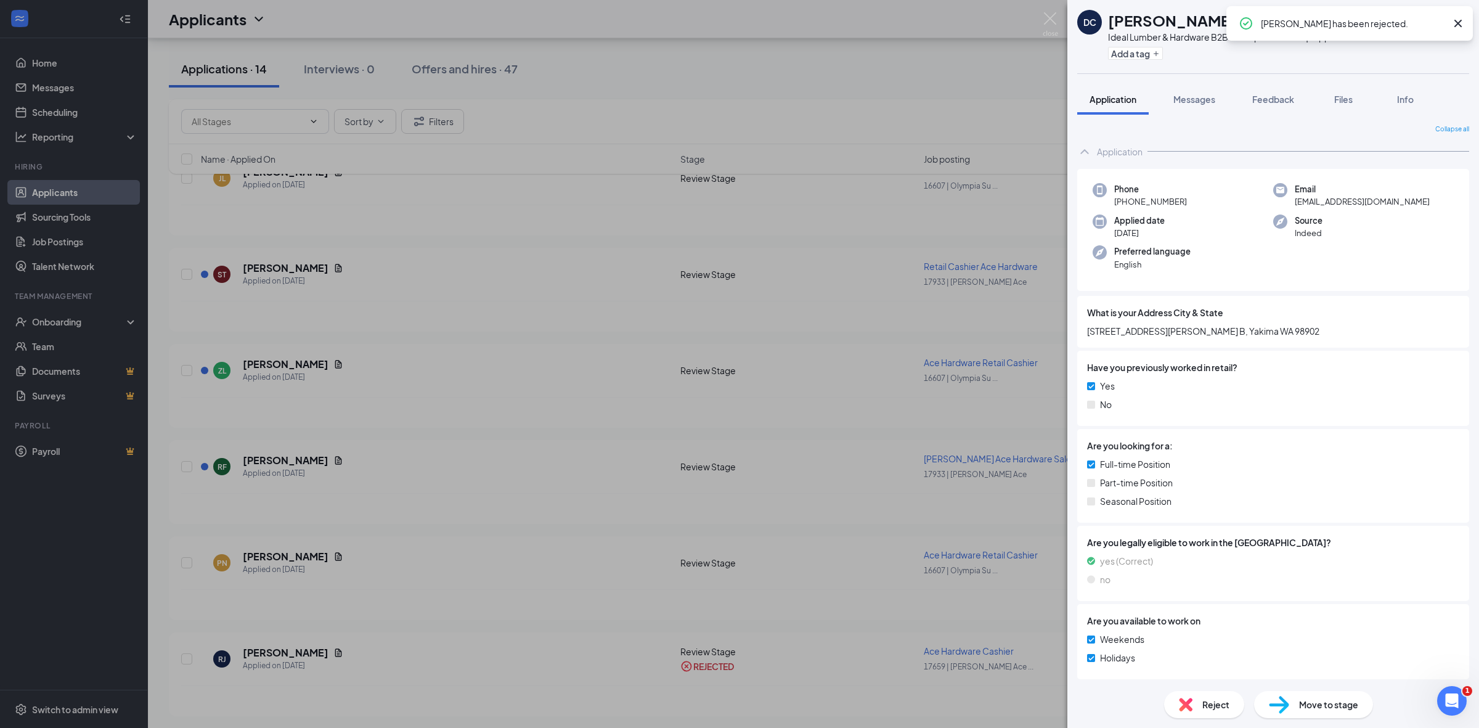
click at [349, 582] on div "DC [PERSON_NAME] Ideal Lumber & Hardware B2B Champion at 18896 | Toppenish Add …" at bounding box center [739, 364] width 1479 height 728
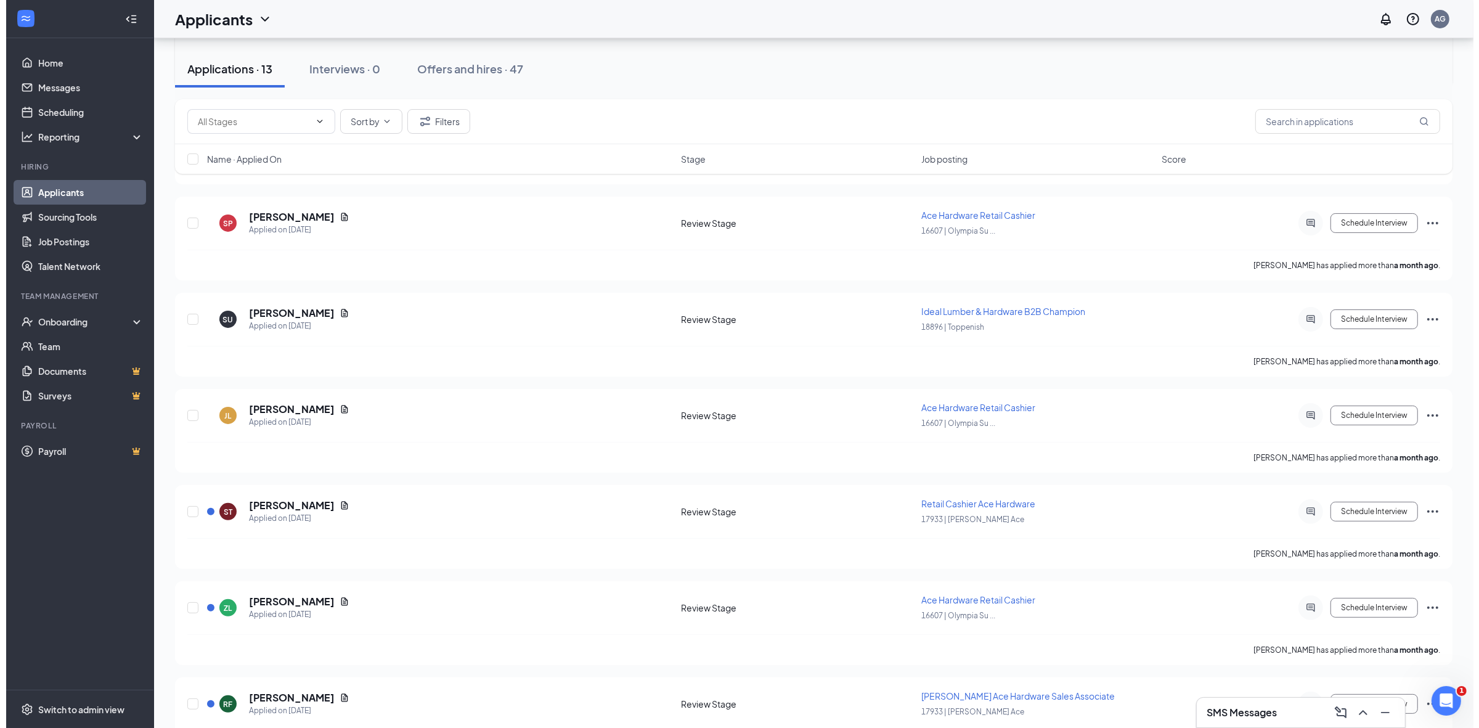
scroll to position [543, 0]
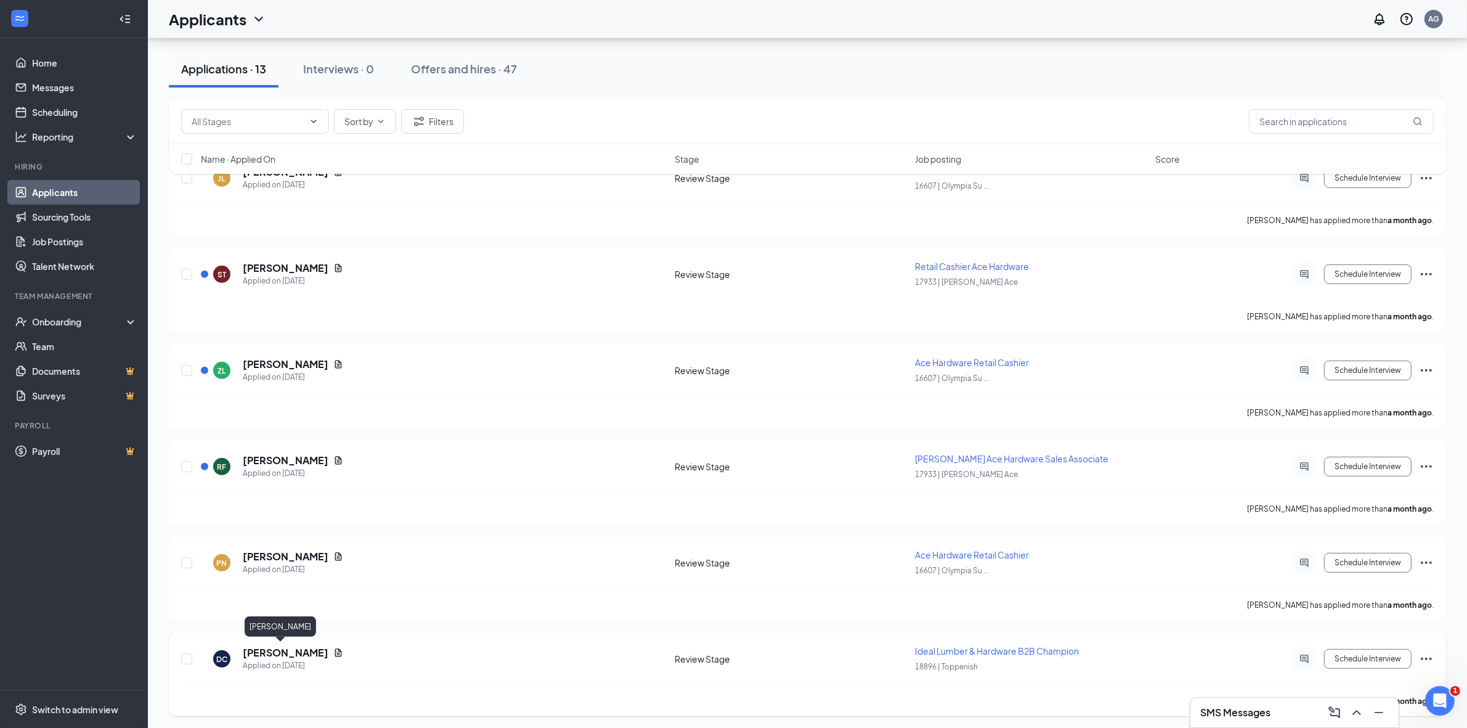
click at [278, 646] on h5 "[PERSON_NAME]" at bounding box center [286, 653] width 86 height 14
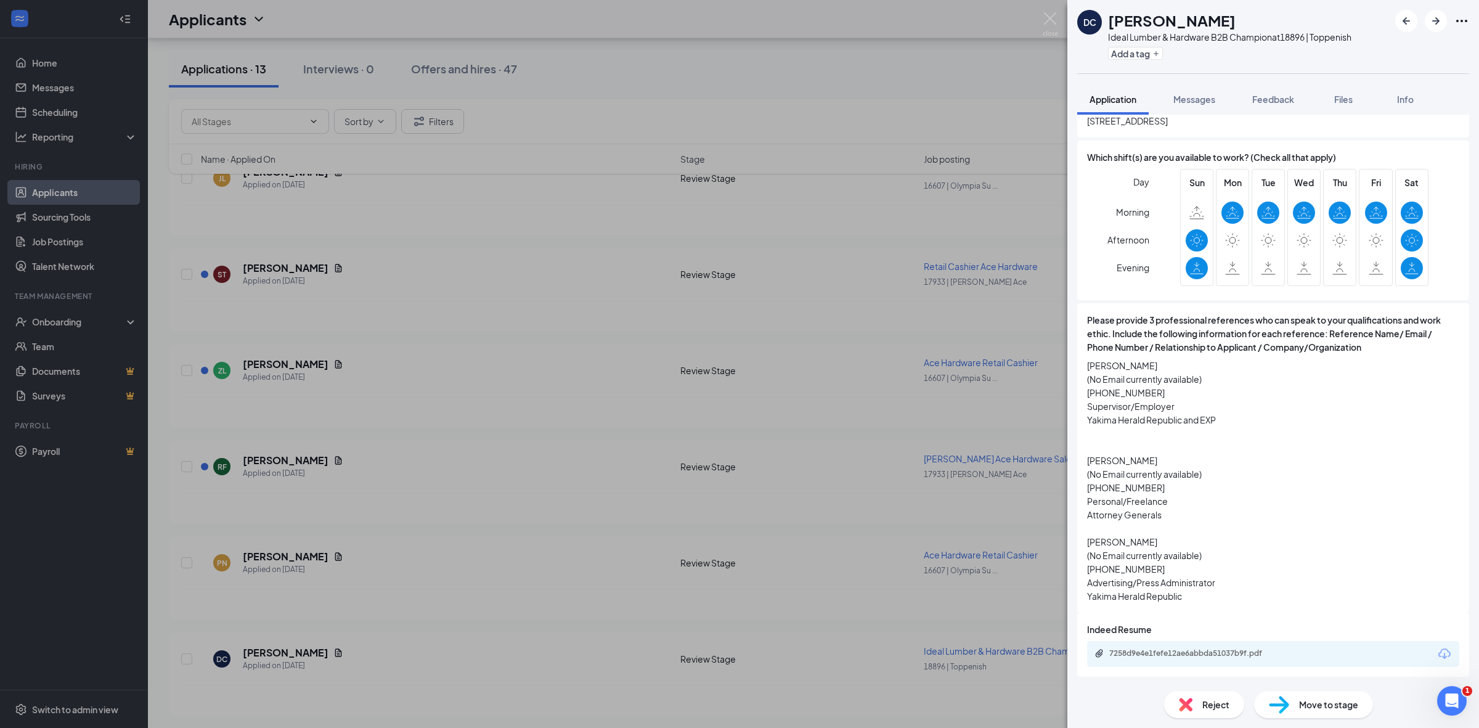
scroll to position [1108, 0]
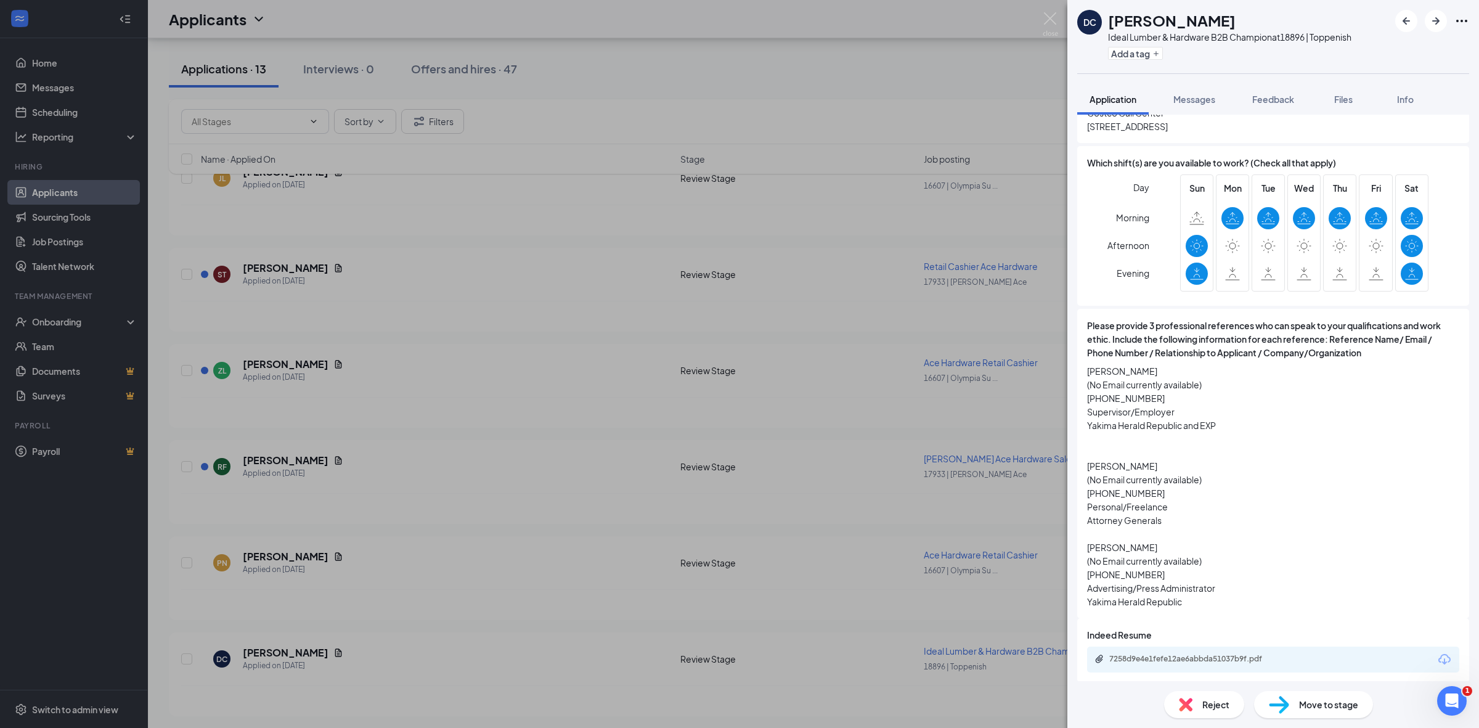
click at [1197, 703] on div "Reject" at bounding box center [1204, 704] width 80 height 27
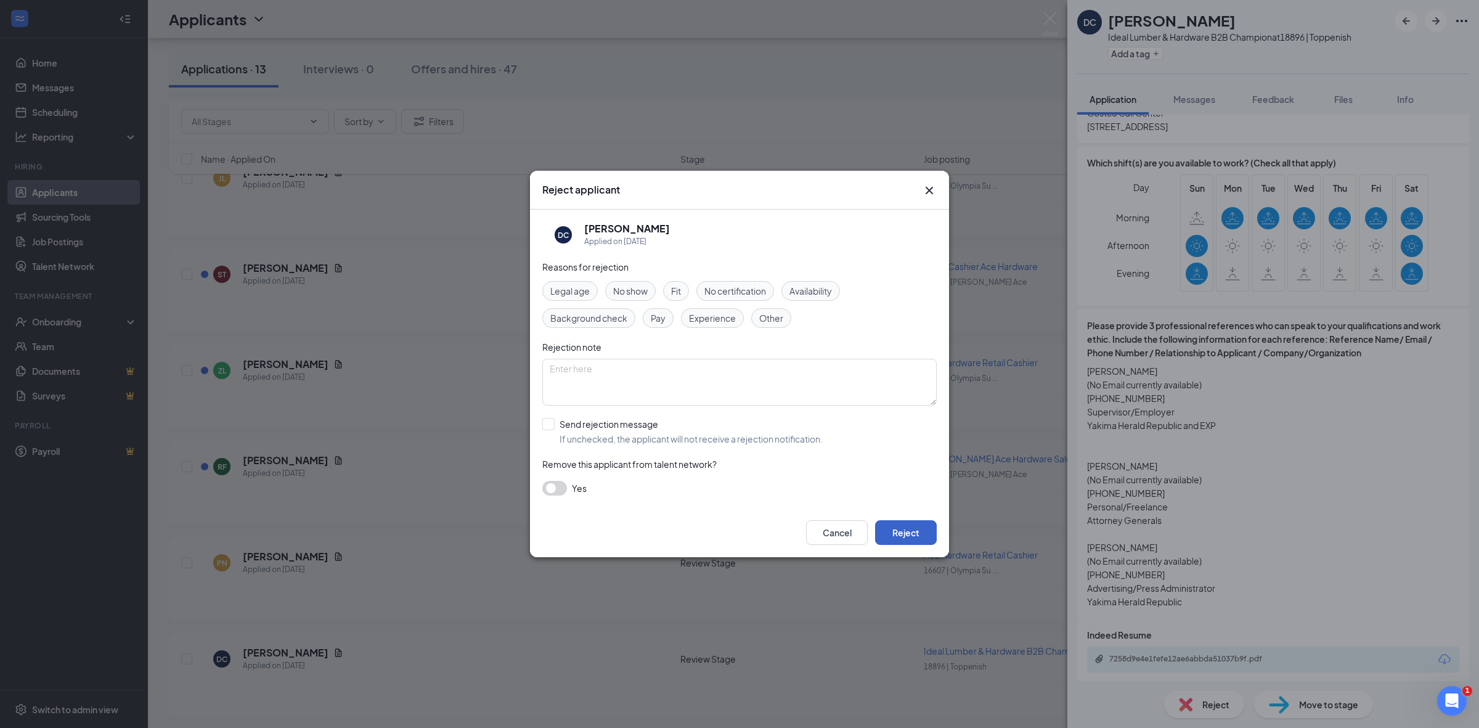
click at [907, 523] on button "Reject" at bounding box center [906, 532] width 62 height 25
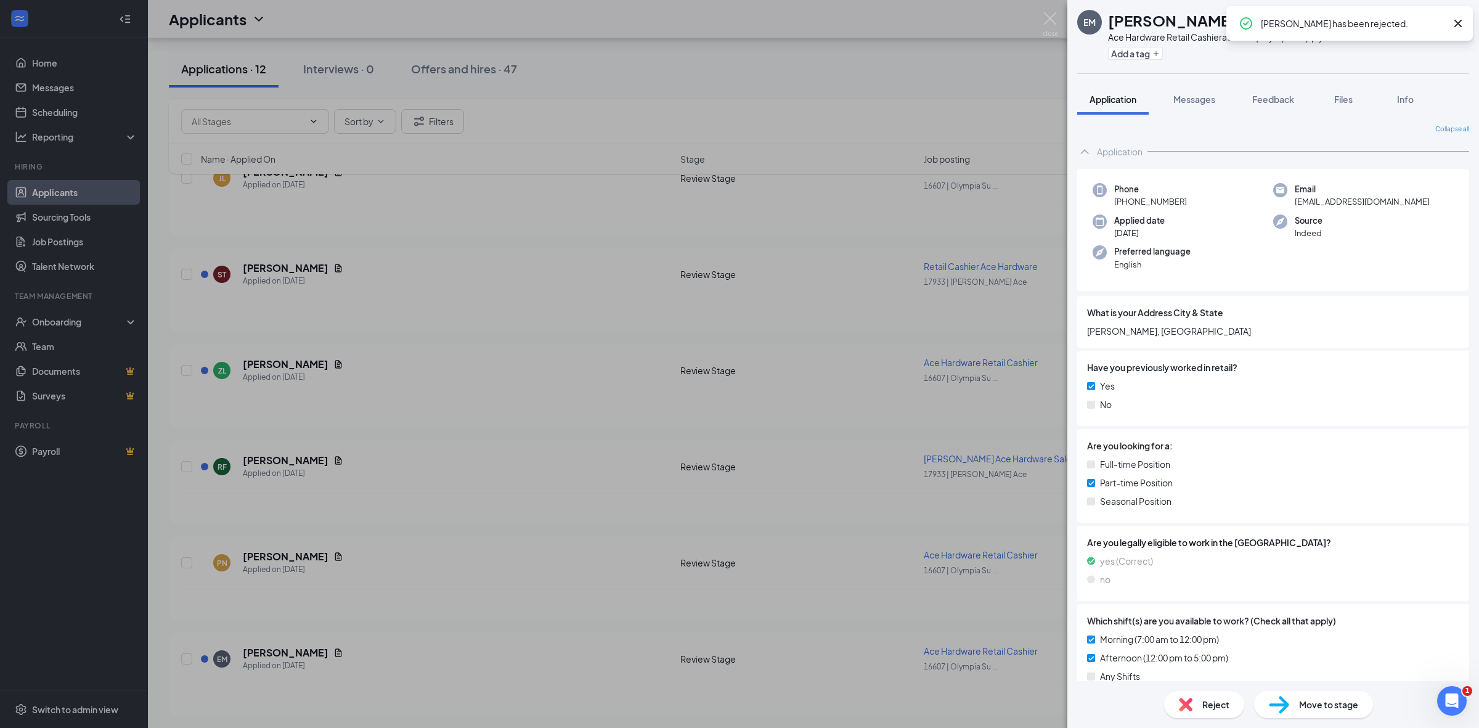
click at [547, 565] on div "EM [PERSON_NAME] Ace Hardware Retail Cashier at [GEOGRAPHIC_DATA] | Olympia Sup…" at bounding box center [739, 364] width 1479 height 728
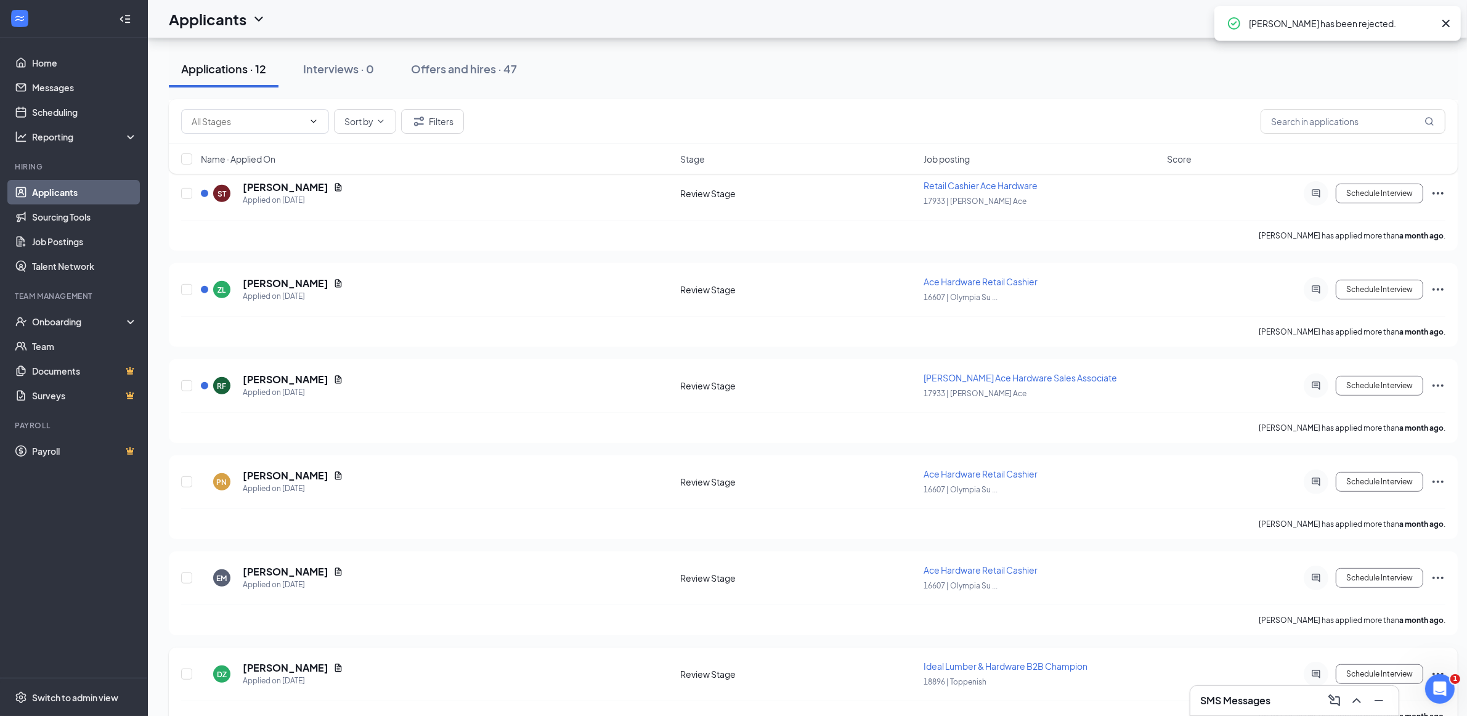
scroll to position [746, 0]
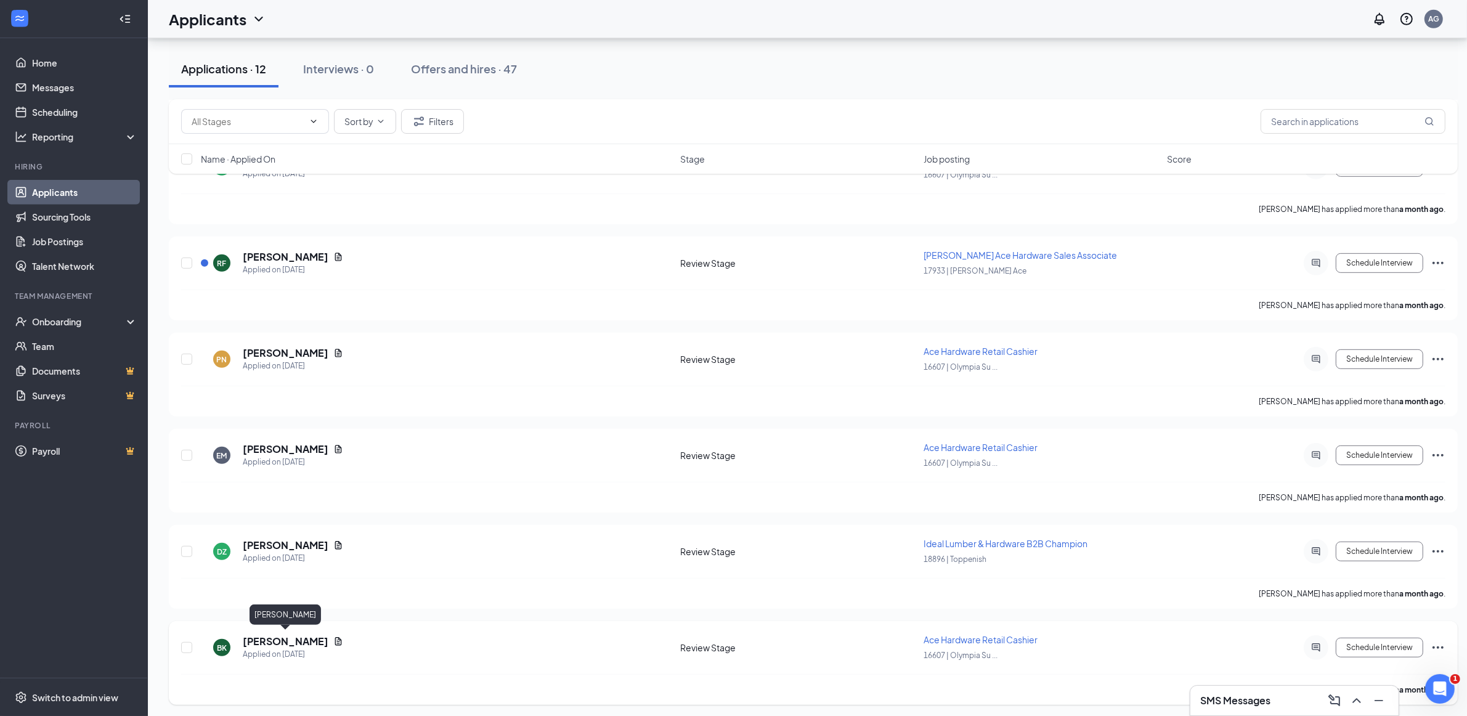
click at [312, 635] on h5 "[PERSON_NAME]" at bounding box center [286, 642] width 86 height 14
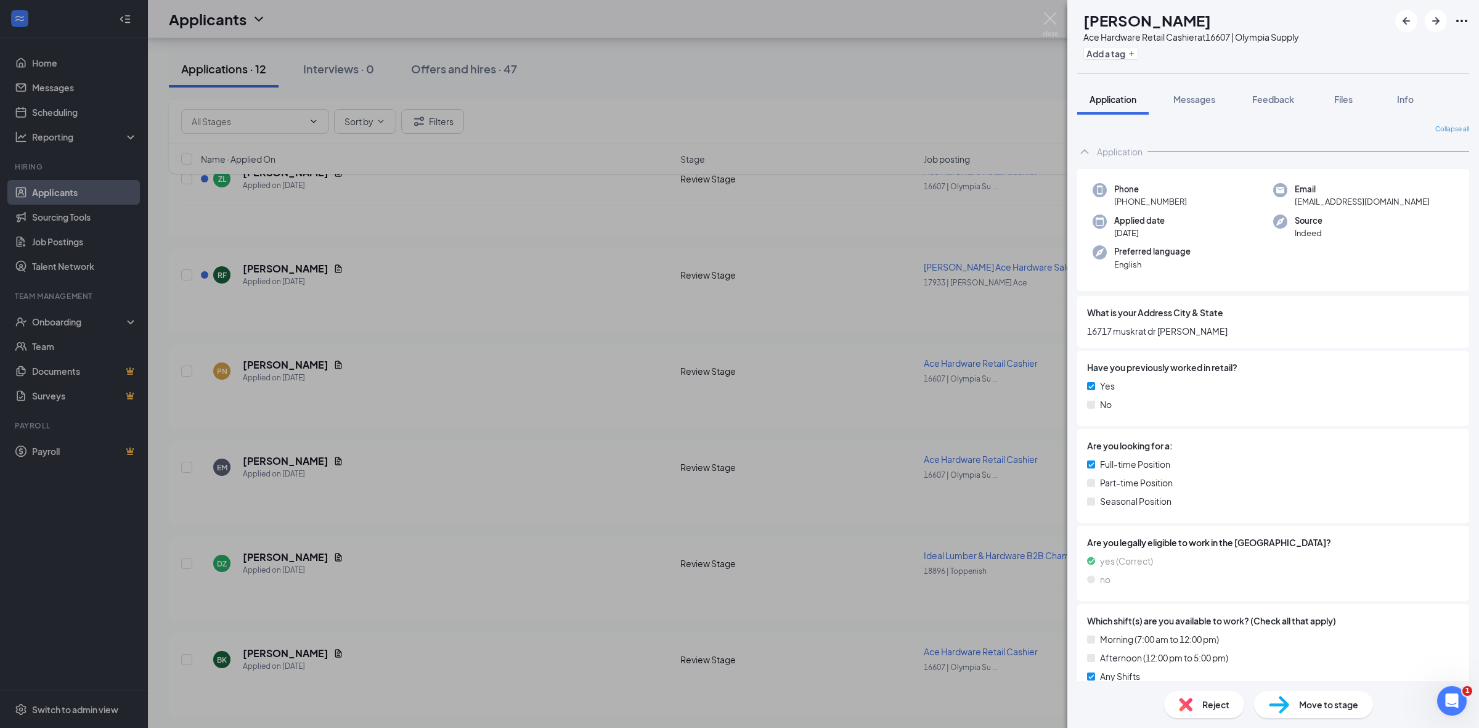
click at [1199, 709] on div "Reject" at bounding box center [1204, 704] width 80 height 27
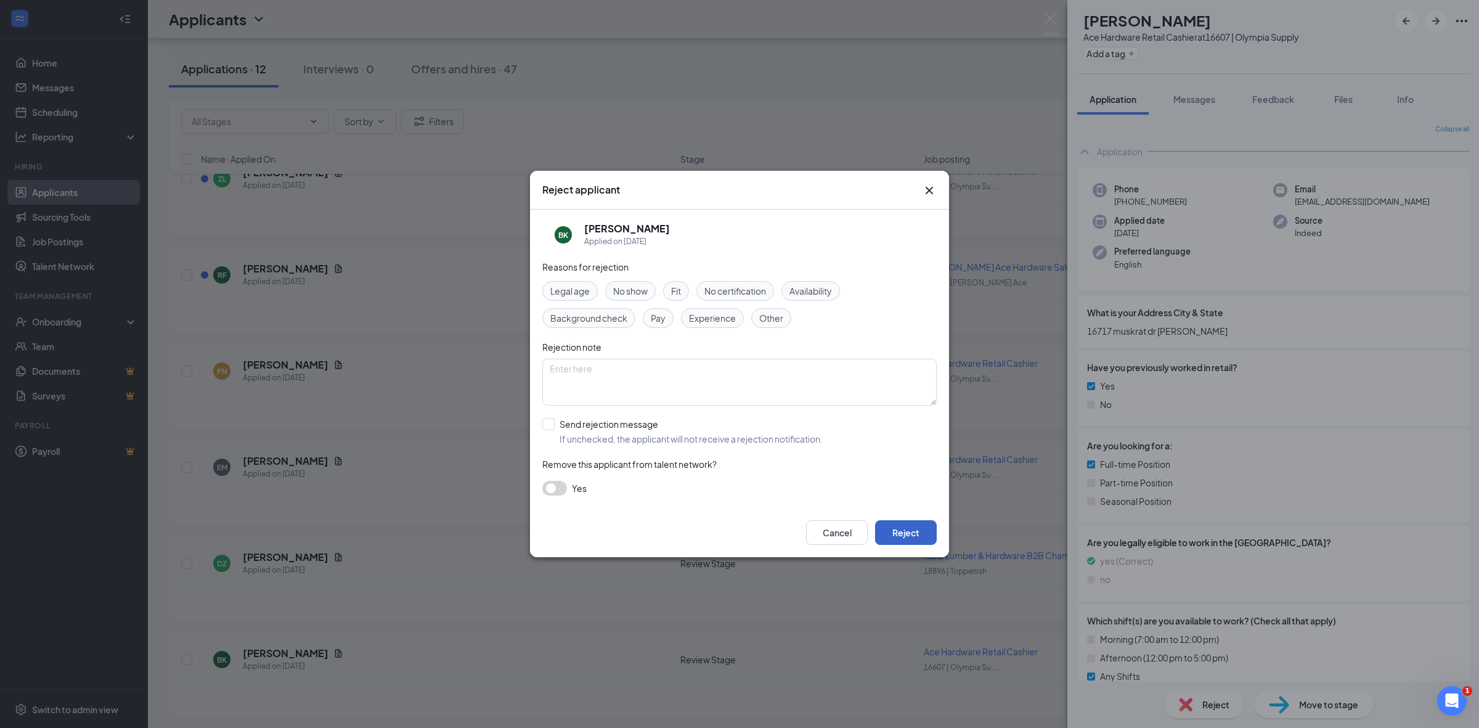
click at [929, 543] on button "Reject" at bounding box center [906, 532] width 62 height 25
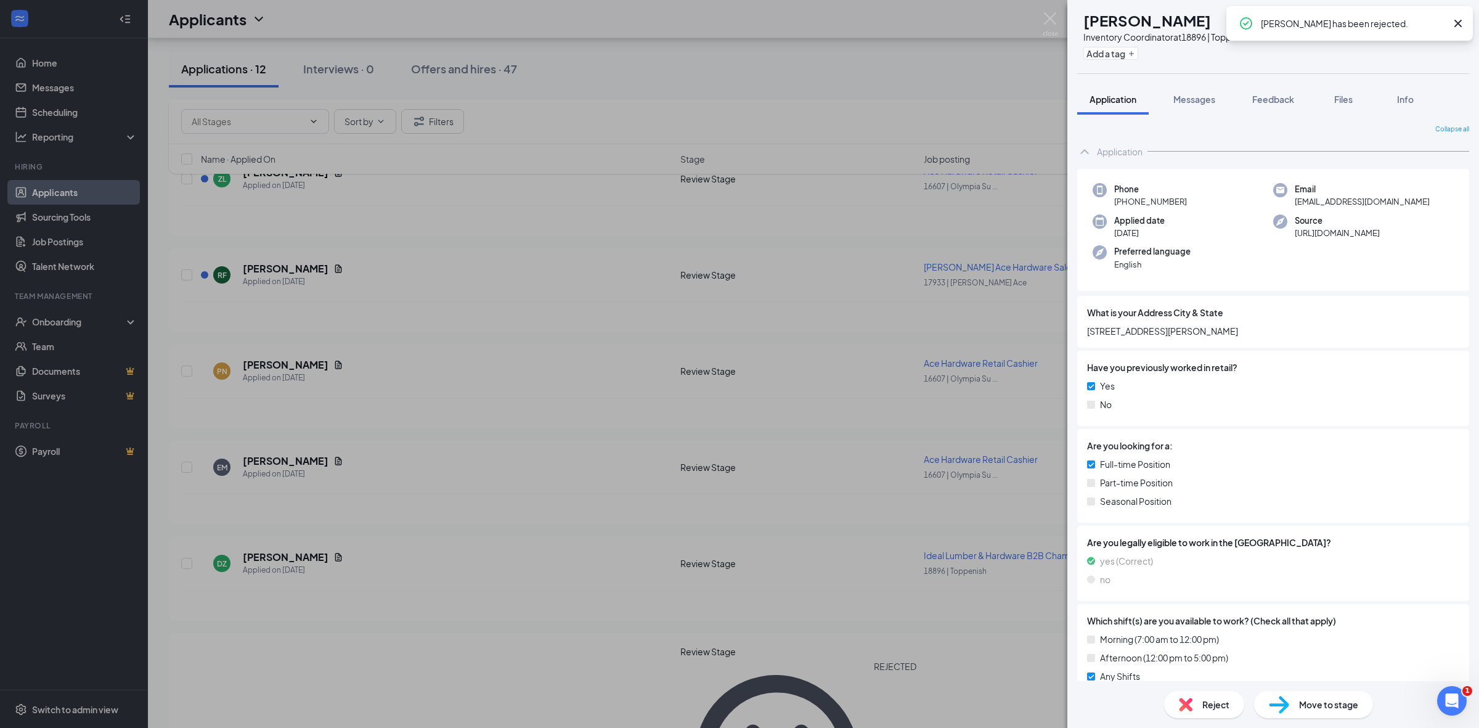
click at [630, 456] on div "SC [PERSON_NAME] Inventory Coordinator at 18896 | Toppenish Add a tag Applicati…" at bounding box center [739, 364] width 1479 height 728
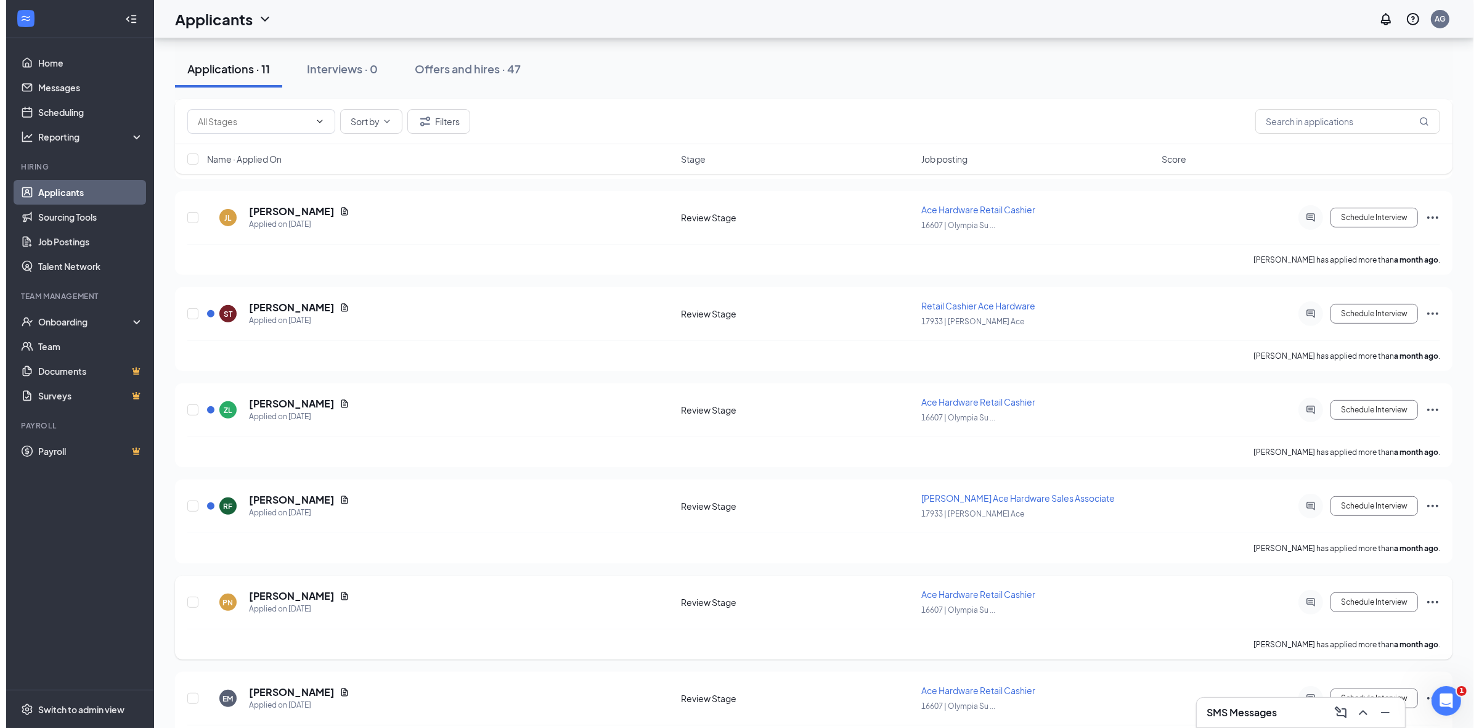
scroll to position [638, 0]
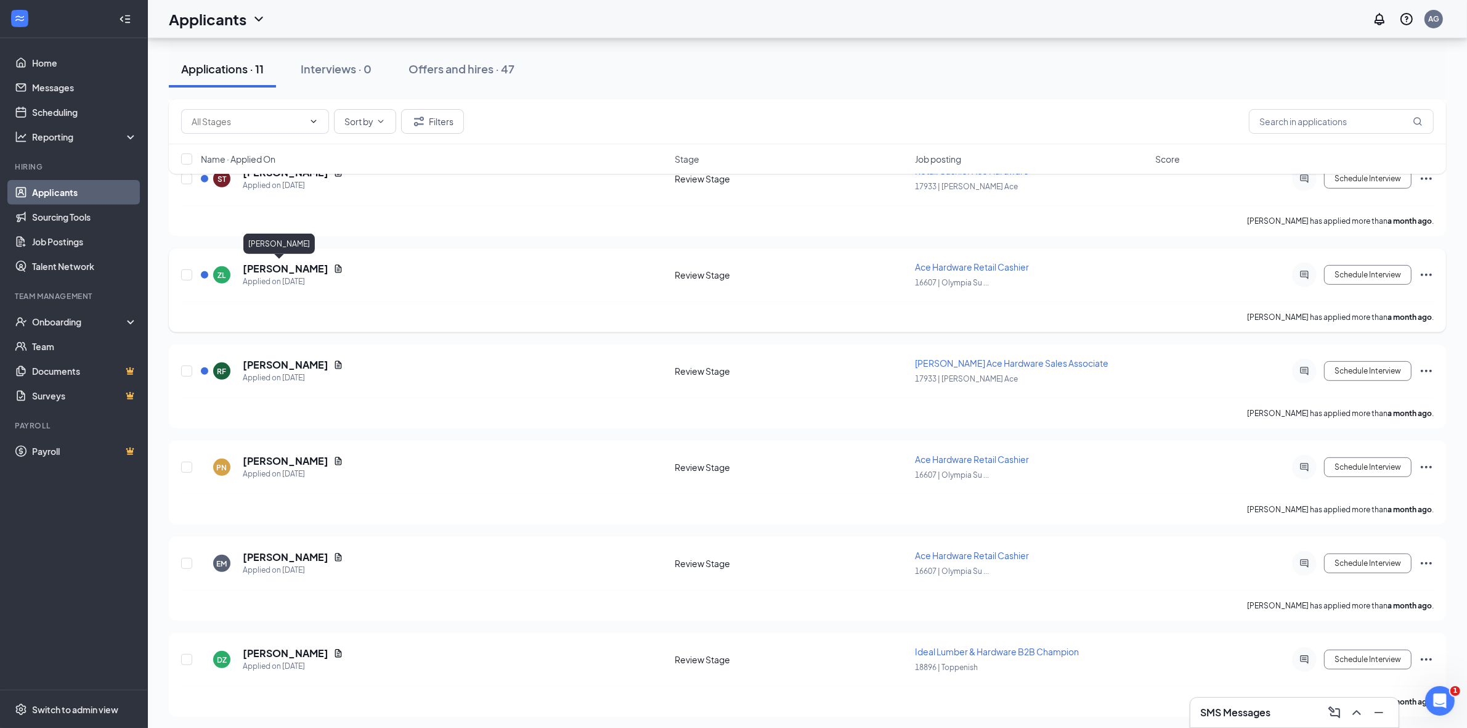
click at [273, 262] on h5 "Zane Luke" at bounding box center [286, 269] width 86 height 14
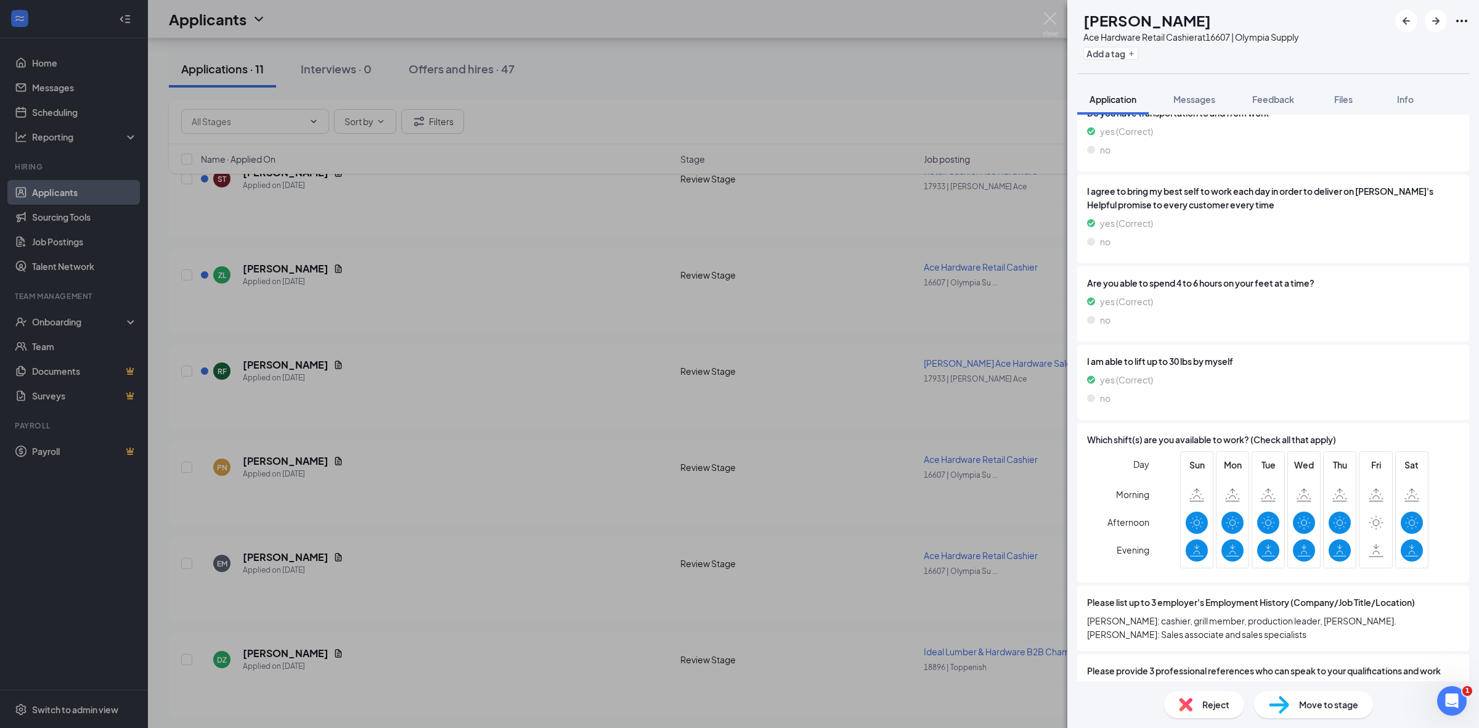
scroll to position [858, 0]
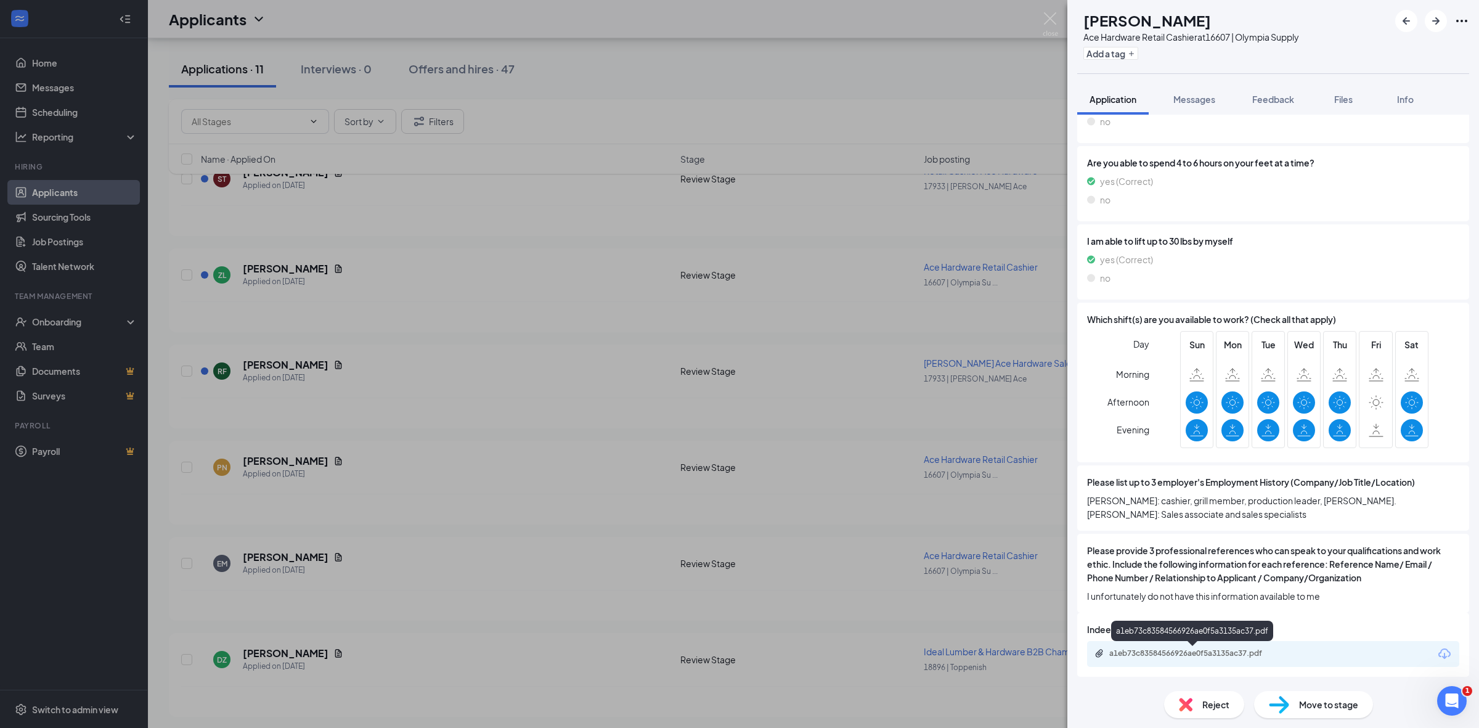
click at [1202, 655] on div "a1eb73c83584566926ae0f5a3135ac37.pdf" at bounding box center [1195, 653] width 173 height 10
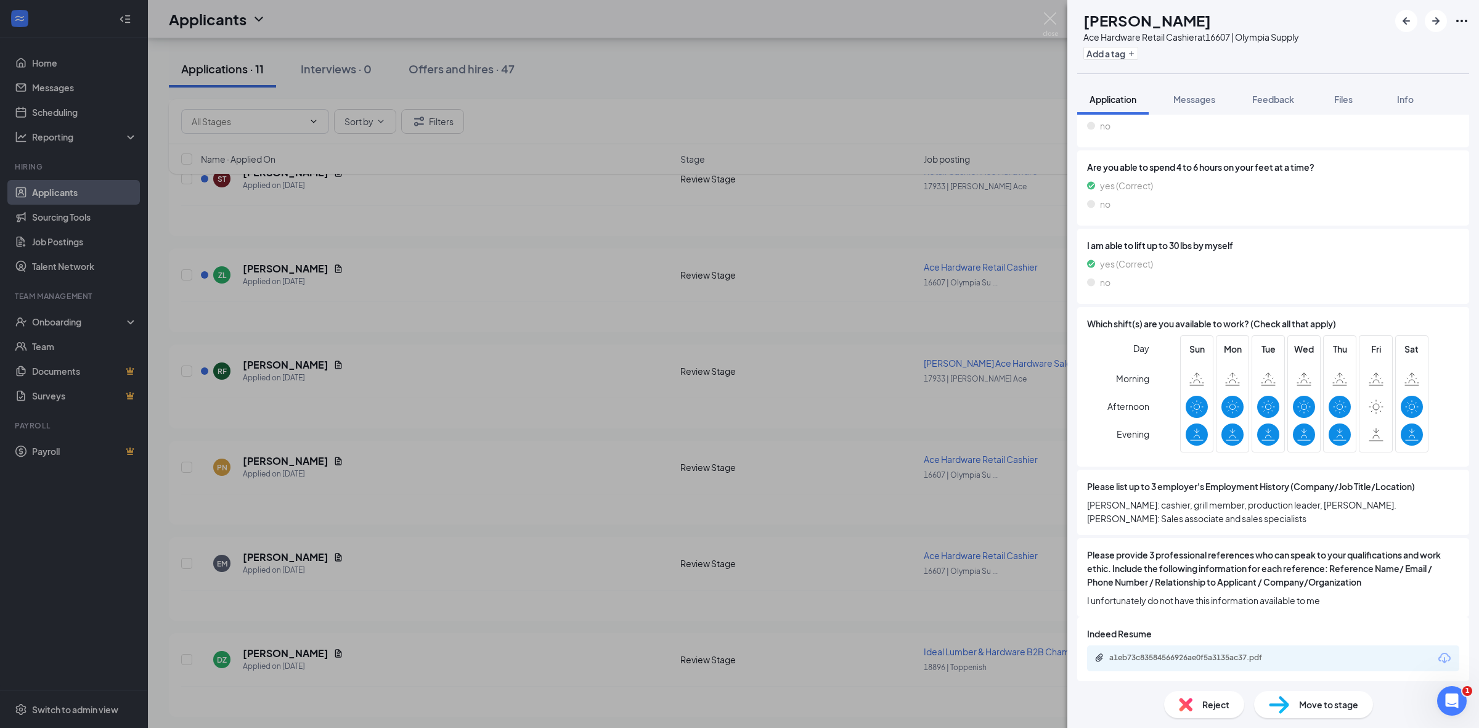
click at [1225, 709] on span "Reject" at bounding box center [1215, 705] width 27 height 14
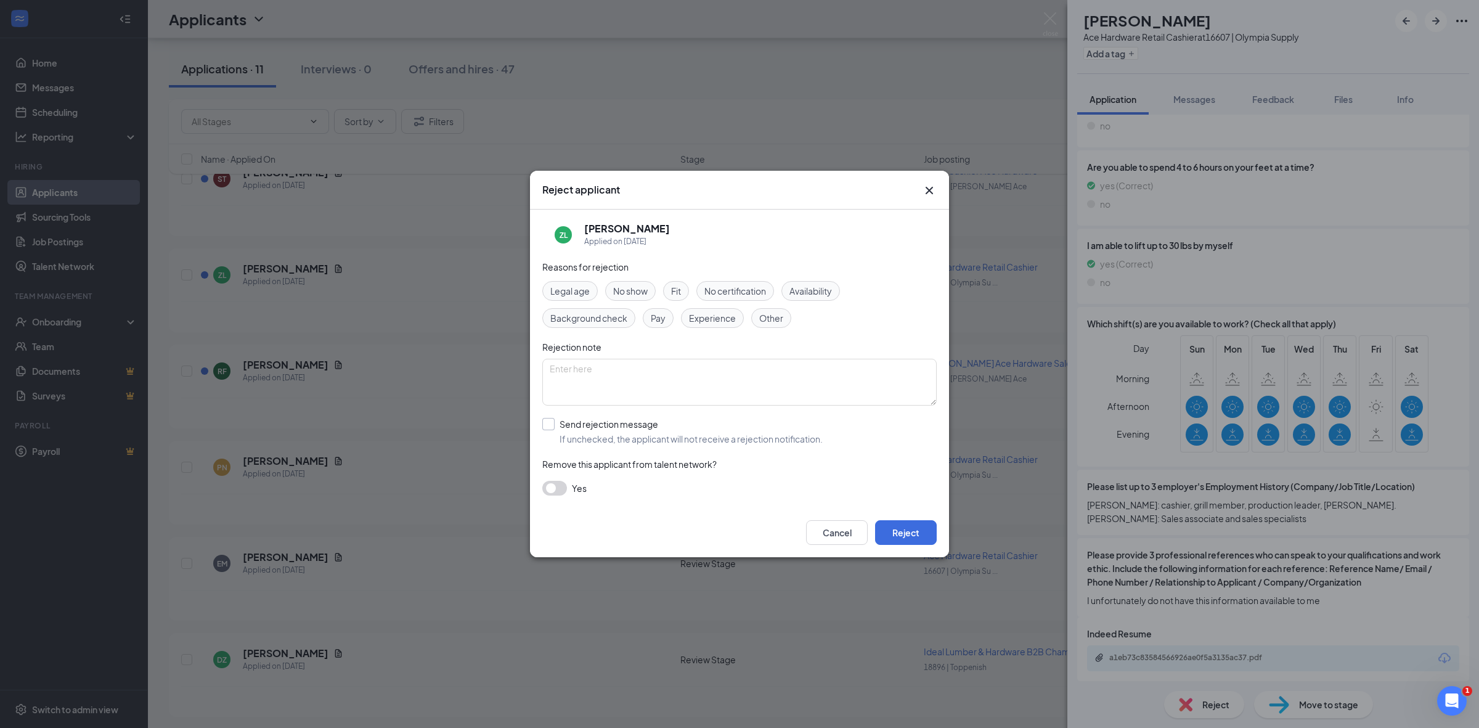
click at [546, 423] on input "Send rejection message If unchecked, the applicant will not receive a rejection…" at bounding box center [682, 431] width 280 height 27
checkbox input "true"
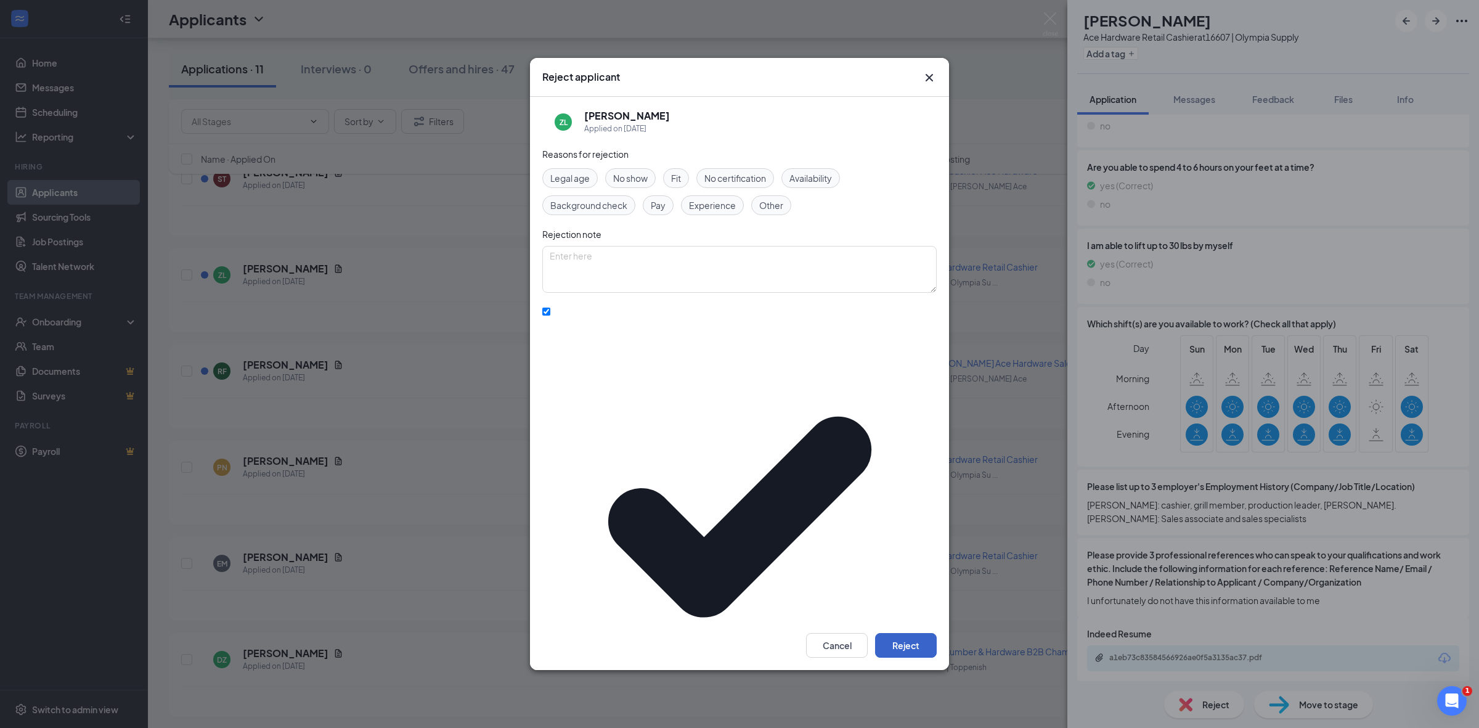
click at [922, 633] on button "Reject" at bounding box center [906, 645] width 62 height 25
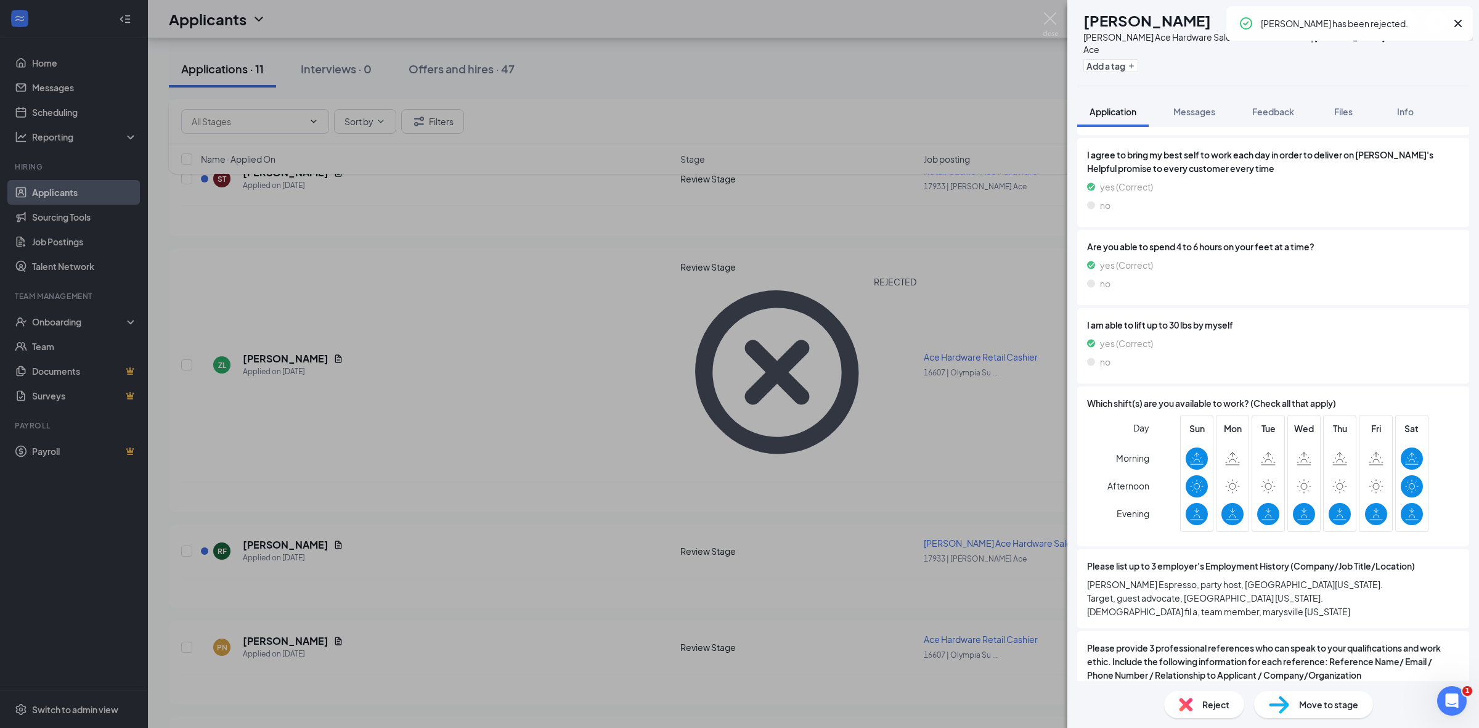
scroll to position [871, 0]
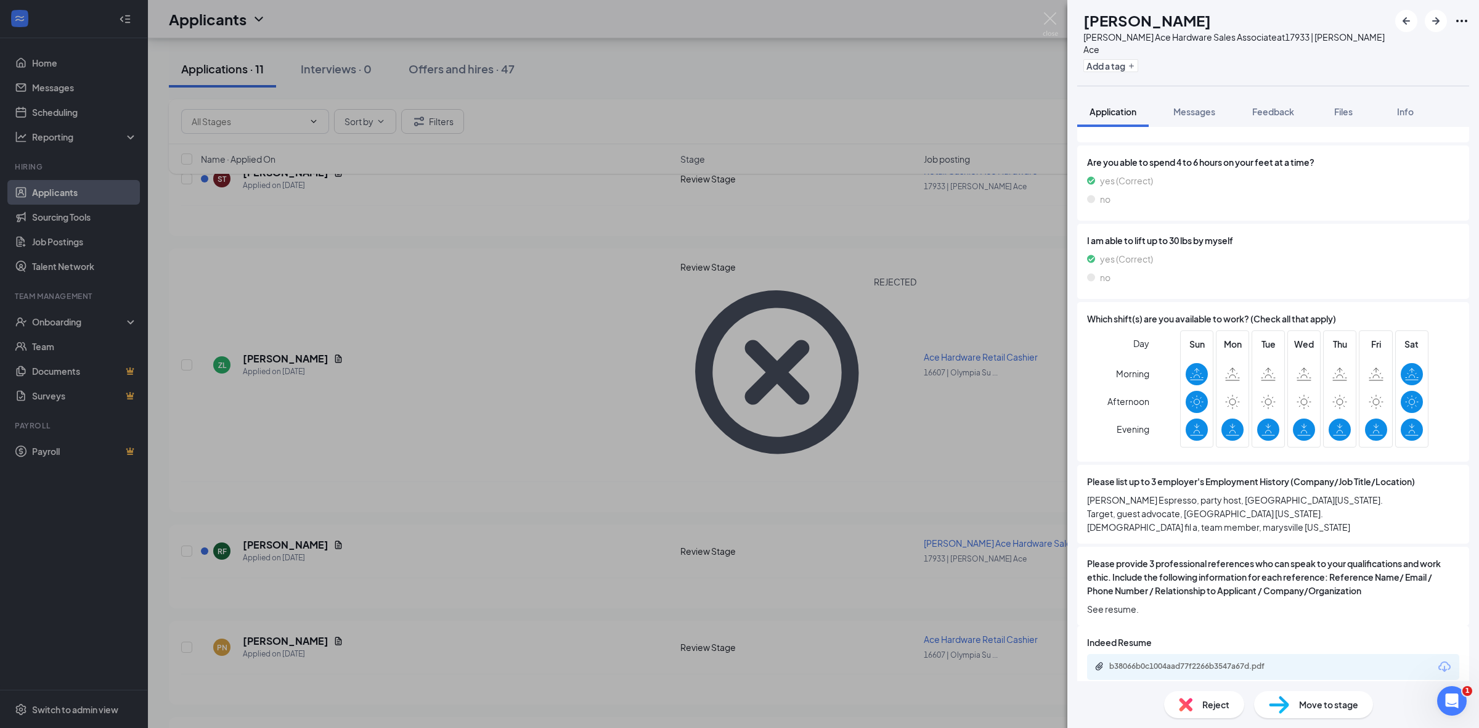
click at [1188, 661] on div "b38066b0c1004aad77f2266b3547a67d.pdf" at bounding box center [1195, 666] width 173 height 10
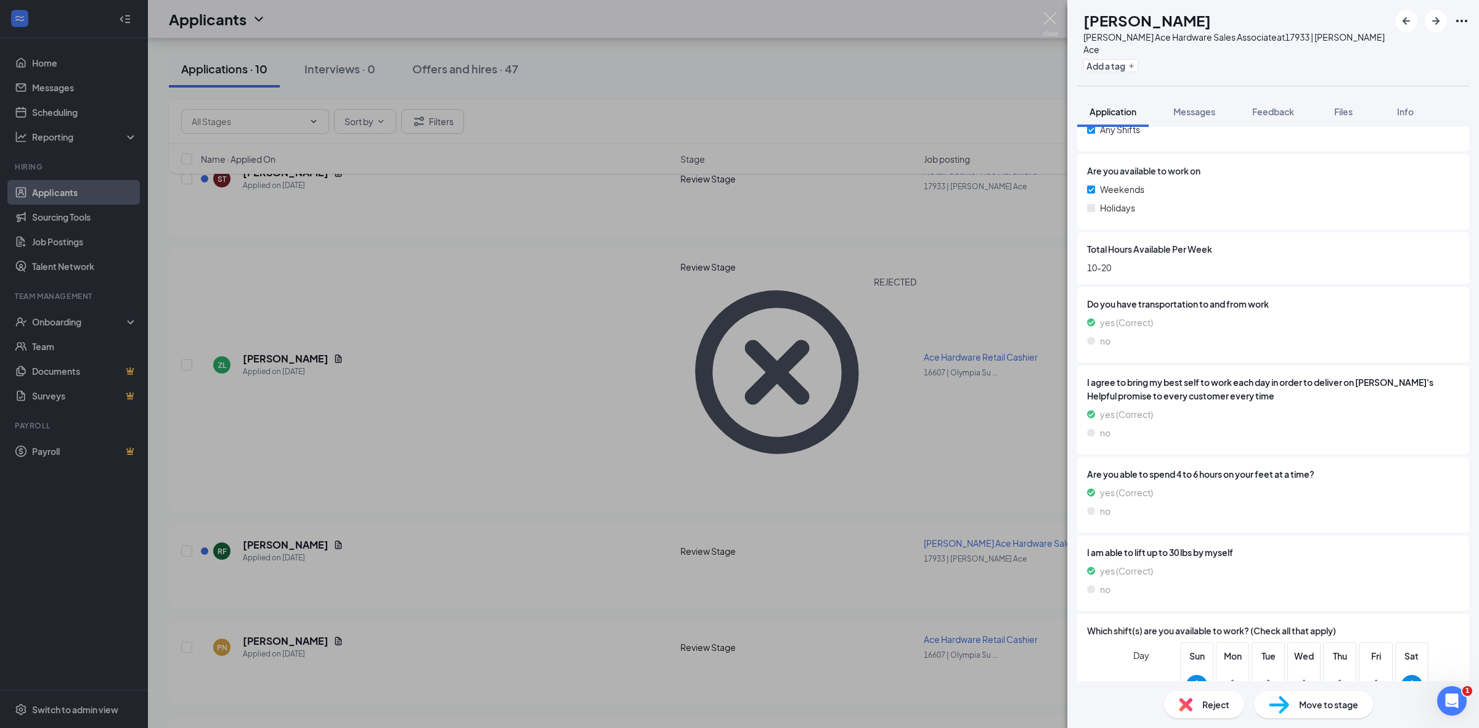
click at [1208, 704] on span "Reject" at bounding box center [1215, 705] width 27 height 14
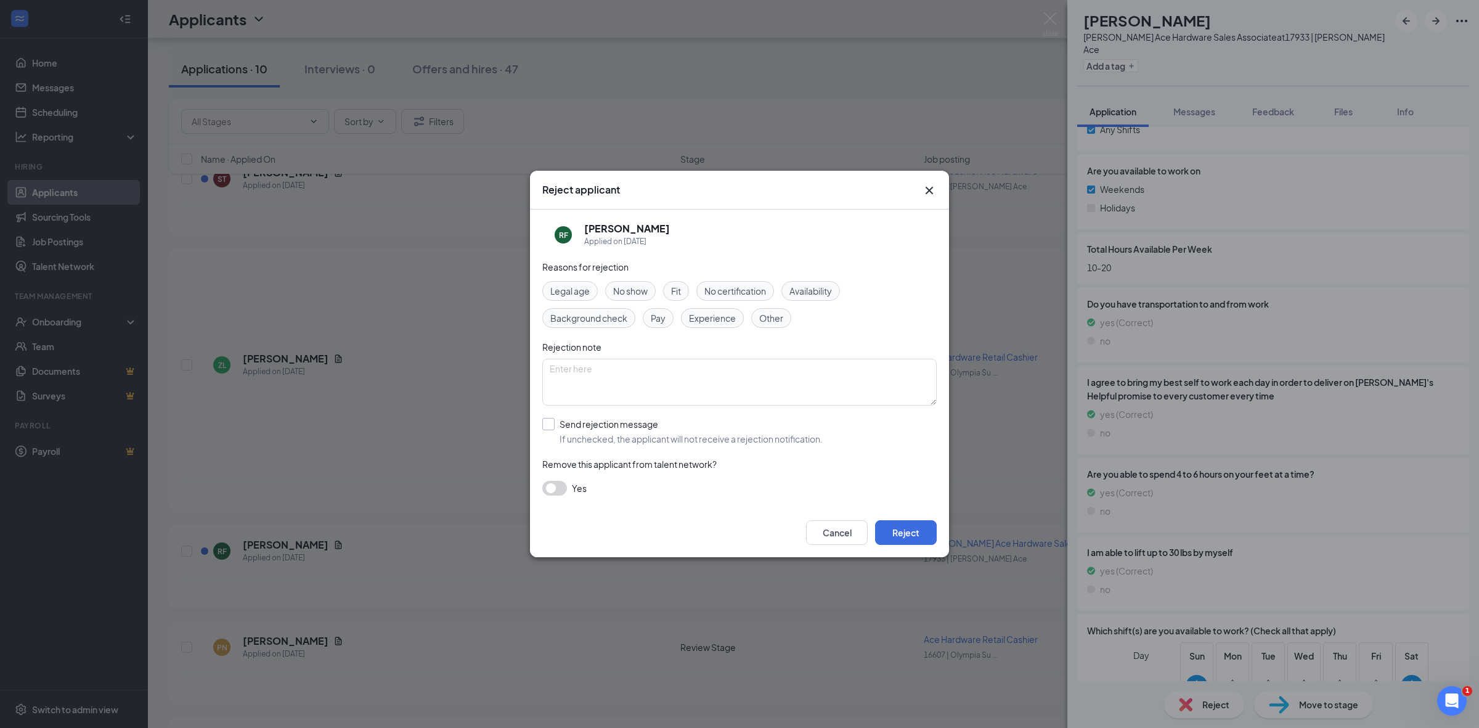
click at [553, 423] on input "Send rejection message If unchecked, the applicant will not receive a rejection…" at bounding box center [682, 431] width 280 height 27
checkbox input "true"
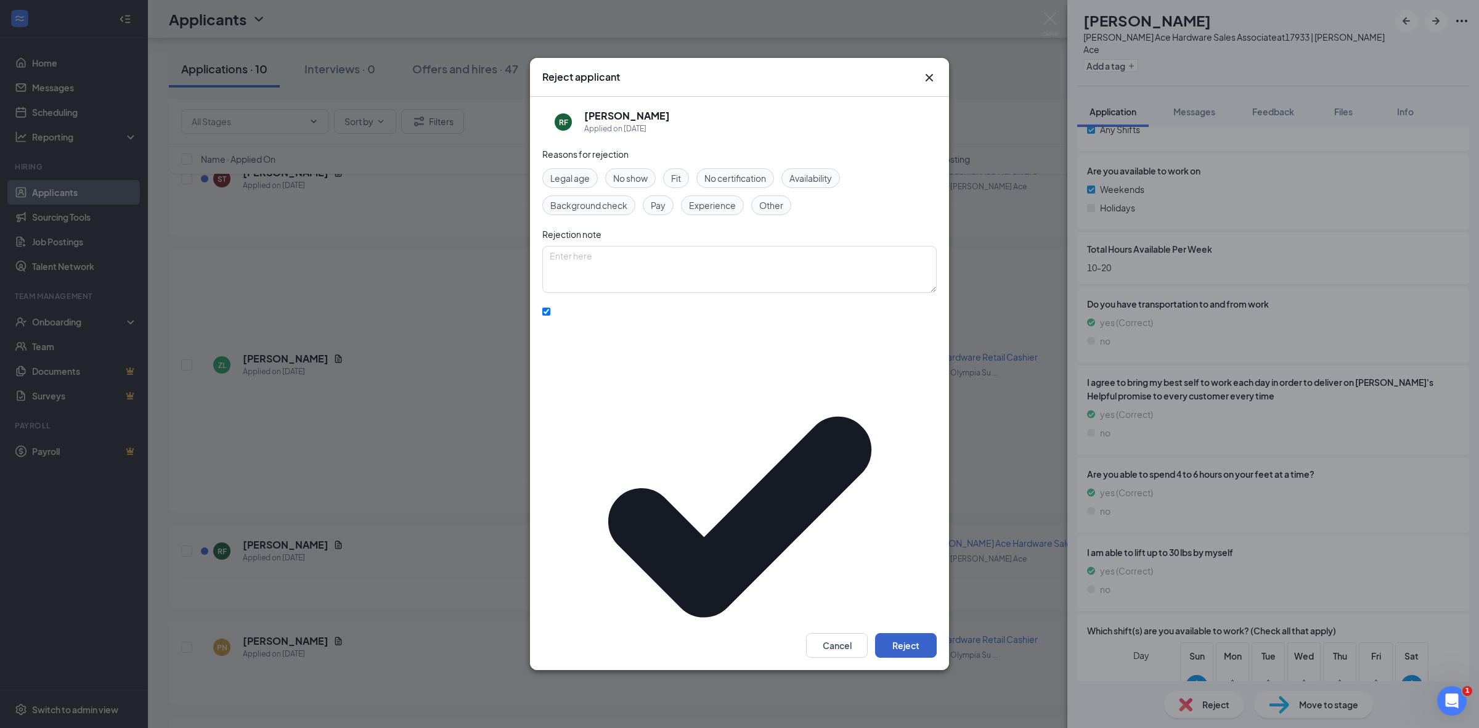
click at [911, 633] on button "Reject" at bounding box center [906, 645] width 62 height 25
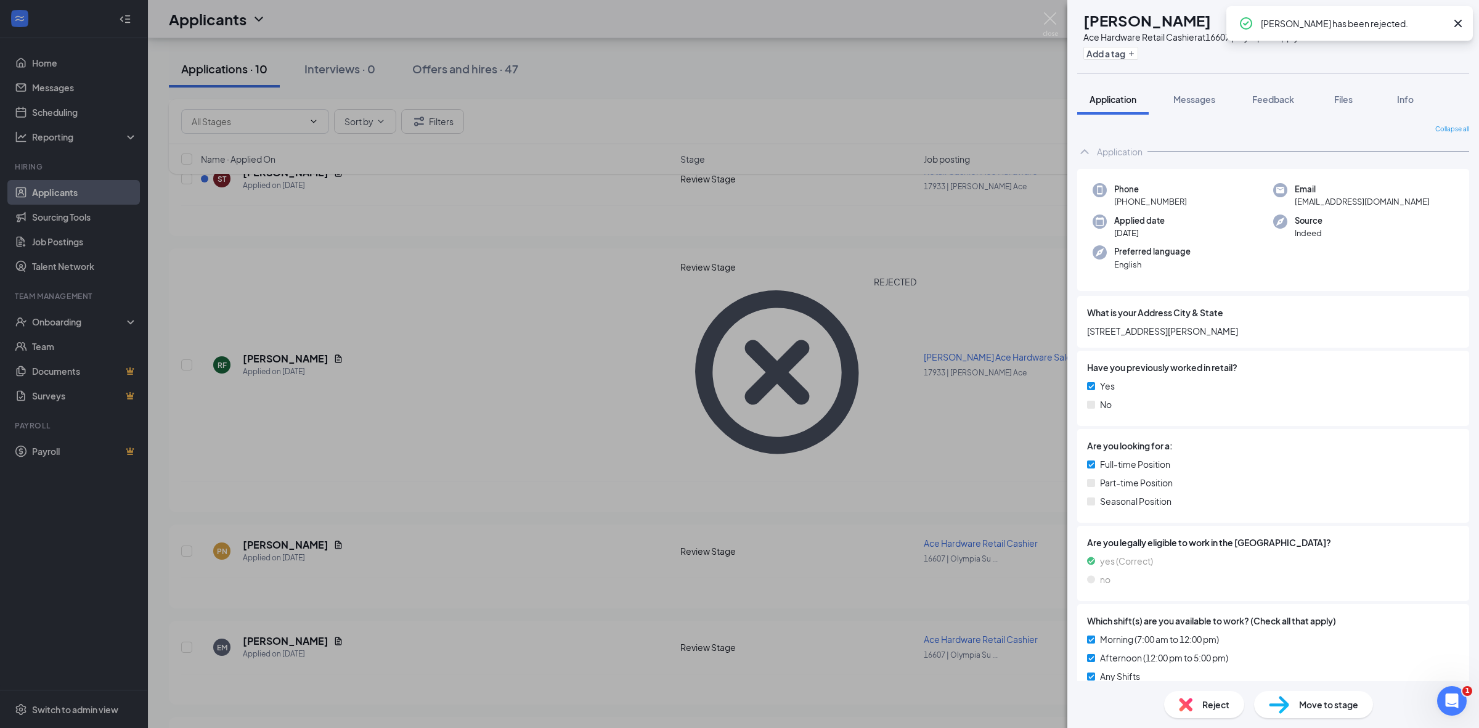
click at [614, 340] on div "PN phoenix nguyen Ace Hardware Retail Cashier at 16607 | Olympia Supply Add a t…" at bounding box center [739, 364] width 1479 height 728
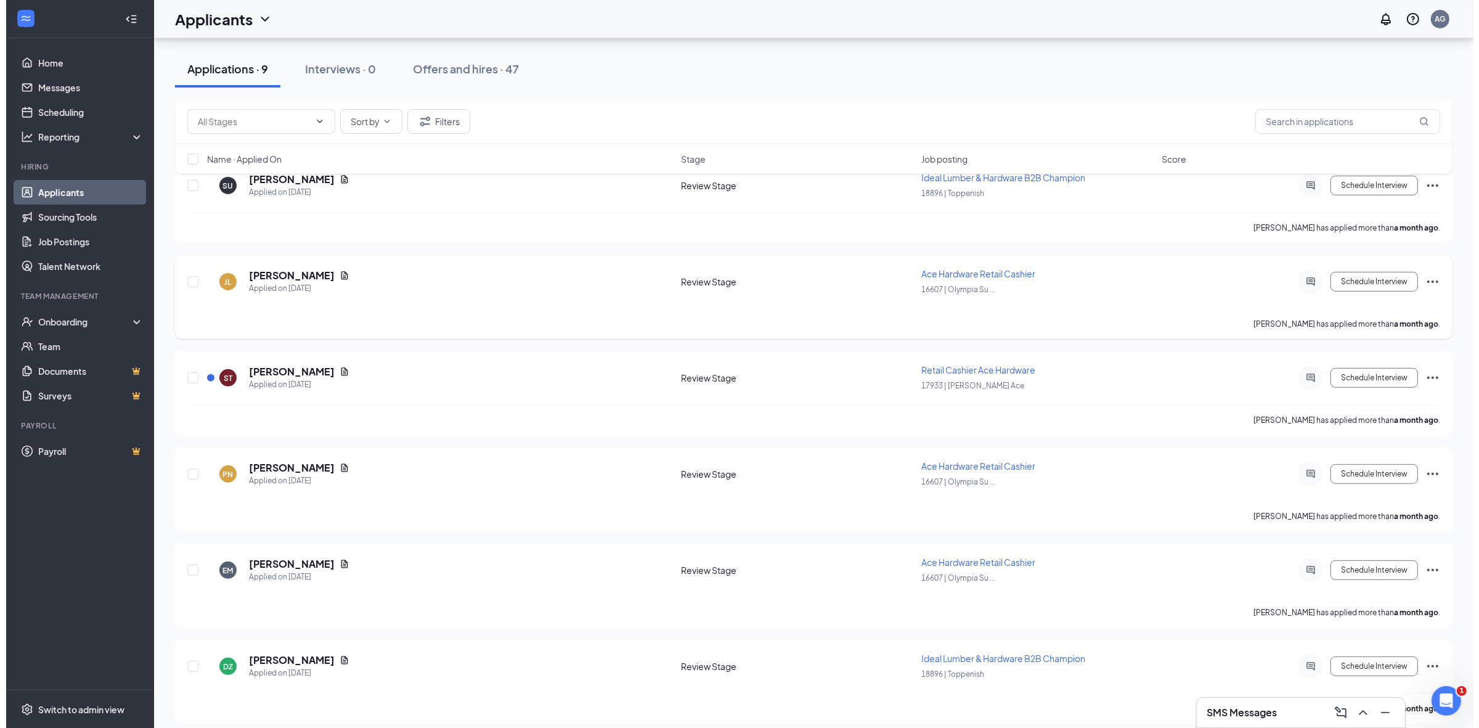
scroll to position [447, 0]
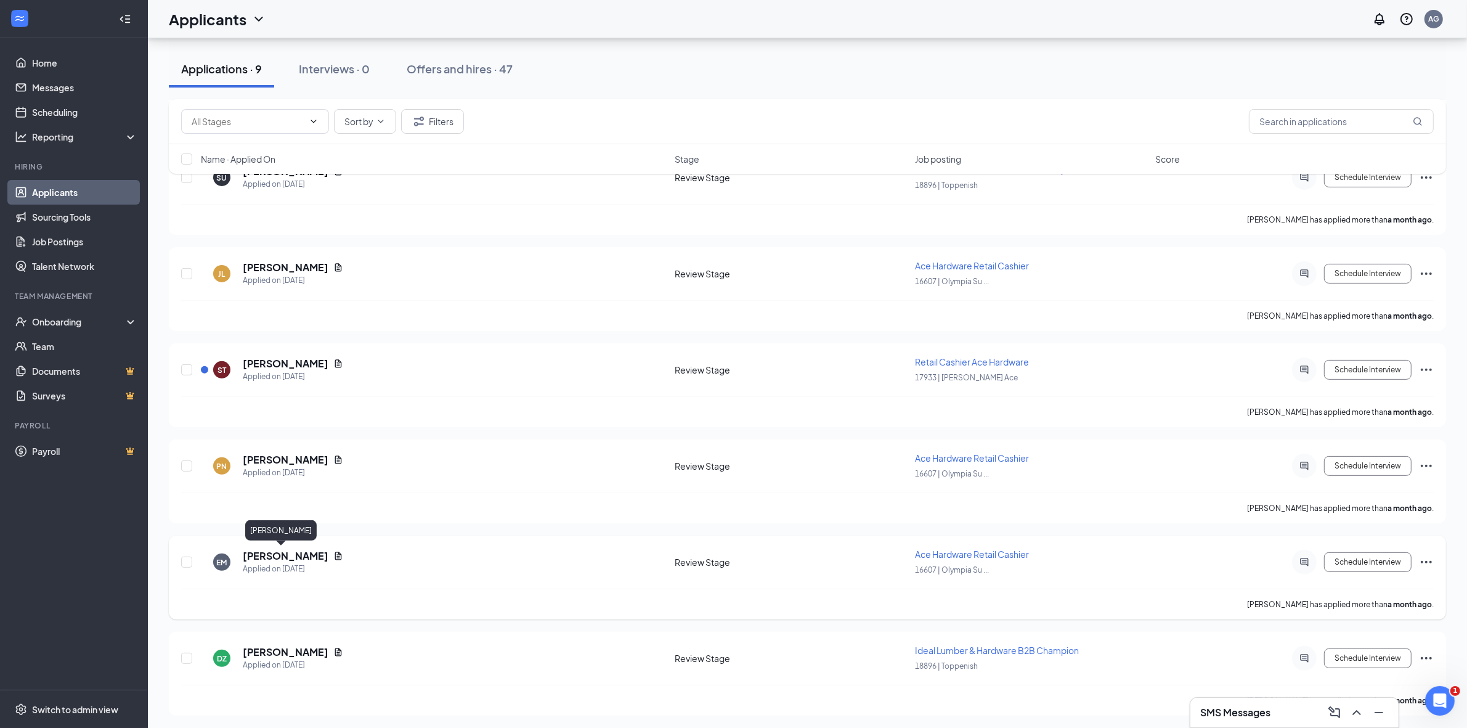
click at [275, 549] on h5 "[PERSON_NAME]" at bounding box center [286, 556] width 86 height 14
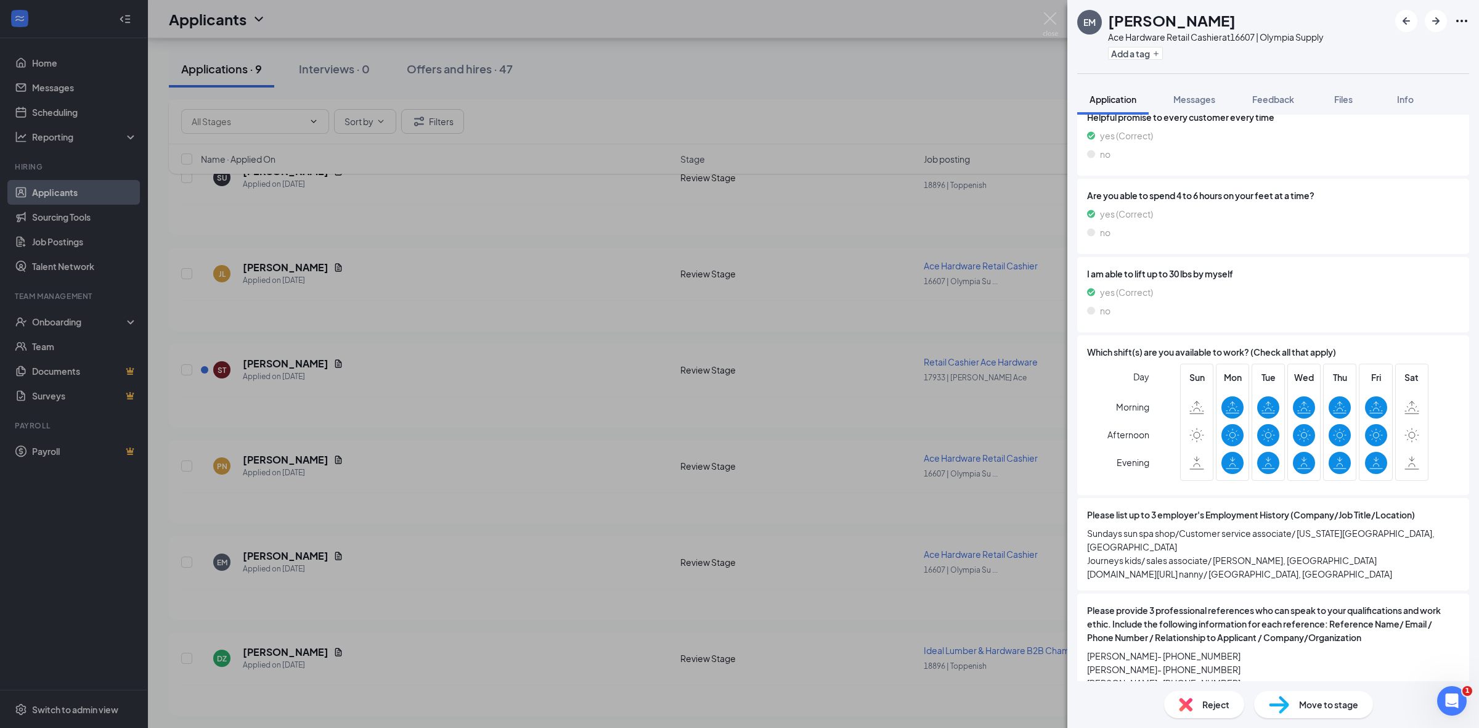
scroll to position [820, 0]
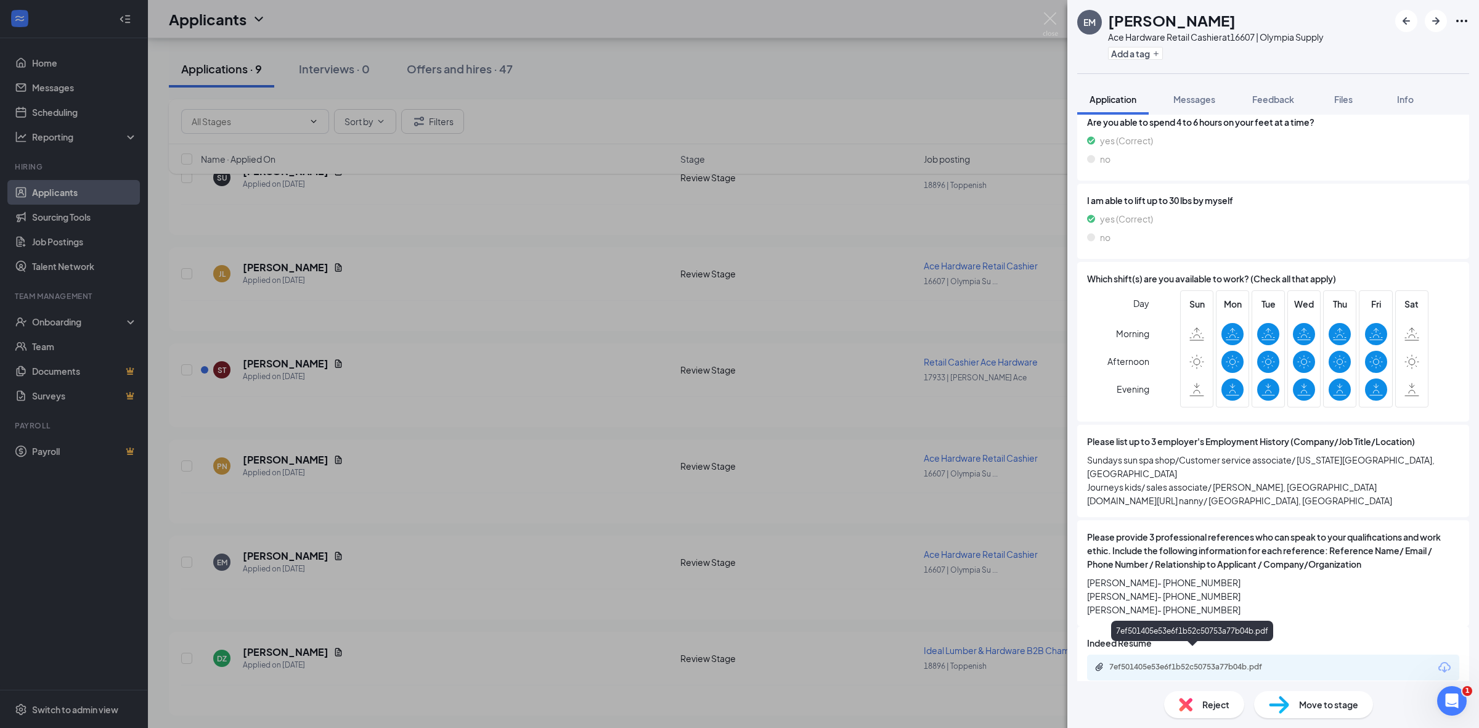
click at [1225, 662] on div "7ef501405e53e6f1b52c50753a77b04b.pdf" at bounding box center [1195, 667] width 173 height 10
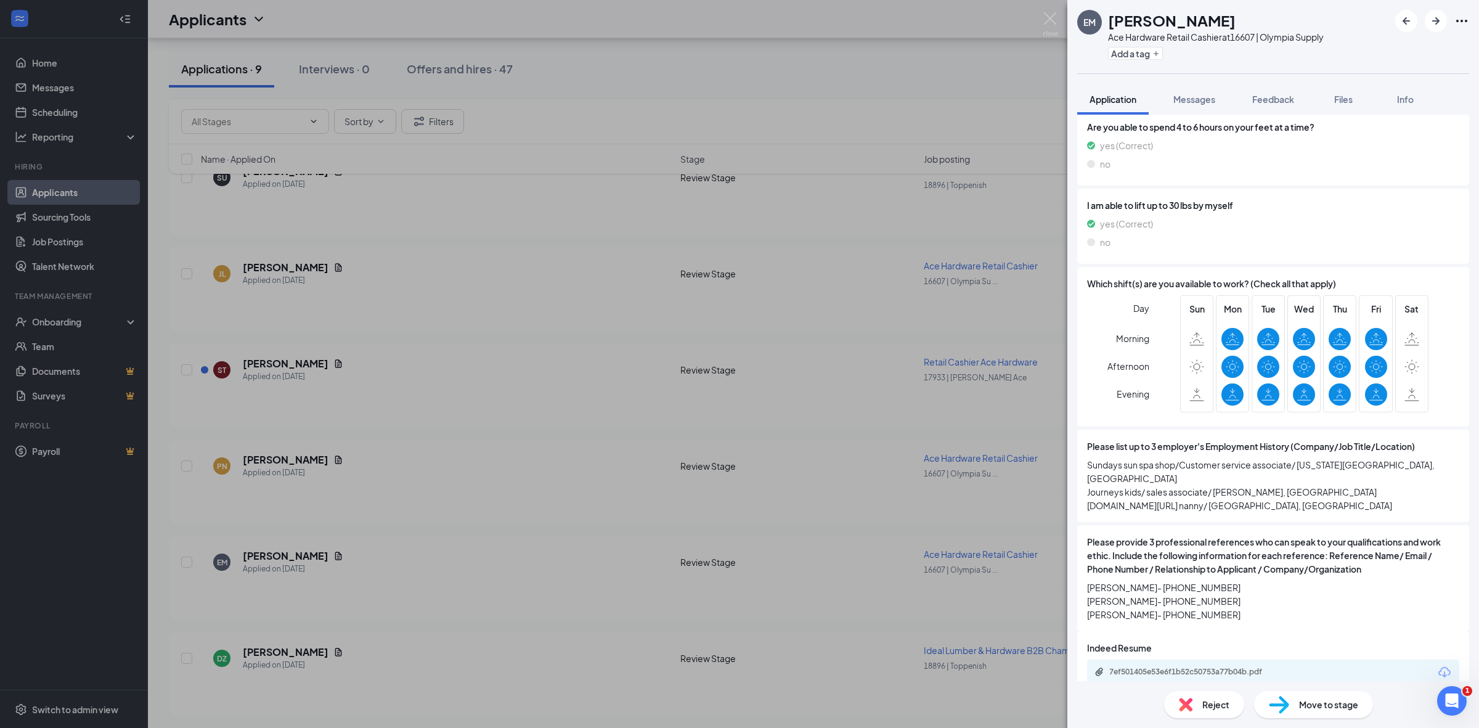
click at [1212, 707] on span "Reject" at bounding box center [1215, 705] width 27 height 14
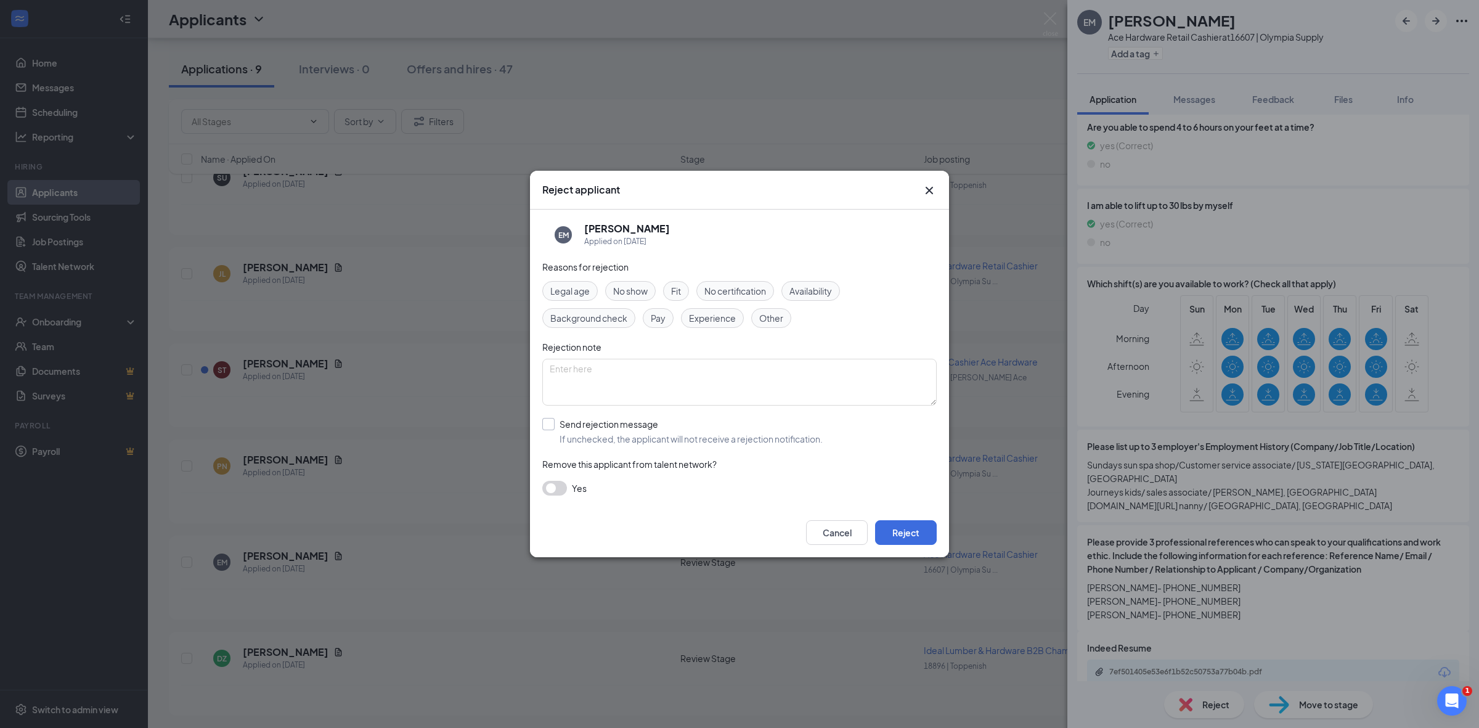
click at [561, 423] on input "Send rejection message If unchecked, the applicant will not receive a rejection…" at bounding box center [682, 431] width 280 height 27
checkbox input "true"
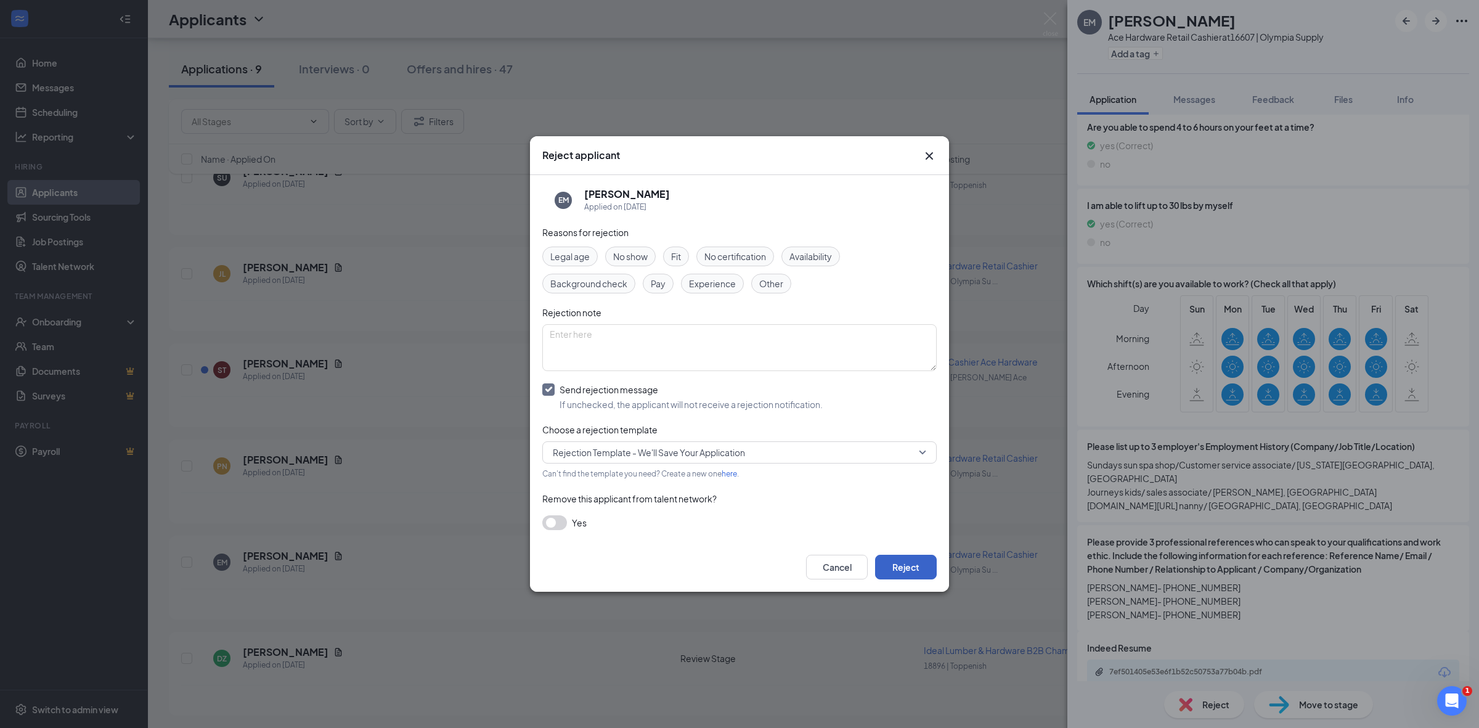
click at [913, 571] on button "Reject" at bounding box center [906, 567] width 62 height 25
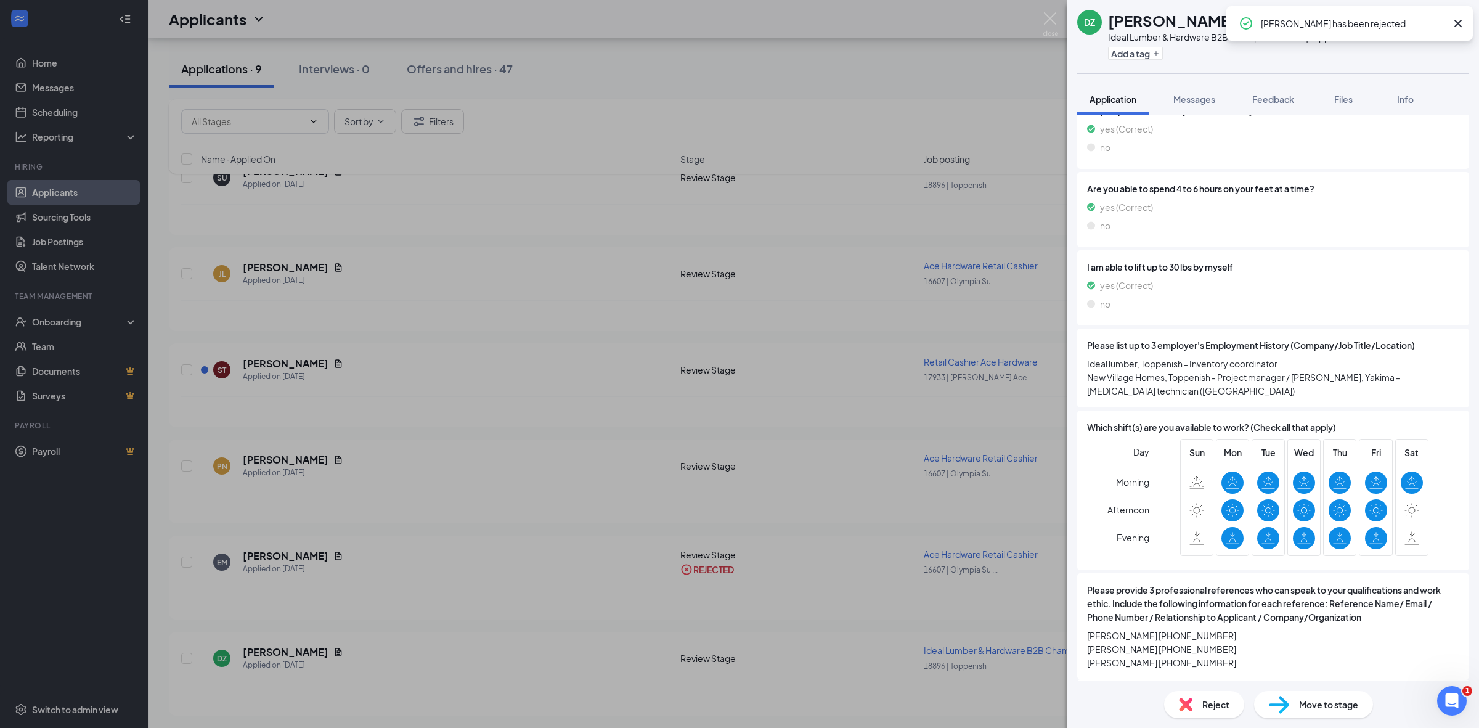
scroll to position [802, 0]
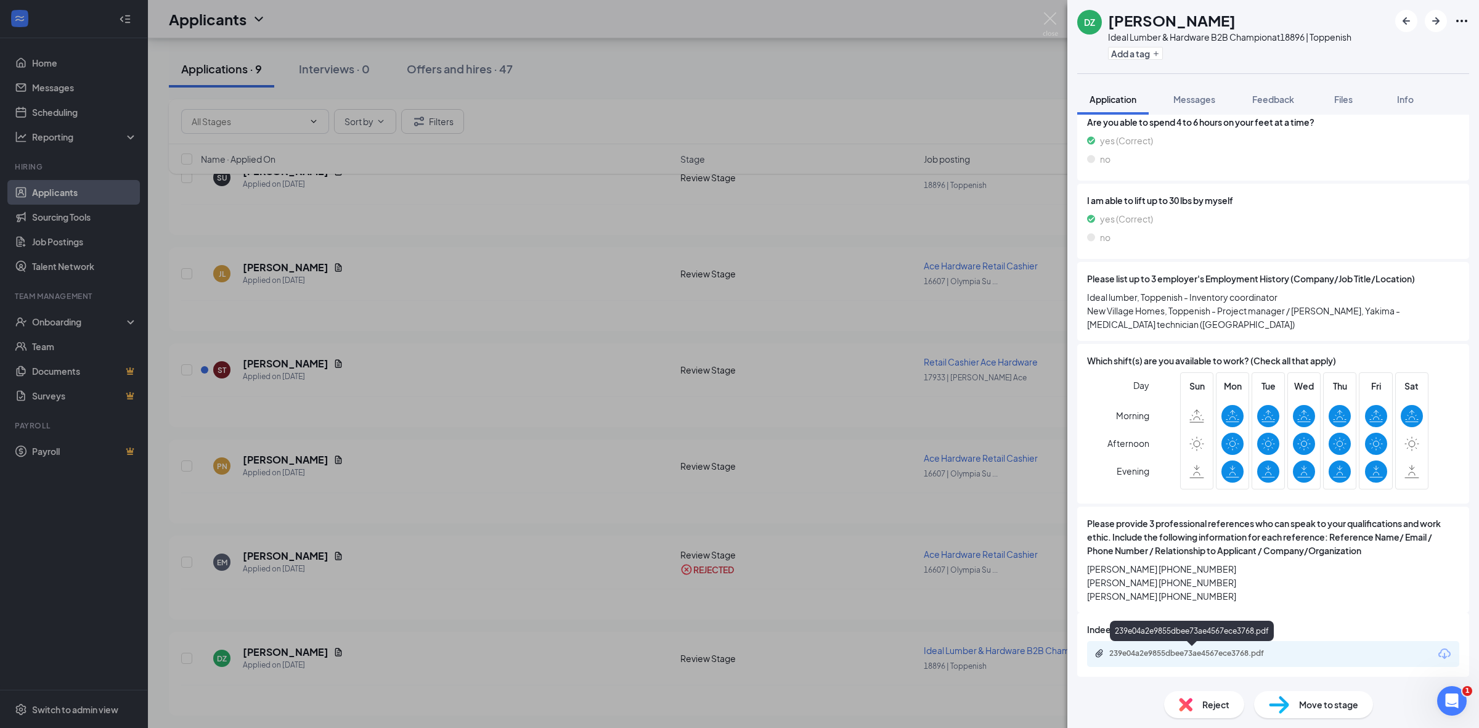
click at [1154, 656] on div "239e04a2e9855dbee73ae4567ece3768.pdf" at bounding box center [1195, 653] width 173 height 10
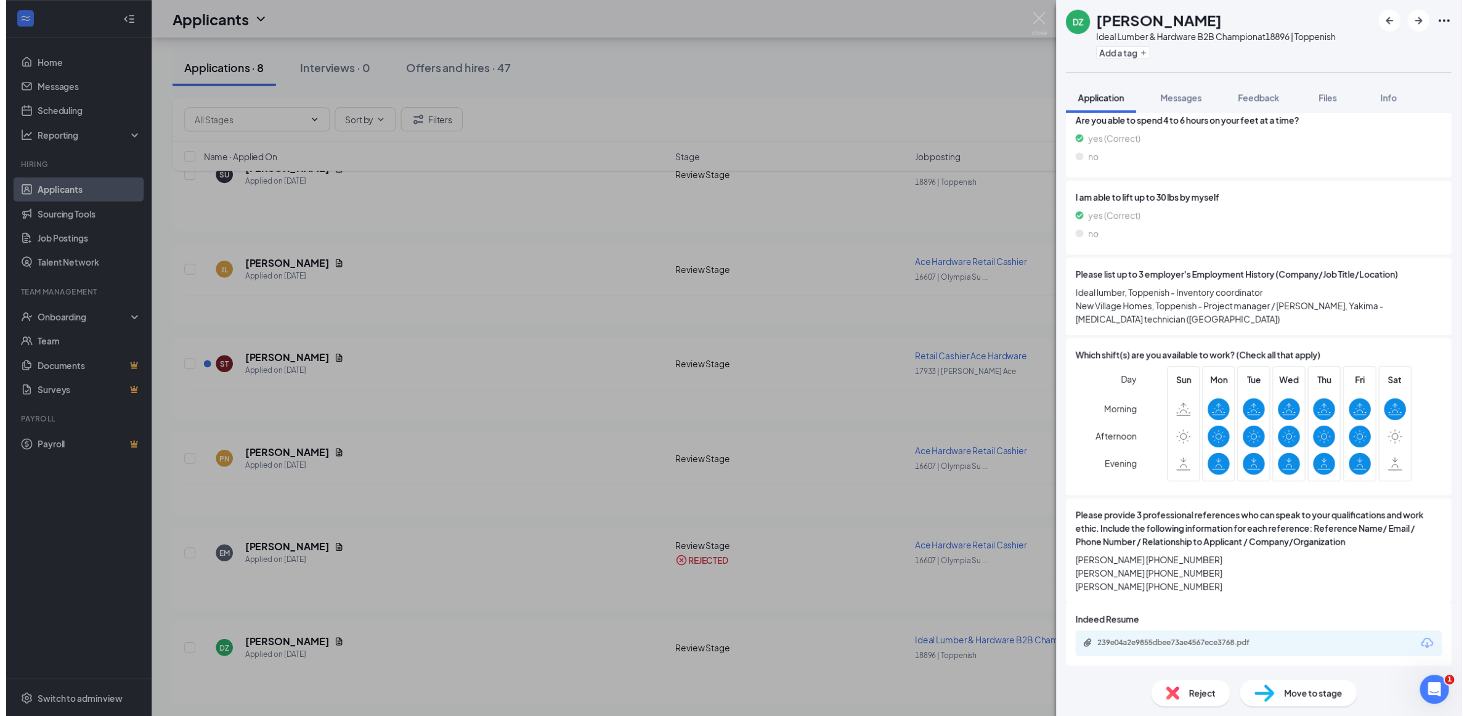
scroll to position [797, 0]
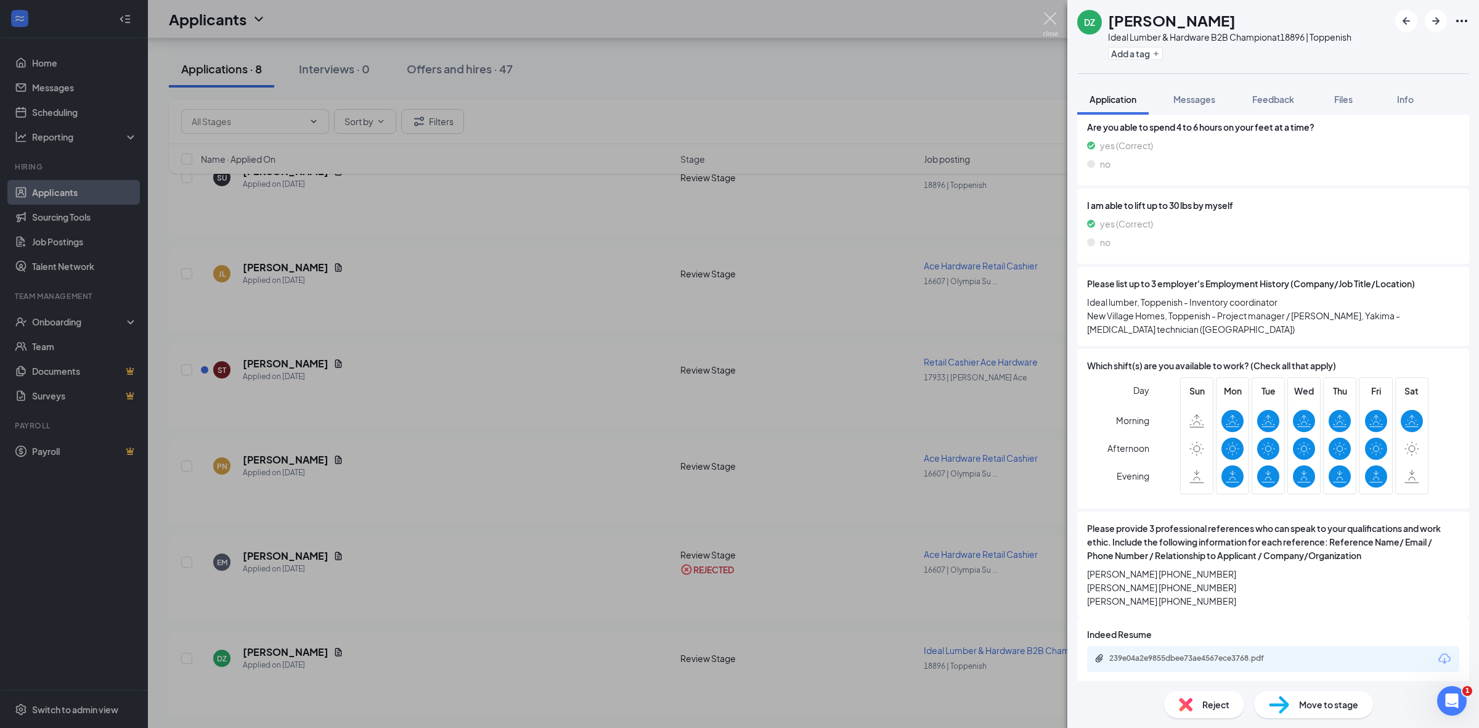
click at [1046, 14] on img at bounding box center [1050, 24] width 15 height 24
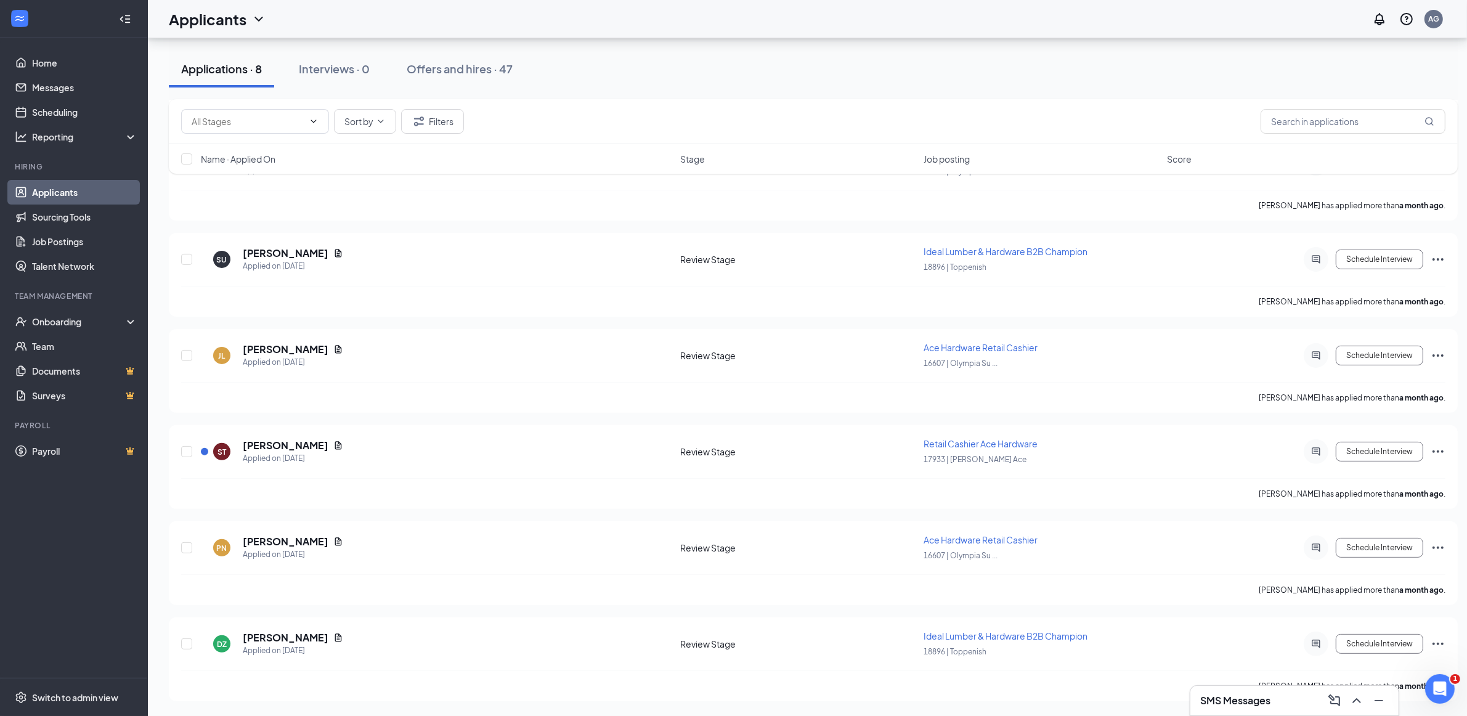
scroll to position [362, 0]
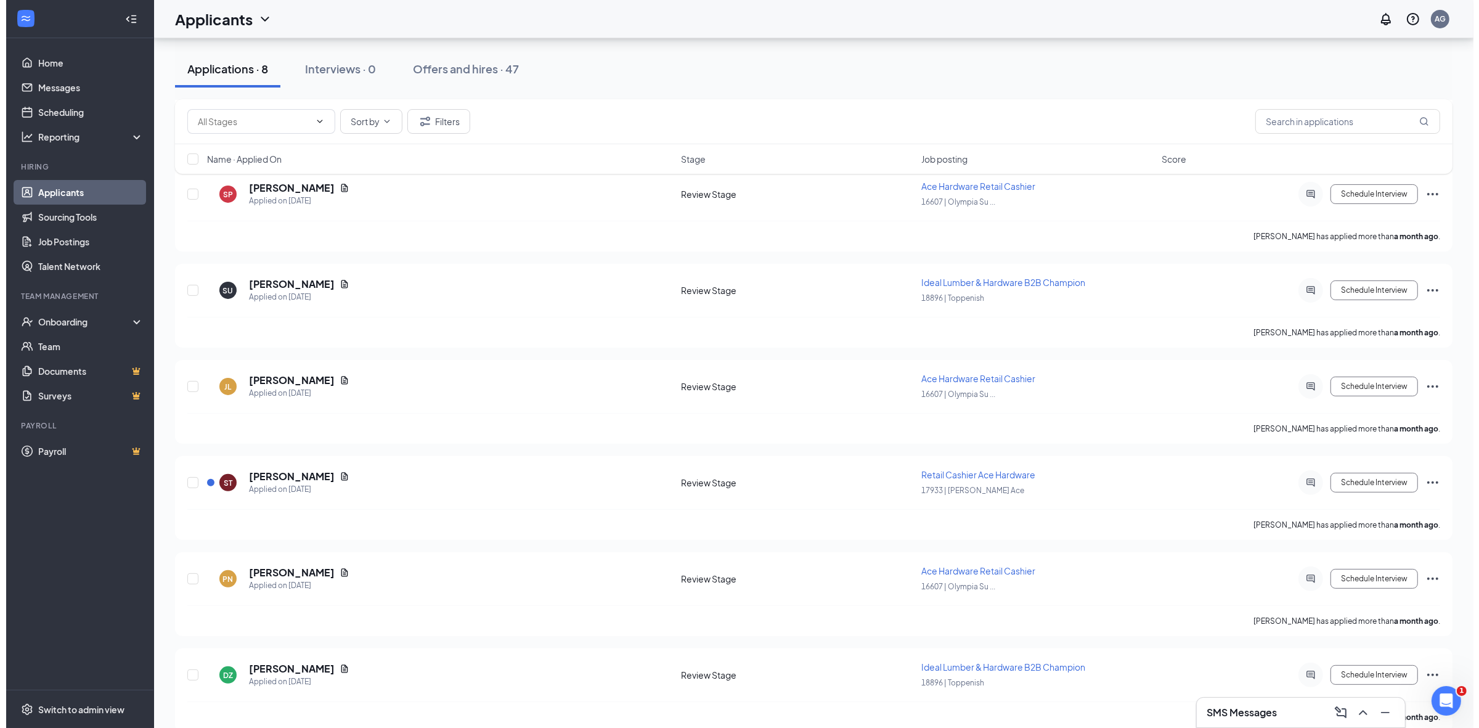
scroll to position [351, 0]
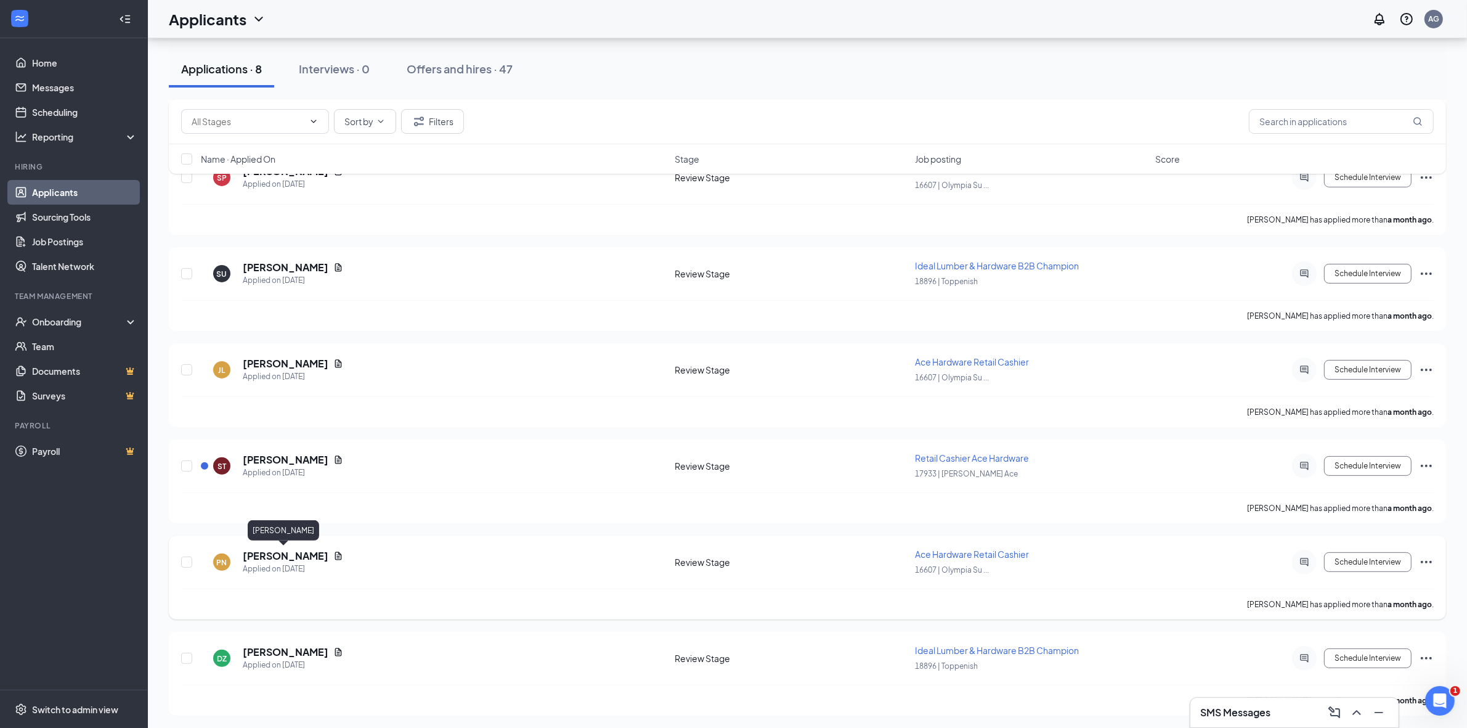
click at [288, 559] on h5 "[PERSON_NAME]" at bounding box center [286, 556] width 86 height 14
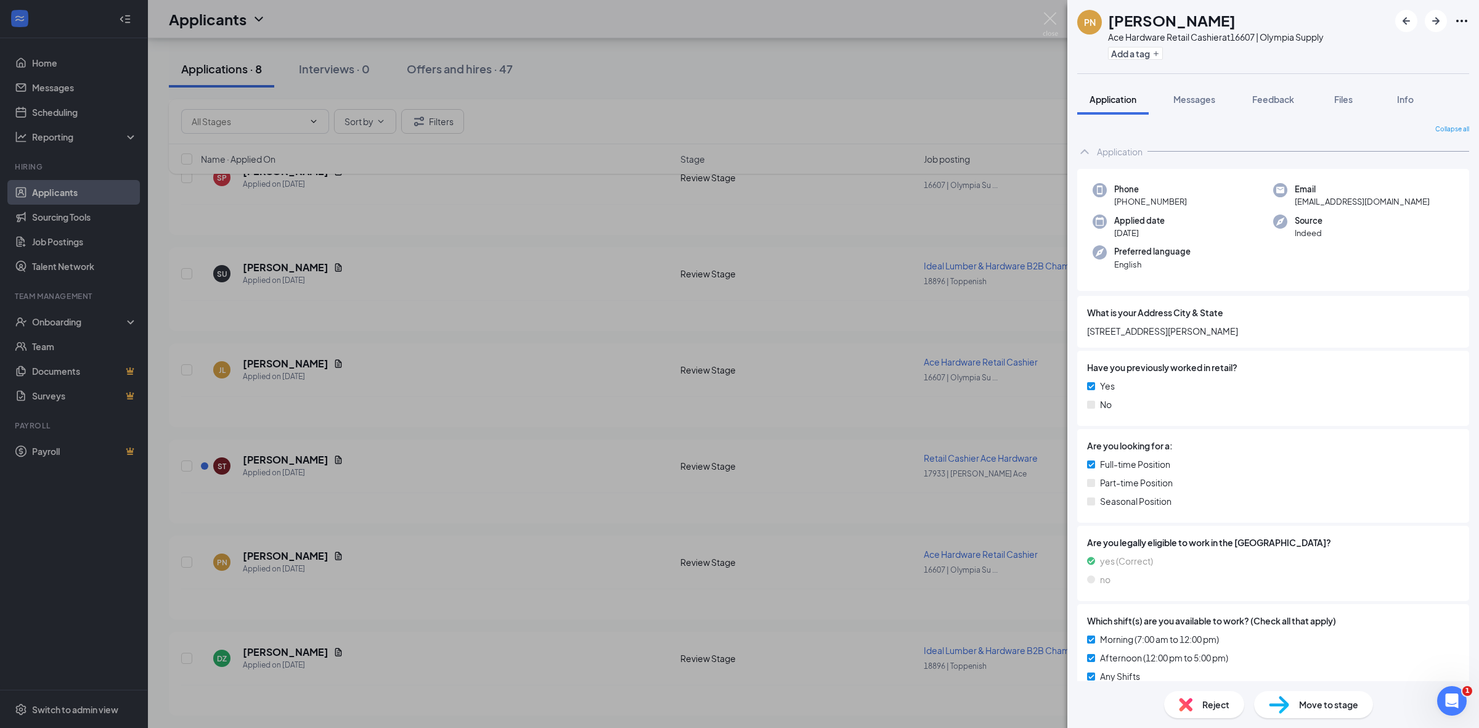
click at [1204, 712] on div "Reject" at bounding box center [1204, 704] width 80 height 27
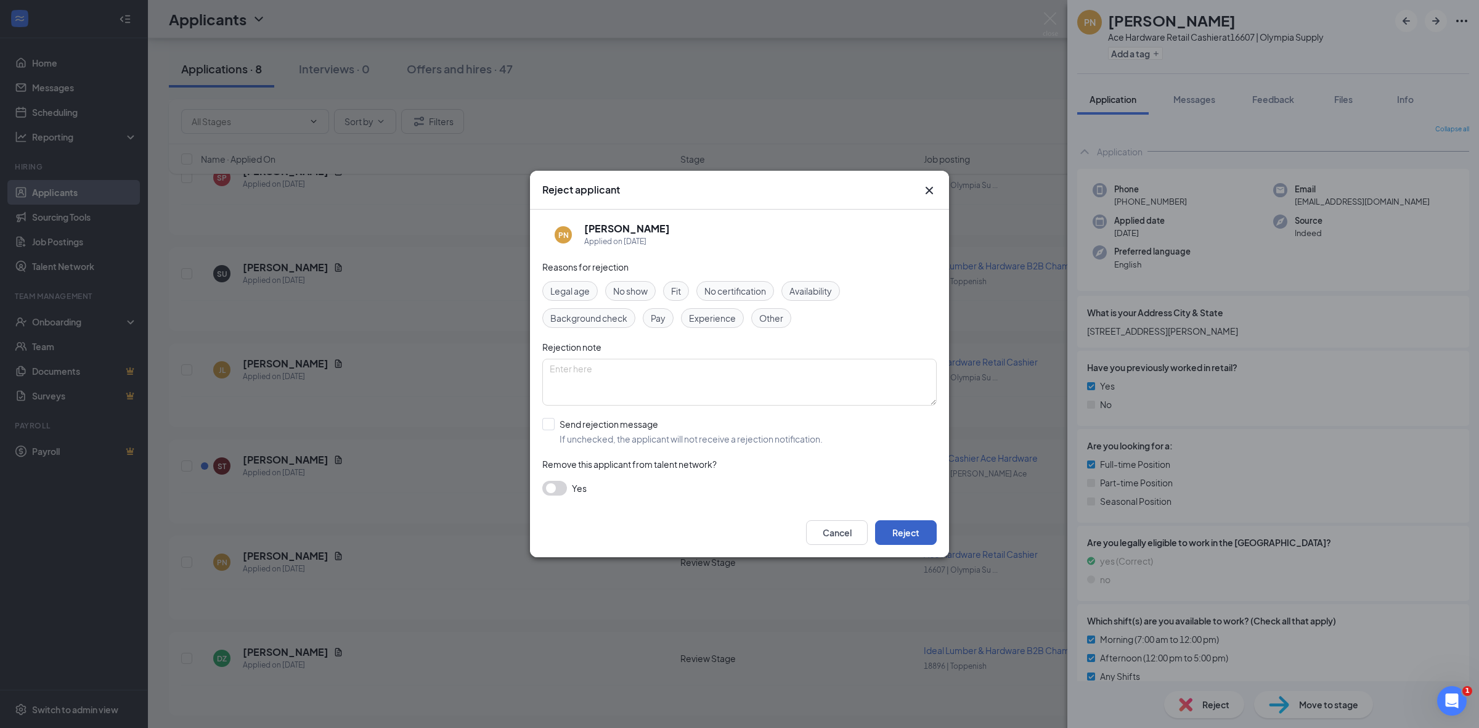
click at [925, 535] on button "Reject" at bounding box center [906, 532] width 62 height 25
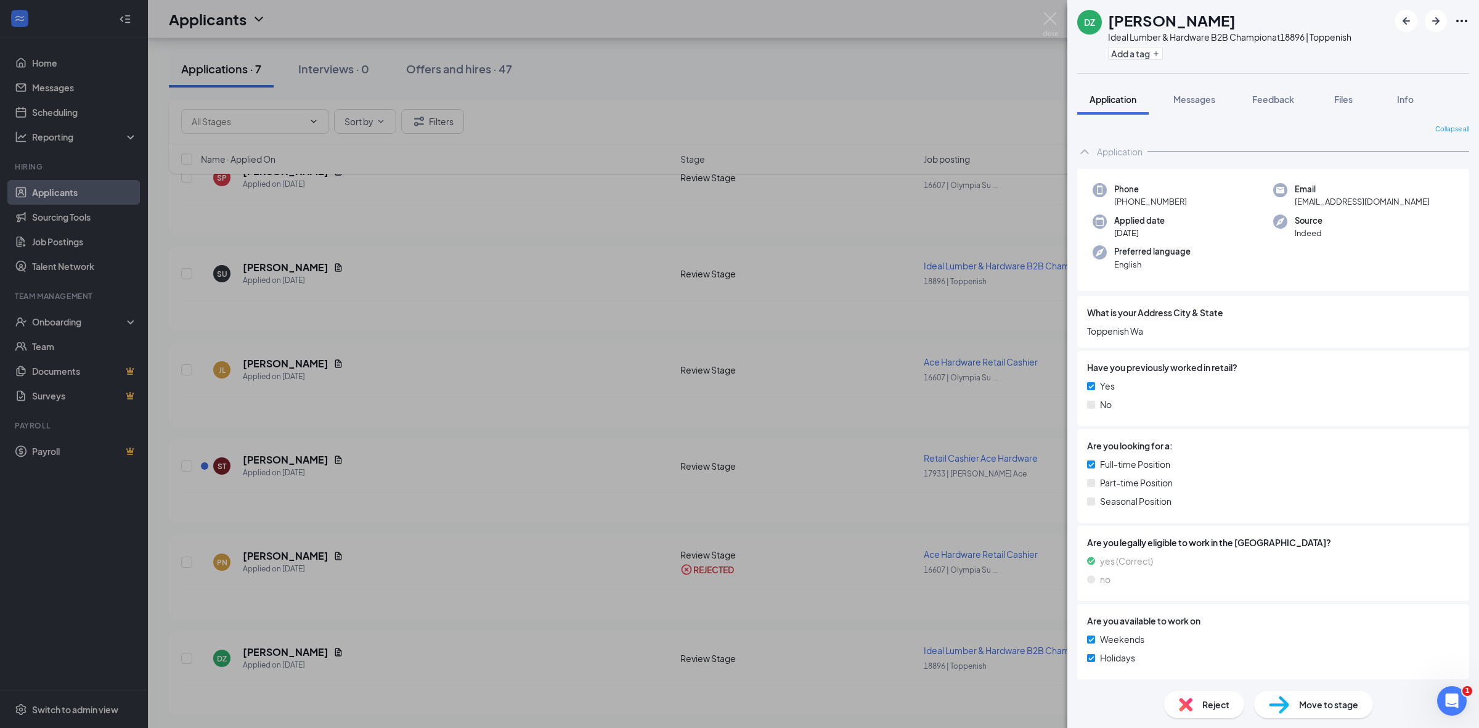
click at [799, 389] on div "DZ [PERSON_NAME] Ideal Lumber & Hardware B2B Champion at 18896 | Toppenish Add …" at bounding box center [739, 364] width 1479 height 728
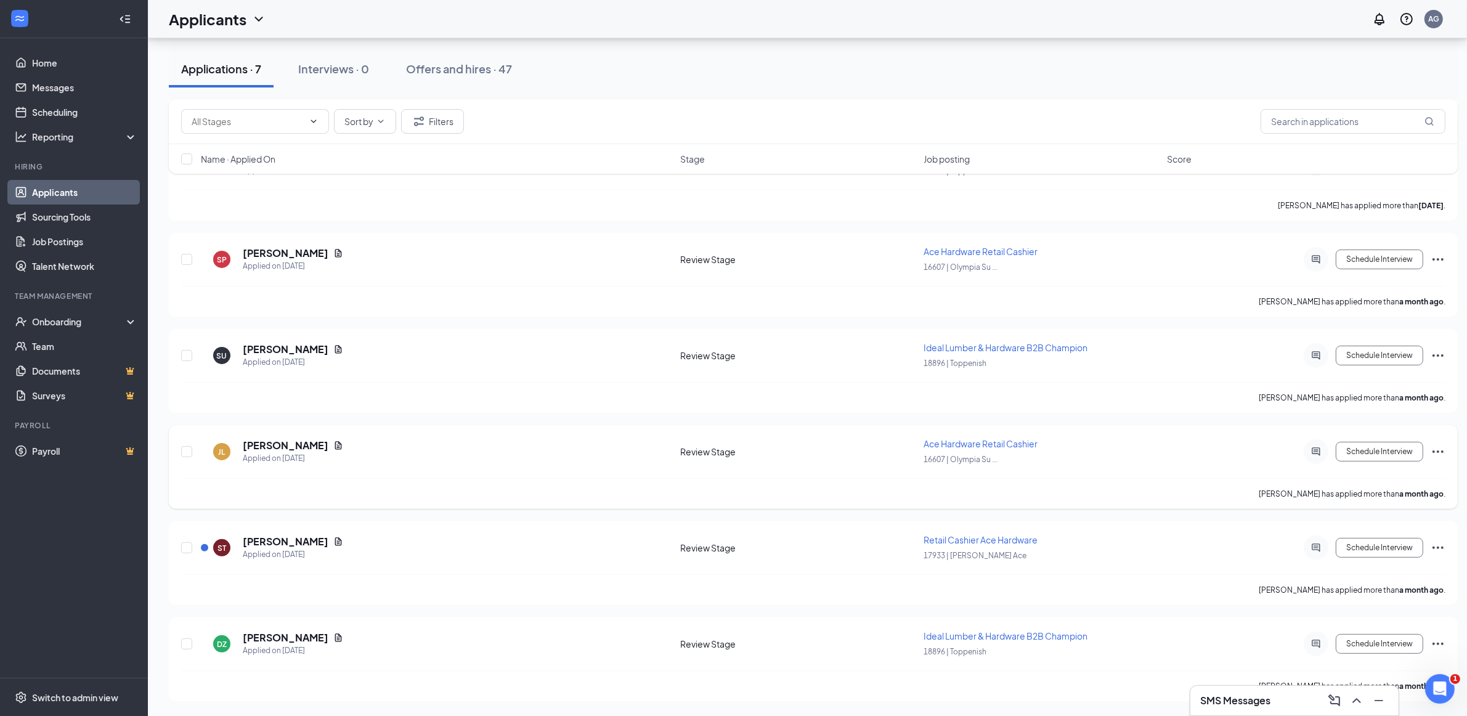
scroll to position [267, 0]
click at [293, 441] on h5 "[PERSON_NAME]" at bounding box center [286, 448] width 86 height 14
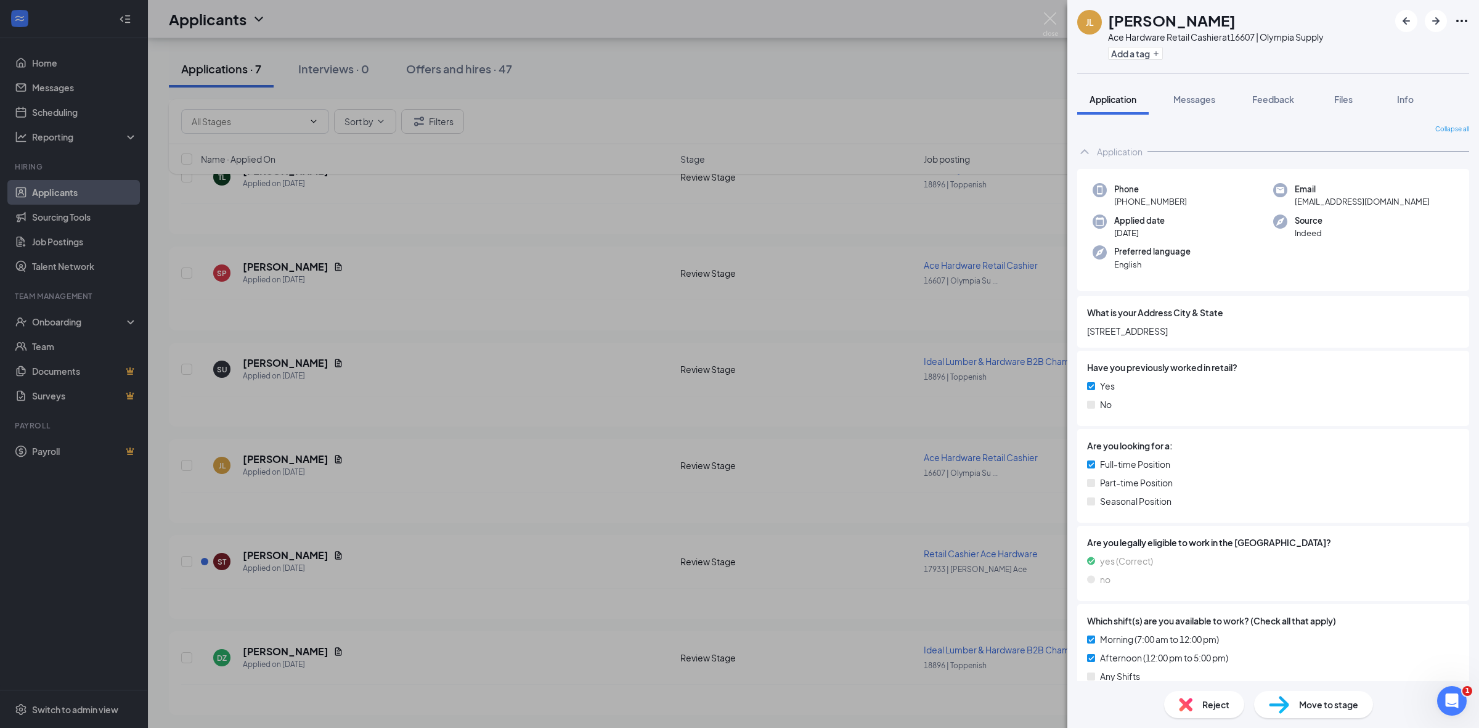
click at [1212, 701] on span "Reject" at bounding box center [1215, 705] width 27 height 14
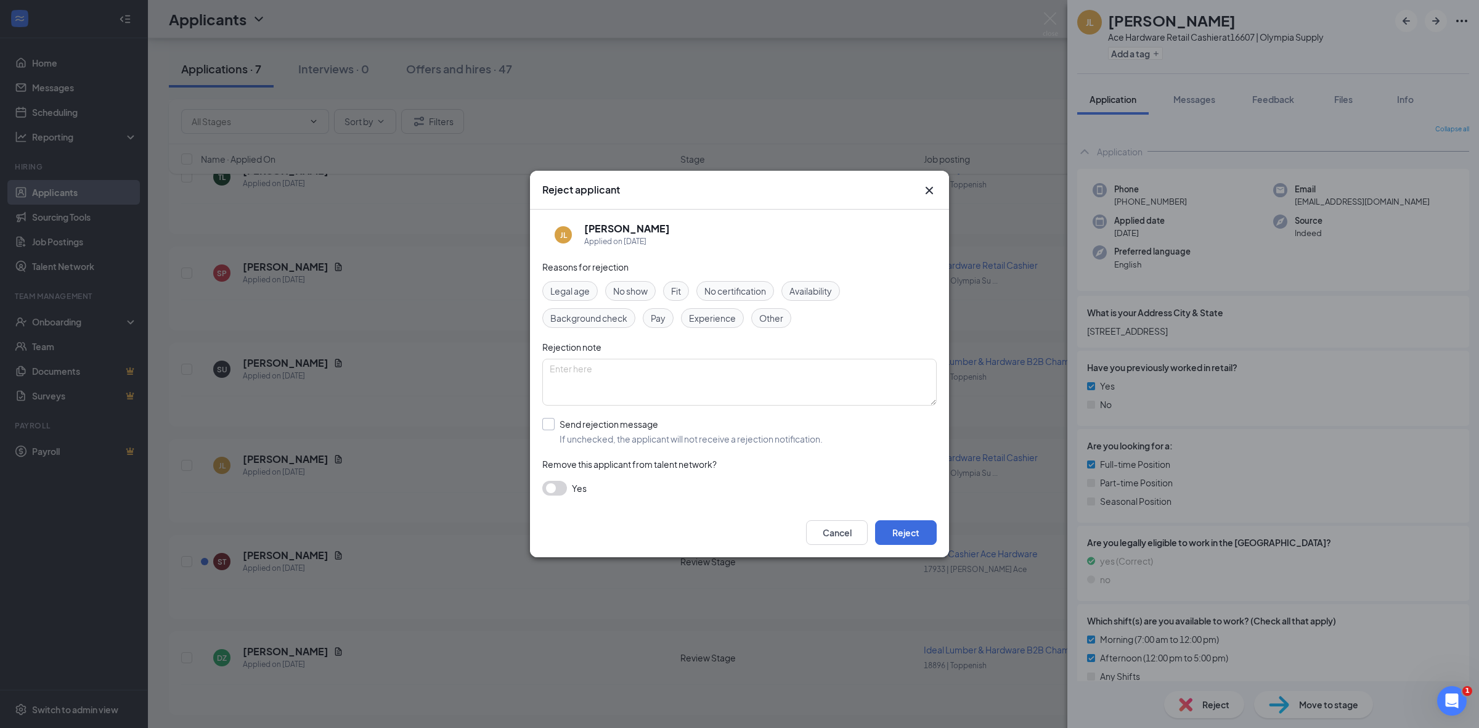
click at [555, 426] on input "Send rejection message If unchecked, the applicant will not receive a rejection…" at bounding box center [682, 431] width 280 height 27
checkbox input "true"
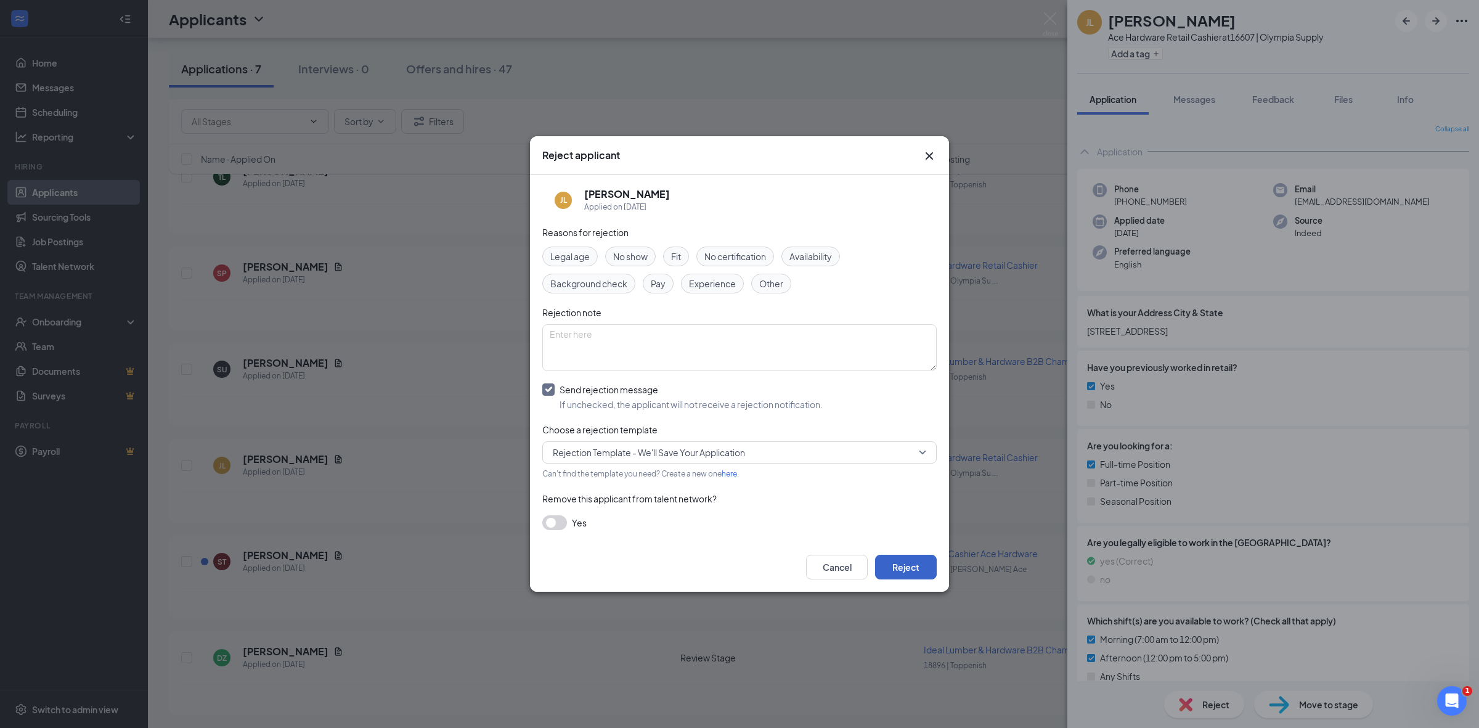
click at [917, 566] on button "Reject" at bounding box center [906, 567] width 62 height 25
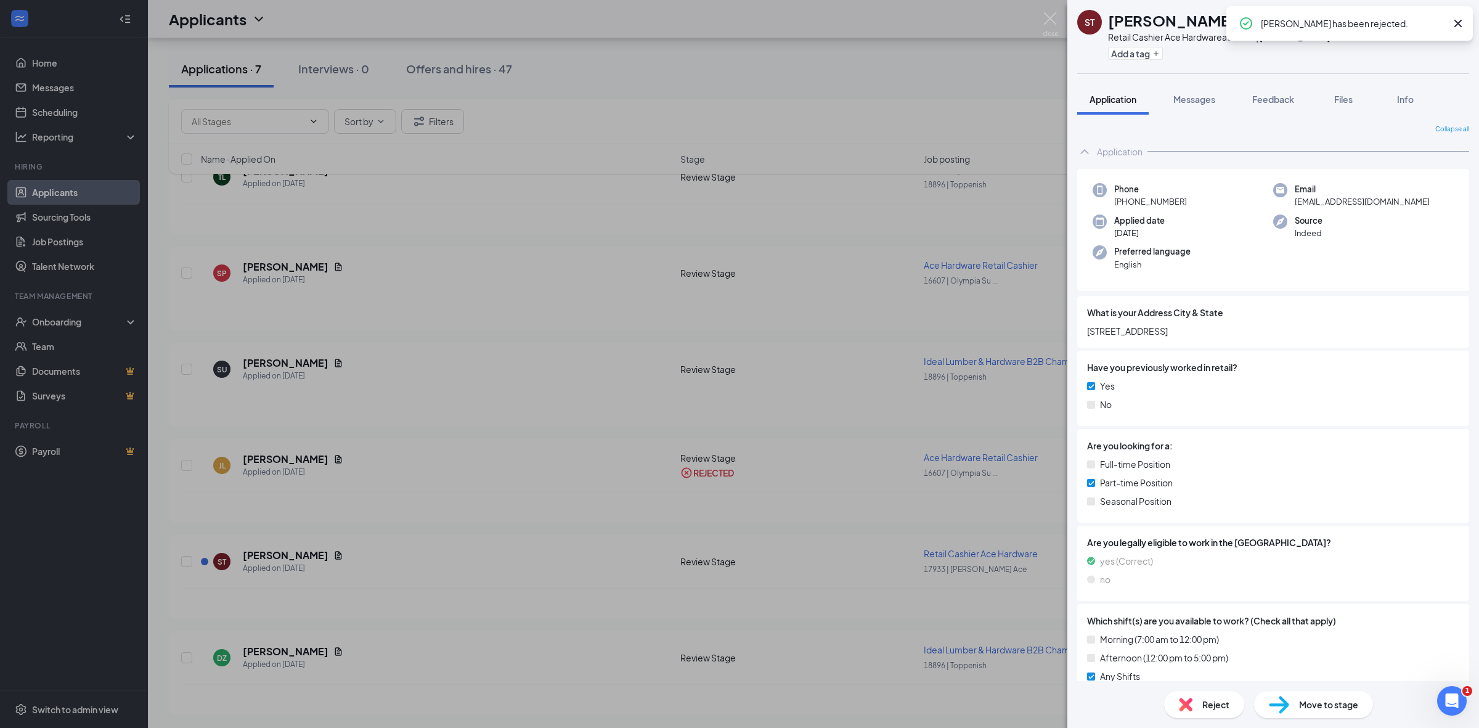
click at [382, 555] on div "ST [PERSON_NAME] Retail Cashier Ace Hardware at 17933 | [PERSON_NAME] Ace Add a…" at bounding box center [739, 364] width 1479 height 728
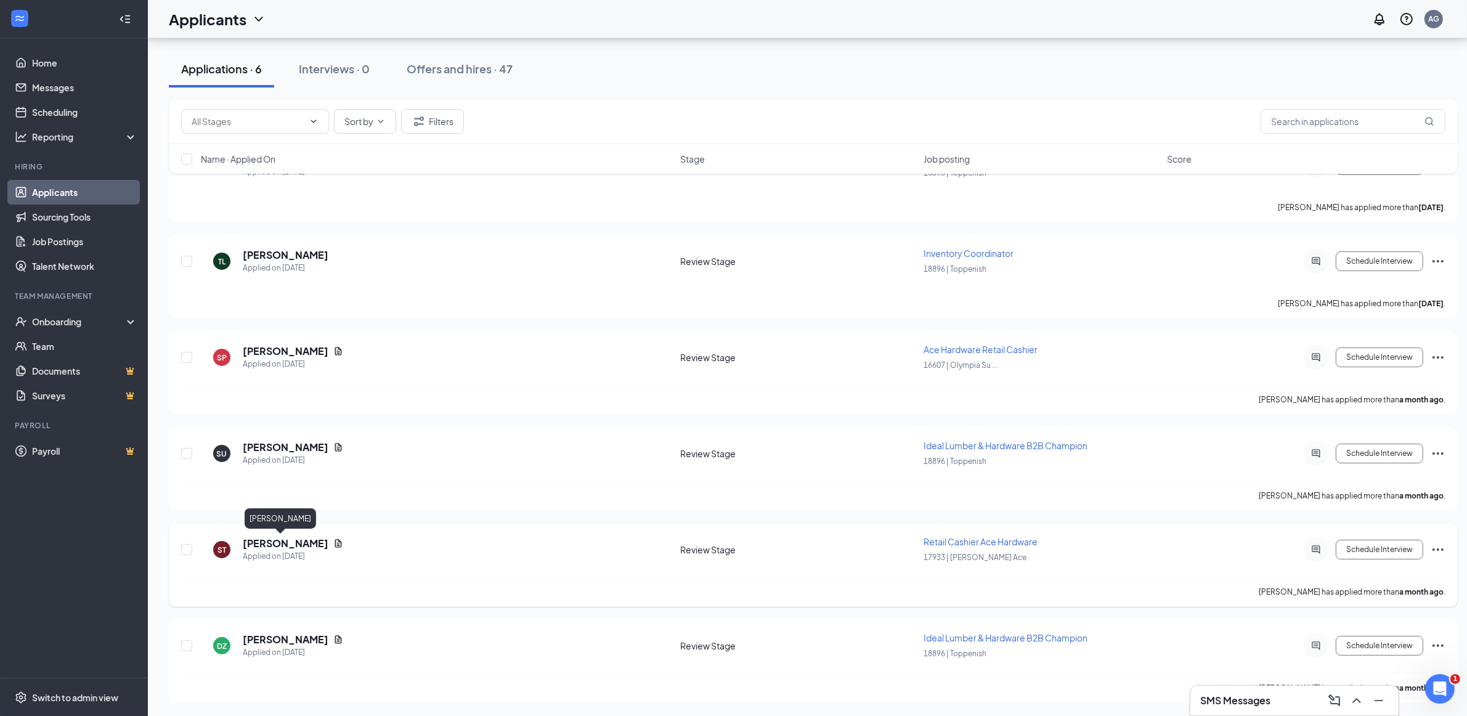
click at [268, 542] on h5 "[PERSON_NAME]" at bounding box center [286, 544] width 86 height 14
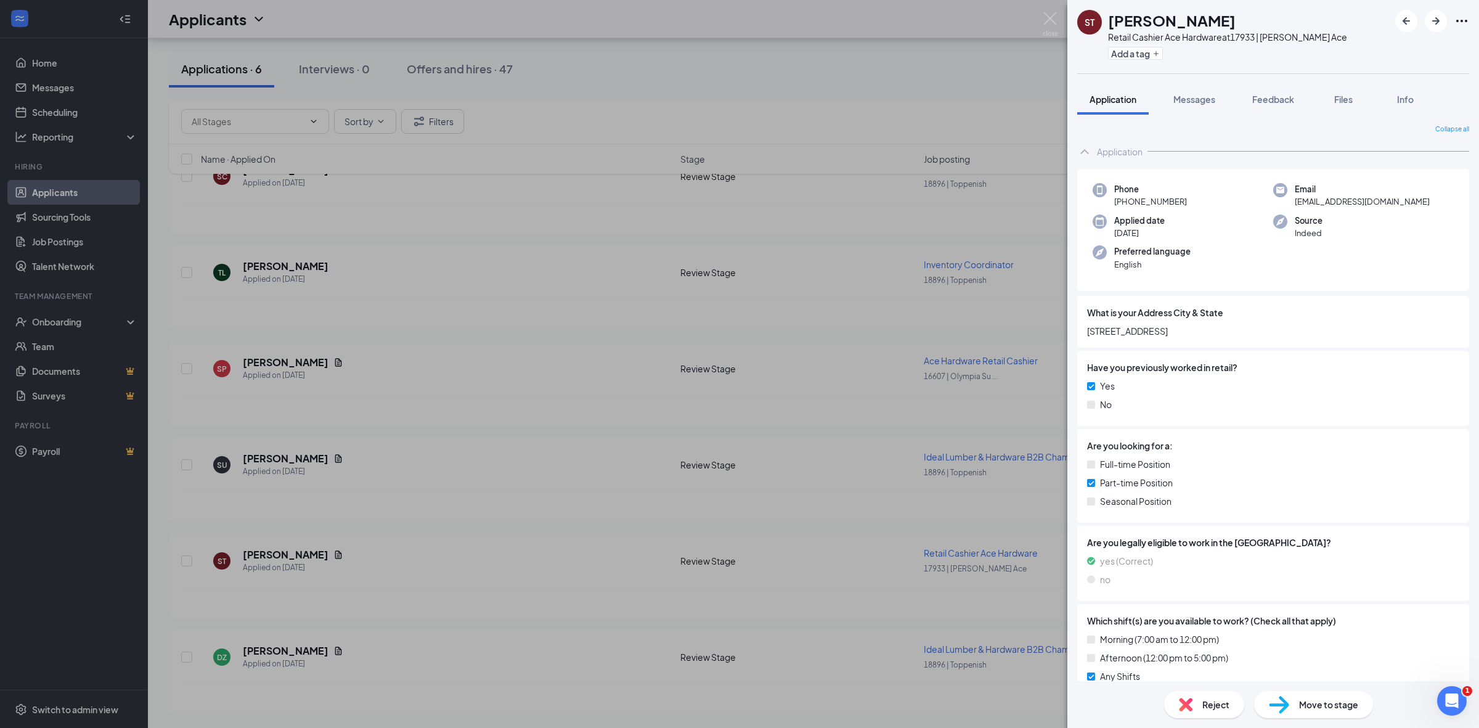
click at [1213, 701] on span "Reject" at bounding box center [1215, 705] width 27 height 14
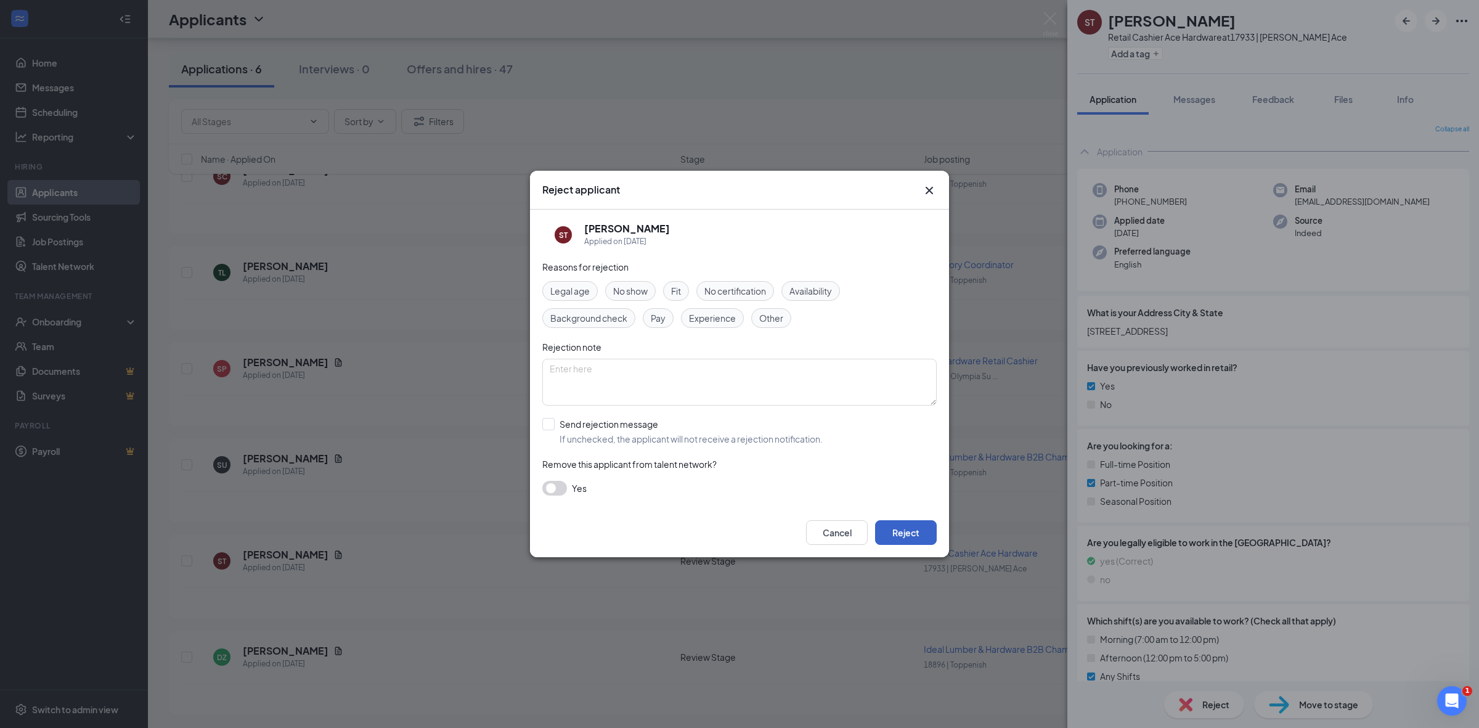
click at [918, 530] on button "Reject" at bounding box center [906, 532] width 62 height 25
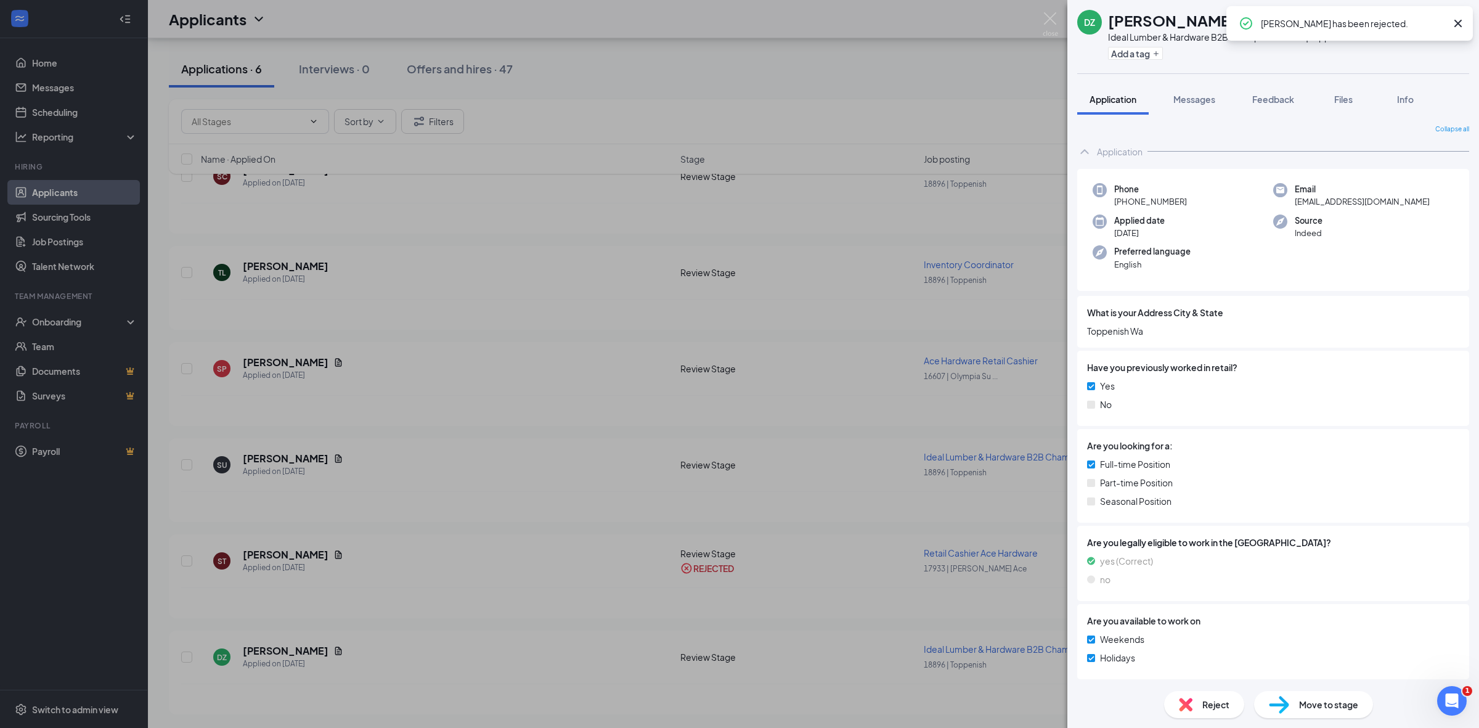
click at [756, 426] on div "DZ [PERSON_NAME] Ideal Lumber & Hardware B2B Champion at 18896 | Toppenish Add …" at bounding box center [739, 364] width 1479 height 728
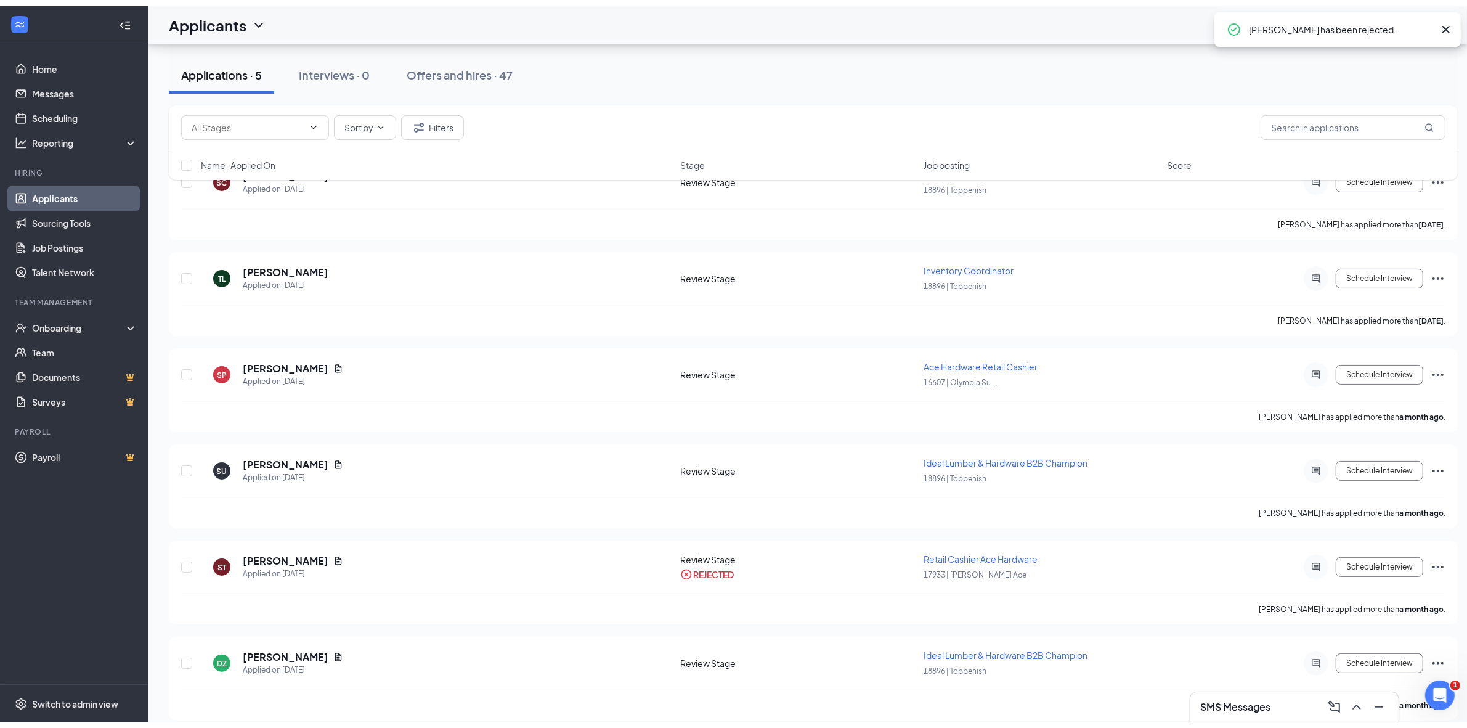
scroll to position [63, 0]
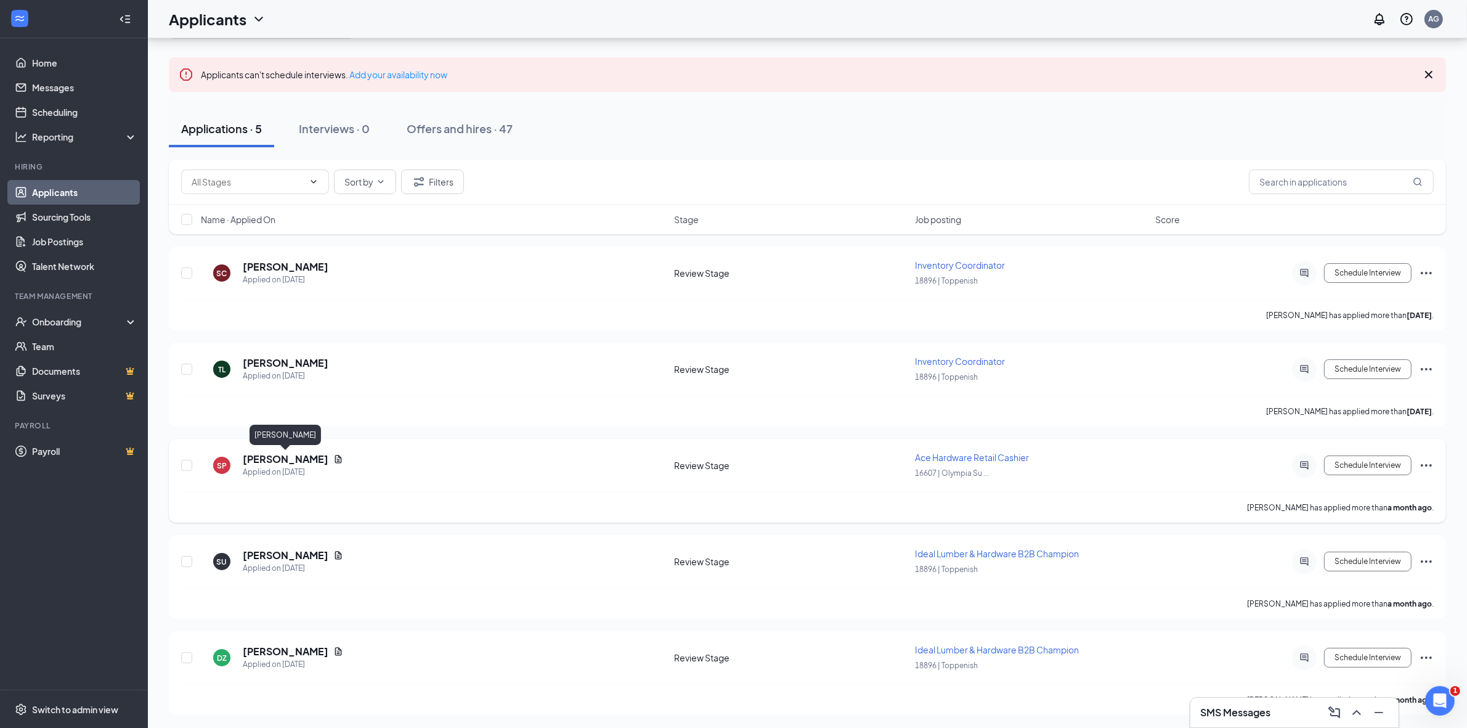
click at [308, 460] on h5 "[PERSON_NAME]" at bounding box center [286, 459] width 86 height 14
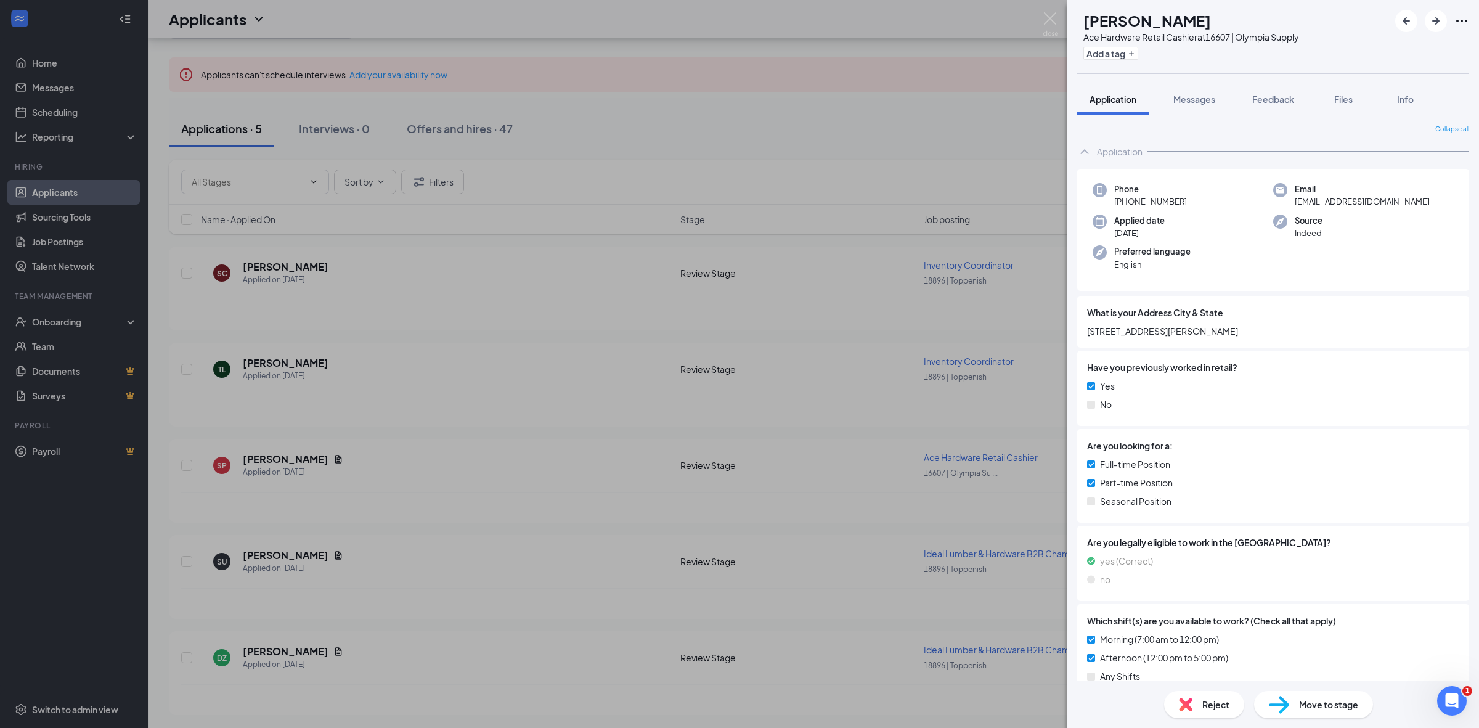
click at [1218, 709] on span "Reject" at bounding box center [1215, 705] width 27 height 14
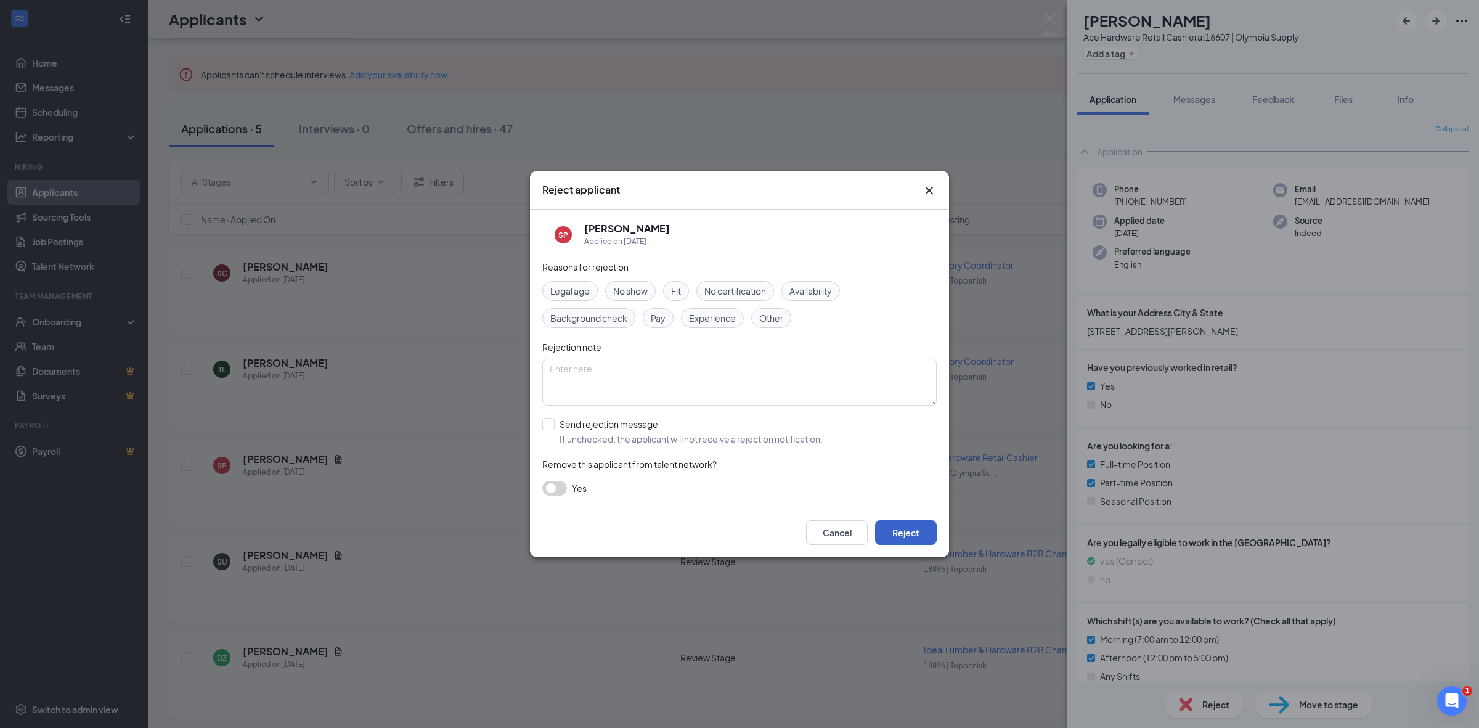
click at [909, 528] on button "Reject" at bounding box center [906, 532] width 62 height 25
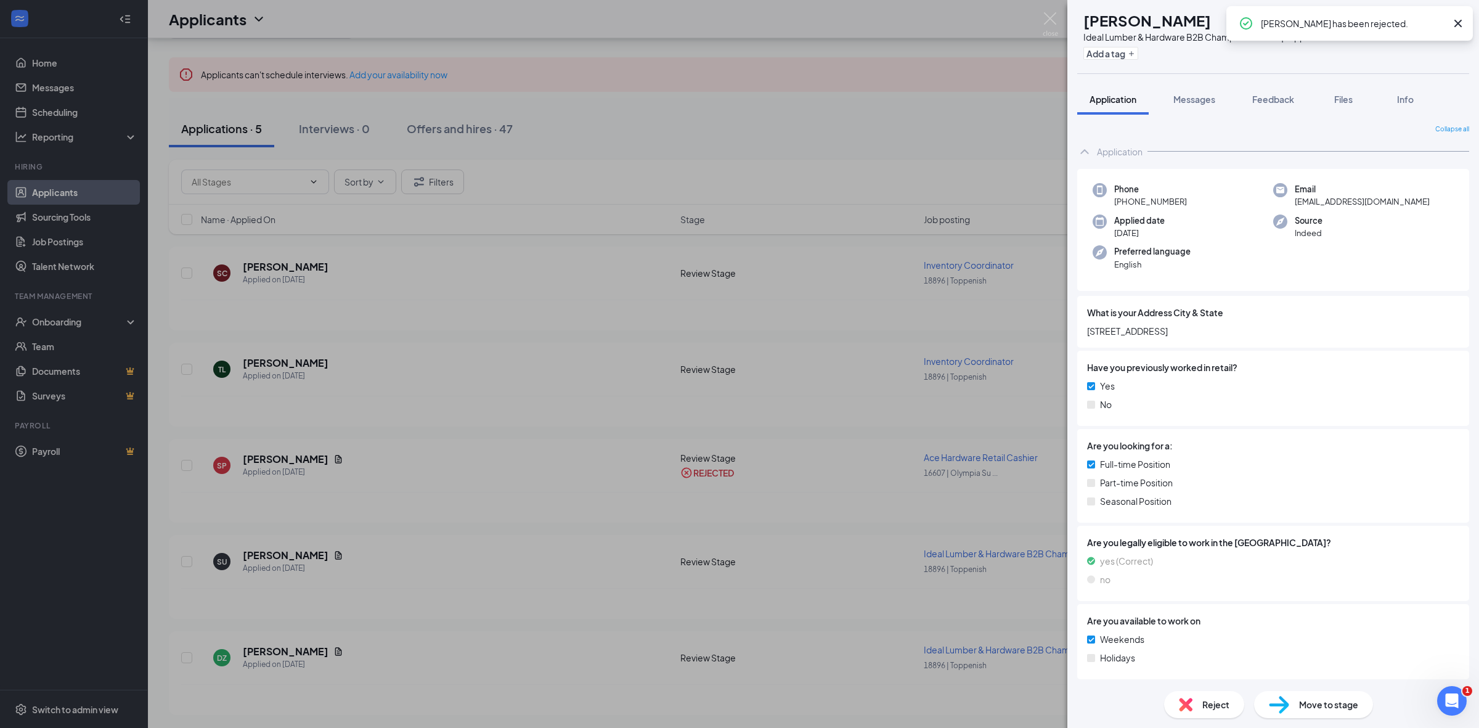
click at [293, 552] on div "SU [PERSON_NAME] Ideal Lumber & Hardware B2B Champion at 18896 | Toppenish Add …" at bounding box center [739, 364] width 1479 height 728
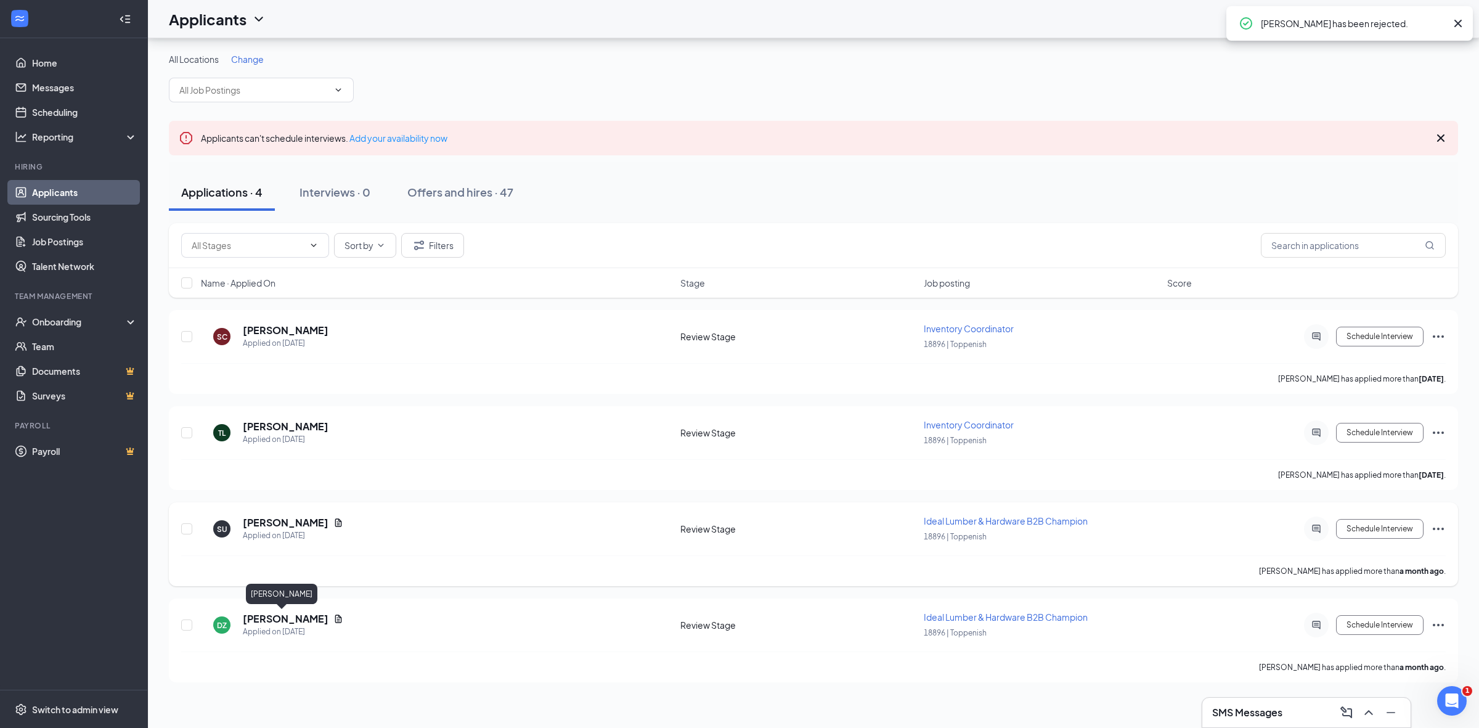
click at [287, 546] on div "SU [PERSON_NAME] Applied on [DATE] Review Stage Ideal Lumber & Hardware B2B Cha…" at bounding box center [813, 535] width 1265 height 41
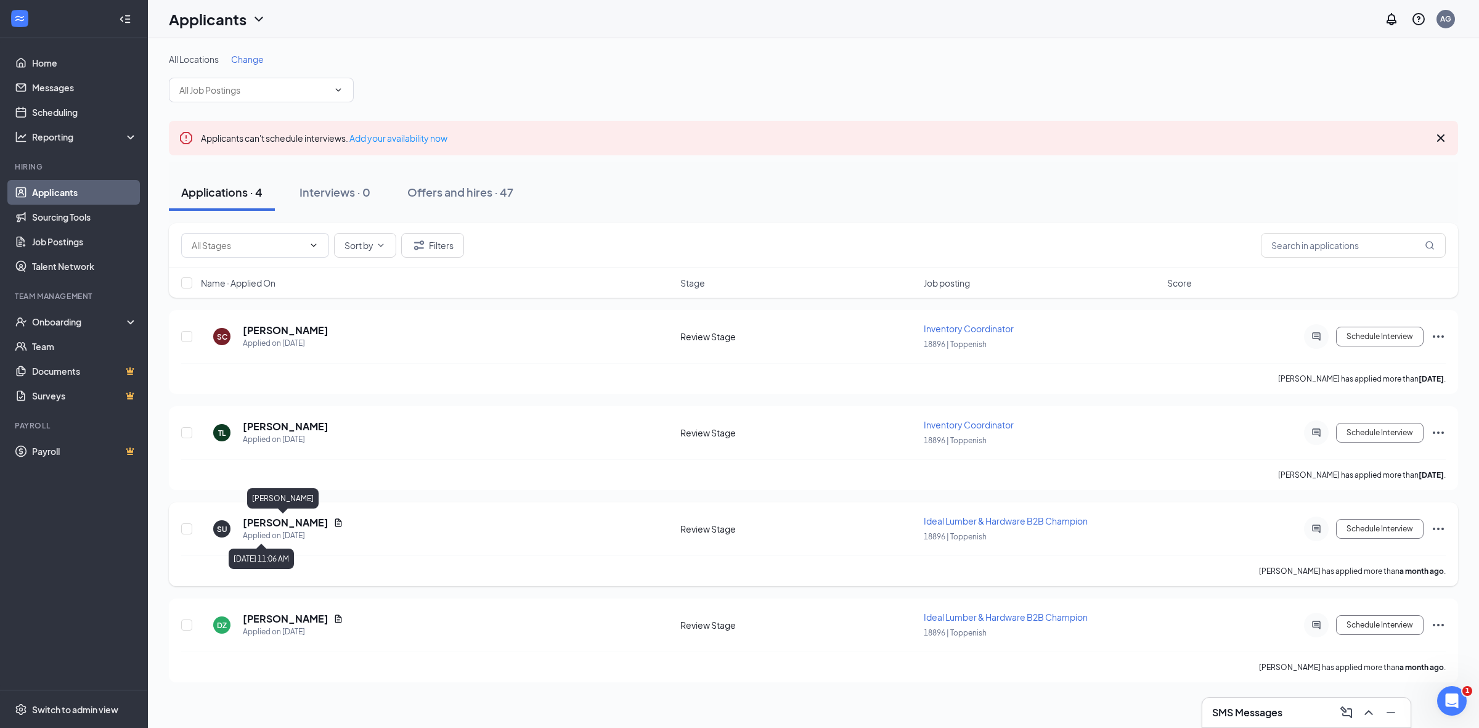
click at [290, 524] on h5 "[PERSON_NAME]" at bounding box center [286, 523] width 86 height 14
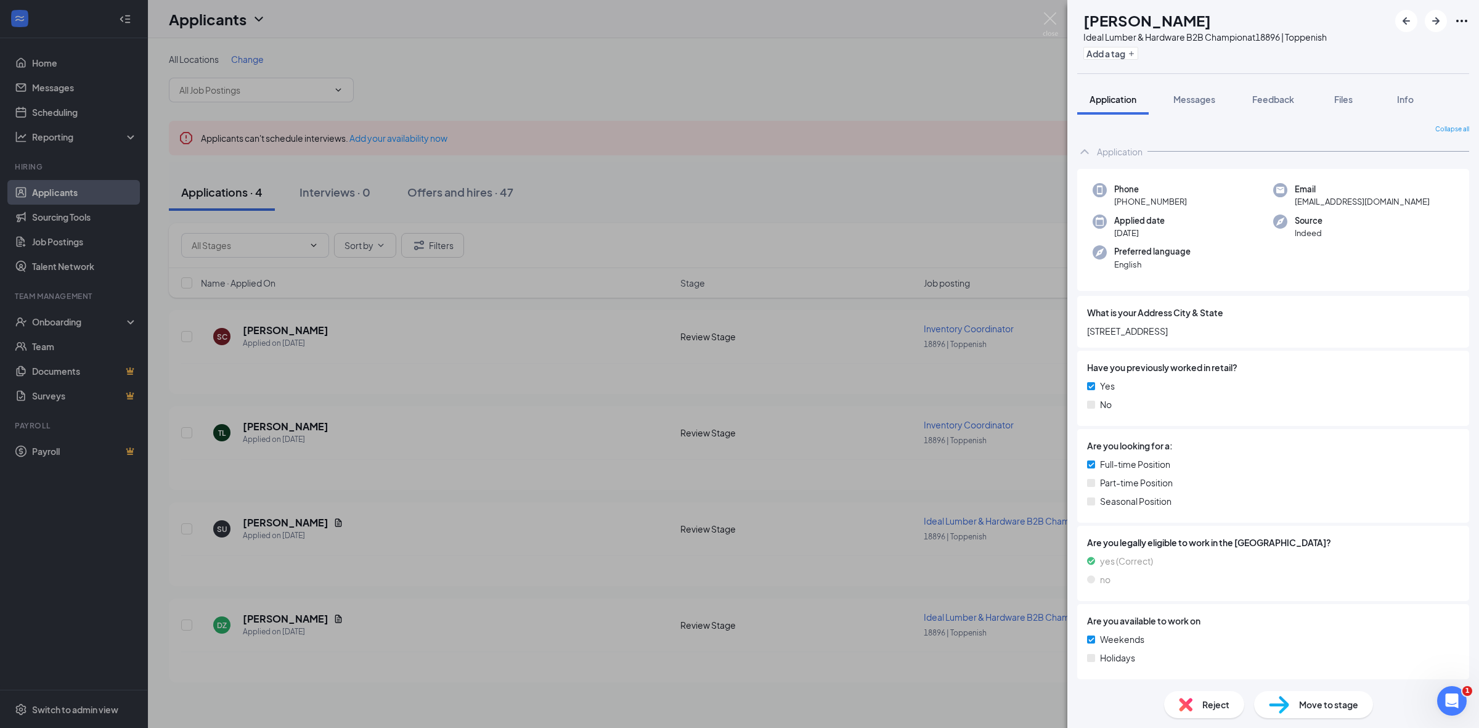
click at [1236, 707] on div "Reject" at bounding box center [1204, 704] width 80 height 27
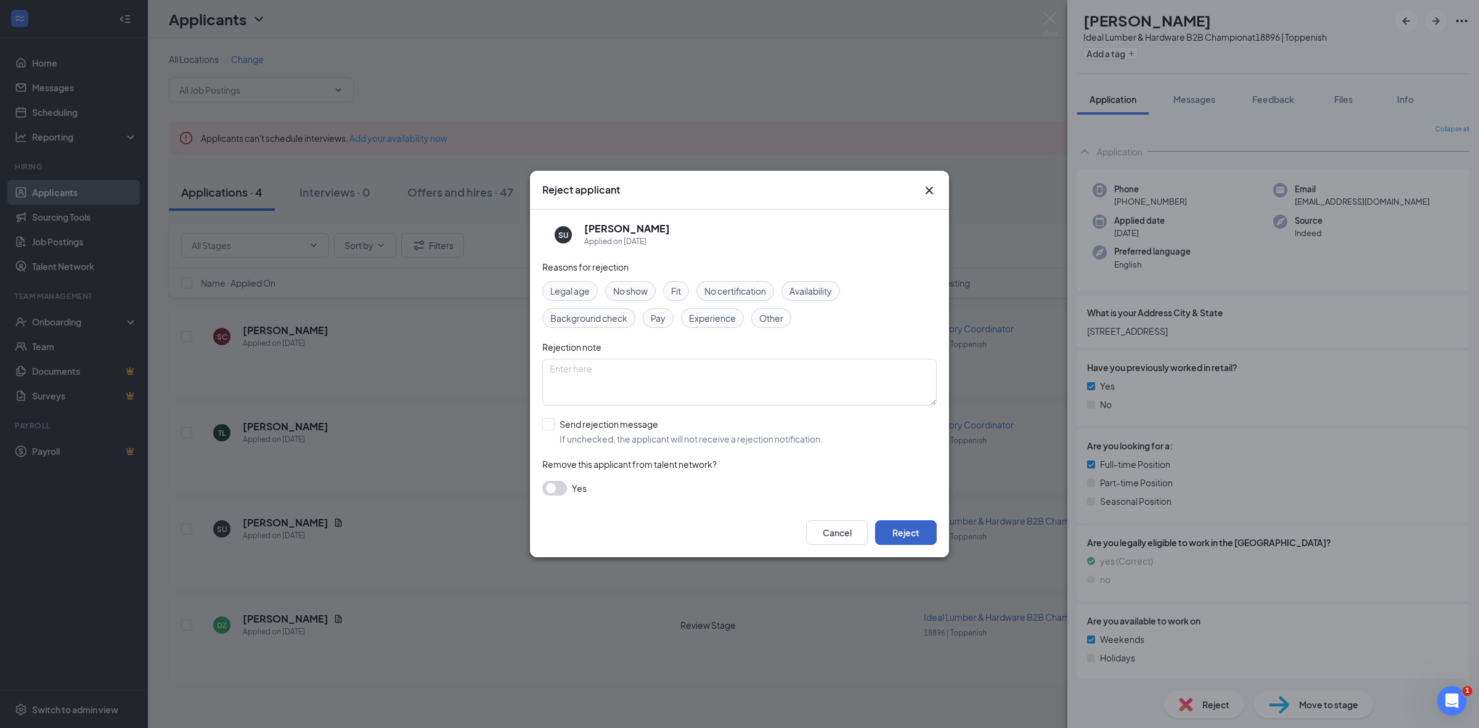
click at [903, 529] on button "Reject" at bounding box center [906, 532] width 62 height 25
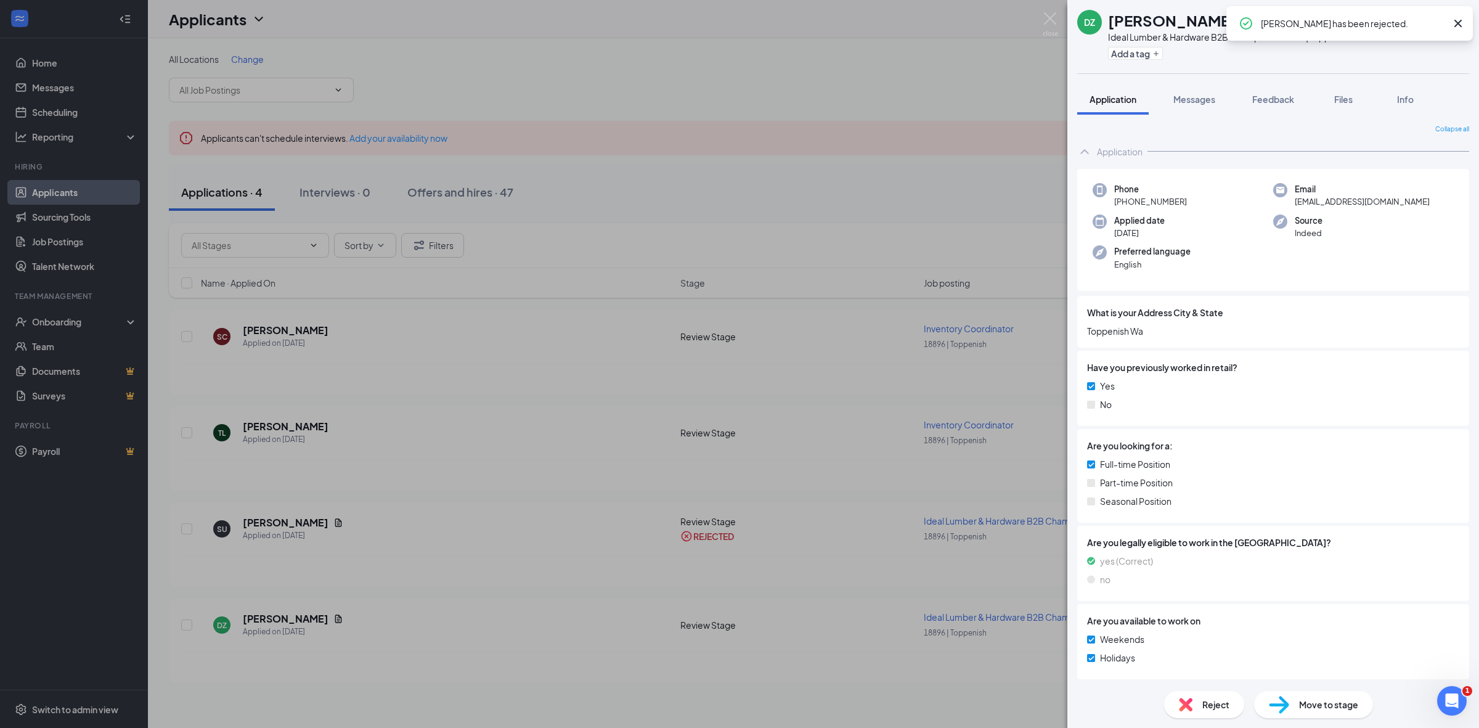
click at [643, 451] on div "DZ [PERSON_NAME] Ideal Lumber & Hardware B2B Champion at 18896 | Toppenish Add …" at bounding box center [739, 364] width 1479 height 728
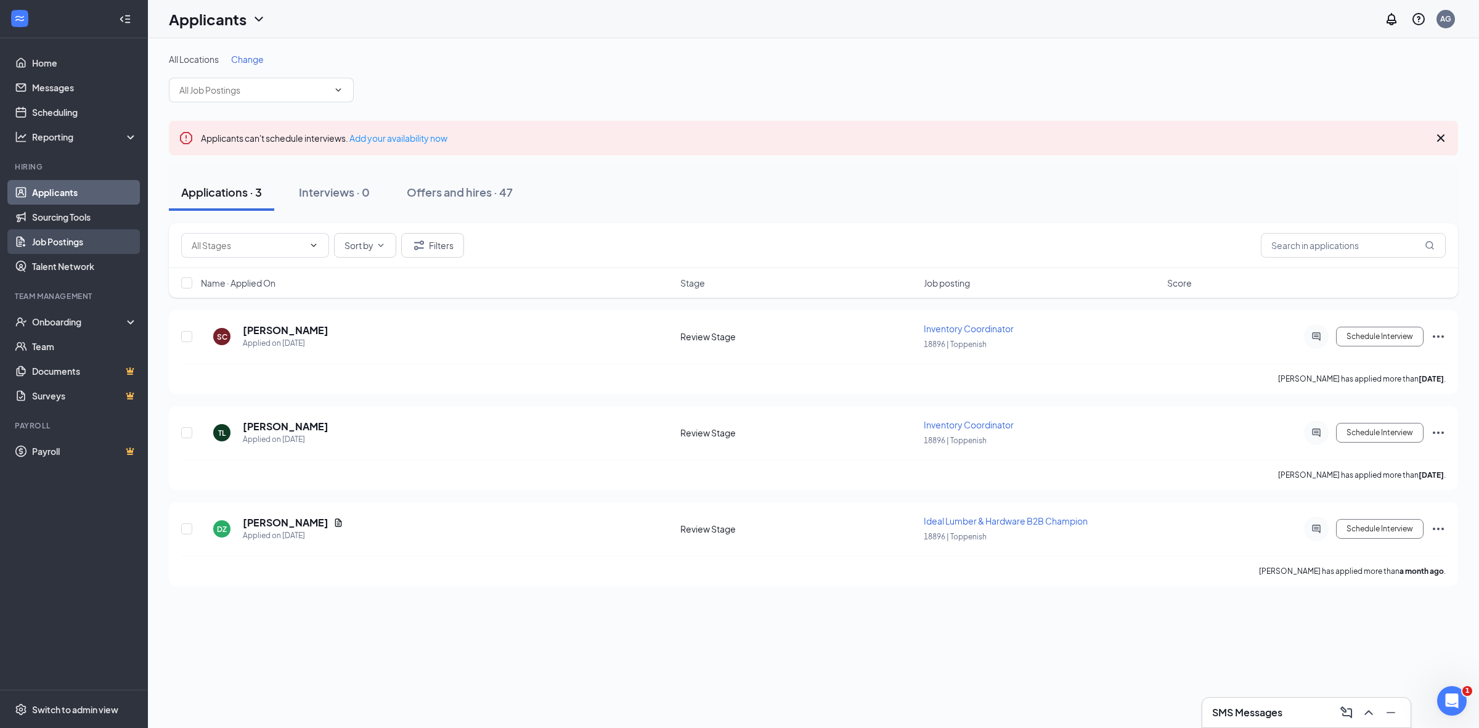
click at [73, 248] on link "Job Postings" at bounding box center [84, 241] width 105 height 25
